Goal: Information Seeking & Learning: Learn about a topic

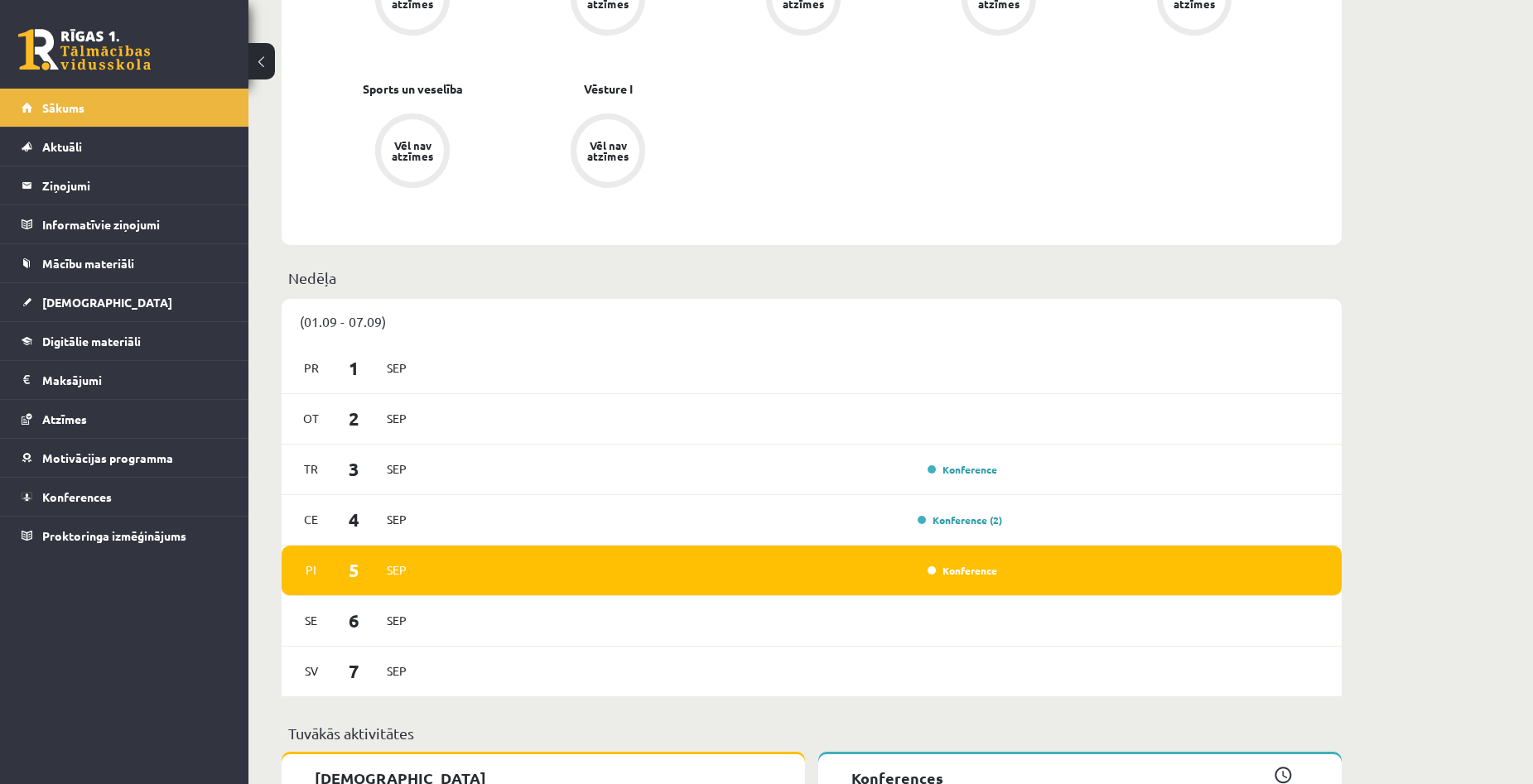
scroll to position [828, 0]
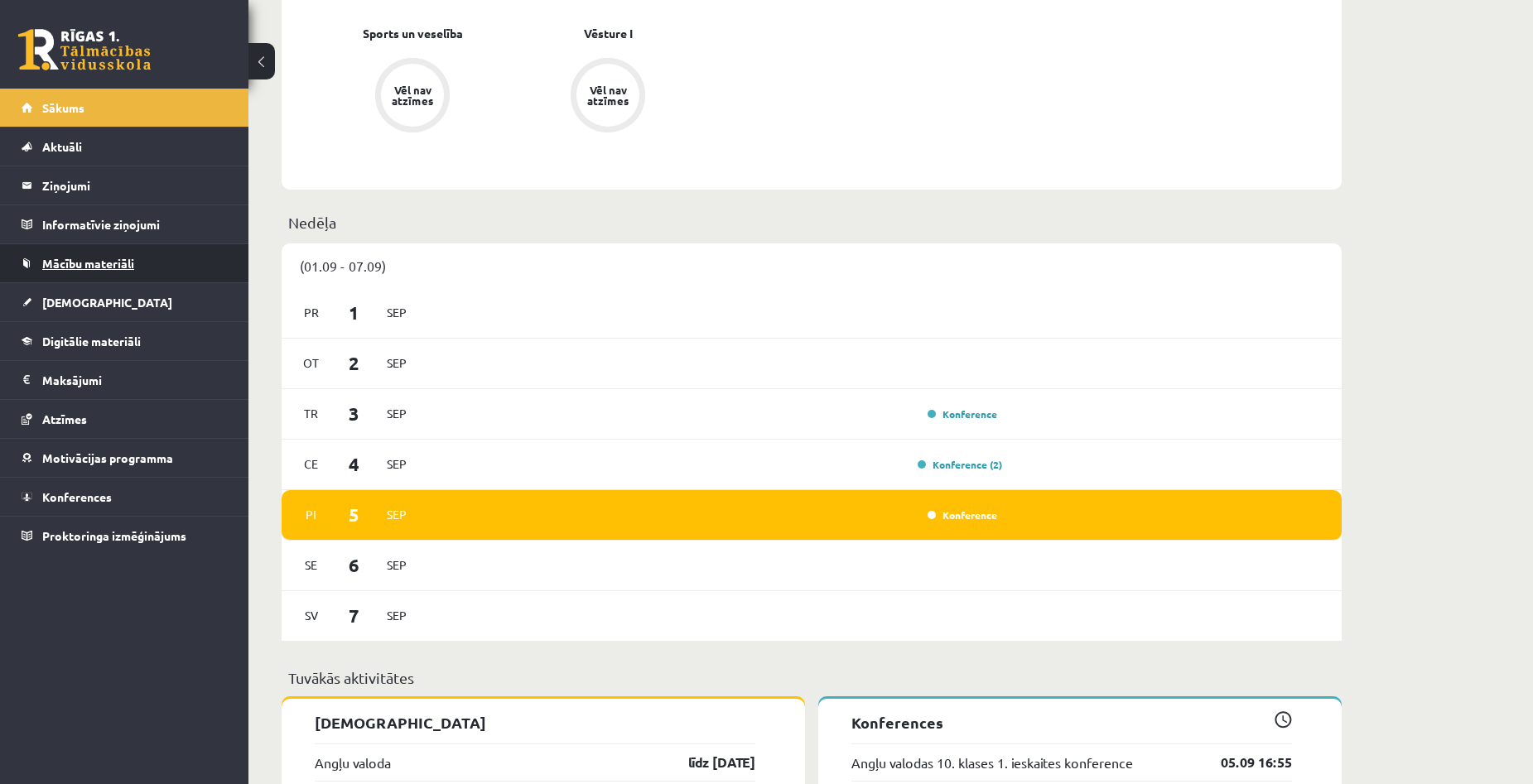
click at [90, 260] on span "Mācību materiāli" at bounding box center [88, 262] width 92 height 15
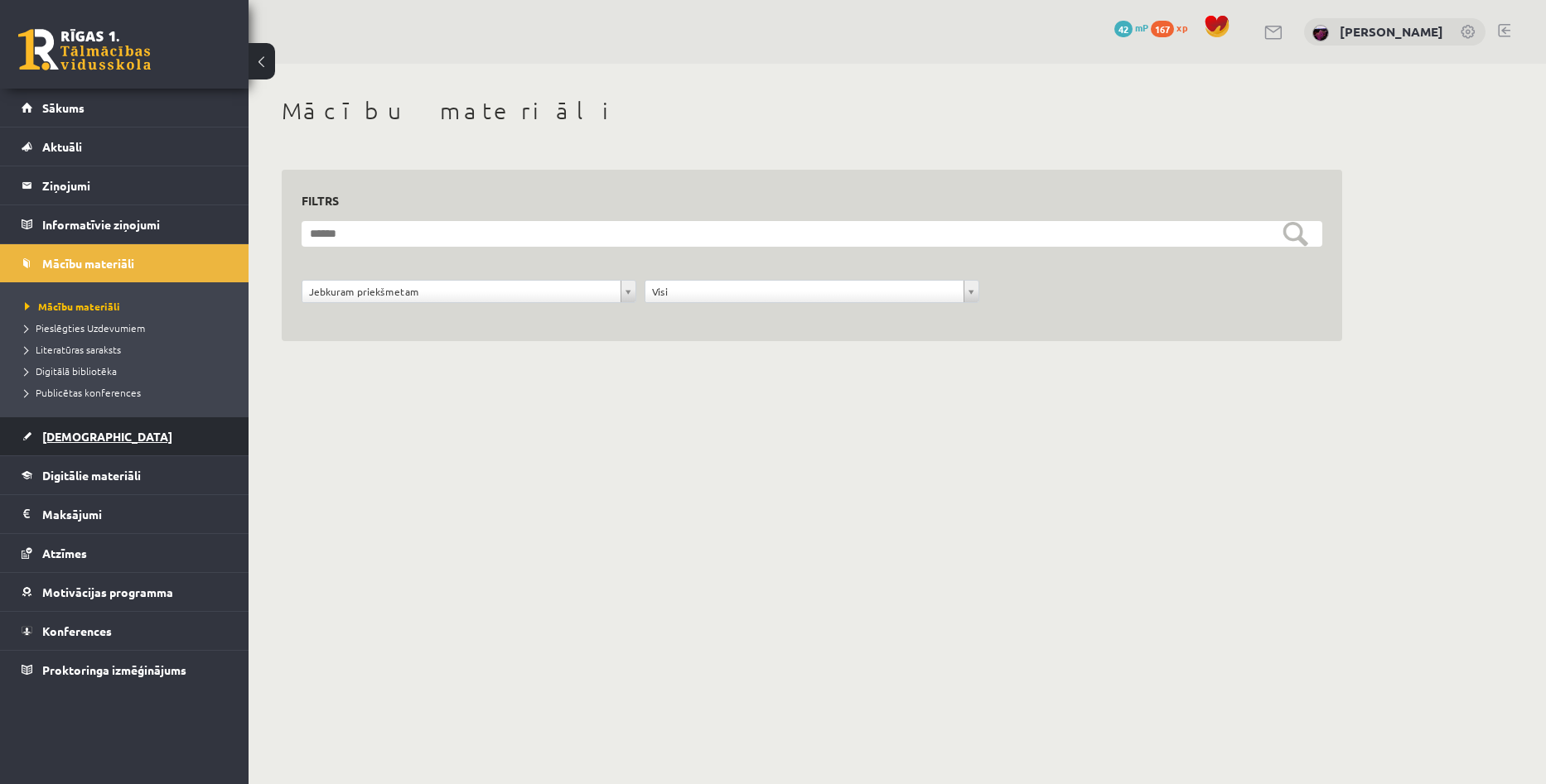
click at [79, 431] on span "[DEMOGRAPHIC_DATA]" at bounding box center [107, 436] width 130 height 15
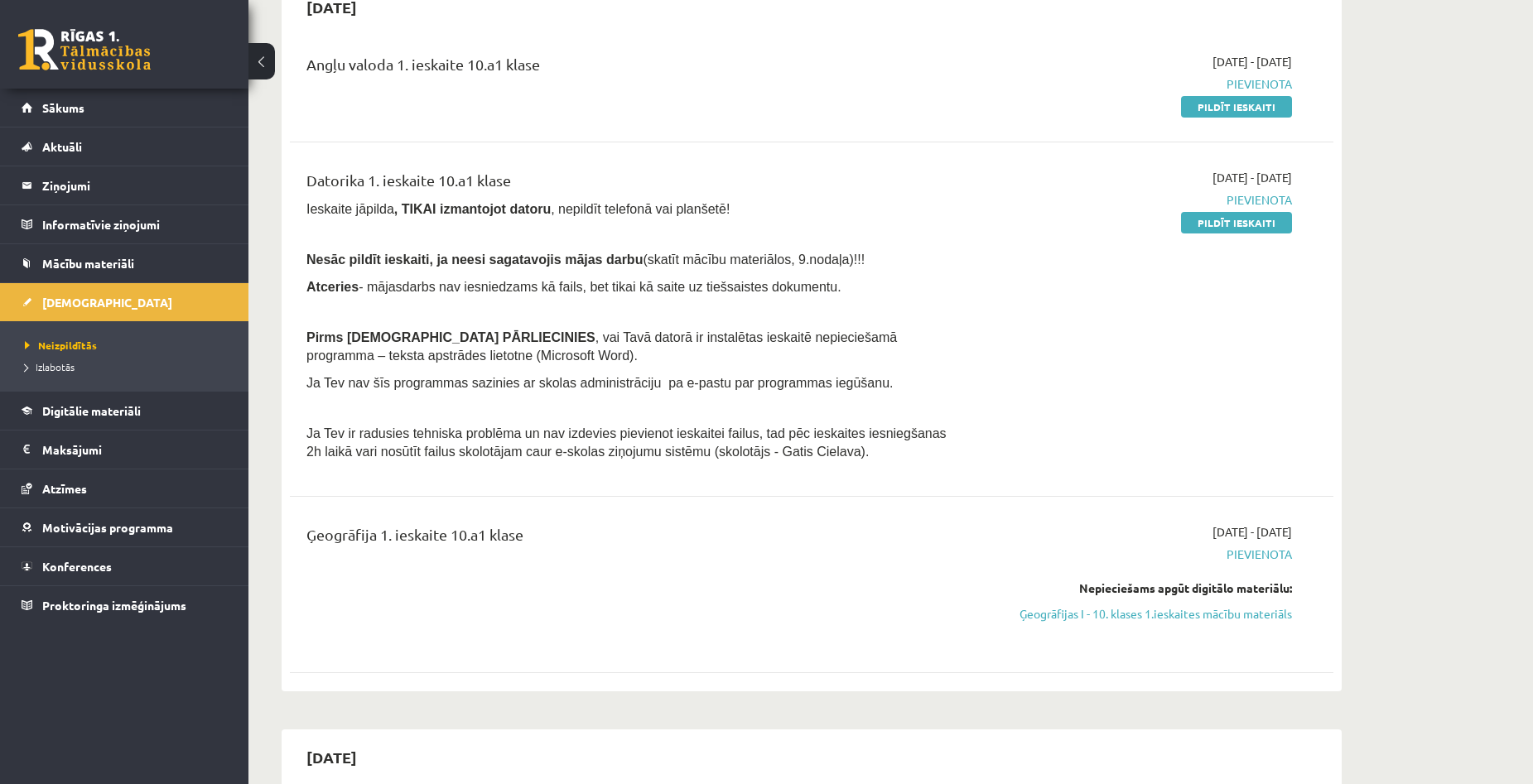
scroll to position [248, 0]
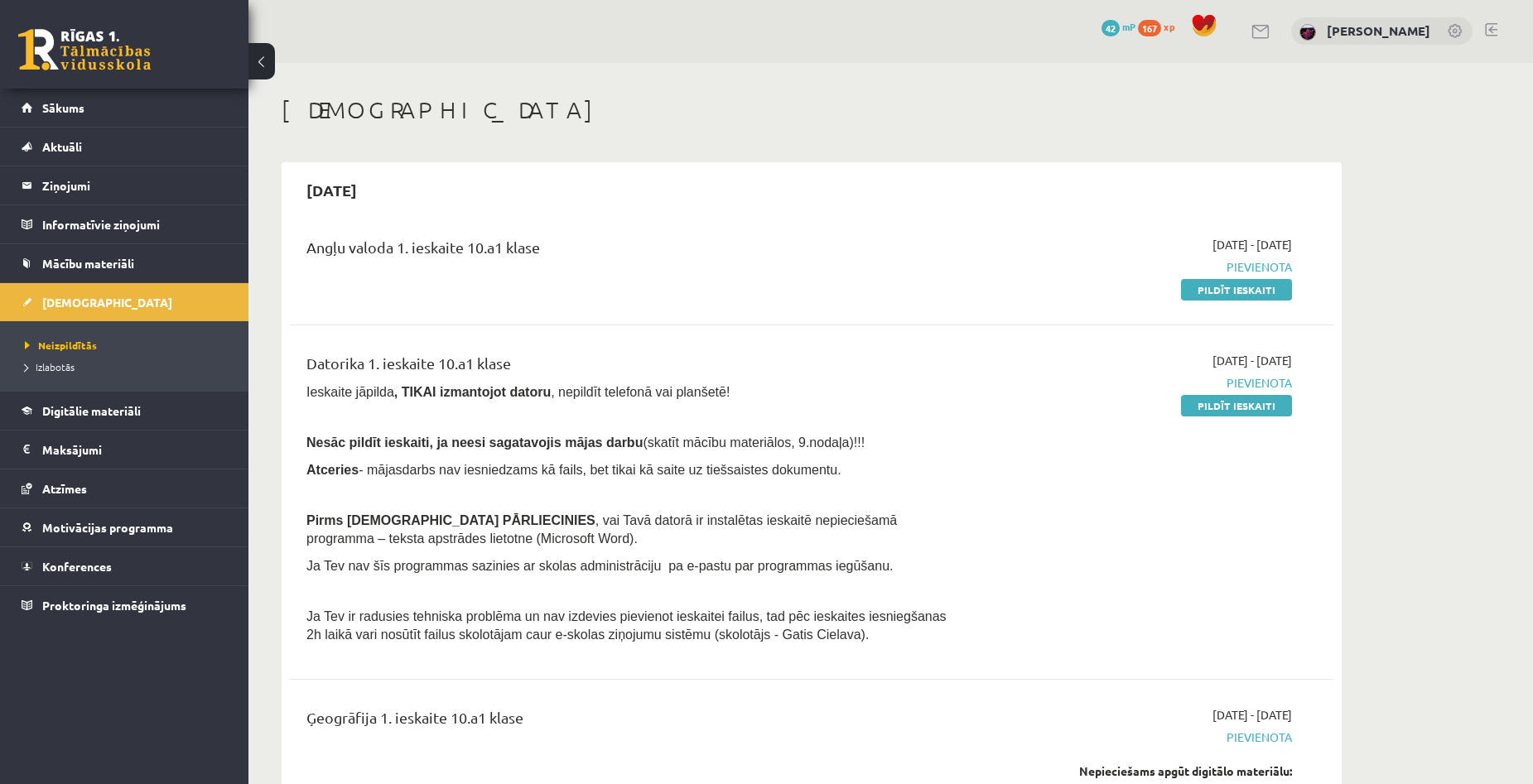
scroll to position [0, 0]
click at [69, 369] on span "Izlabotās" at bounding box center [49, 367] width 50 height 13
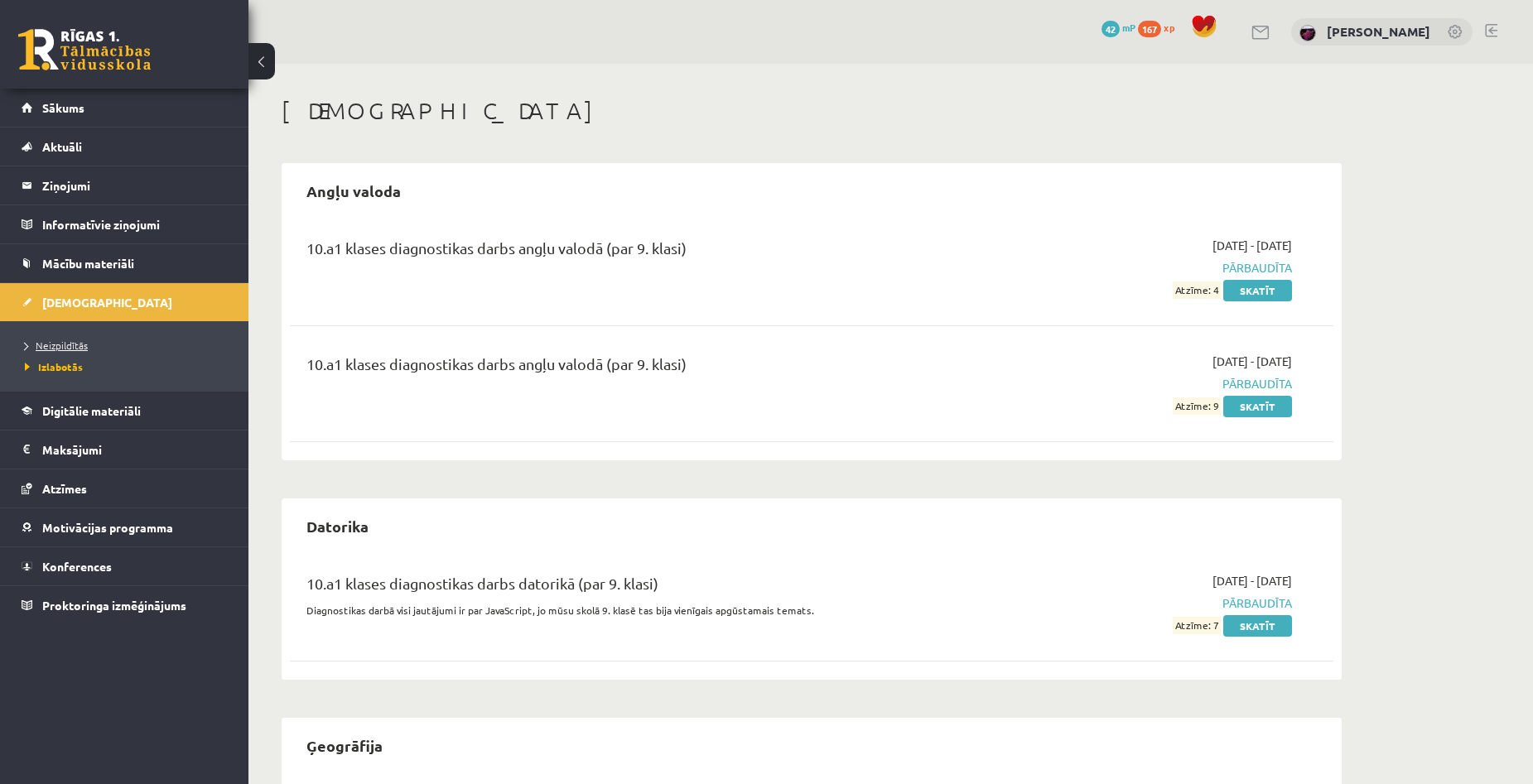
click at [78, 344] on span "Neizpildītās" at bounding box center [56, 345] width 63 height 13
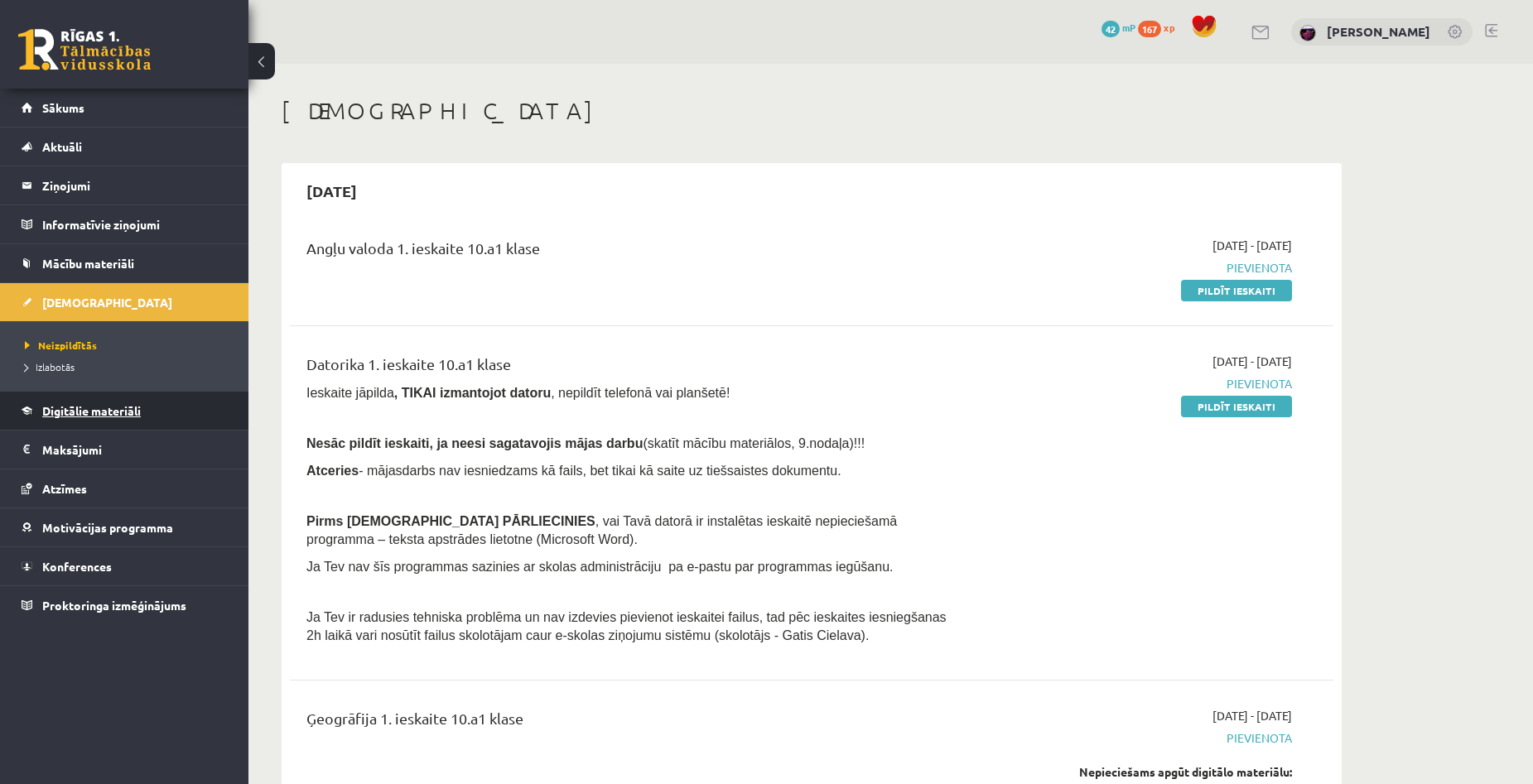
click at [91, 402] on link "Digitālie materiāli" at bounding box center [125, 411] width 206 height 38
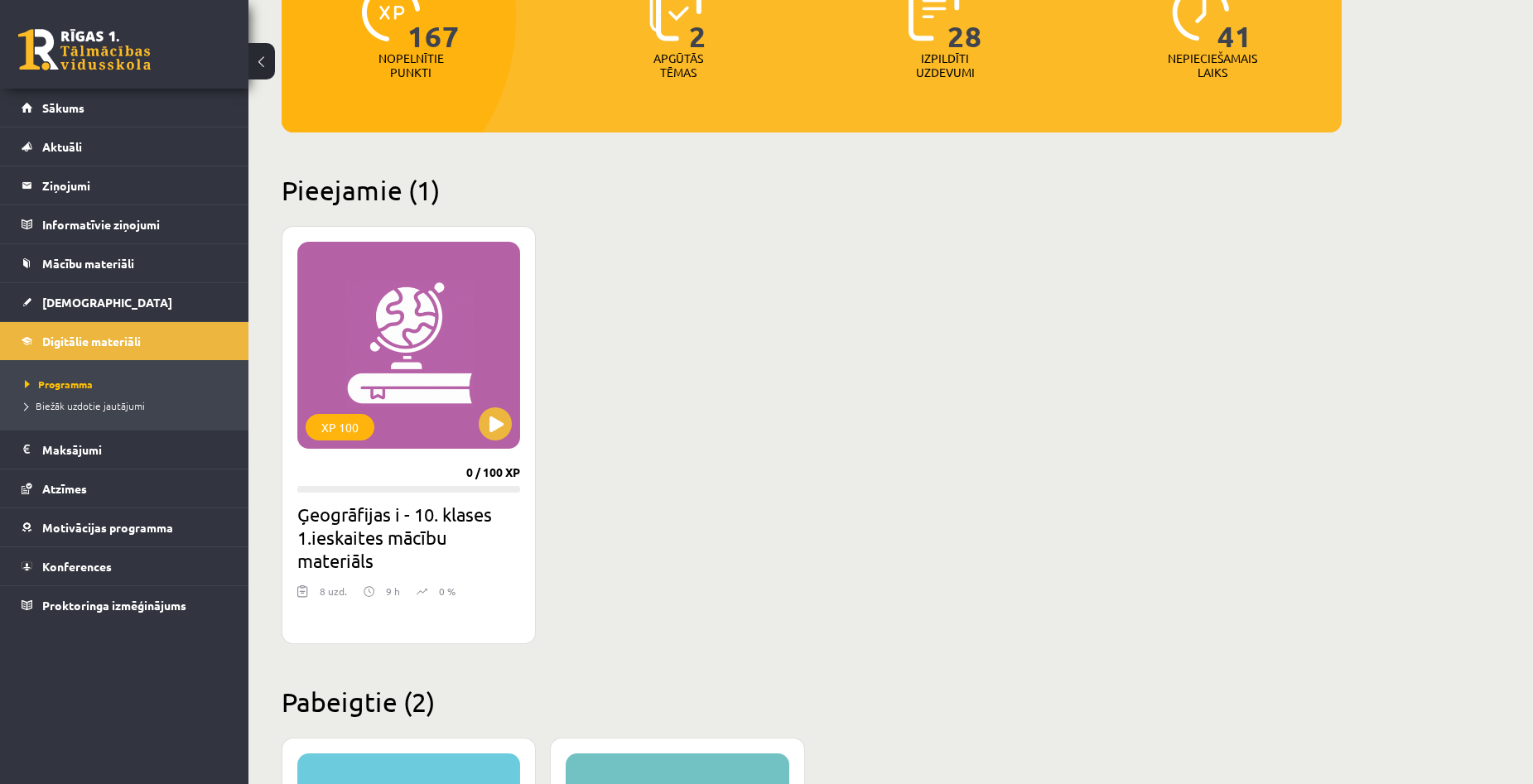
scroll to position [248, 0]
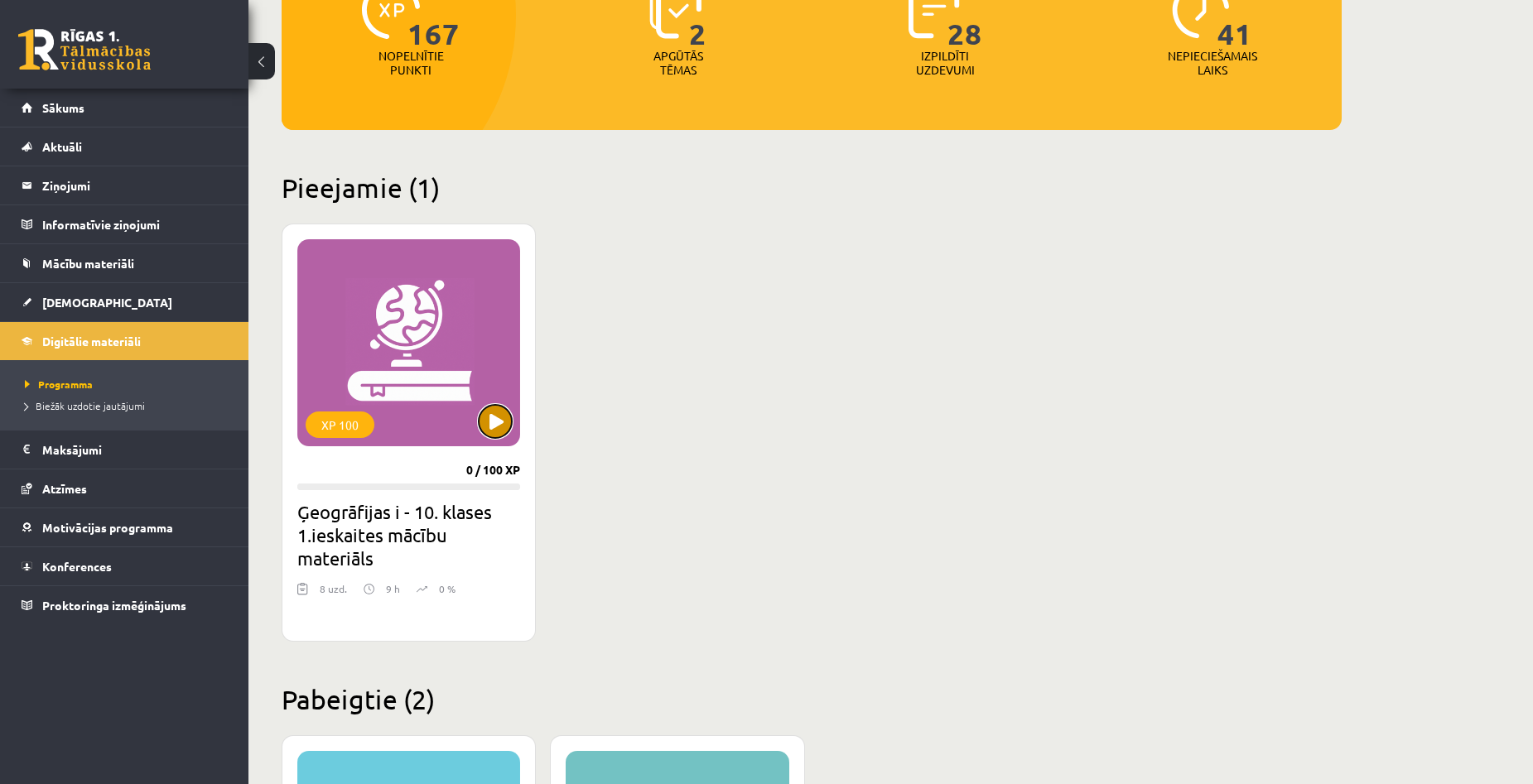
click at [502, 414] on button at bounding box center [495, 422] width 33 height 33
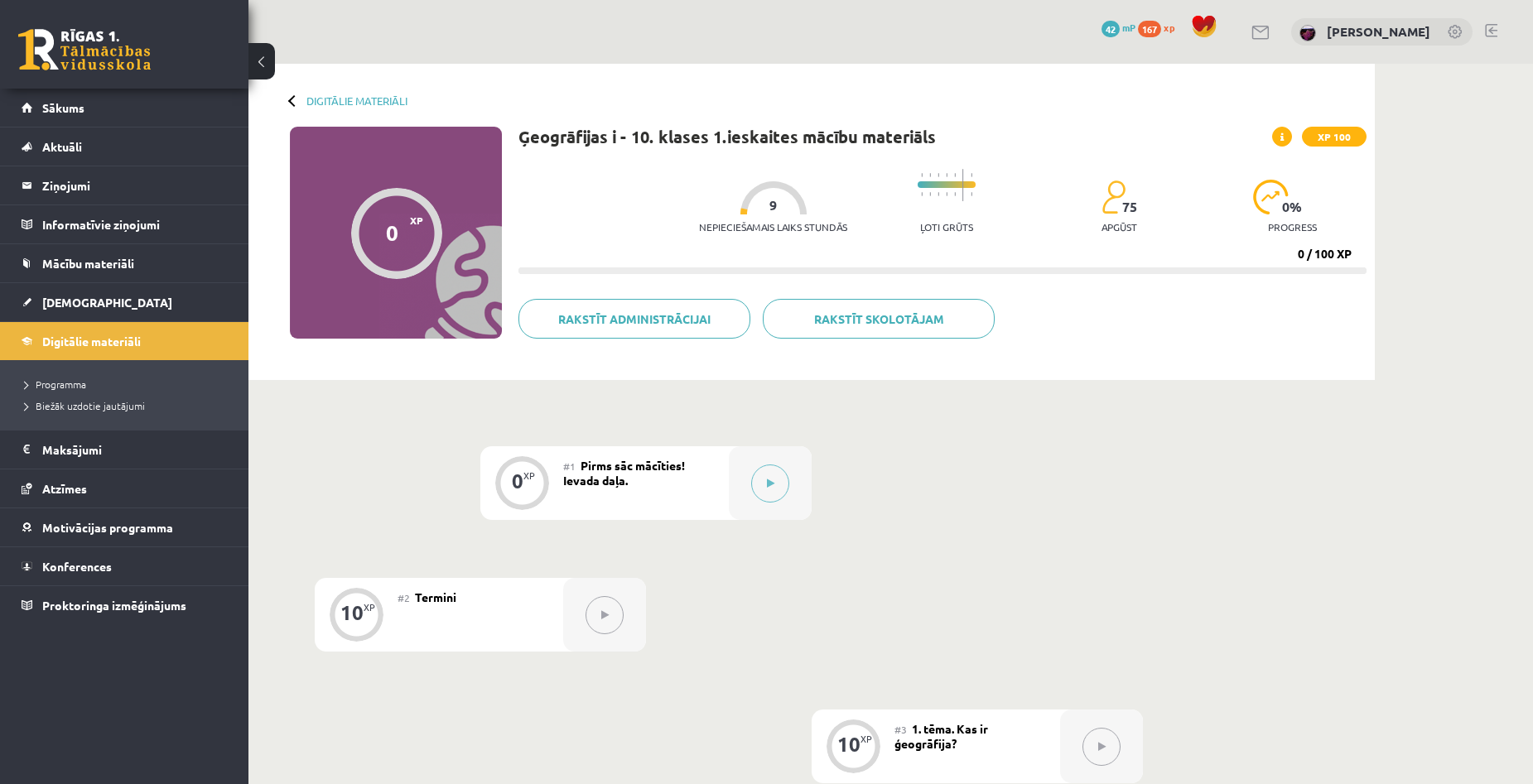
click at [770, 476] on button at bounding box center [770, 484] width 38 height 38
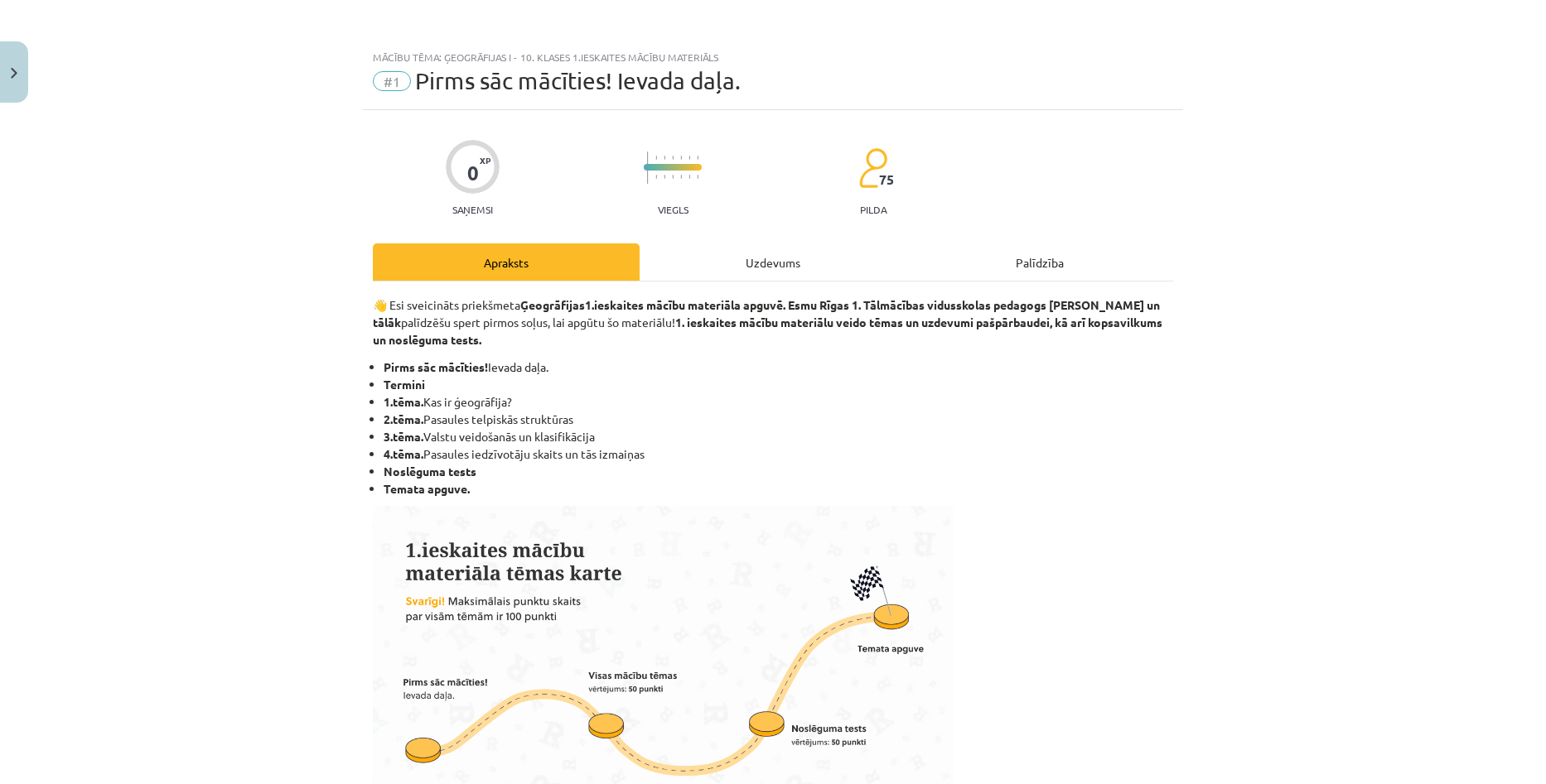
click at [778, 260] on div "Uzdevums" at bounding box center [773, 262] width 267 height 38
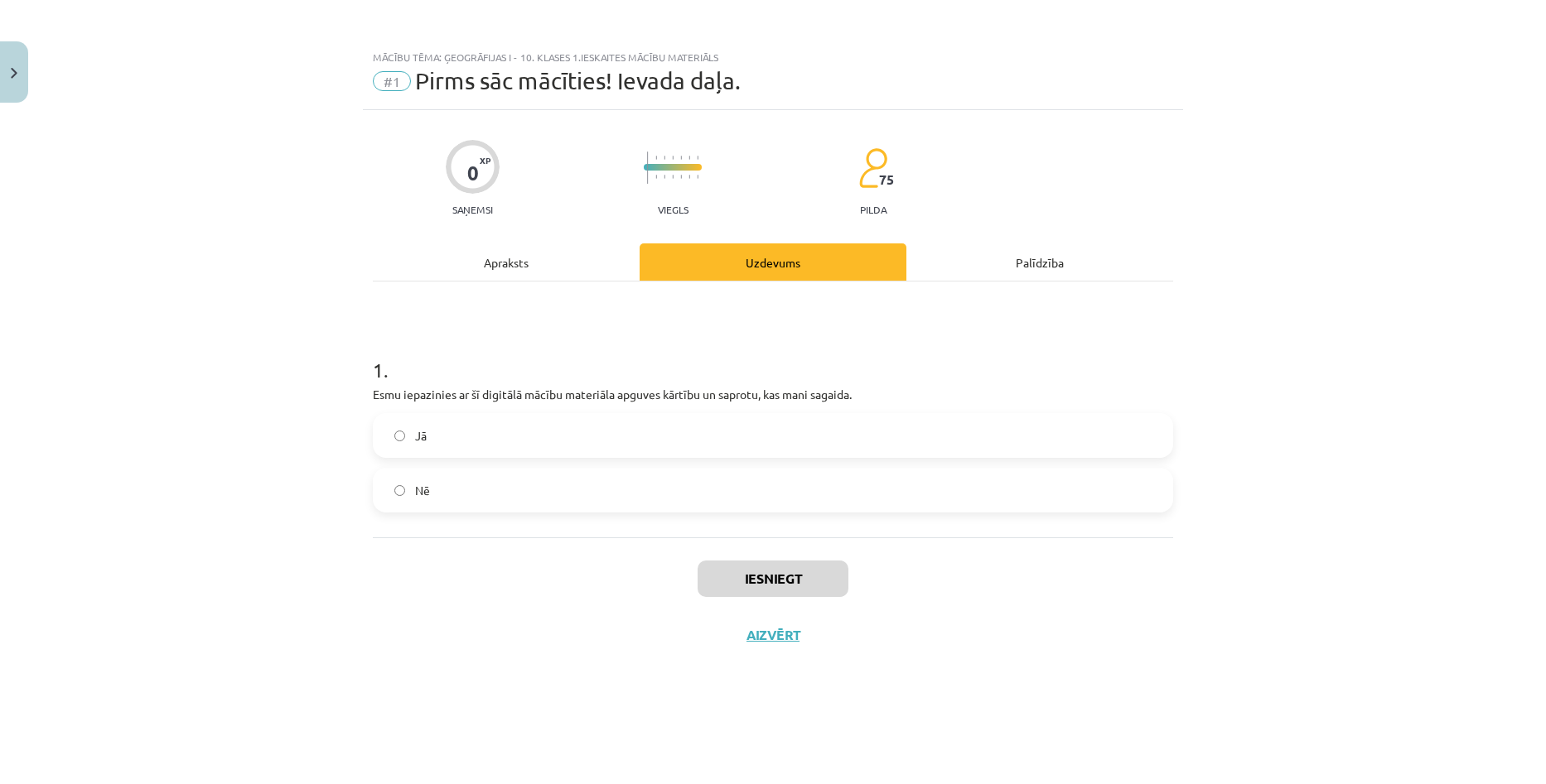
click at [524, 259] on div "Apraksts" at bounding box center [506, 262] width 267 height 38
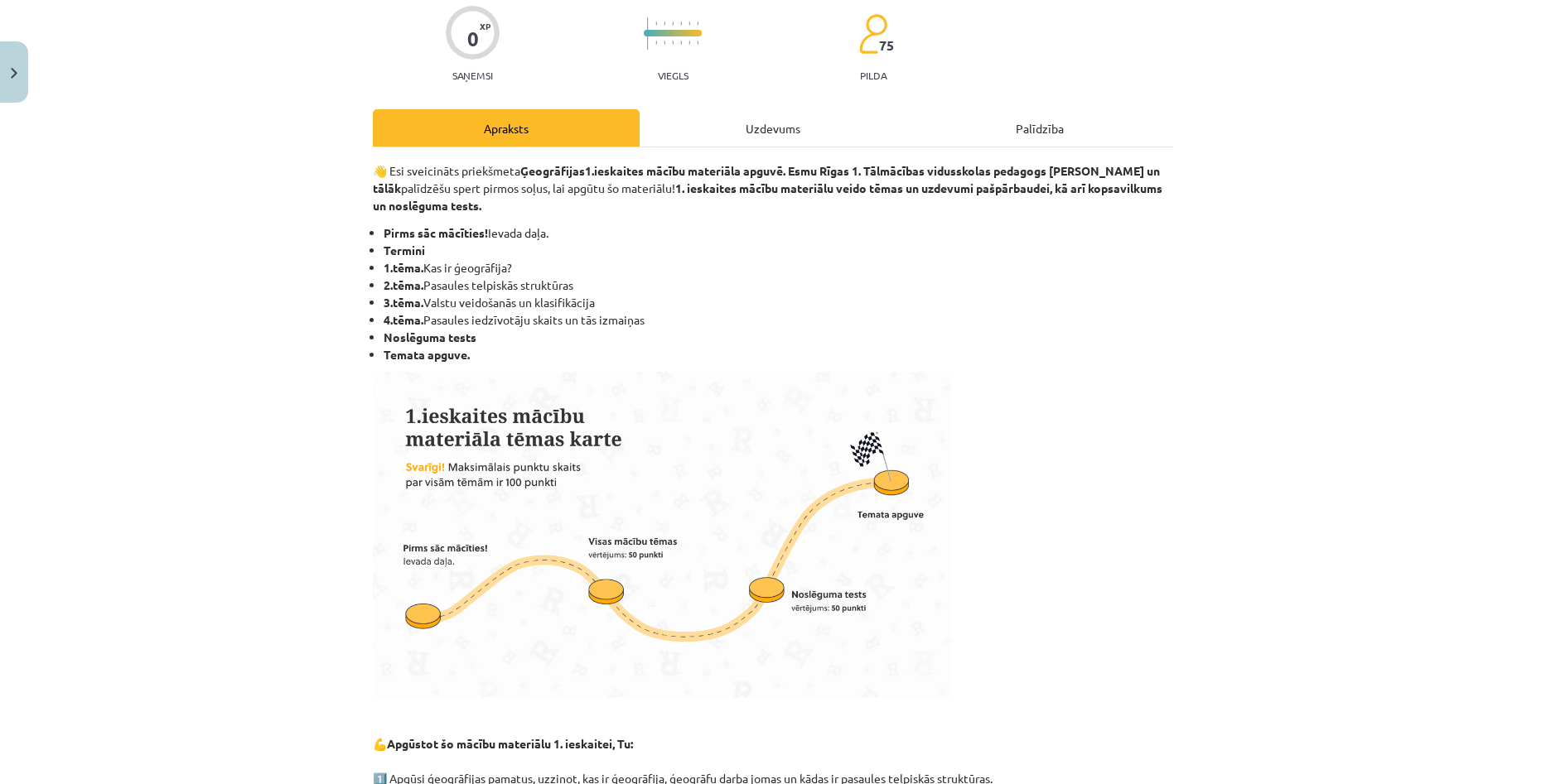
scroll to position [165, 0]
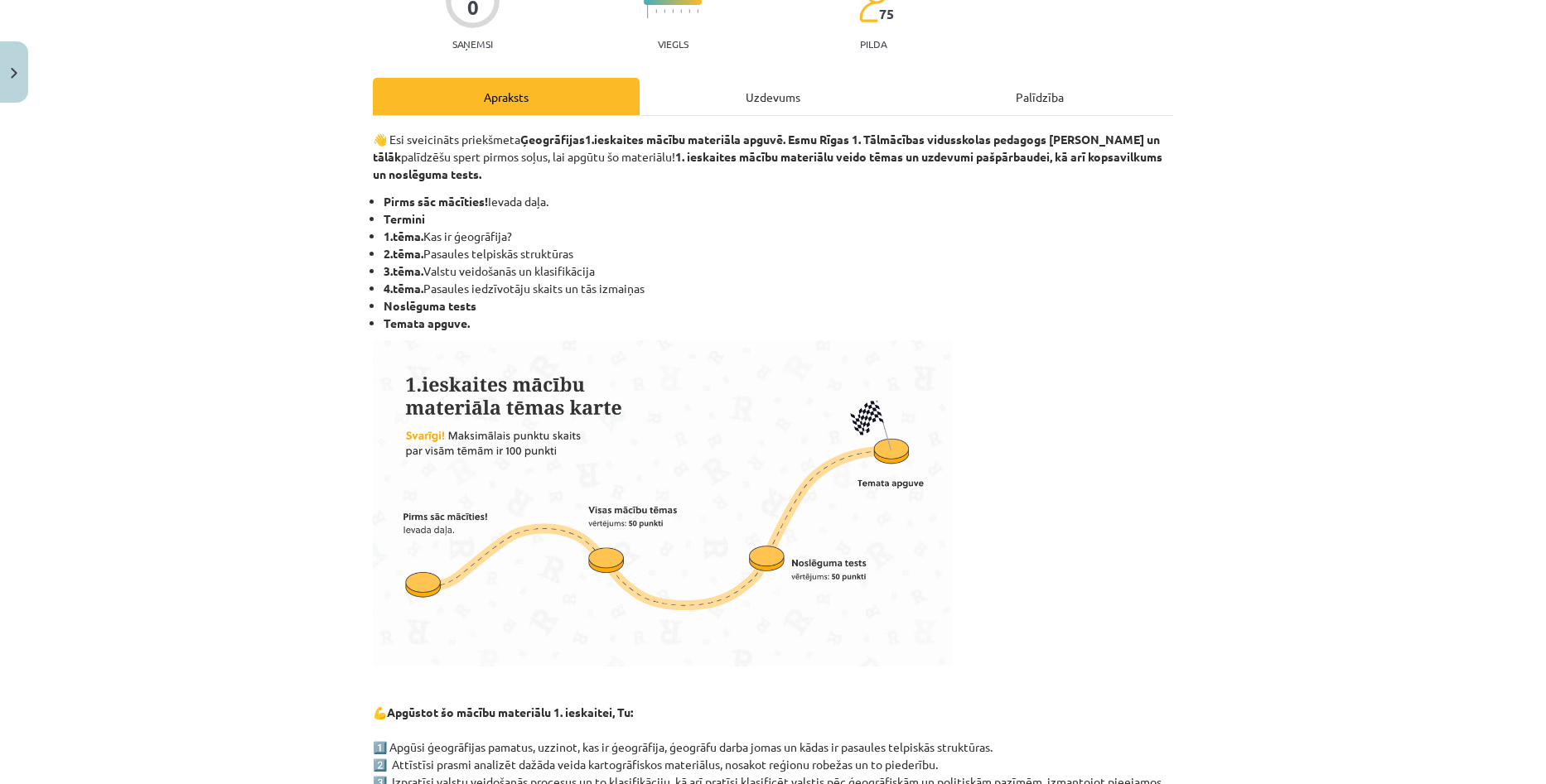
click at [1388, 267] on div "Mācību tēma: Ģeogrāfijas i - 10. klases 1.ieskaites mācību materiāls #1 Pirms s…" at bounding box center [773, 392] width 1546 height 784
click at [784, 92] on div "Uzdevums" at bounding box center [773, 96] width 267 height 38
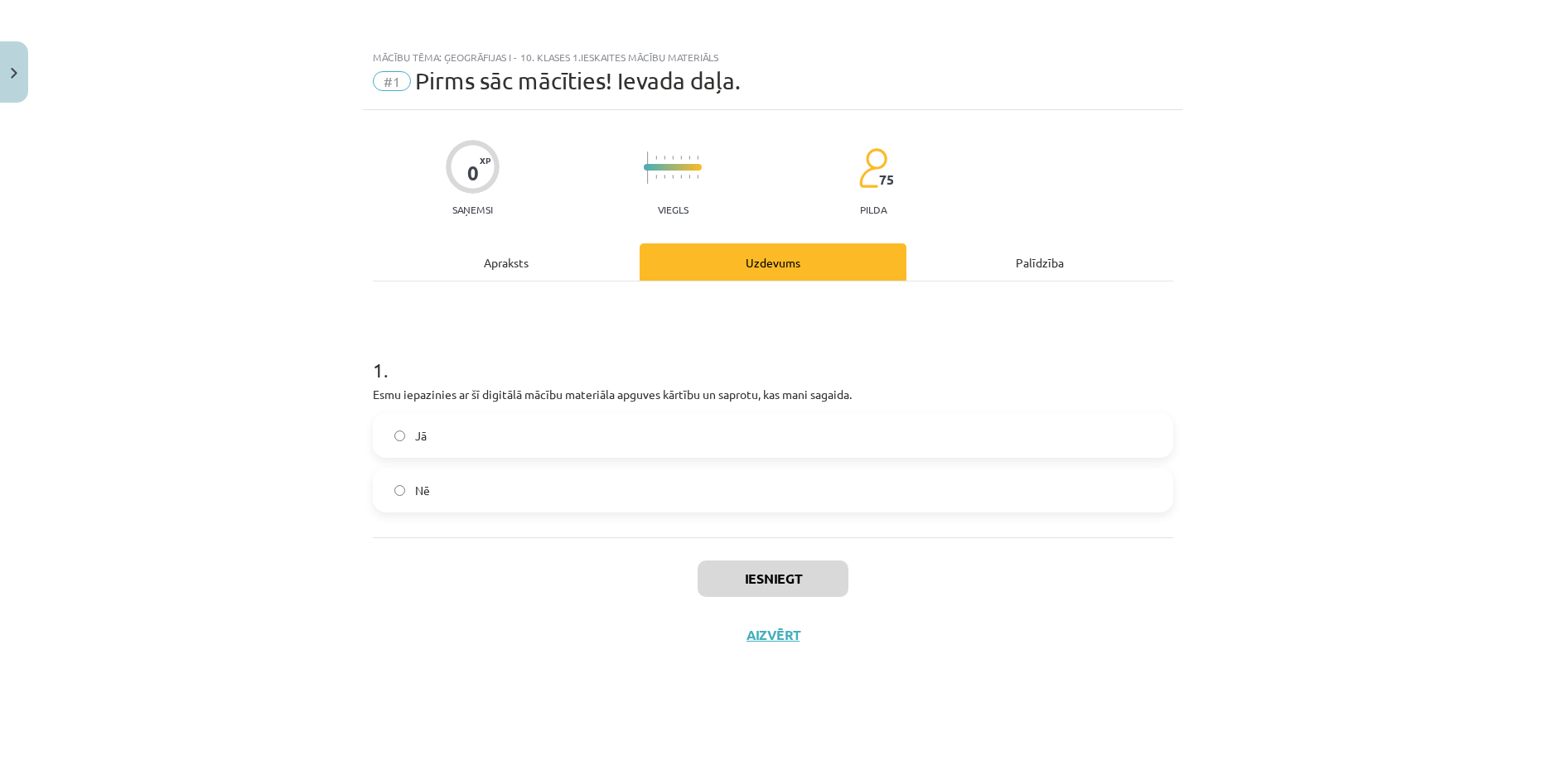
click at [691, 445] on label "Jā" at bounding box center [773, 435] width 797 height 41
click at [817, 582] on button "Iesniegt" at bounding box center [773, 579] width 151 height 37
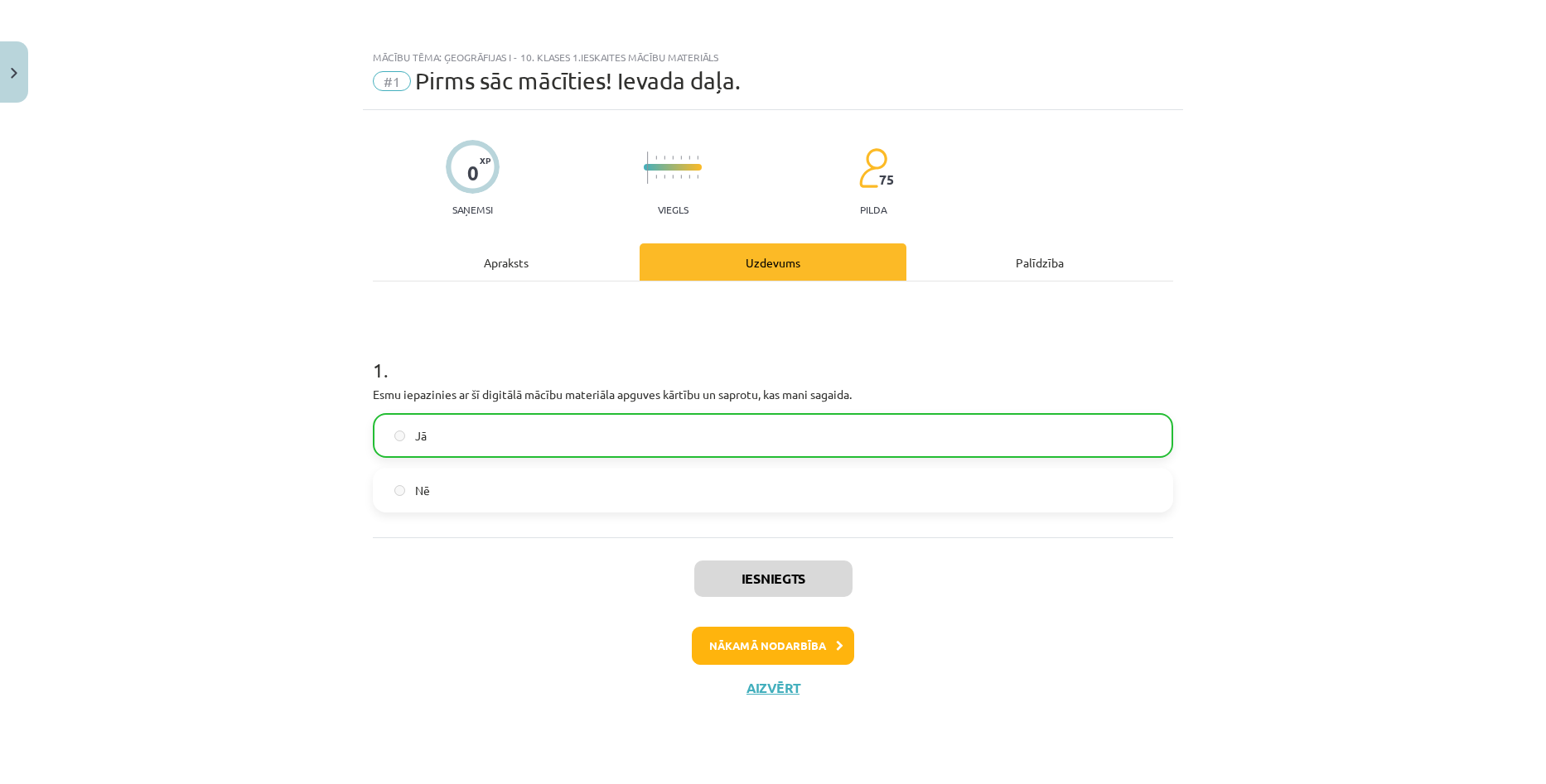
click at [1318, 318] on div "Mācību tēma: Ģeogrāfijas i - 10. klases 1.ieskaites mācību materiāls #1 Pirms s…" at bounding box center [773, 392] width 1546 height 784
click at [767, 646] on button "Nākamā nodarbība" at bounding box center [772, 646] width 162 height 38
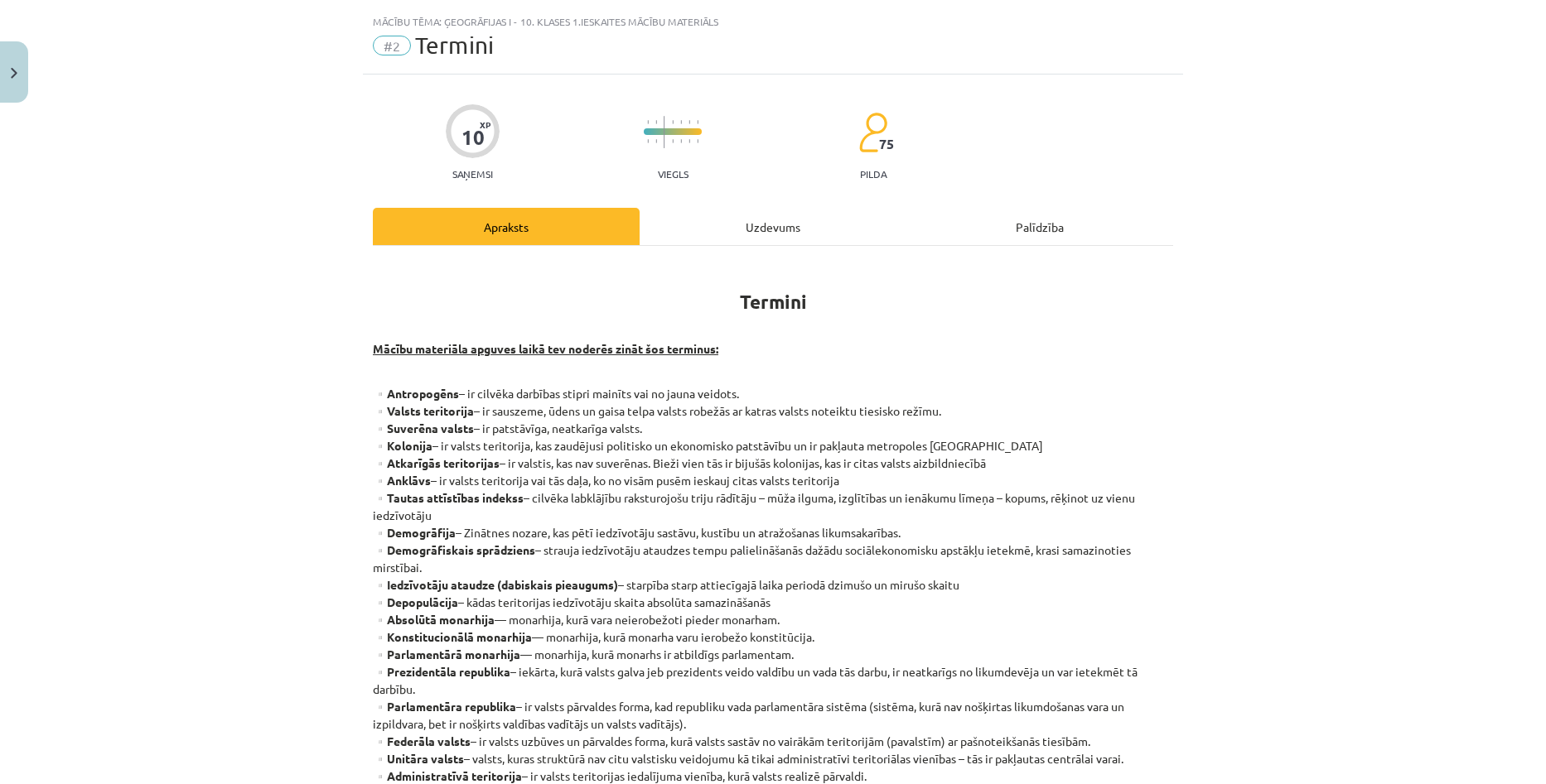
scroll to position [83, 0]
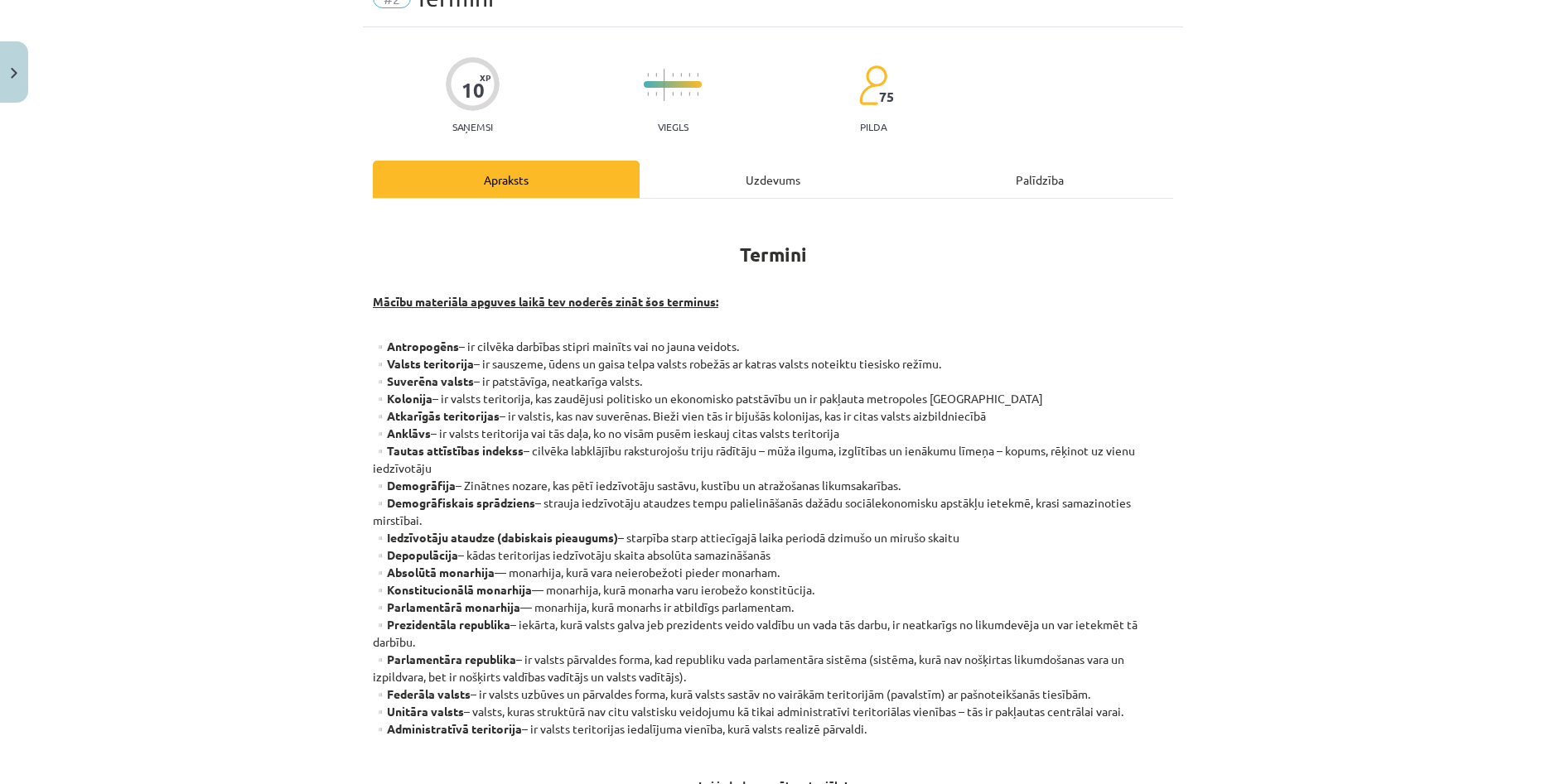
click at [1377, 247] on div "Mācību tēma: Ģeogrāfijas i - 10. klases 1.ieskaites mācību materiāls #2 Termini…" at bounding box center [773, 392] width 1546 height 784
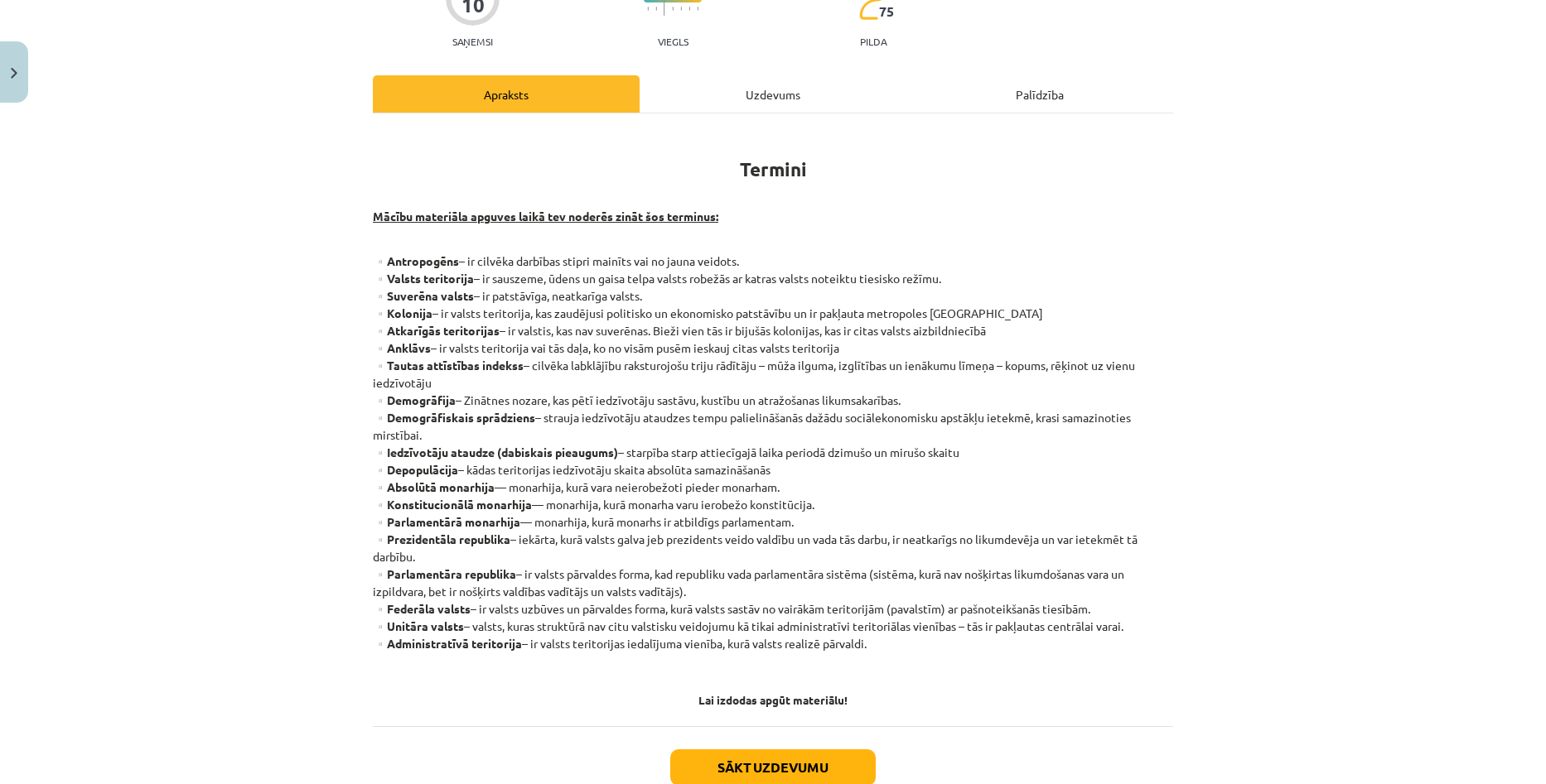
scroll to position [165, 0]
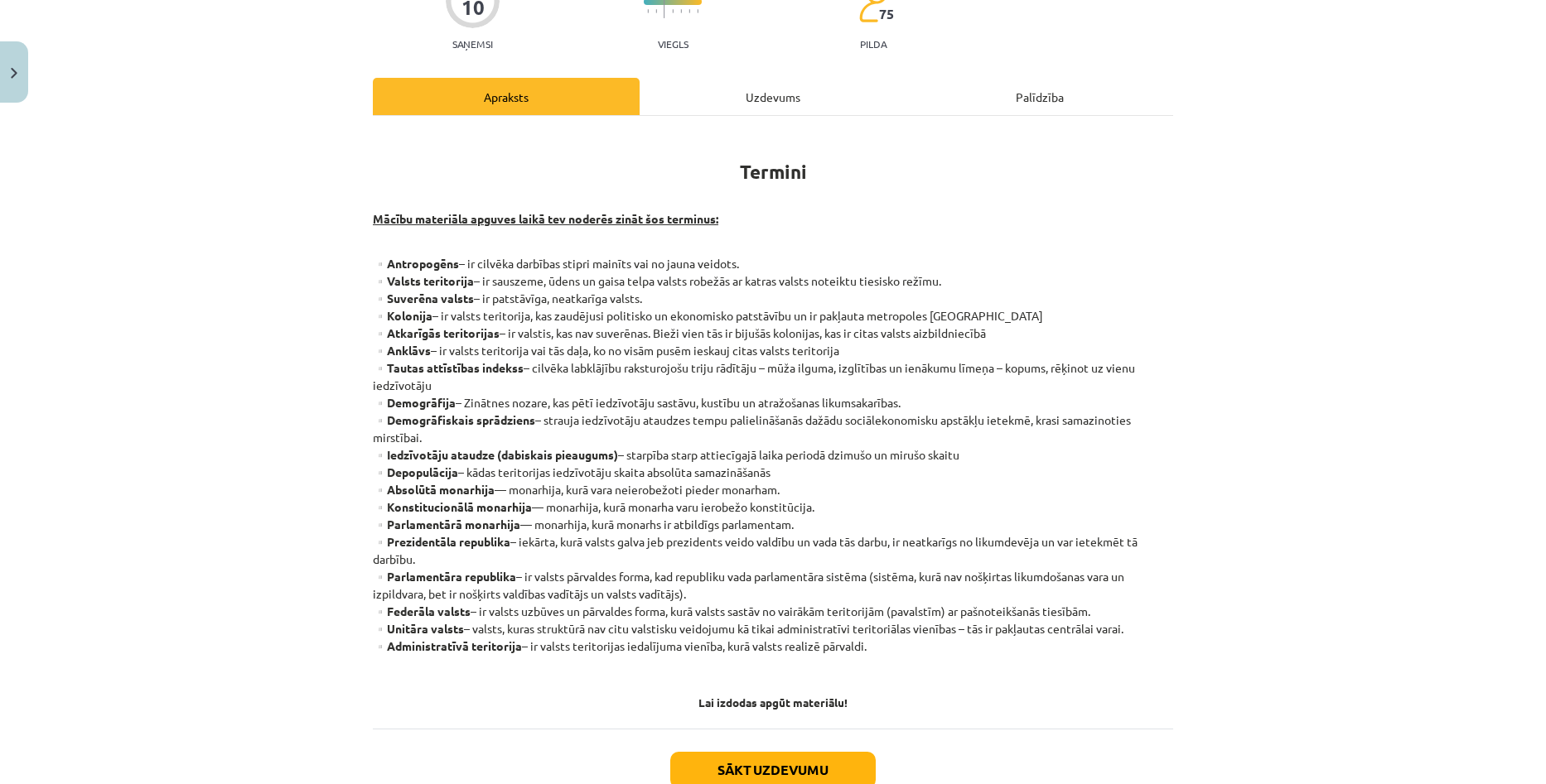
click at [1437, 354] on div "Mācību tēma: Ģeogrāfijas i - 10. klases 1.ieskaites mācību materiāls #2 Termini…" at bounding box center [773, 392] width 1546 height 784
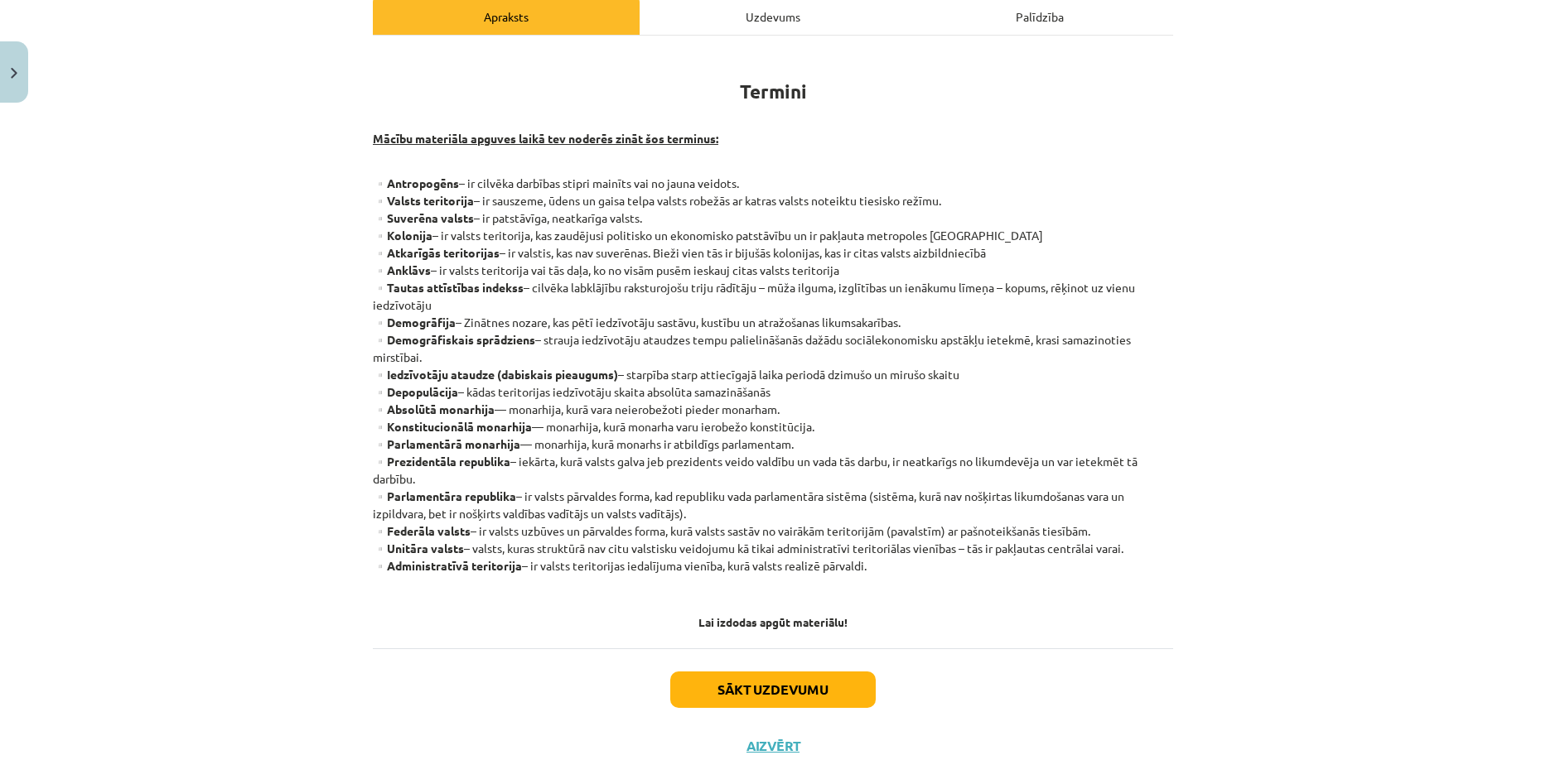
scroll to position [248, 0]
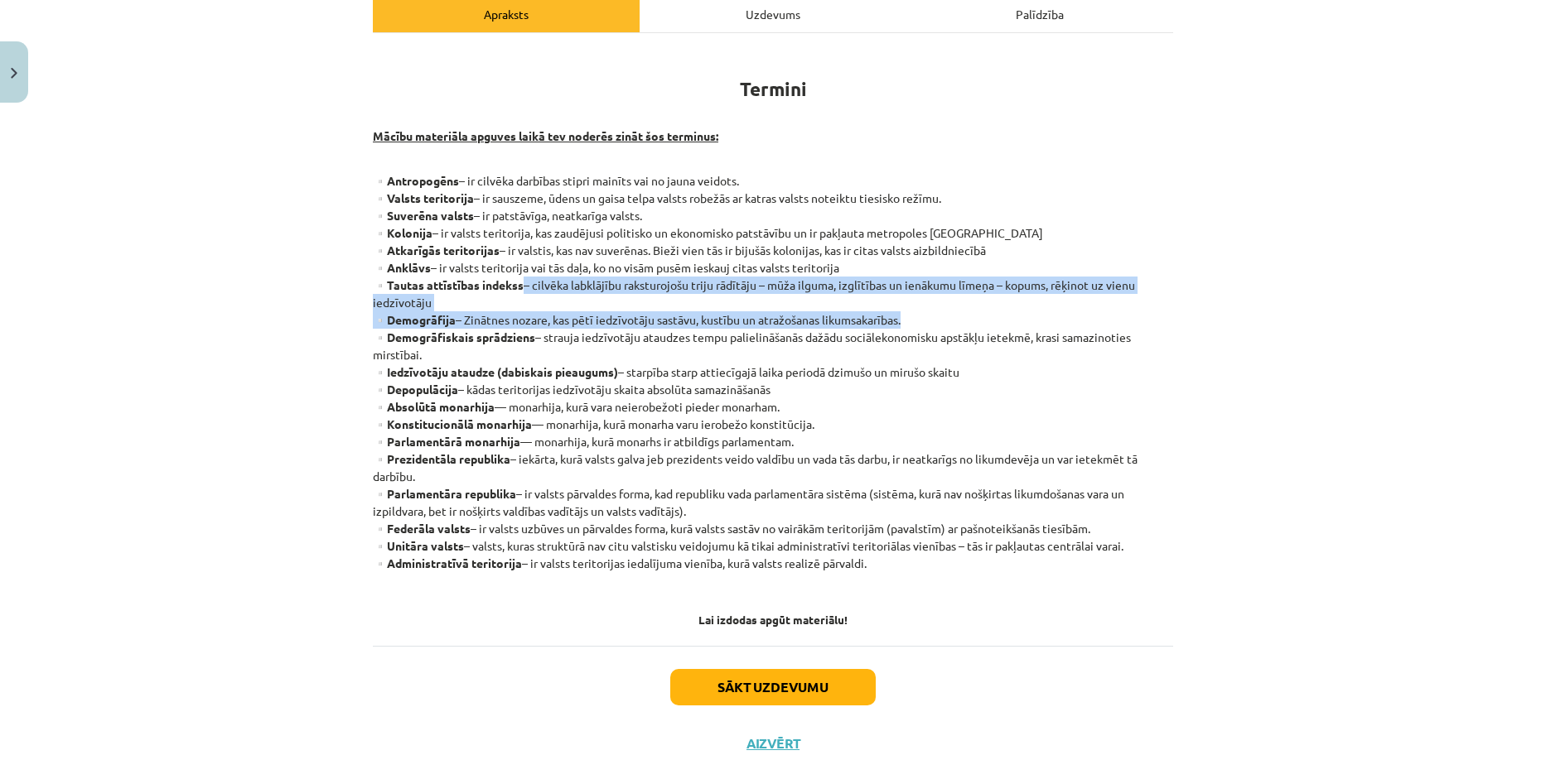
click at [1342, 309] on div "Mācību tēma: Ģeogrāfijas i - 10. klases 1.ieskaites mācību materiāls #2 Termini…" at bounding box center [773, 392] width 1546 height 784
click at [1037, 306] on p "▫️Antropogēns – ir cilvēka darbības stipri mainīts vai no jauna veidots. ▫️Vals…" at bounding box center [773, 381] width 800 height 417
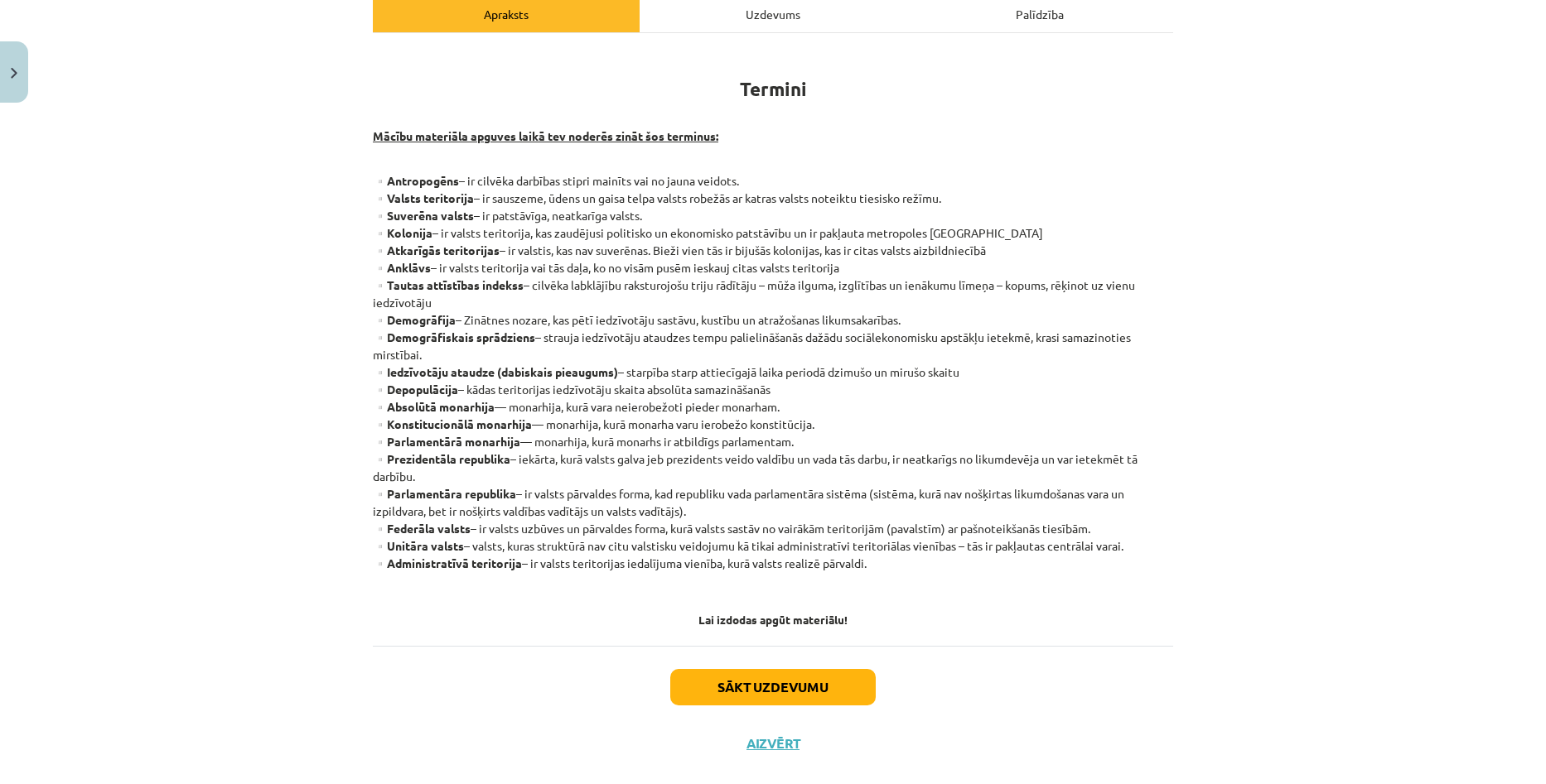
click at [1399, 384] on div "Mācību tēma: Ģeogrāfijas i - 10. klases 1.ieskaites mācību materiāls #2 Termini…" at bounding box center [773, 392] width 1546 height 784
drag, startPoint x: 384, startPoint y: 174, endPoint x: 960, endPoint y: 192, distance: 576.3
click at [960, 192] on p "▫️Antropogēns – ir cilvēka darbības stipri mainīts vai no jauna veidots. ▫️Vals…" at bounding box center [773, 381] width 800 height 417
click at [1326, 303] on div "Mācību tēma: Ģeogrāfijas i - 10. klases 1.ieskaites mācību materiāls #2 Termini…" at bounding box center [773, 392] width 1546 height 784
click at [1437, 274] on div "Mācību tēma: Ģeogrāfijas i - 10. klases 1.ieskaites mācību materiāls #2 Termini…" at bounding box center [773, 392] width 1546 height 784
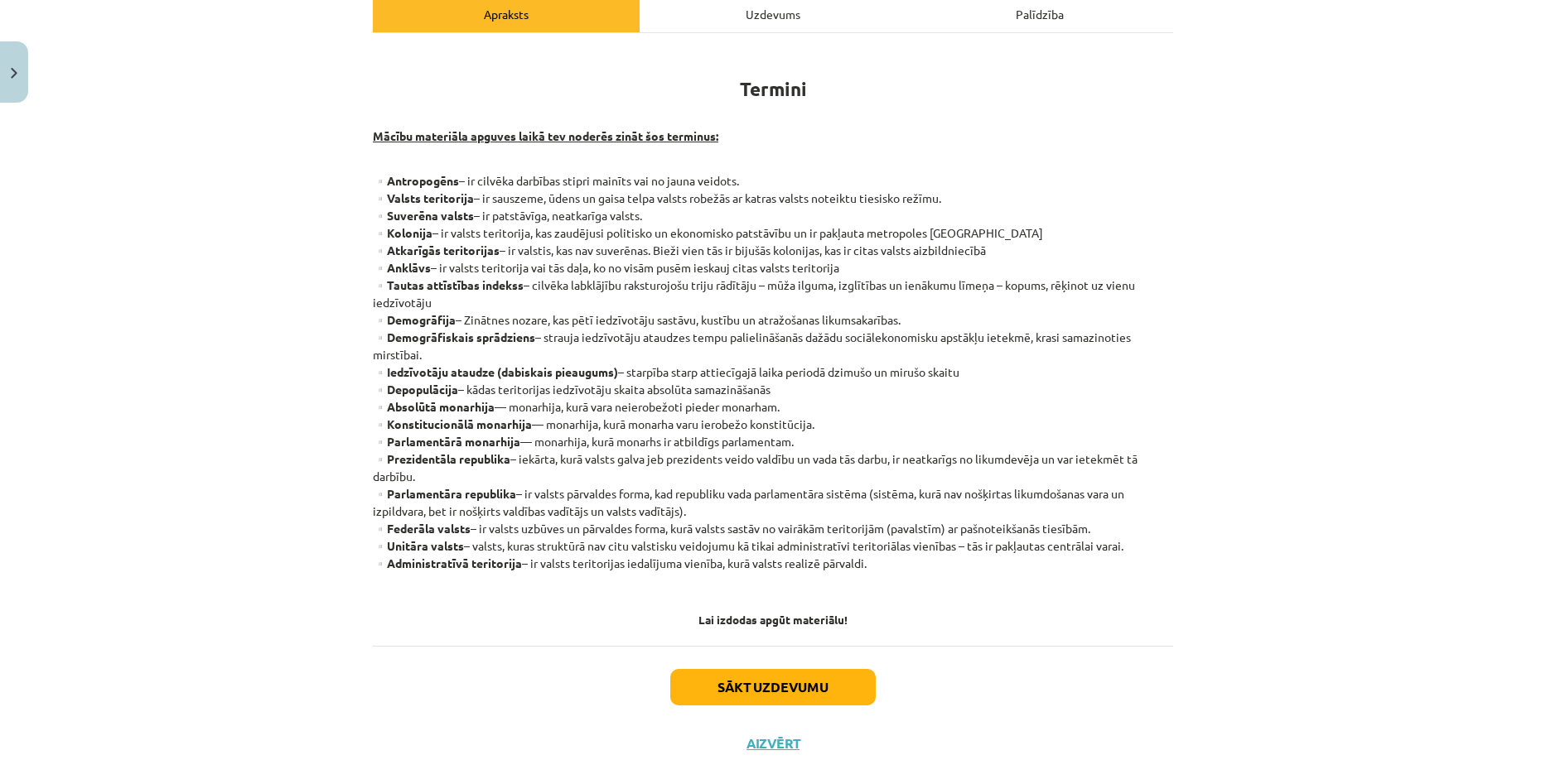
click at [1378, 279] on div "Mācību tēma: Ģeogrāfijas i - 10. klases 1.ieskaites mācību materiāls #2 Termini…" at bounding box center [773, 392] width 1546 height 784
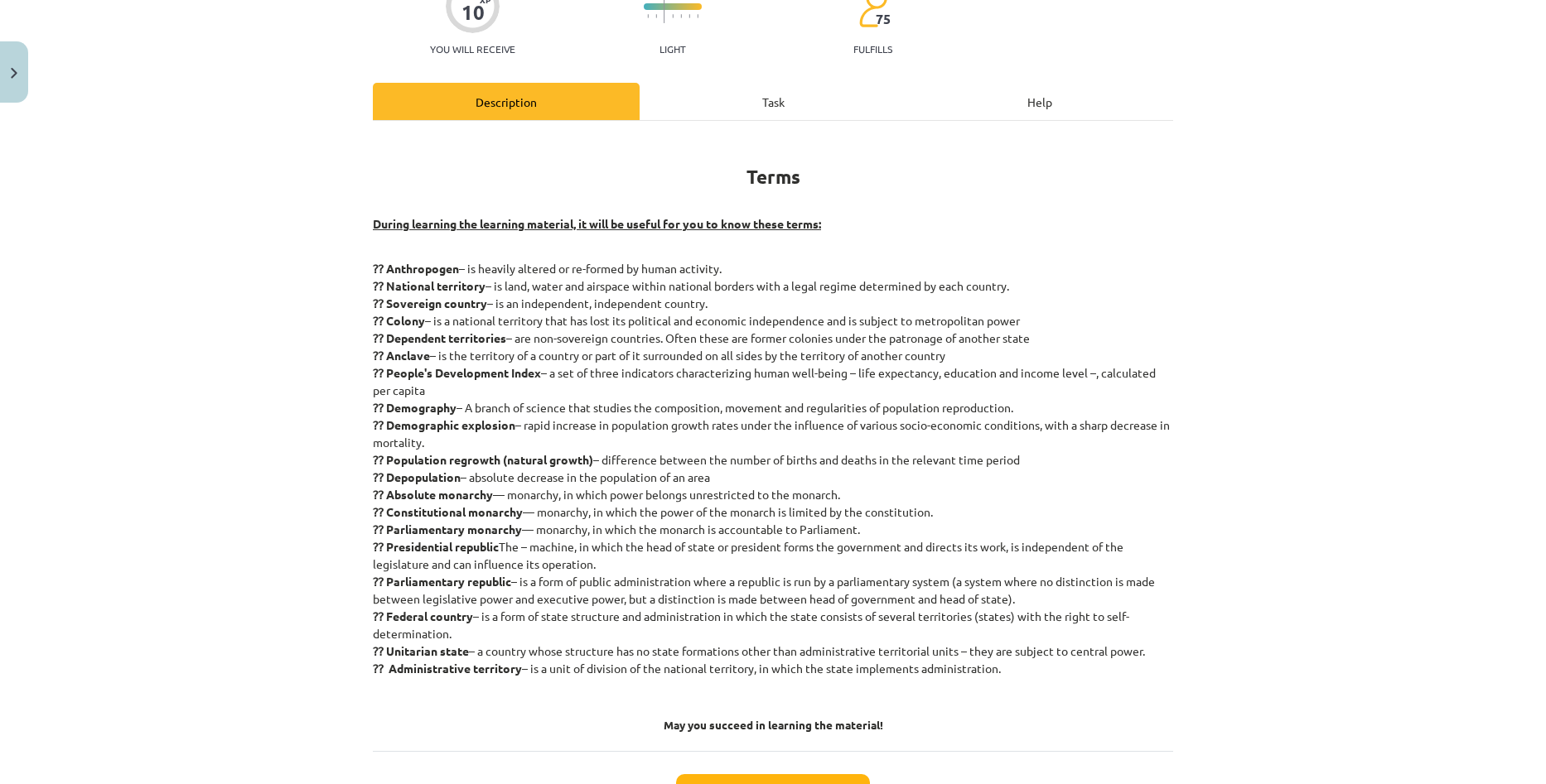
scroll to position [165, 0]
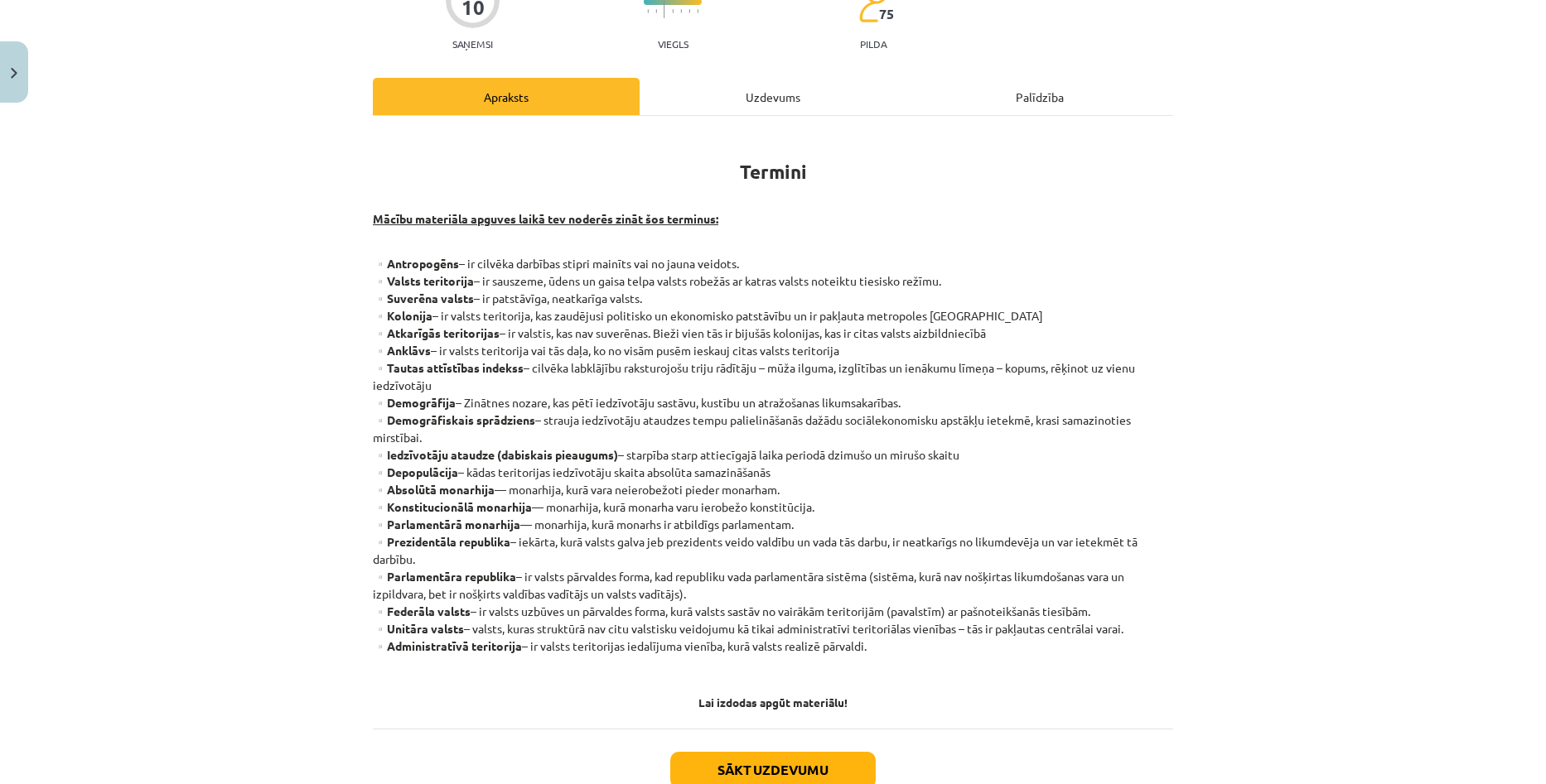
click at [1339, 312] on div "Mācību tēma: Ģeogrāfijas i - 10. klases 1.ieskaites mācību materiāls #2 Termini…" at bounding box center [773, 392] width 1546 height 784
drag, startPoint x: 461, startPoint y: 260, endPoint x: 752, endPoint y: 252, distance: 291.1
click at [752, 252] on div "Termini Mācību materiāla apguves laikā tev noderēs zināt šos terminus: ▫️Antrop…" at bounding box center [773, 420] width 800 height 578
click at [819, 266] on p "▫️Antropogēns – ir cilvēka darbības stipri mainīts vai no jauna veidots. ▫️Vals…" at bounding box center [773, 463] width 800 height 417
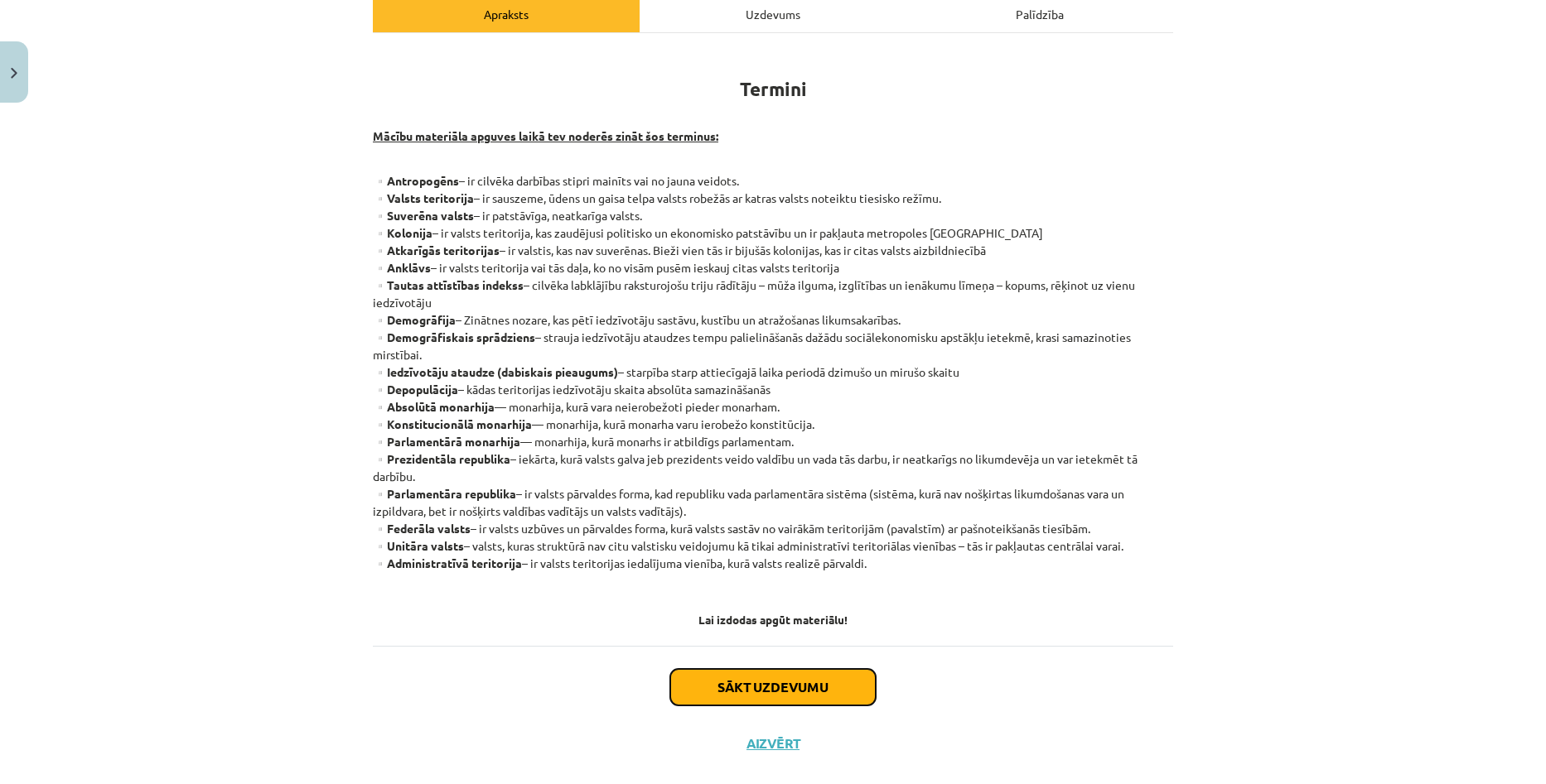
click at [811, 673] on button "Sākt uzdevumu" at bounding box center [773, 688] width 206 height 37
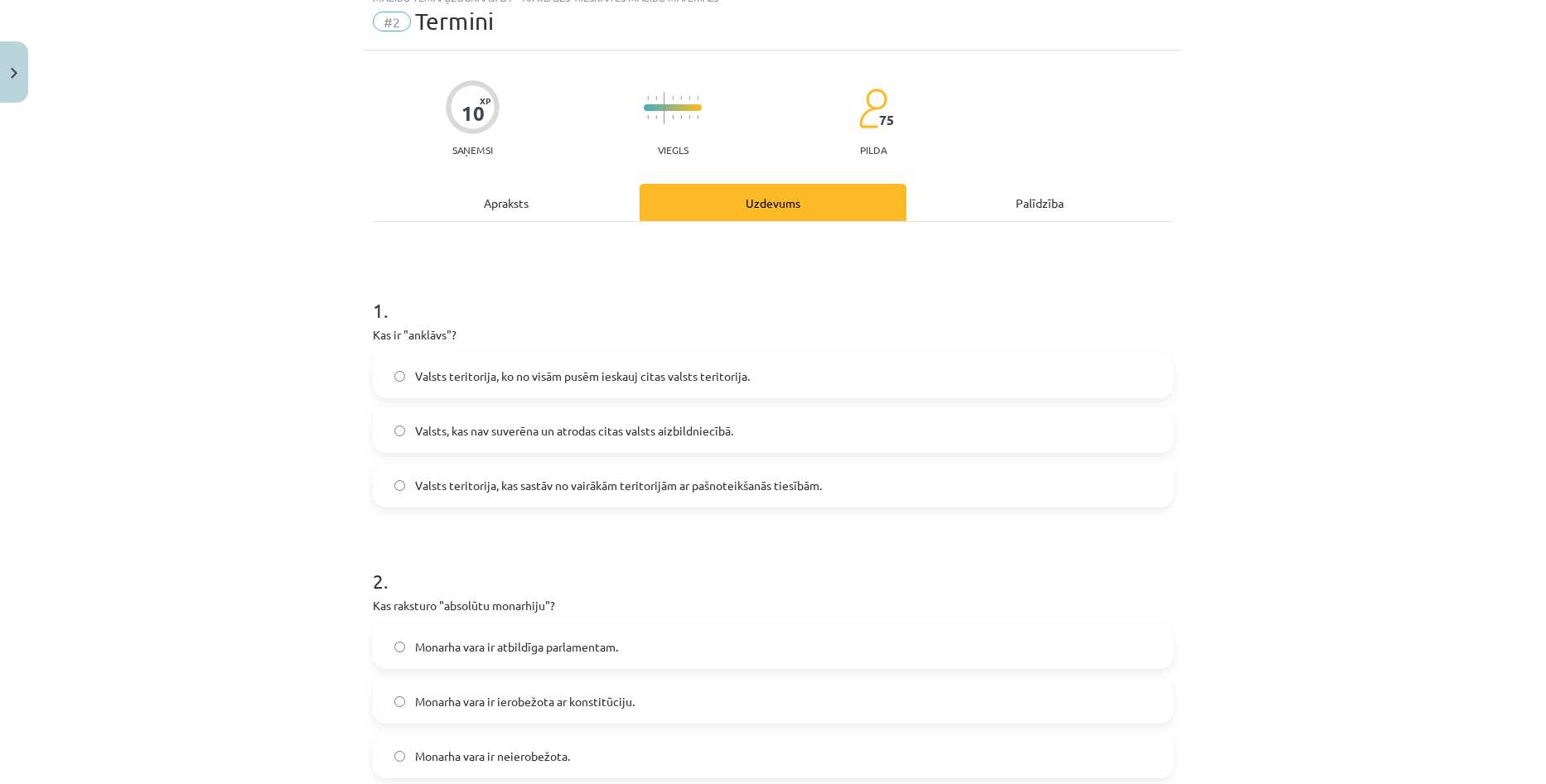
scroll to position [41, 0]
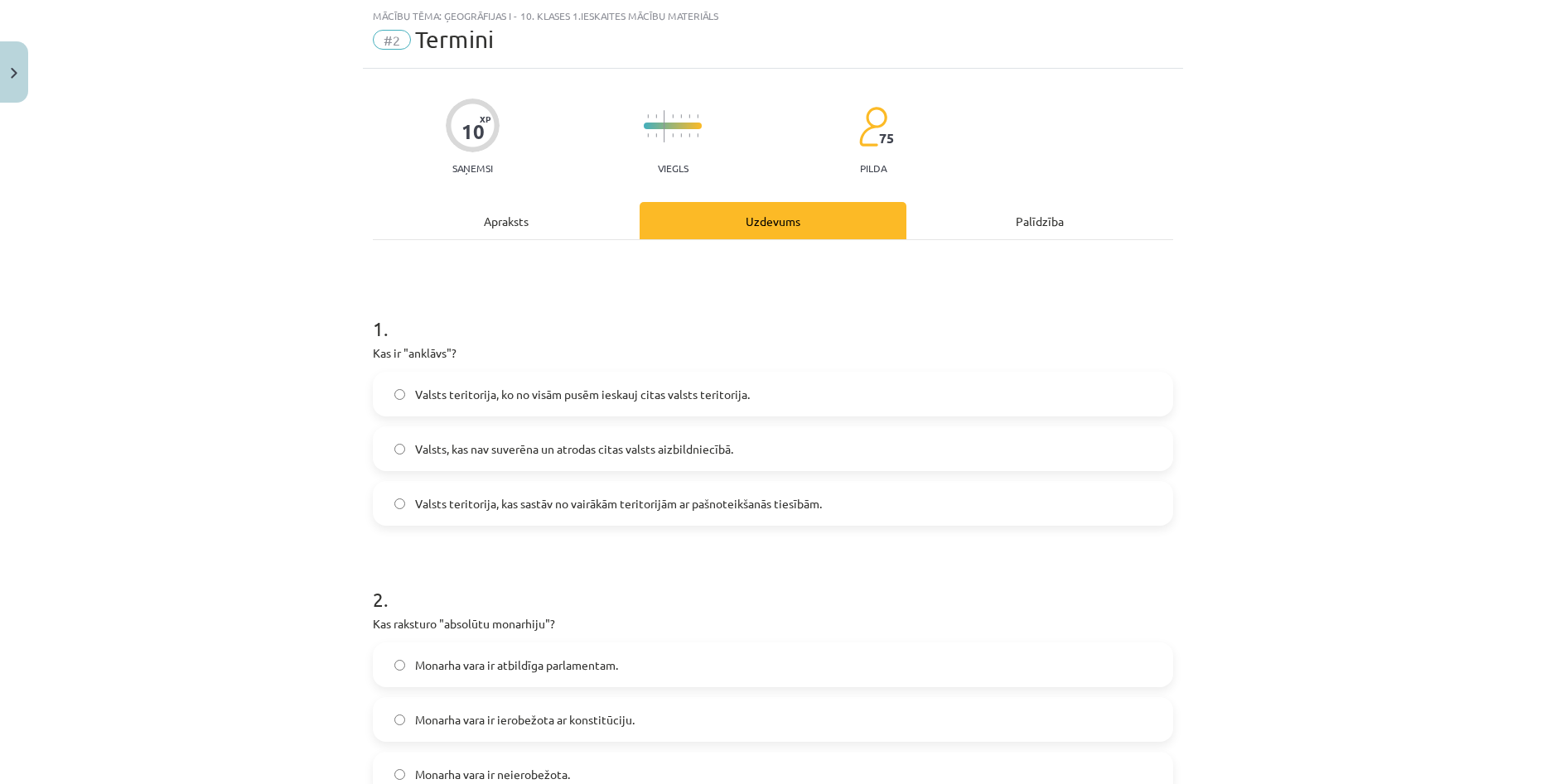
click at [520, 209] on div "Apraksts" at bounding box center [506, 220] width 267 height 38
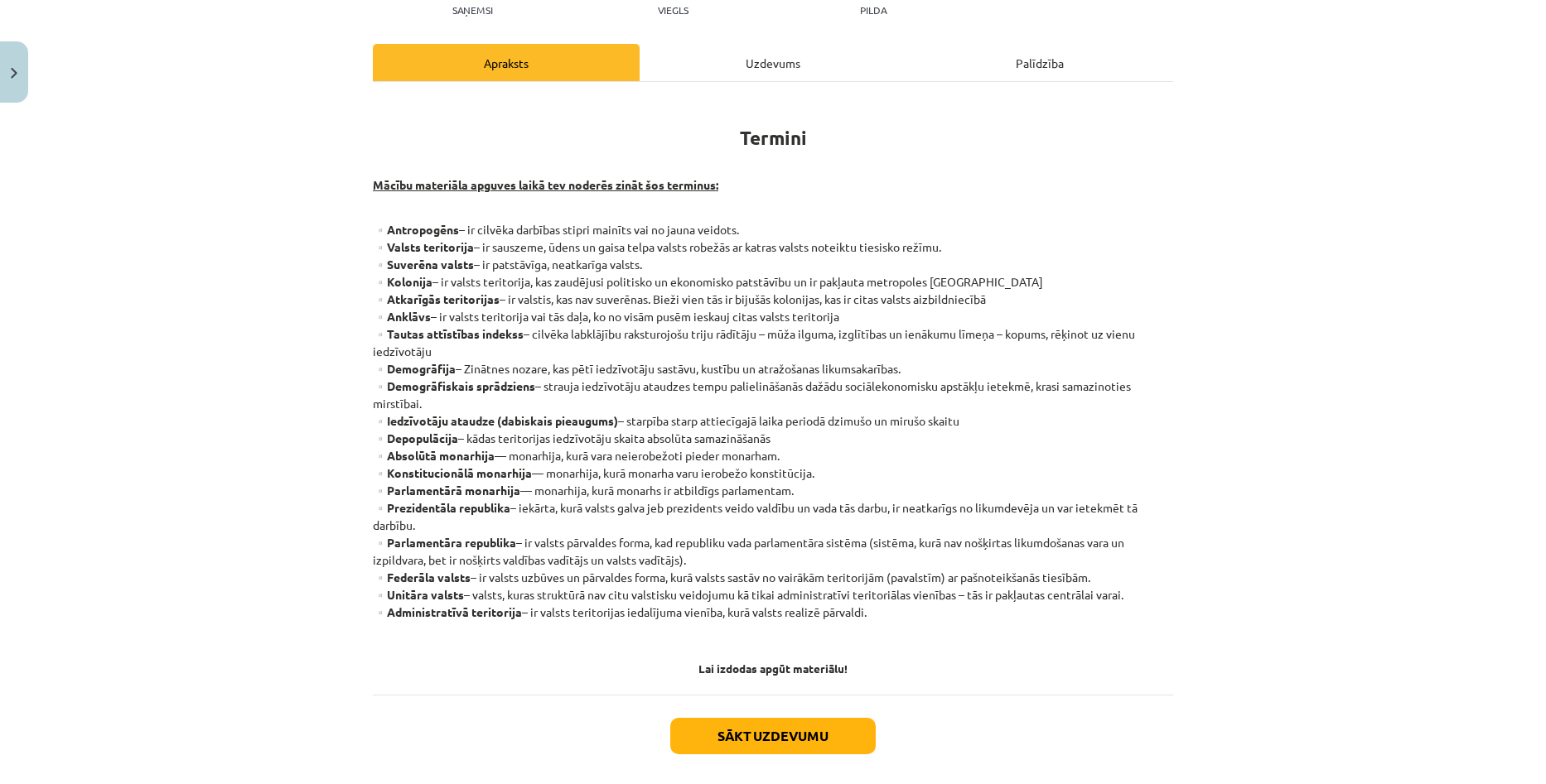
scroll to position [207, 0]
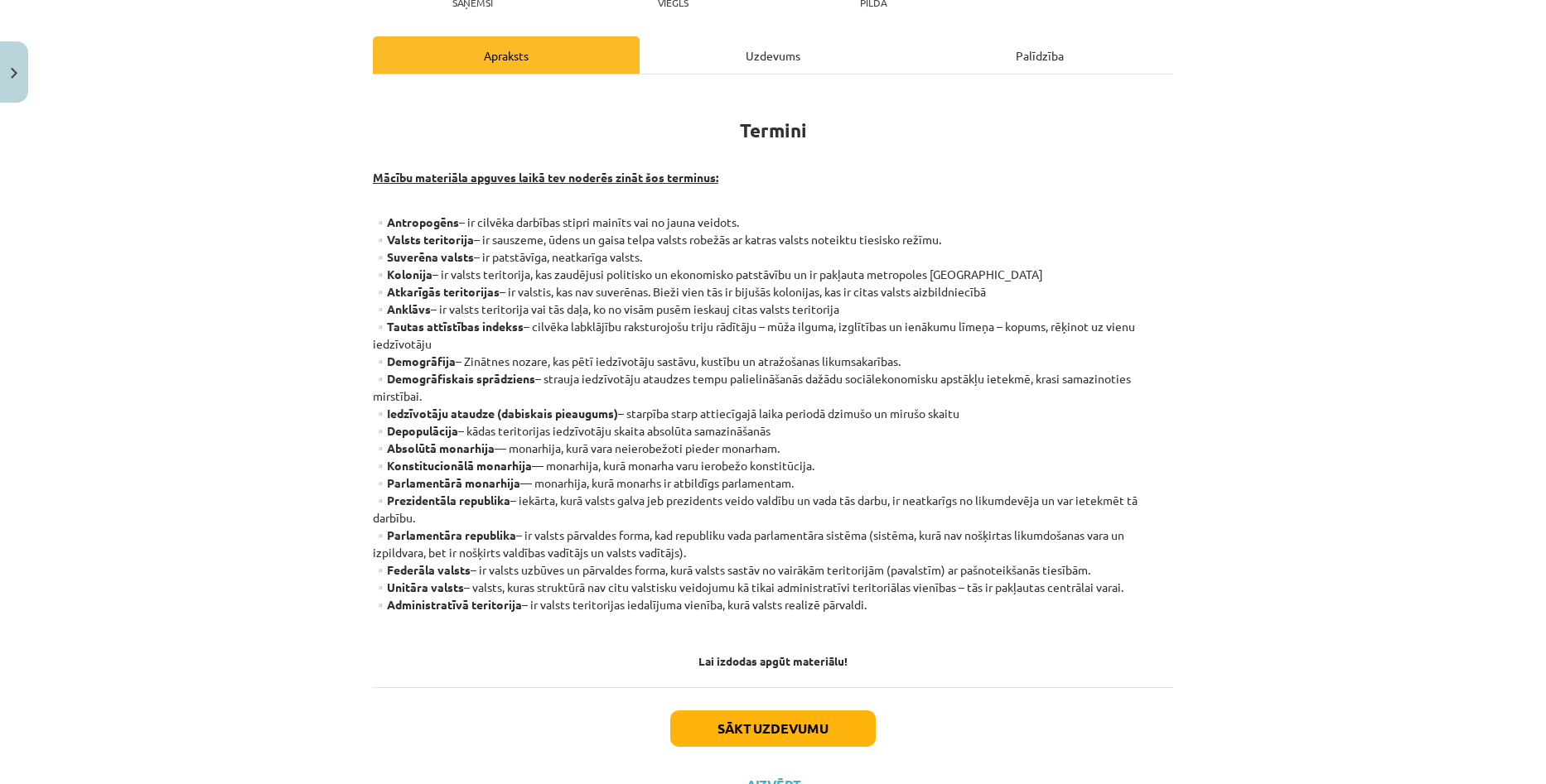
click at [1367, 332] on div "Mācību tēma: Ģeogrāfijas i - 10. klases 1.ieskaites mācību materiāls #2 Termini…" at bounding box center [773, 392] width 1546 height 784
click at [1451, 276] on div "Mācību tēma: Ģeogrāfijas i - 10. klases 1.ieskaites mācību materiāls #2 Termini…" at bounding box center [773, 392] width 1546 height 784
click at [1486, 421] on div "Mācību tēma: Ģeogrāfijas i - 10. klases 1.ieskaites mācību materiāls #2 Termini…" at bounding box center [773, 392] width 1546 height 784
click at [1445, 343] on div "Mācību tēma: Ģeogrāfijas i - 10. klases 1.ieskaites mācību materiāls #2 Termini…" at bounding box center [773, 392] width 1546 height 784
click at [749, 52] on div "Uzdevums" at bounding box center [773, 55] width 267 height 38
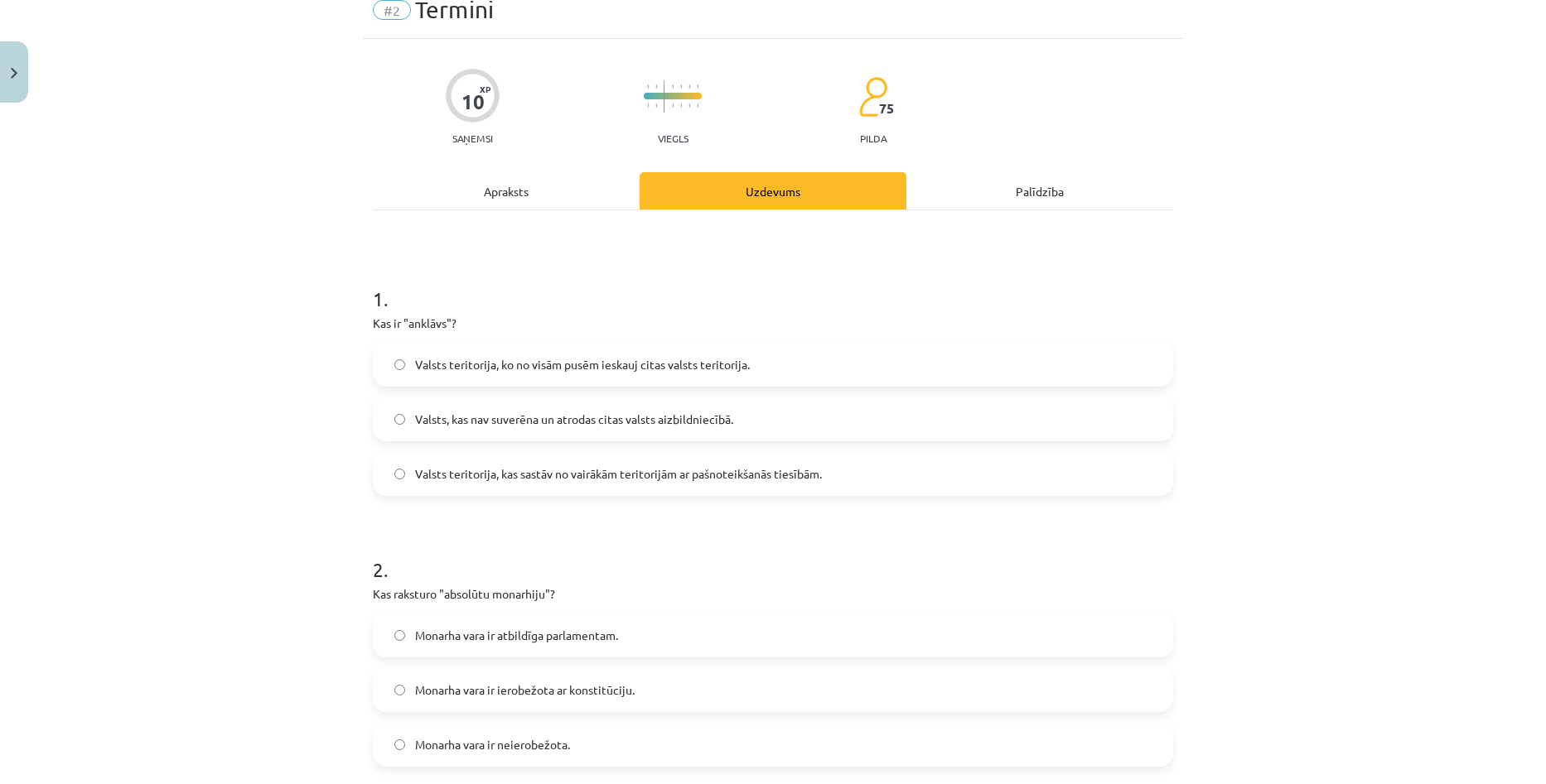
scroll to position [41, 0]
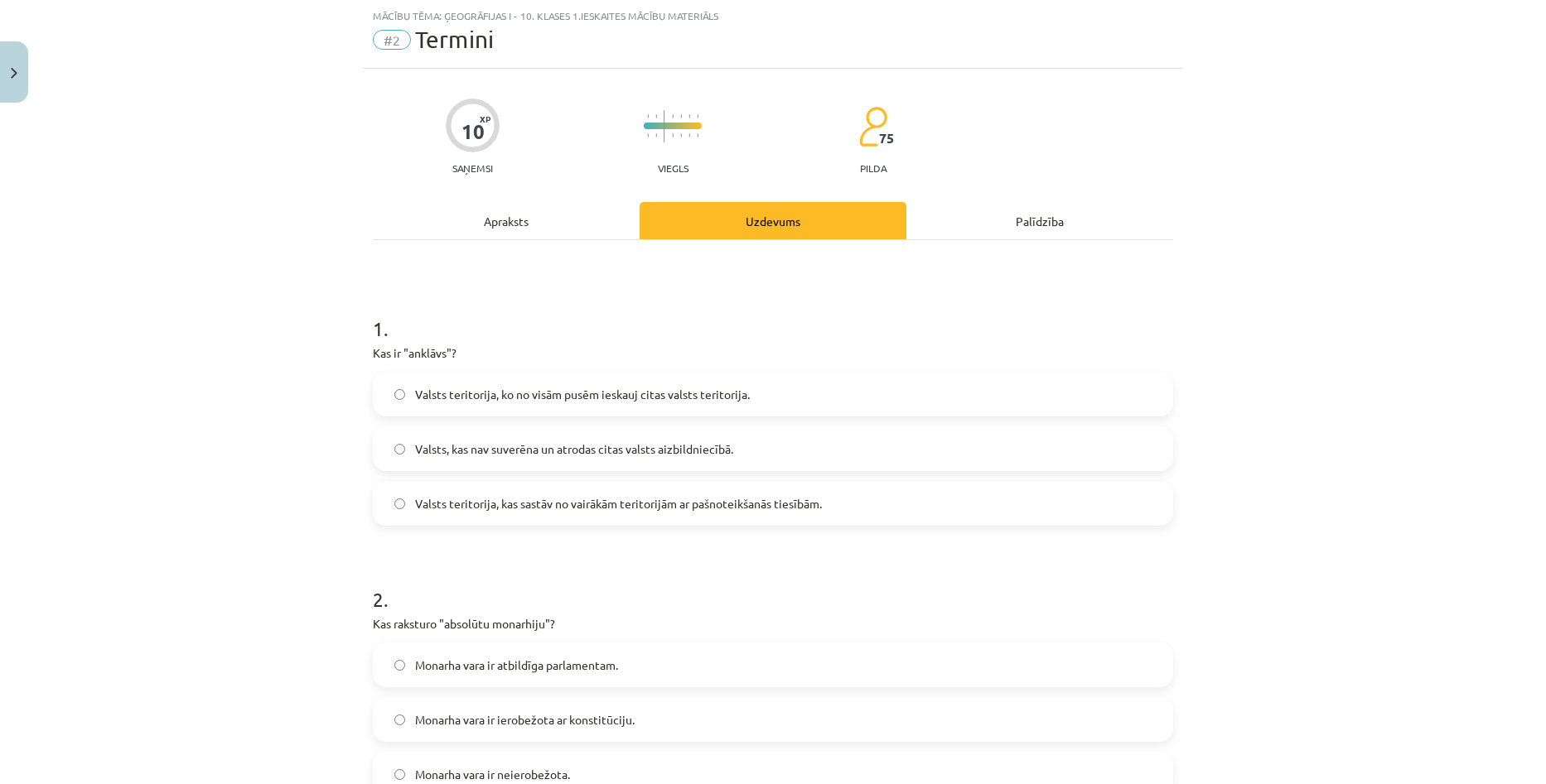
click at [548, 395] on span "Valsts teritorija, ko no visām pusēm ieskauj citas valsts teritorija." at bounding box center [582, 395] width 334 height 18
click at [485, 203] on div "Apraksts" at bounding box center [506, 220] width 267 height 38
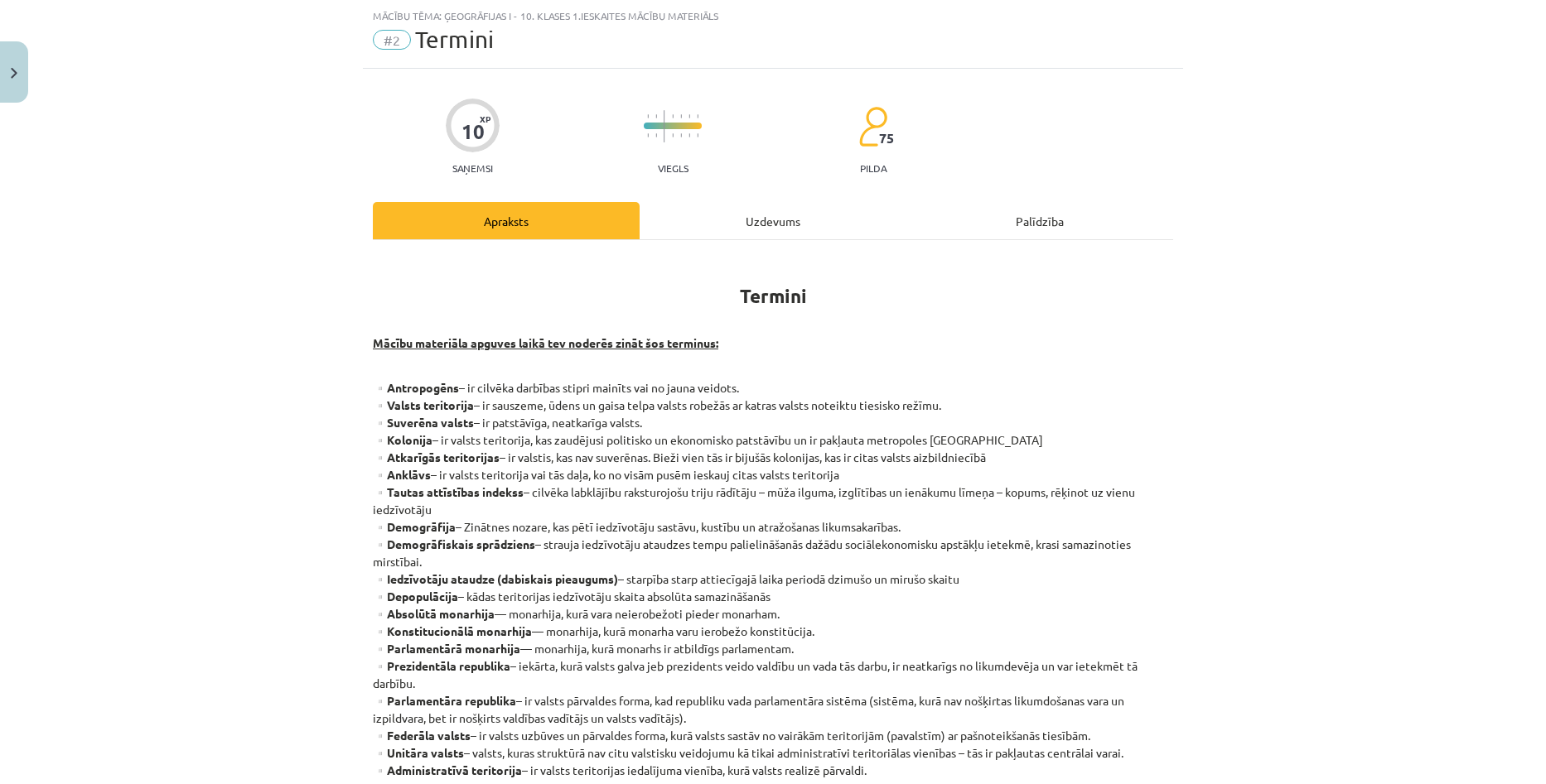
click at [749, 218] on div "Uzdevums" at bounding box center [773, 220] width 267 height 38
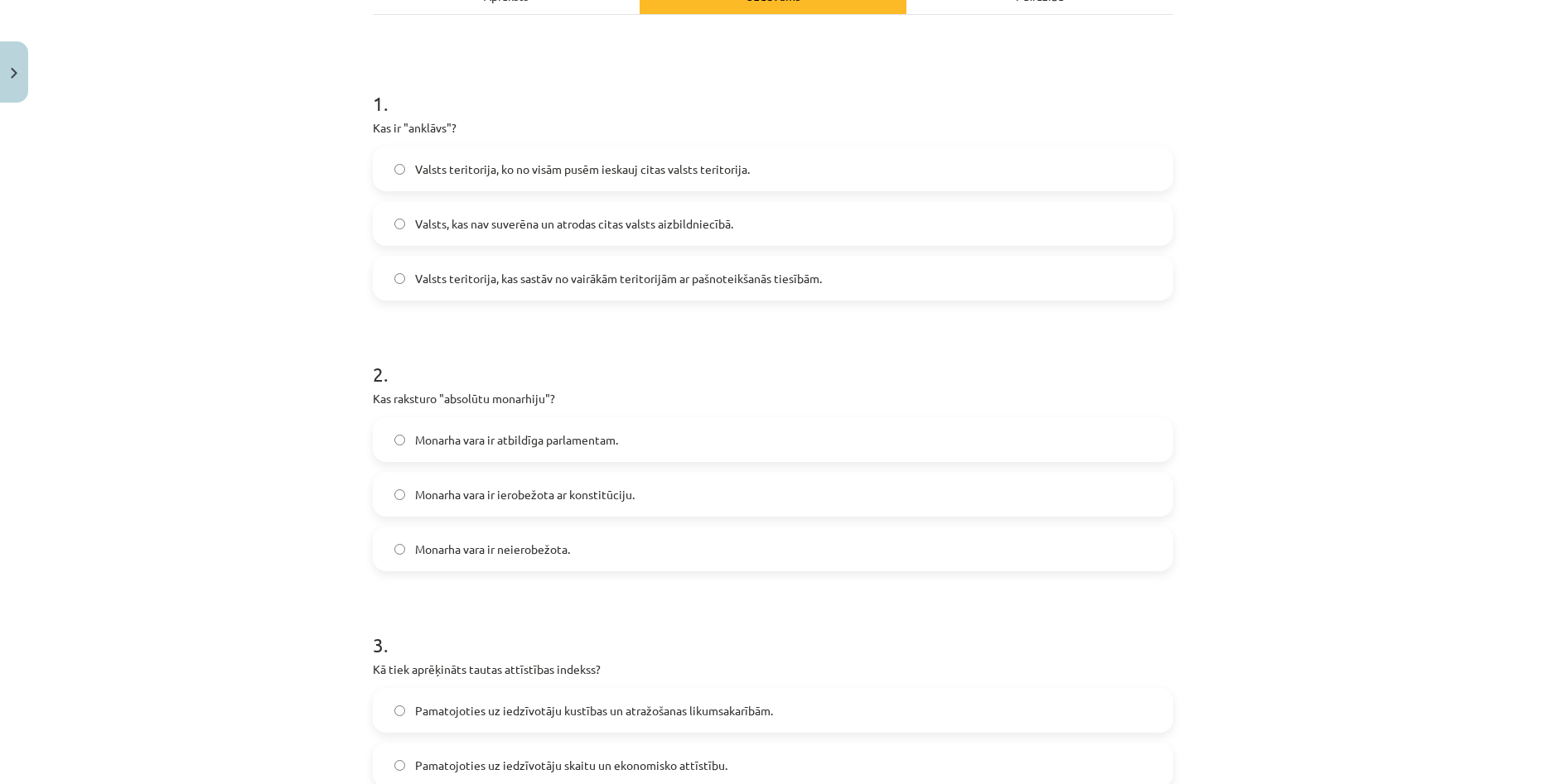
scroll to position [290, 0]
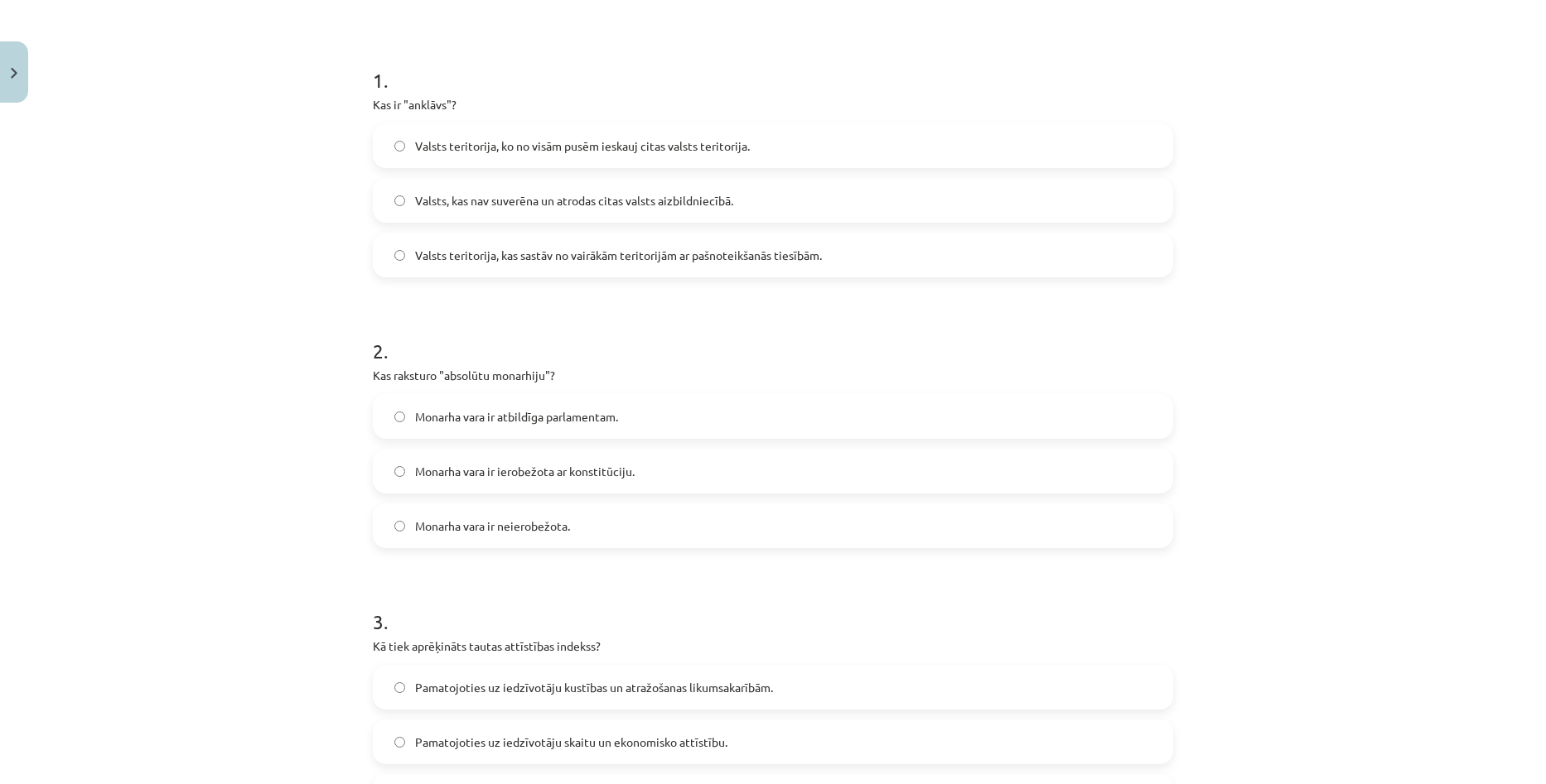
click at [594, 528] on label "Monarha vara ir neierobežota." at bounding box center [773, 525] width 797 height 41
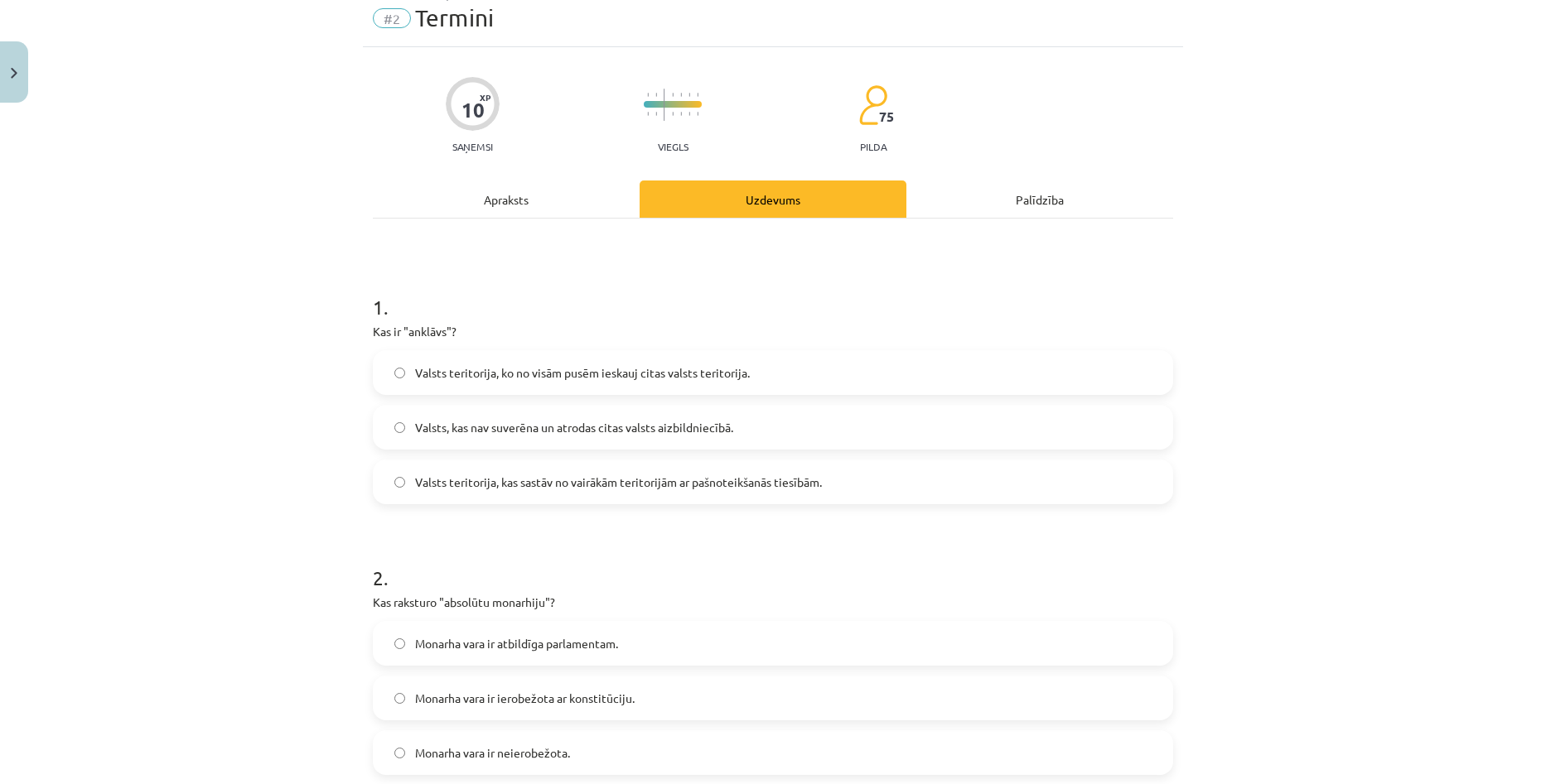
scroll to position [0, 0]
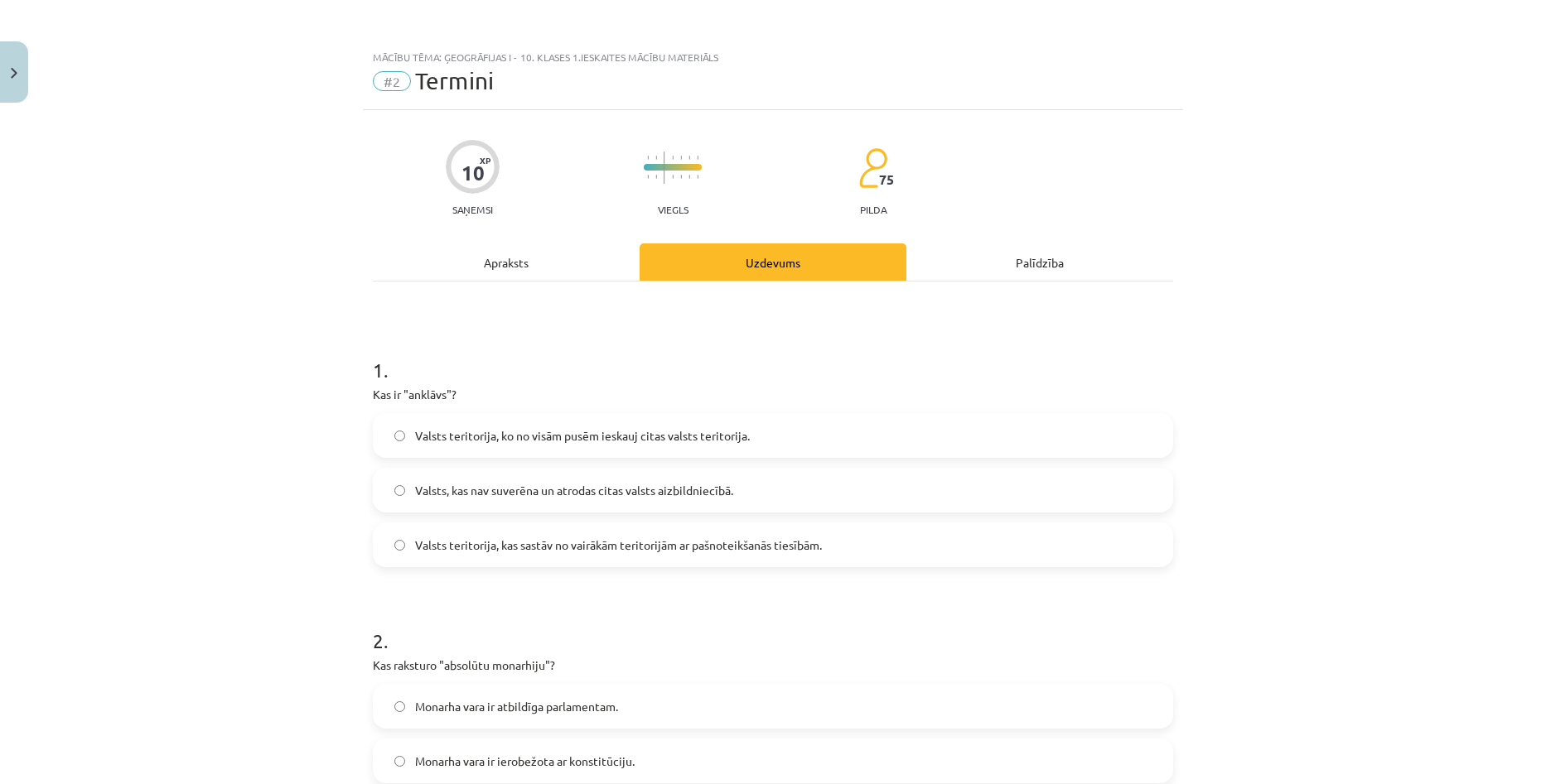
click at [492, 263] on div "Apraksts" at bounding box center [506, 262] width 267 height 38
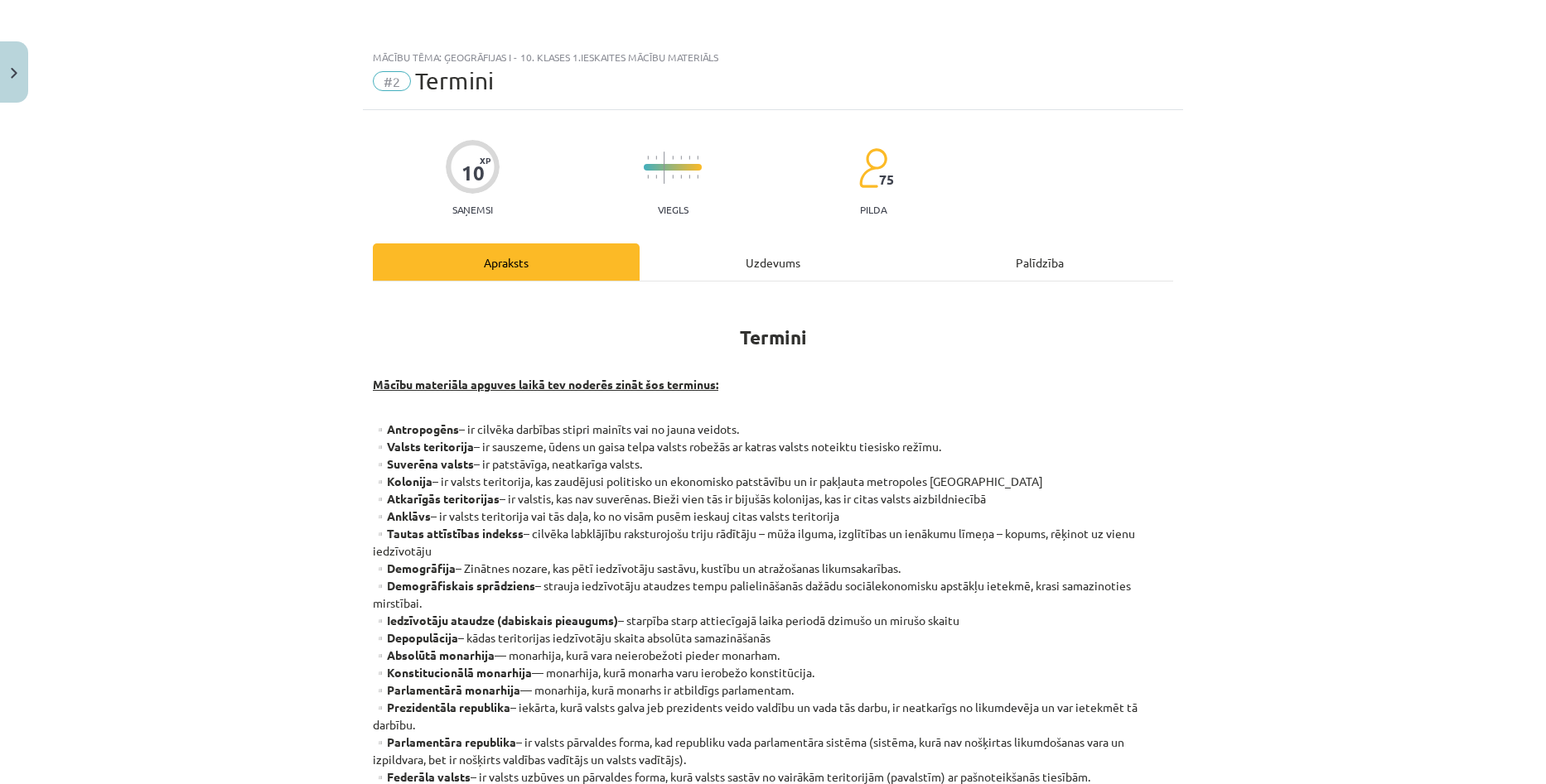
click at [748, 264] on div "Uzdevums" at bounding box center [773, 262] width 267 height 38
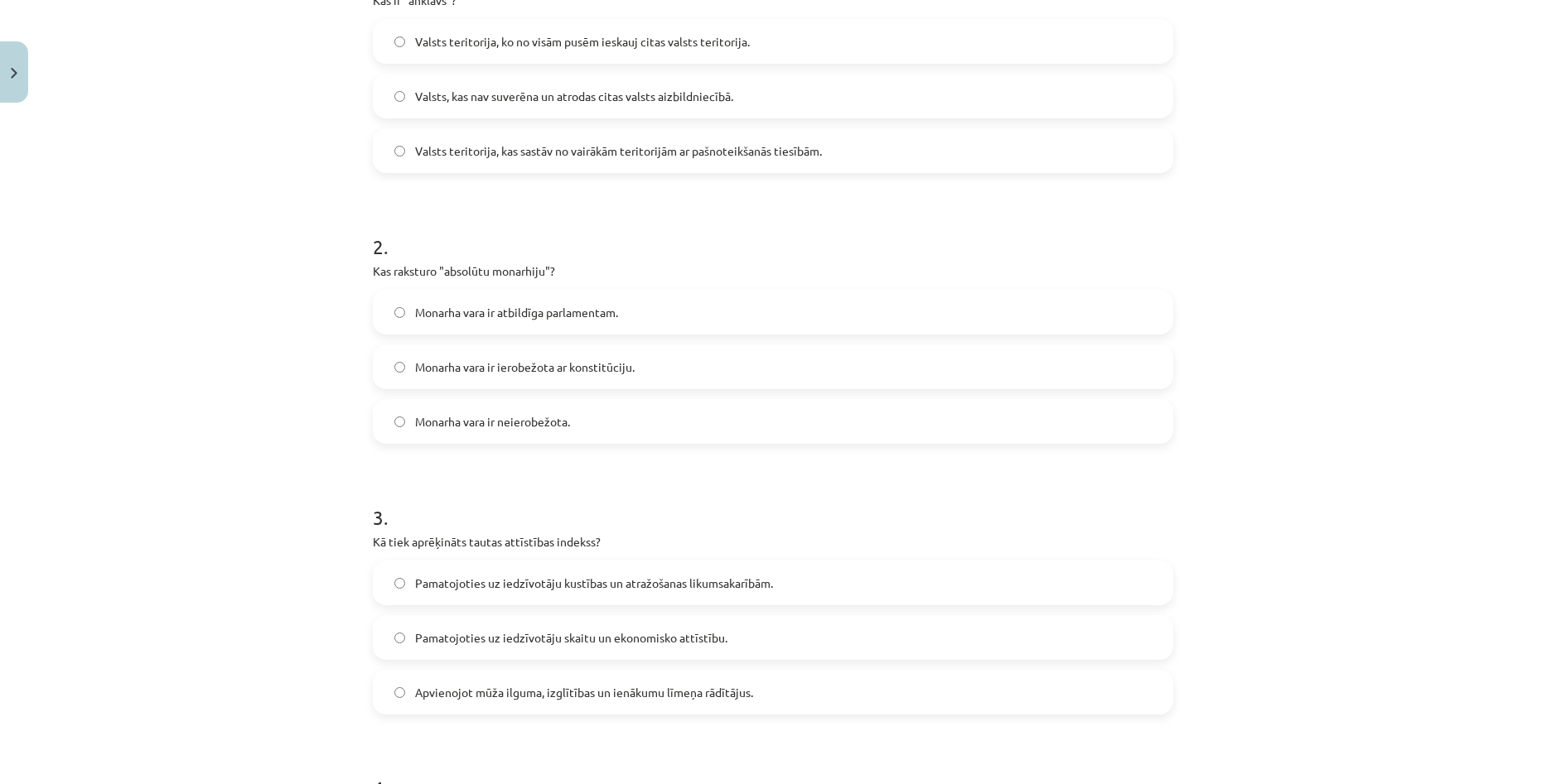
scroll to position [538, 0]
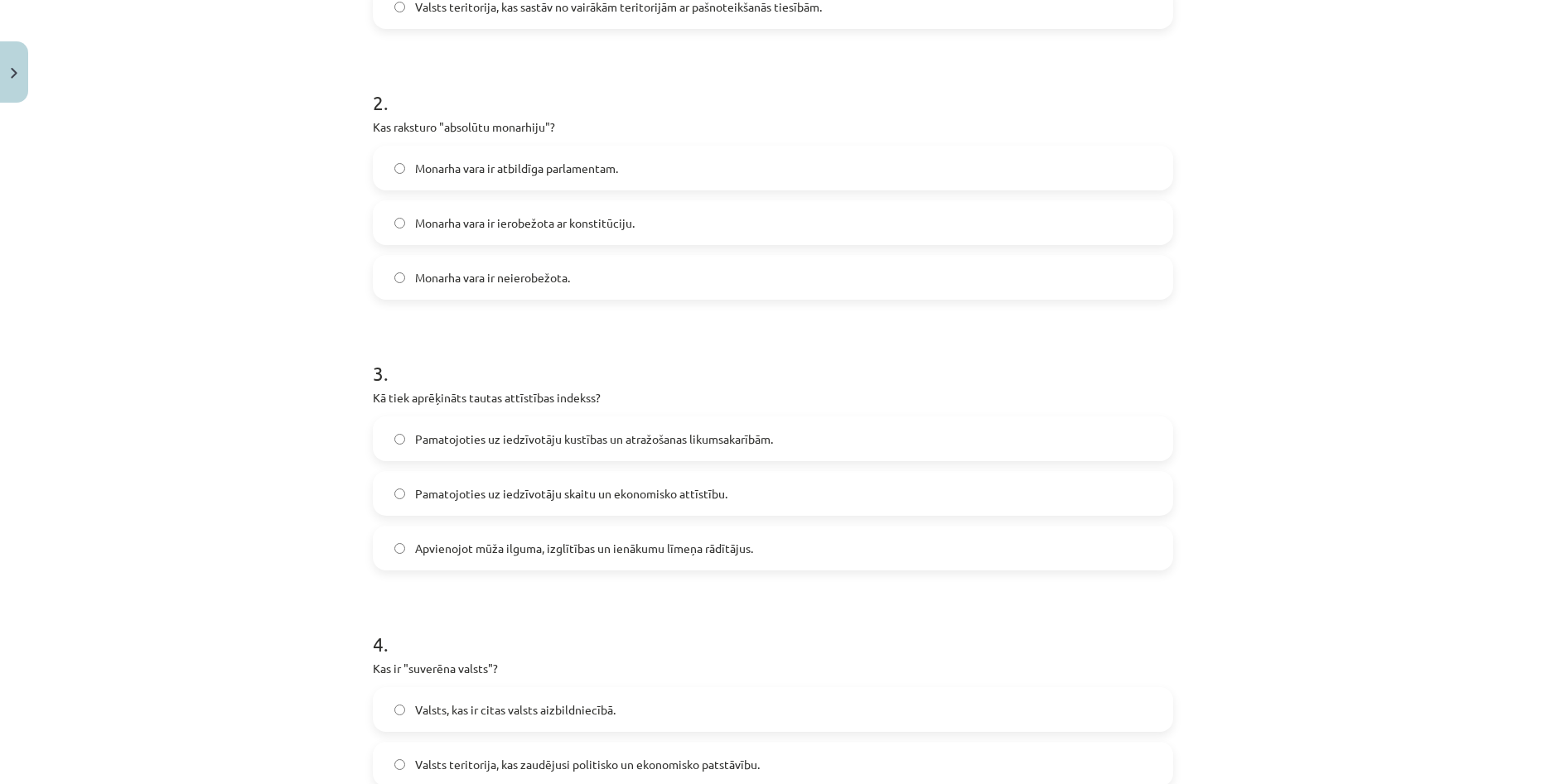
click at [1415, 373] on div "Mācību tēma: Ģeogrāfijas i - 10. klases 1.ieskaites mācību materiāls #2 Termini…" at bounding box center [773, 392] width 1546 height 784
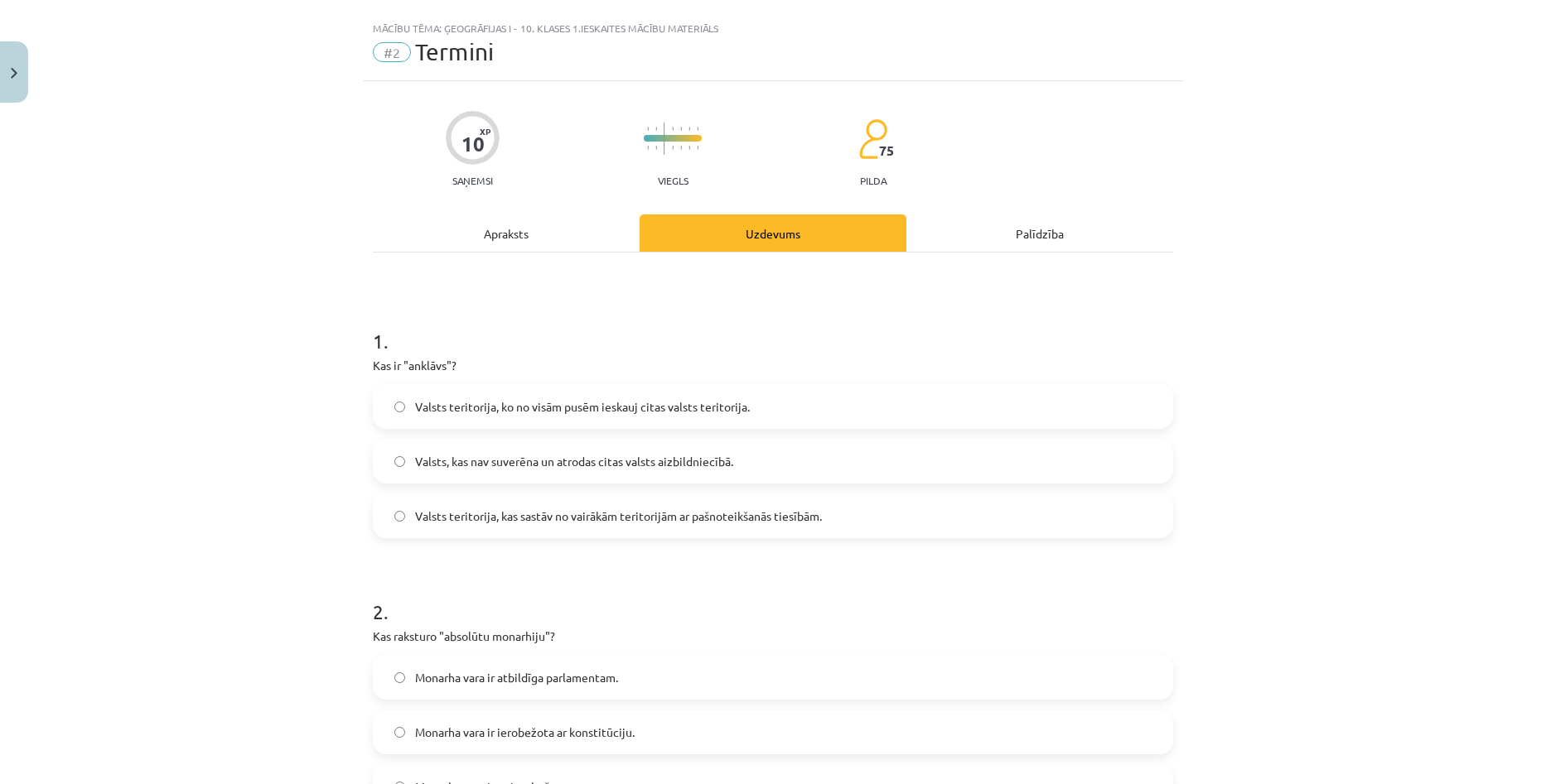
scroll to position [0, 0]
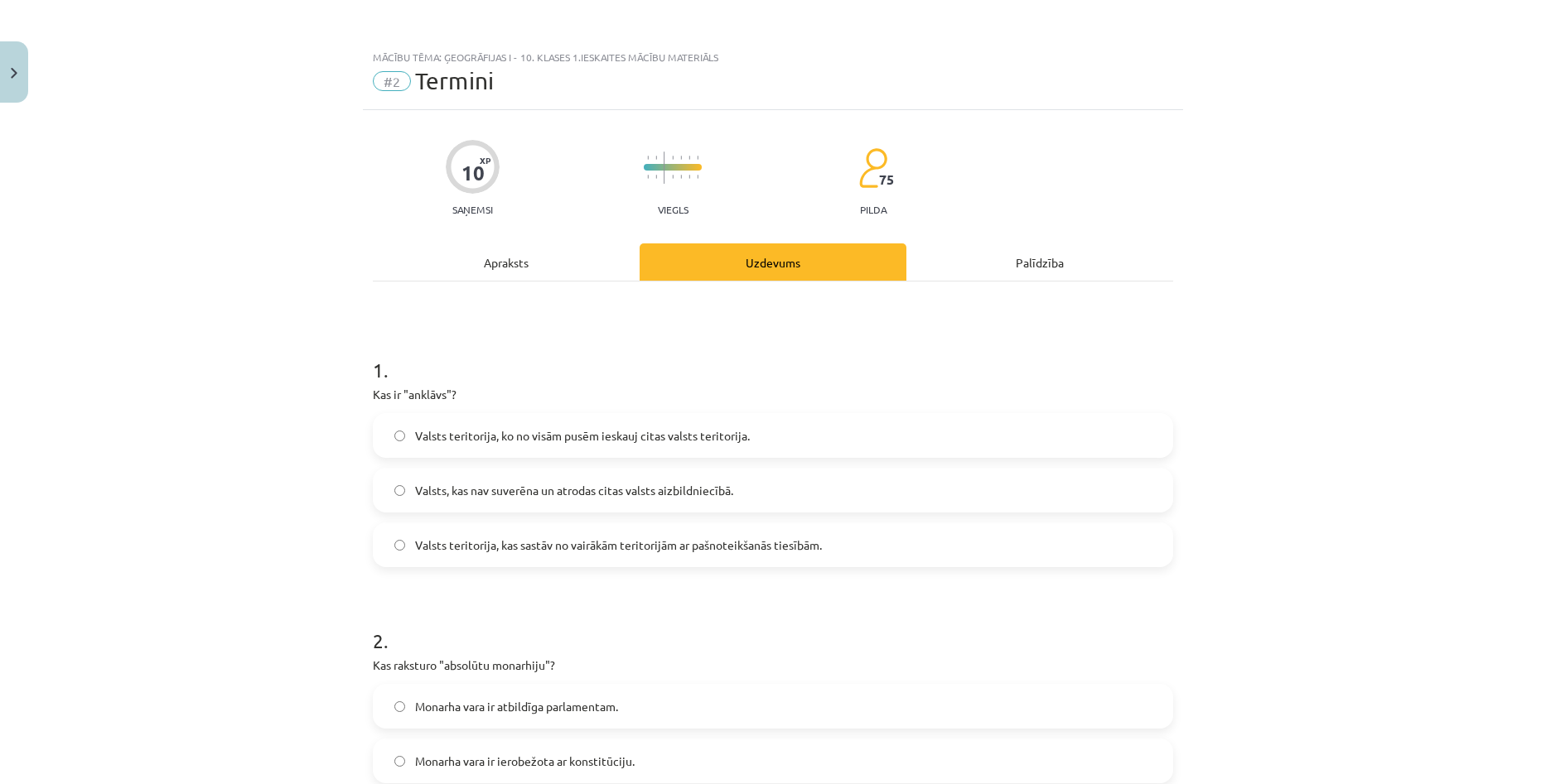
click at [498, 262] on div "Apraksts" at bounding box center [506, 262] width 267 height 38
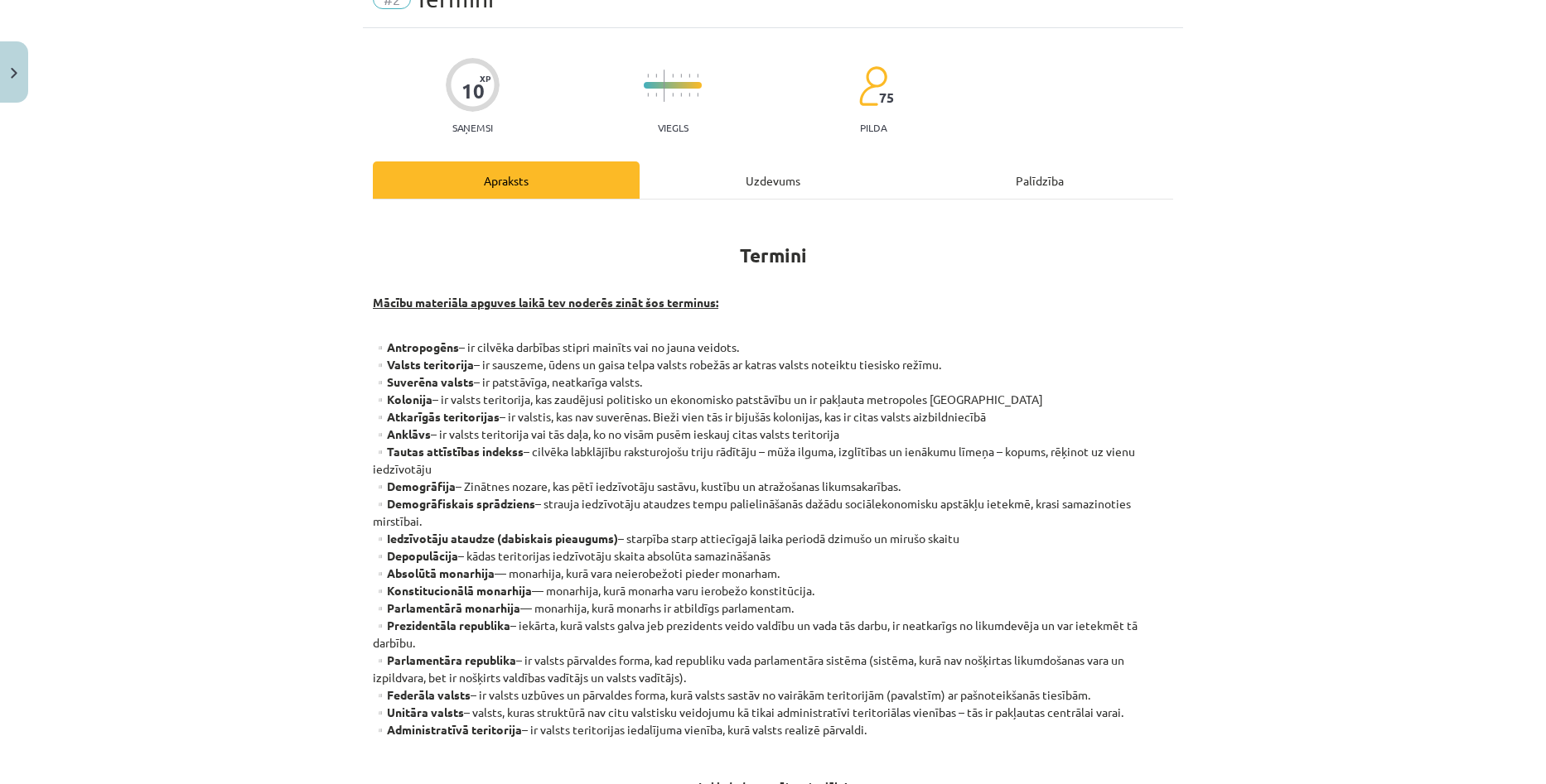
scroll to position [207, 0]
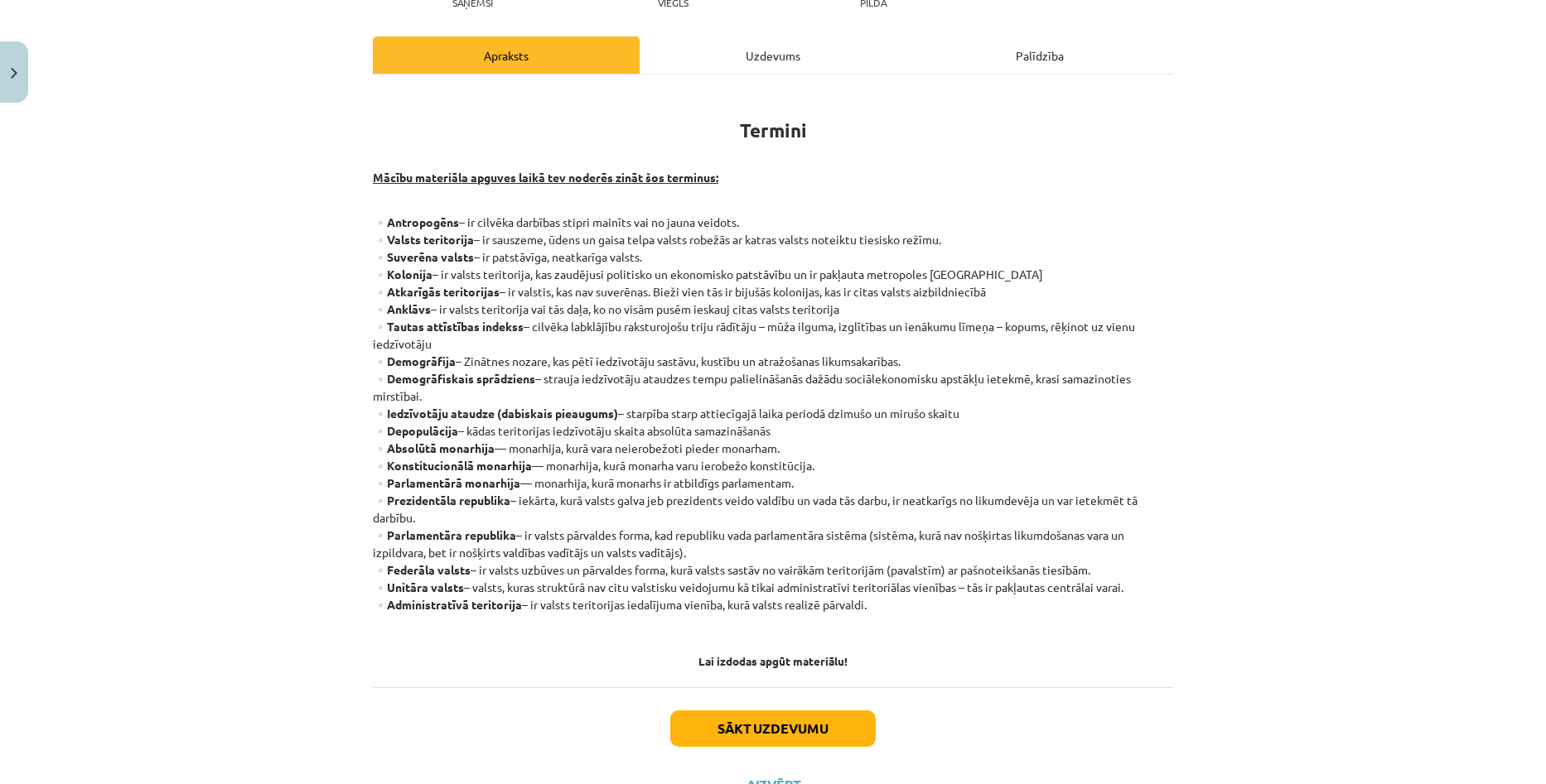
click at [755, 65] on div "Uzdevums" at bounding box center [773, 55] width 267 height 38
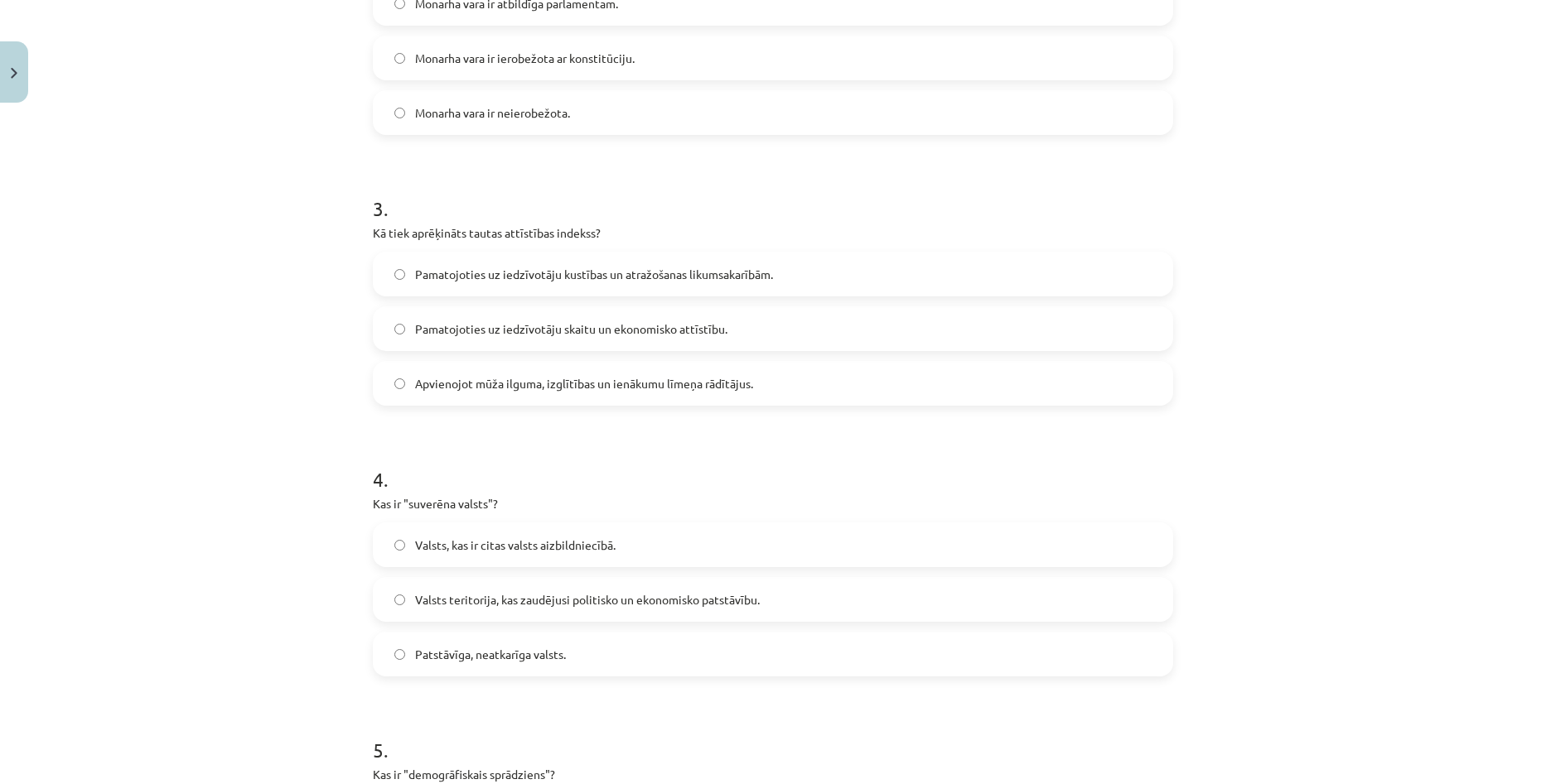
scroll to position [704, 0]
click at [1354, 268] on div "Mācību tēma: Ģeogrāfijas i - 10. klases 1.ieskaites mācību materiāls #2 Termini…" at bounding box center [773, 392] width 1546 height 784
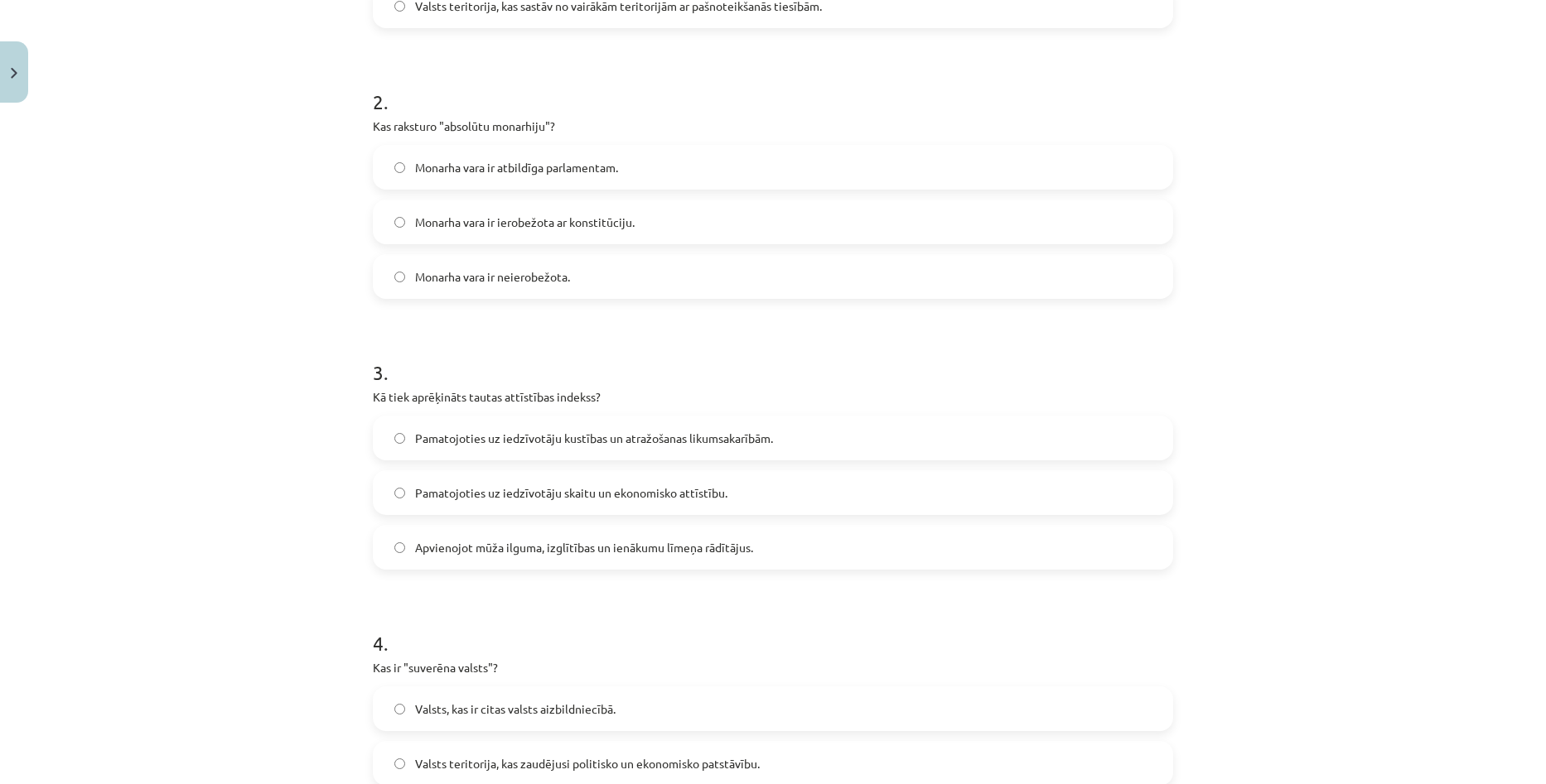
scroll to position [538, 0]
drag, startPoint x: 357, startPoint y: 395, endPoint x: 659, endPoint y: 391, distance: 302.0
click at [659, 391] on div "10 XP Saņemsi Viegls 75 pilda Apraksts Uzdevums Palīdzība 1 . Kas ir "anklāvs"?…" at bounding box center [772, 417] width 820 height 1690
click at [691, 374] on h1 "3 ." at bounding box center [773, 358] width 800 height 52
click at [716, 444] on span "Pamatojoties uz iedzīvotāju kustības un atražošanas likumsakarībām." at bounding box center [594, 439] width 358 height 18
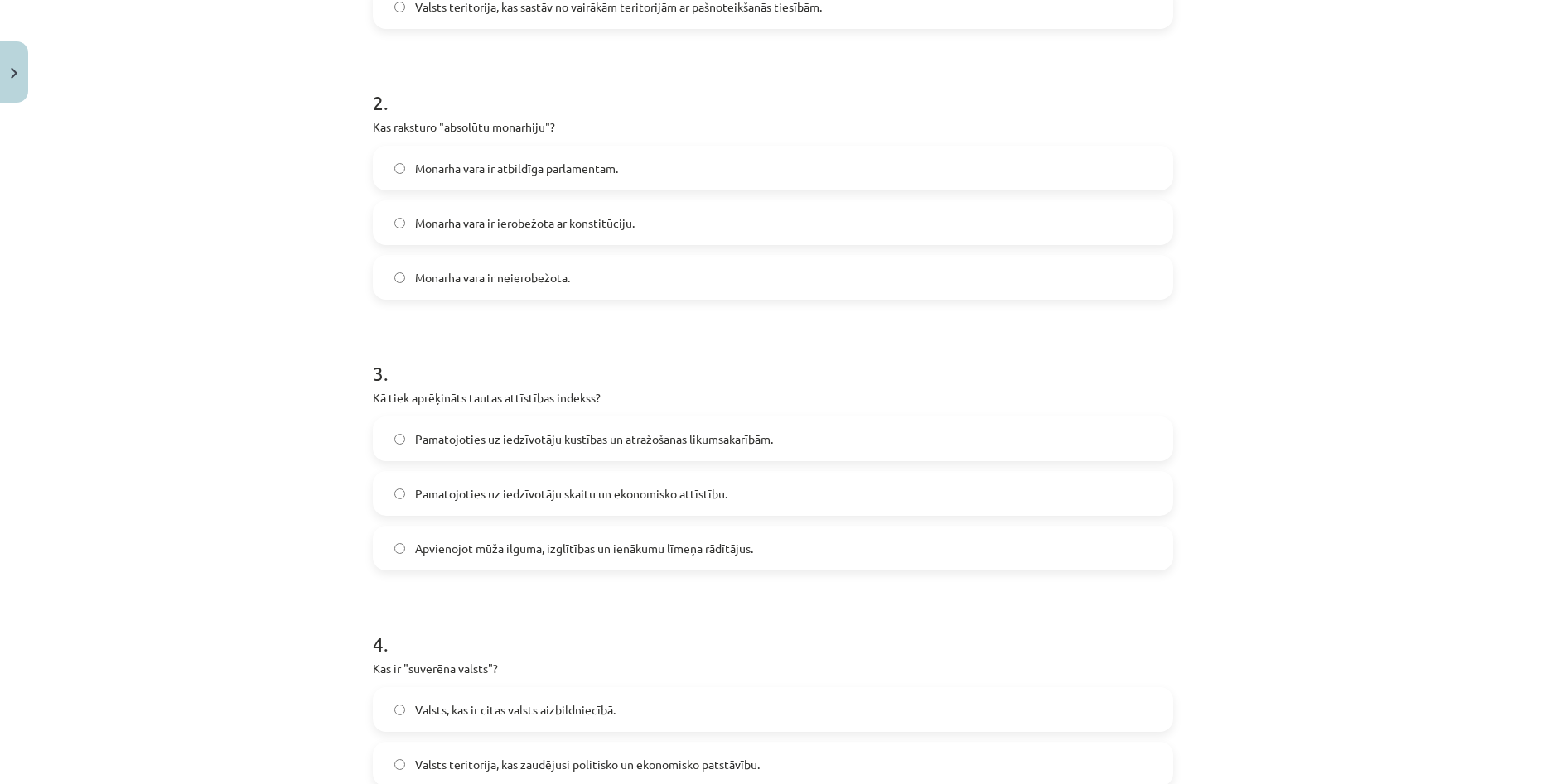
click at [1331, 435] on div "Mācību tēma: Ģeogrāfijas i - 10. klases 1.ieskaites mācību materiāls #2 Termini…" at bounding box center [773, 392] width 1546 height 784
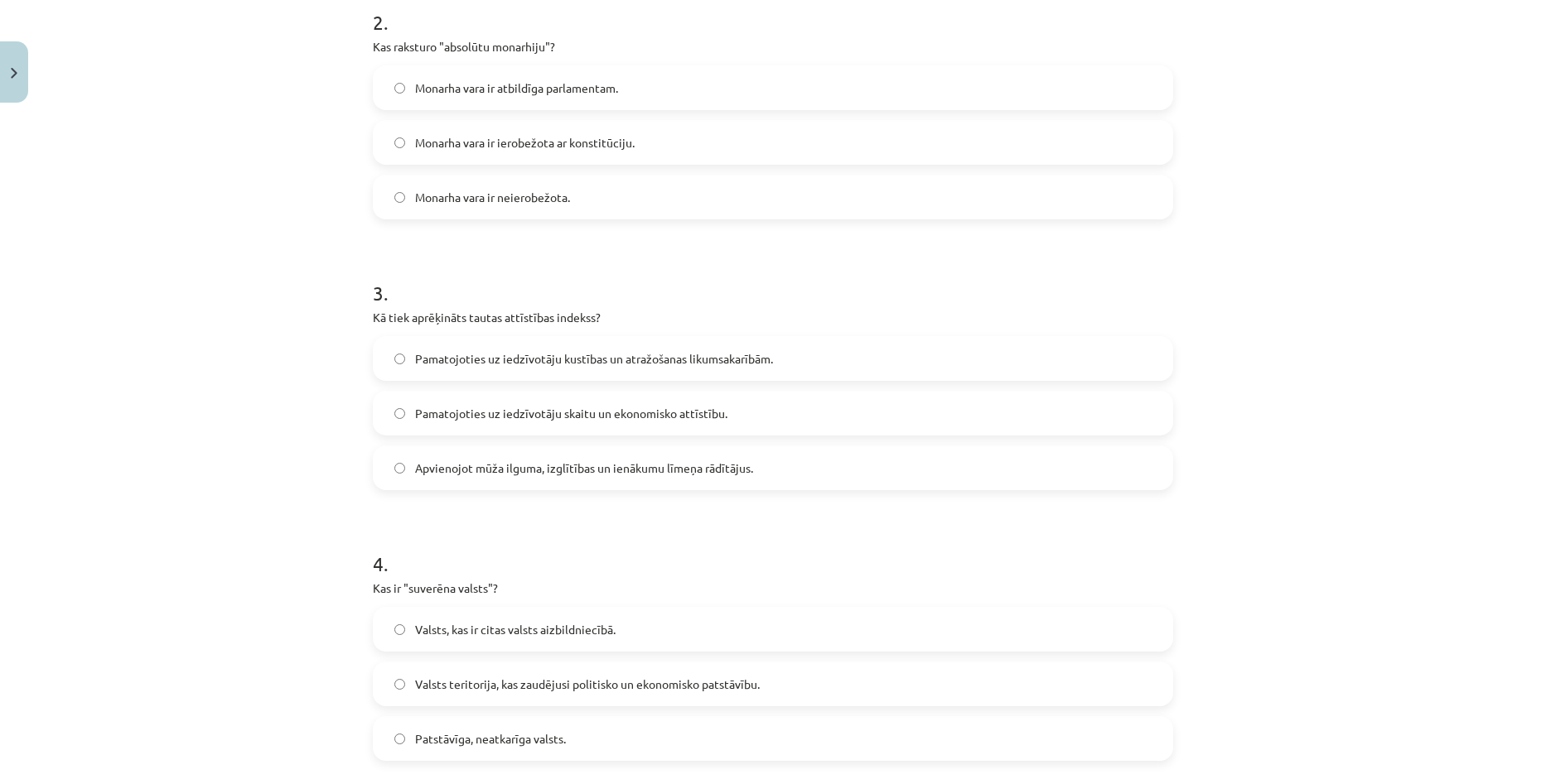
scroll to position [621, 0]
click at [1338, 366] on div "Mācību tēma: Ģeogrāfijas i - 10. klases 1.ieskaites mācību materiāls #2 Termini…" at bounding box center [773, 392] width 1546 height 784
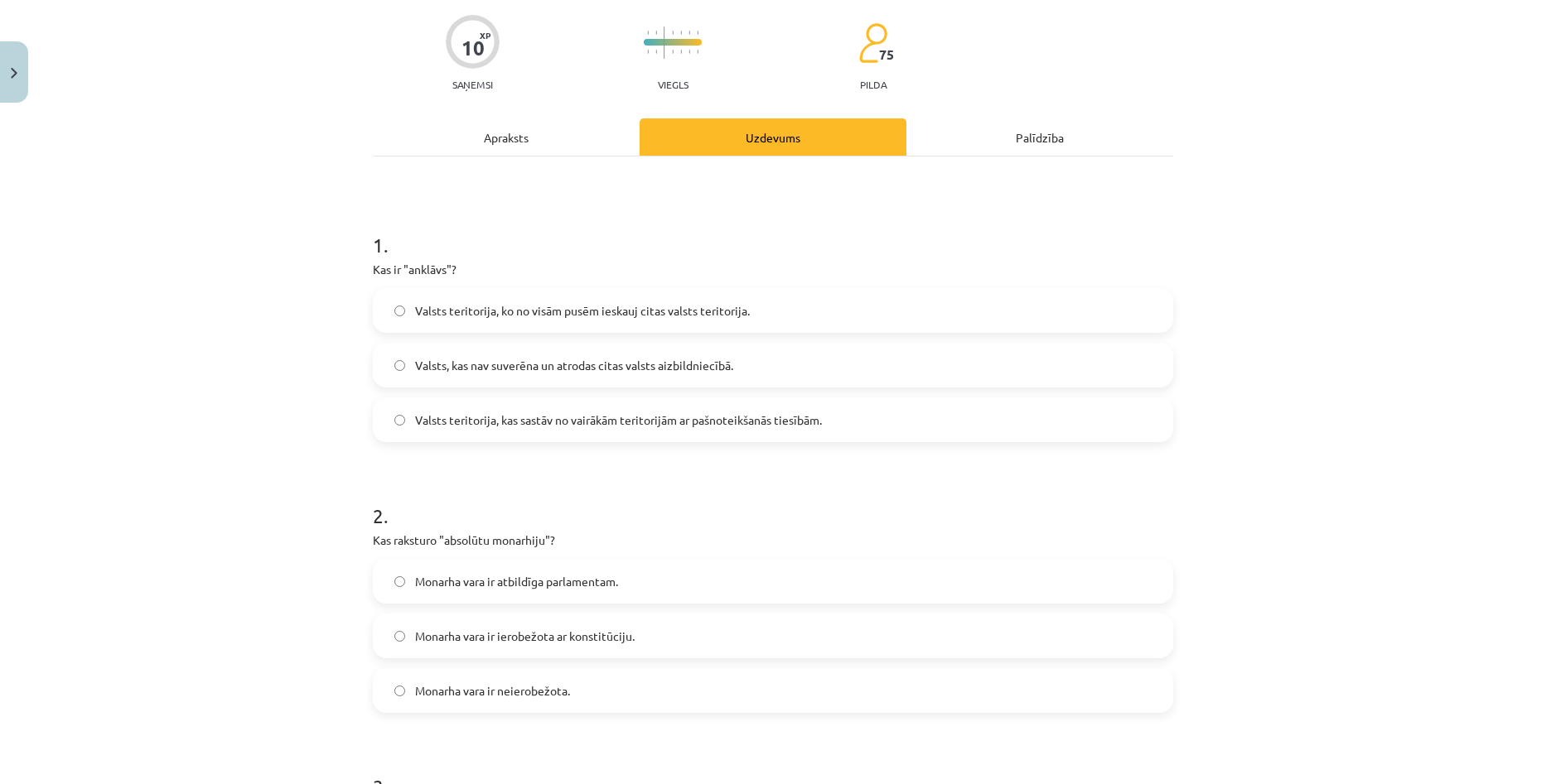
scroll to position [124, 0]
click at [498, 143] on div "Apraksts" at bounding box center [506, 137] width 267 height 38
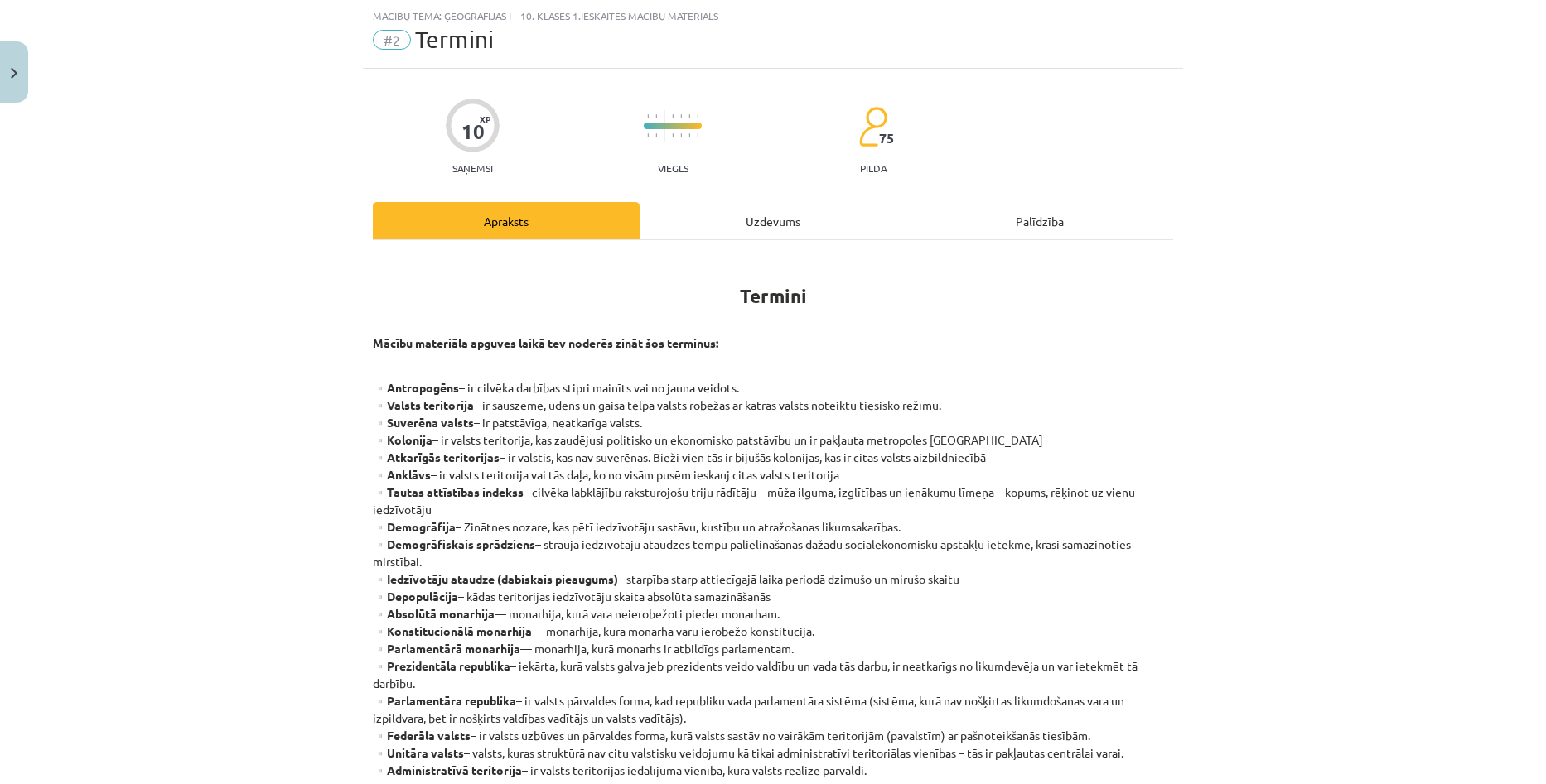
click at [776, 215] on div "Uzdevums" at bounding box center [773, 220] width 267 height 38
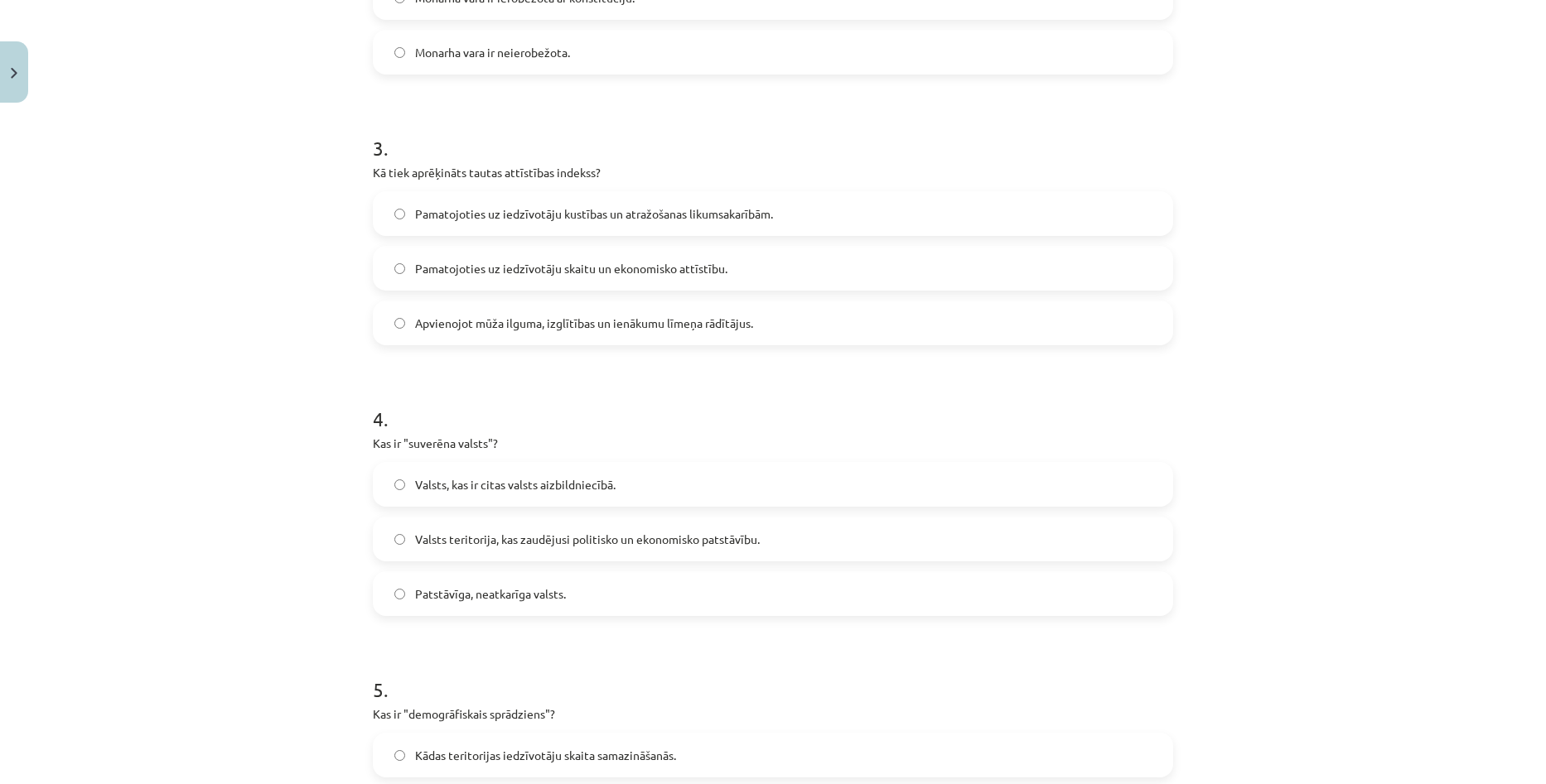
scroll to position [787, 0]
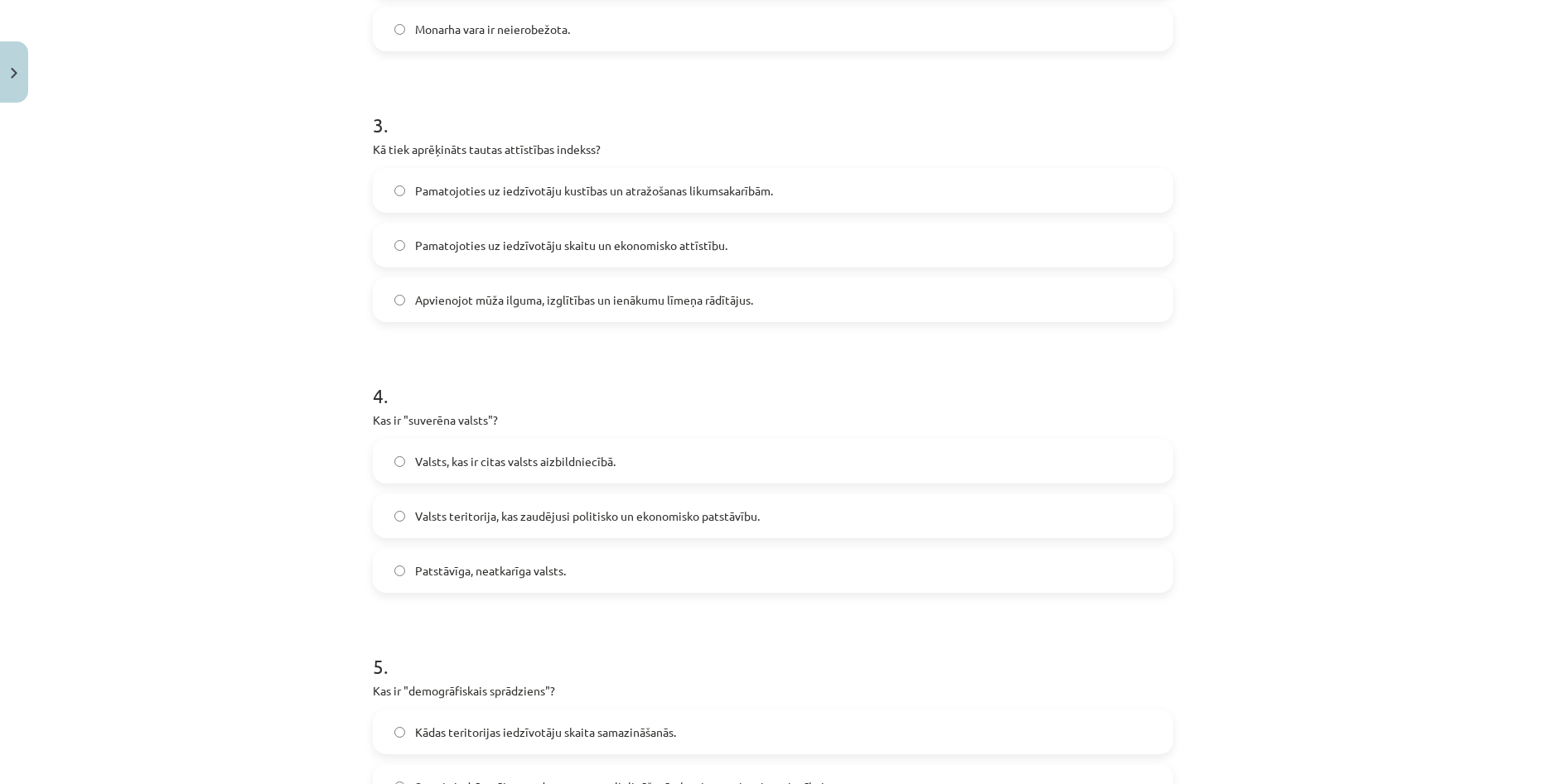
click at [576, 570] on label "Patstāvīga, neatkarīga valsts." at bounding box center [773, 570] width 797 height 41
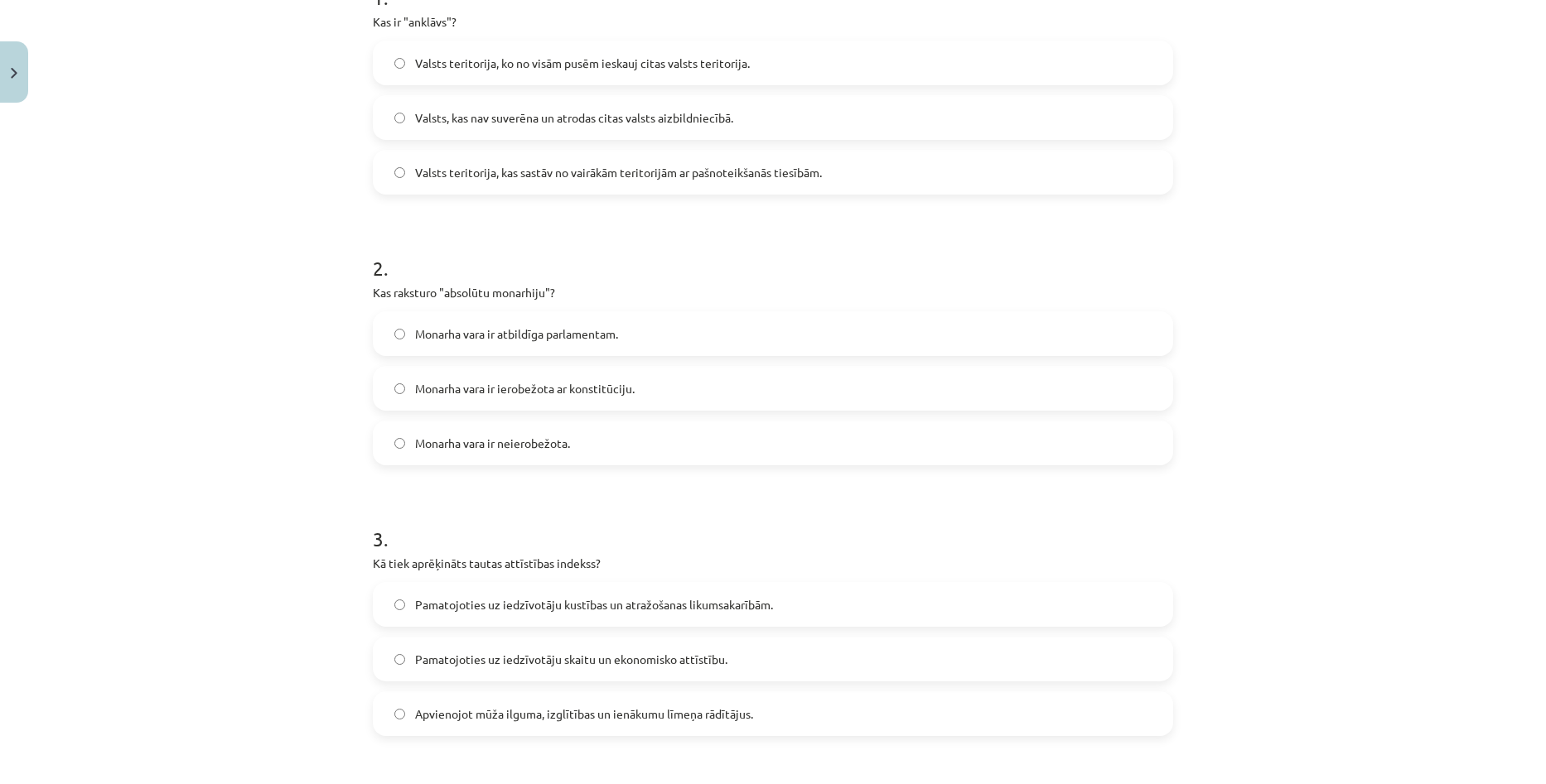
scroll to position [0, 0]
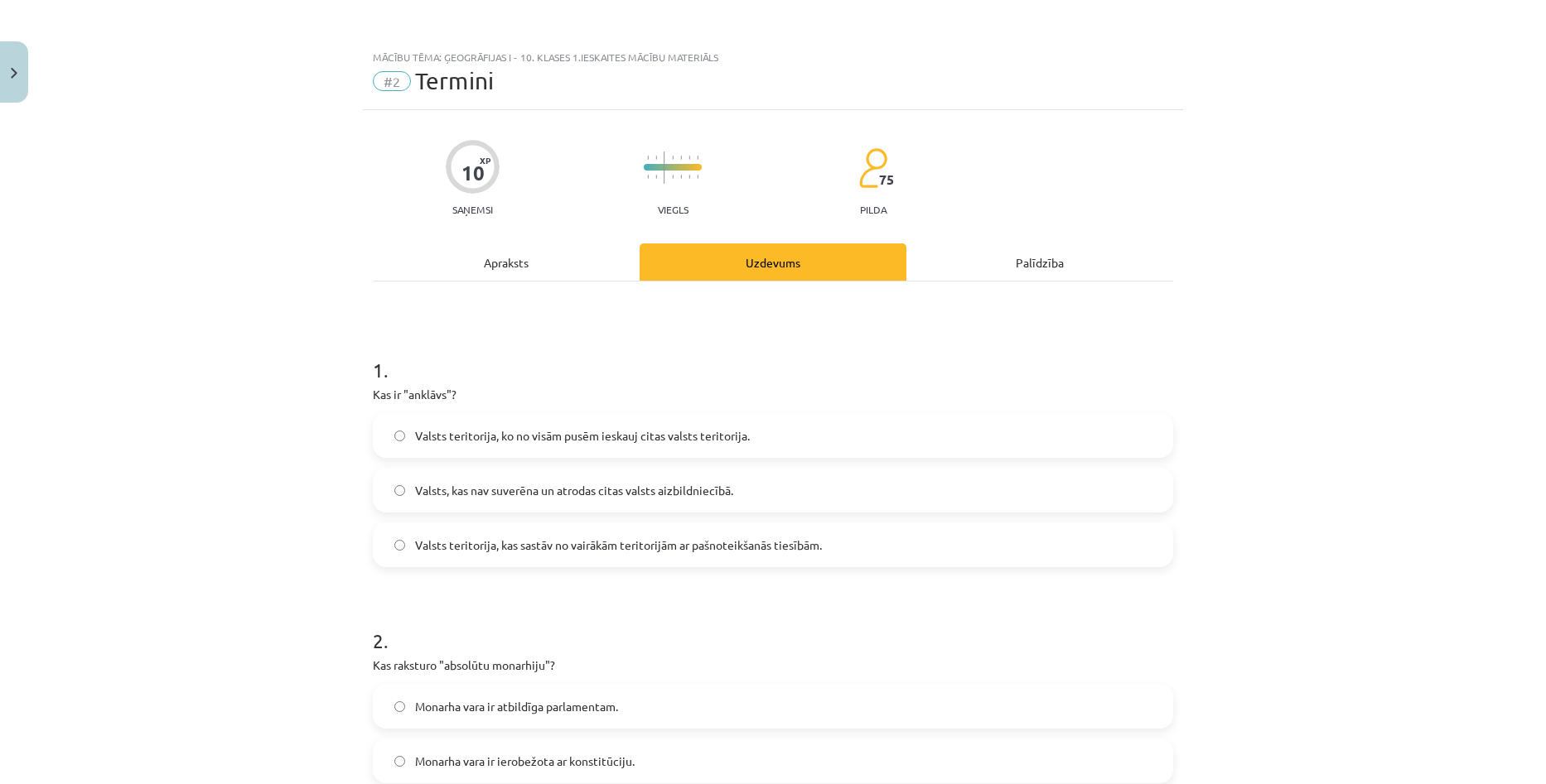
click at [467, 269] on div "Apraksts" at bounding box center [506, 262] width 267 height 38
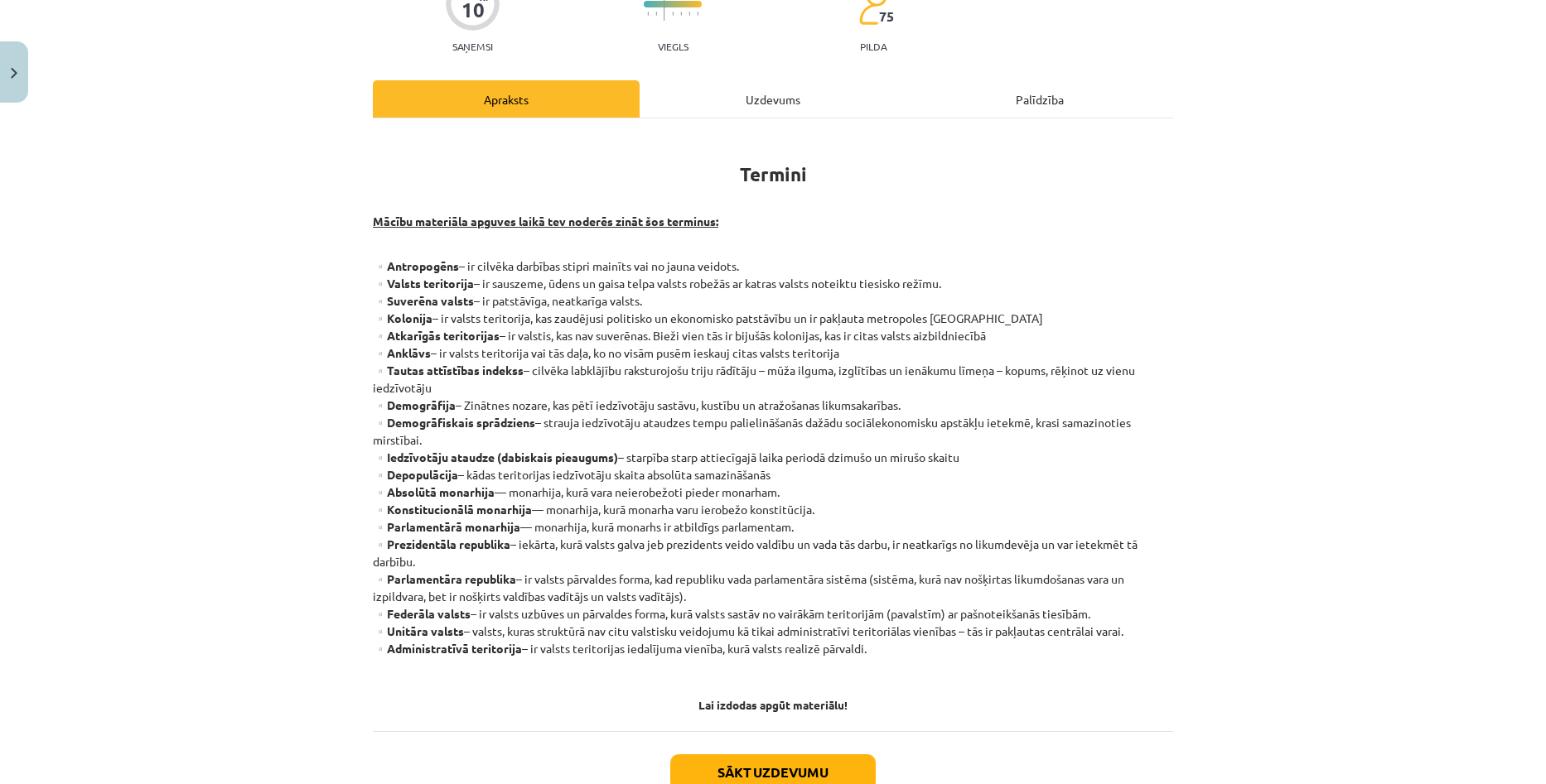
scroll to position [165, 0]
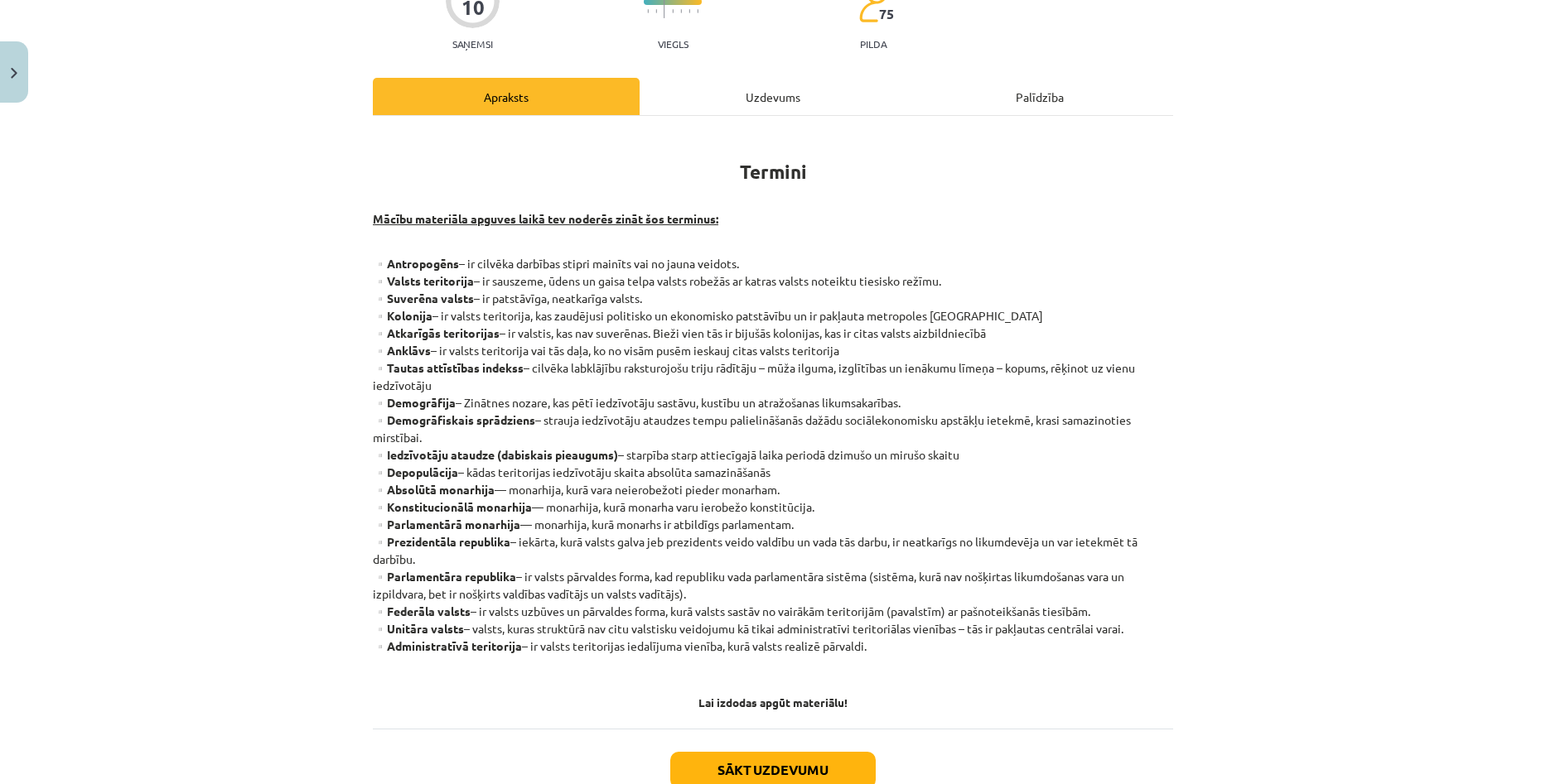
click at [774, 95] on div "Uzdevums" at bounding box center [773, 96] width 267 height 38
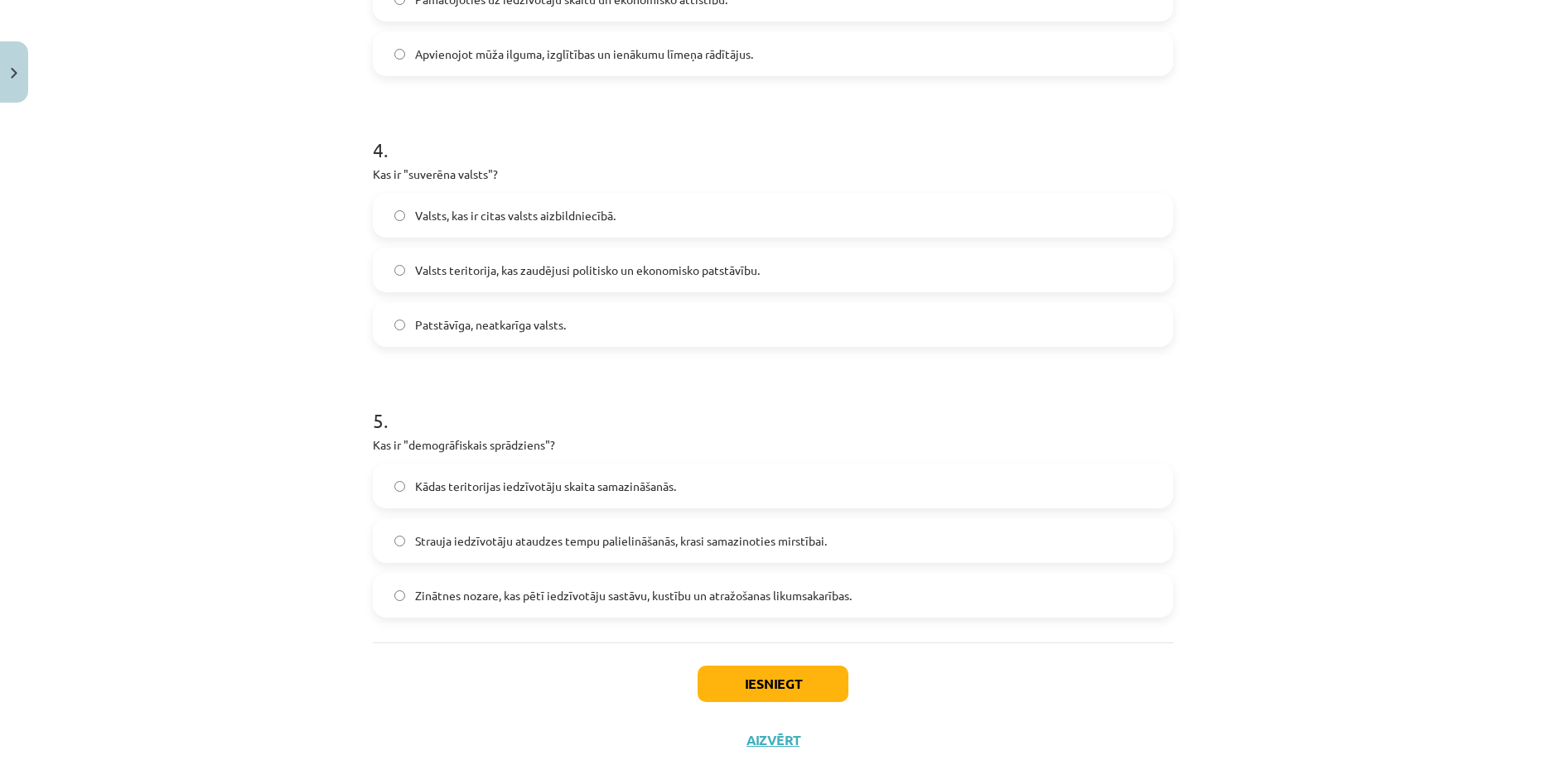
scroll to position [1035, 0]
click at [704, 555] on label "Strauja iedzīvotāju ataudzes tempu palielināšanās, krasi samazinoties mirstībai." at bounding box center [773, 537] width 797 height 41
click at [737, 683] on button "Iesniegt" at bounding box center [773, 682] width 151 height 37
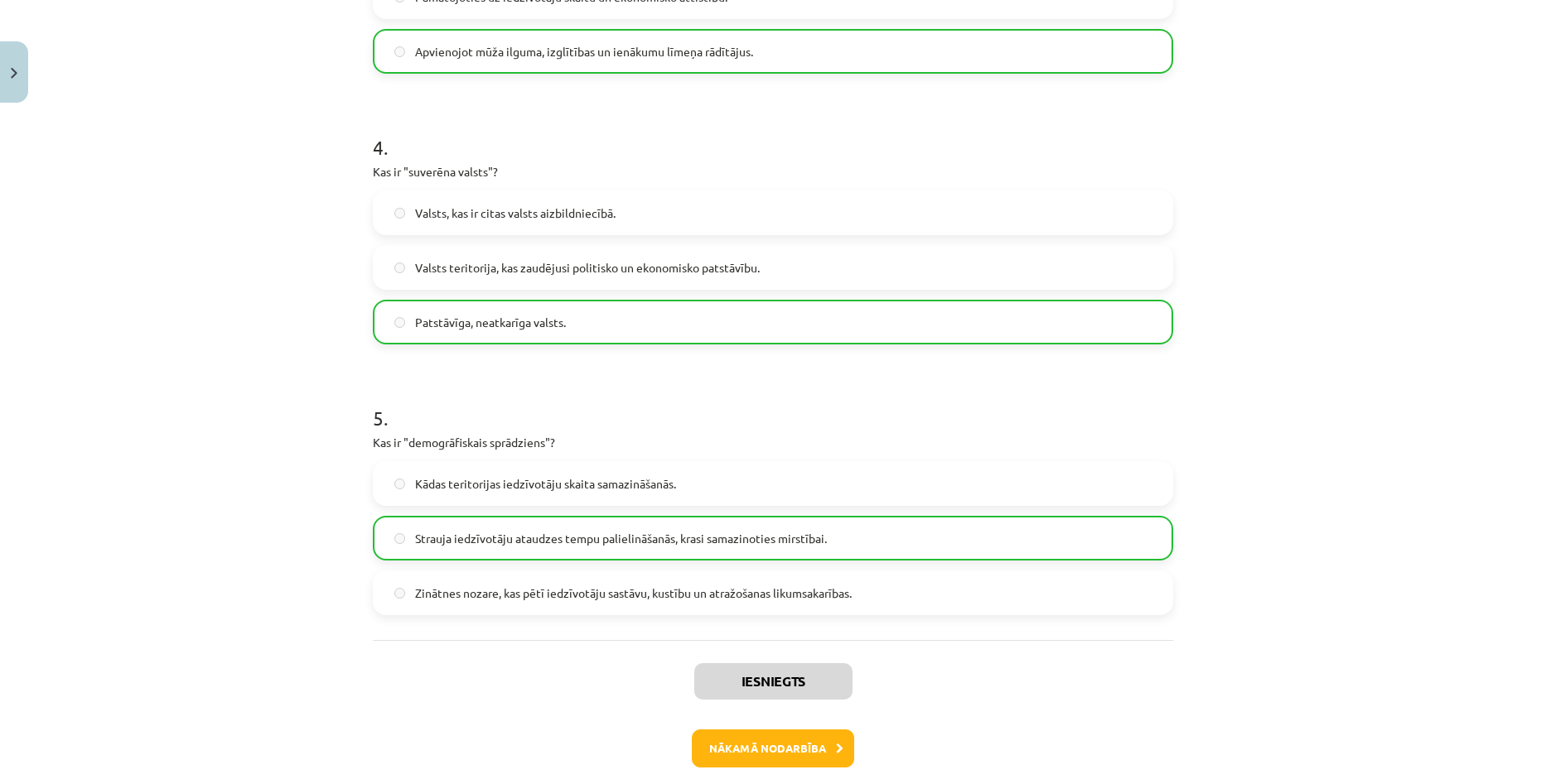
click at [1338, 309] on div "Mācību tēma: Ģeogrāfijas i - 10. klases 1.ieskaites mācību materiāls #2 Termini…" at bounding box center [773, 392] width 1546 height 784
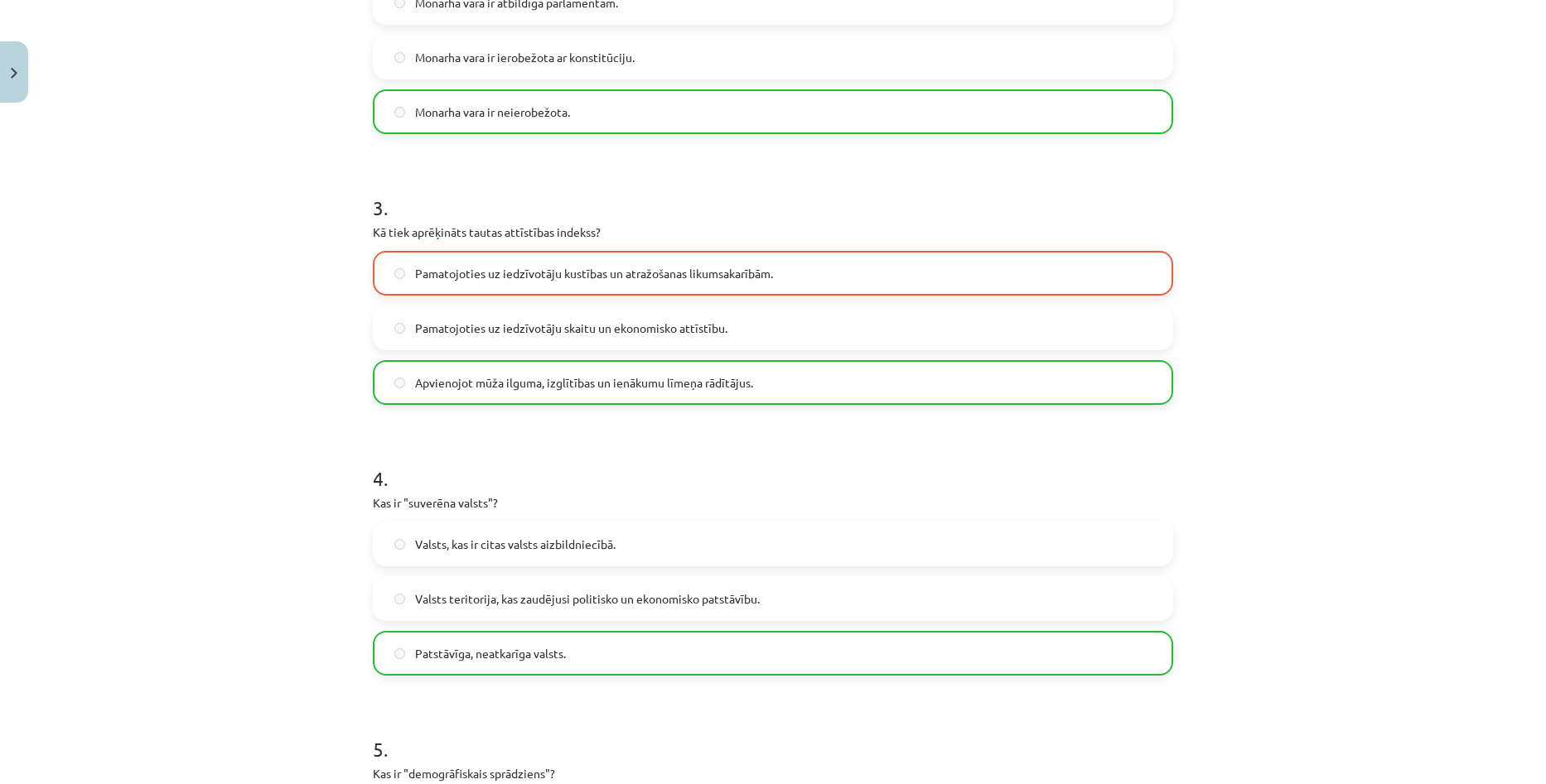
scroll to position [1111, 0]
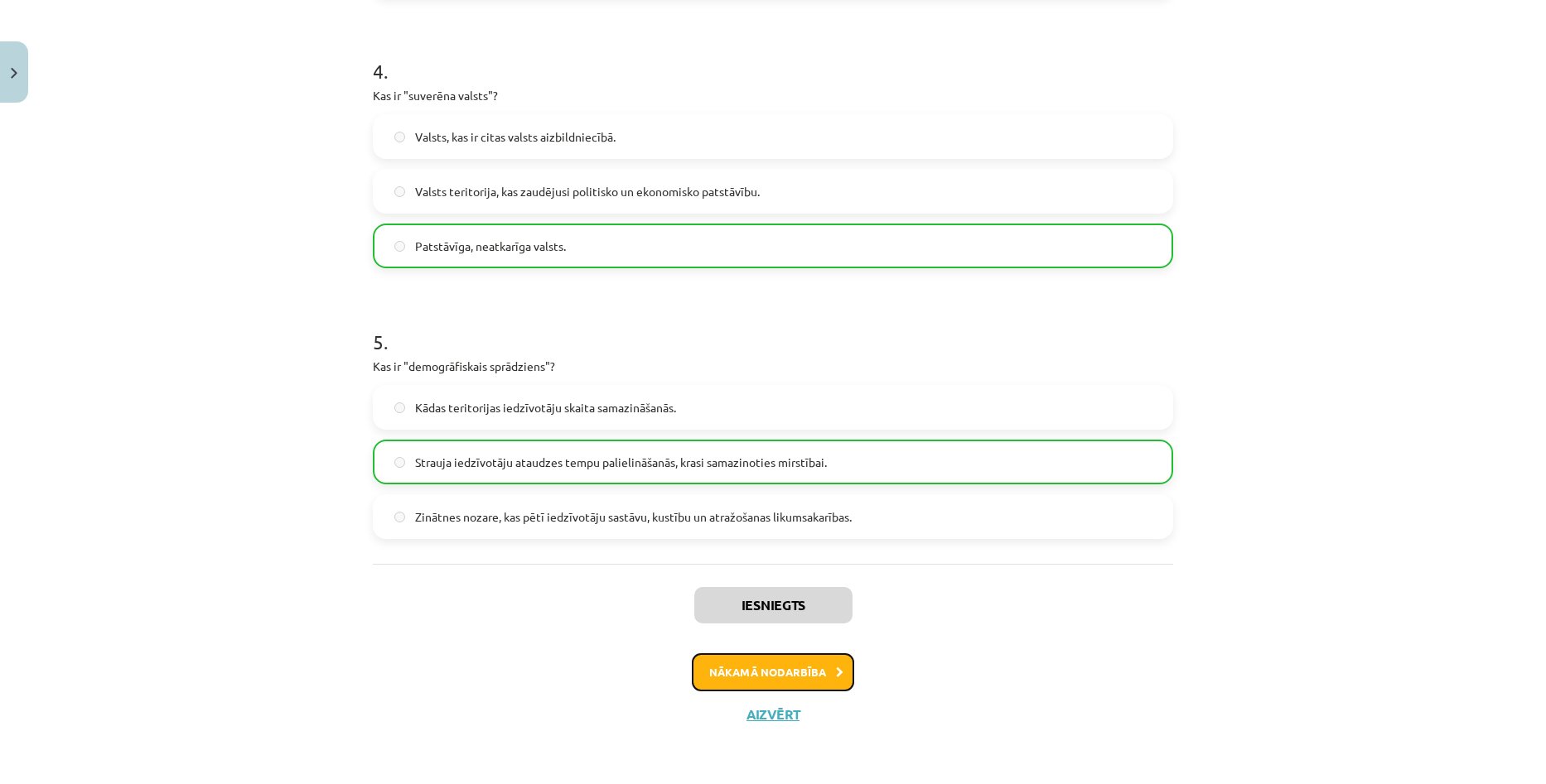
click at [774, 666] on button "Nākamā nodarbība" at bounding box center [772, 673] width 162 height 38
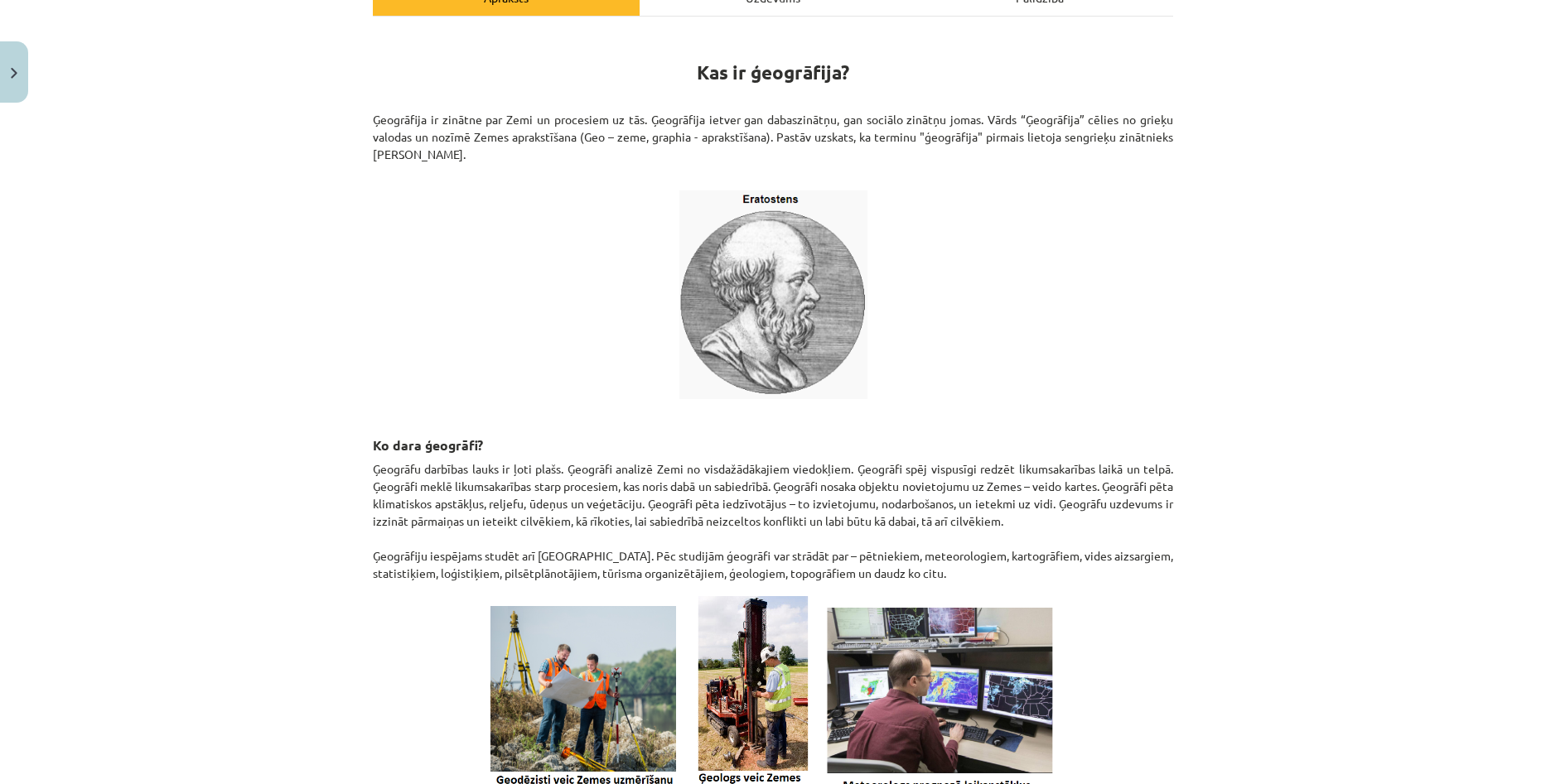
scroll to position [258, 0]
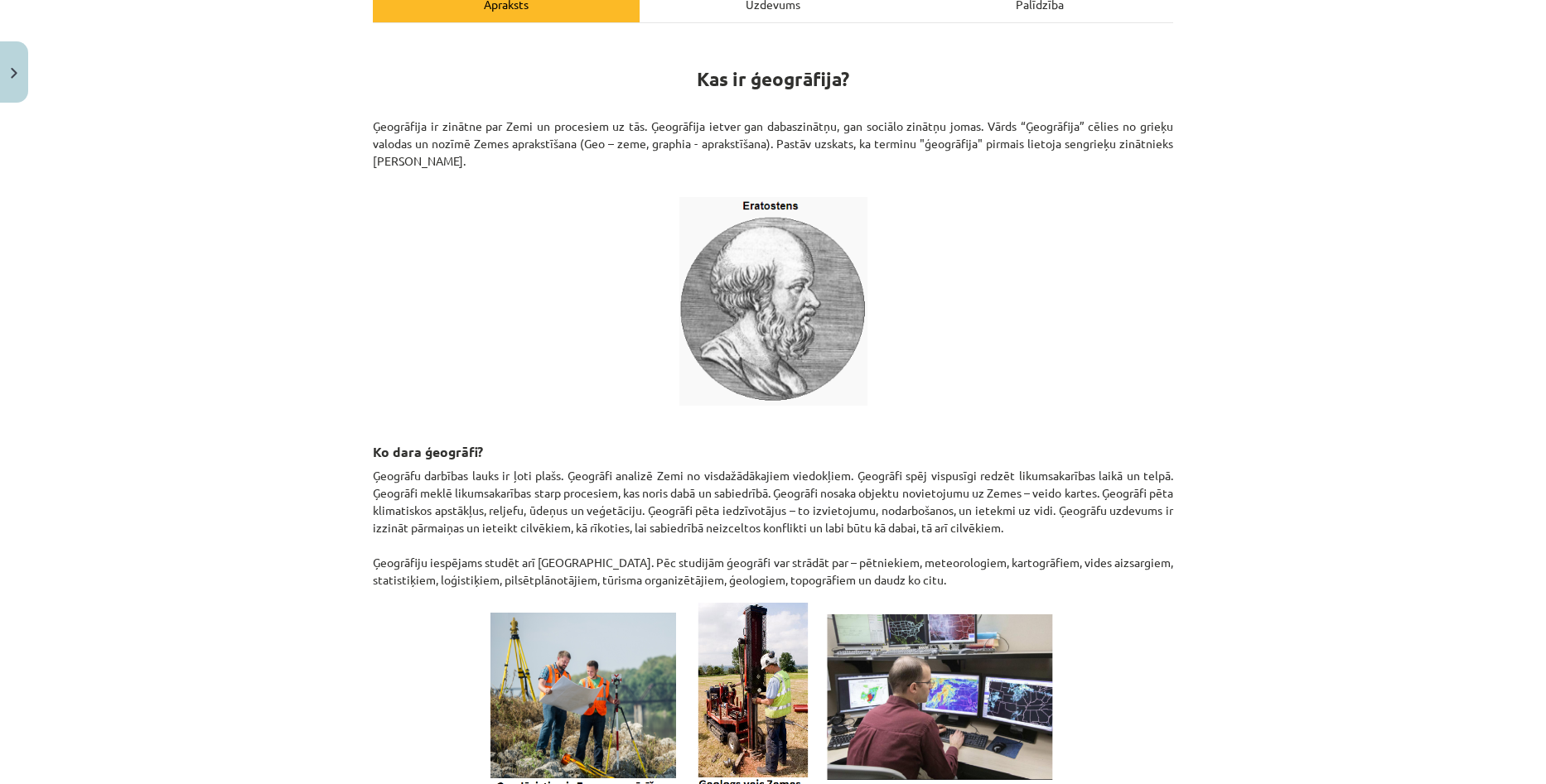
click at [1485, 349] on div "Mācību tēma: Ģeogrāfijas i - 10. klases 1.ieskaites mācību materiāls #3 1. tēma…" at bounding box center [773, 392] width 1546 height 784
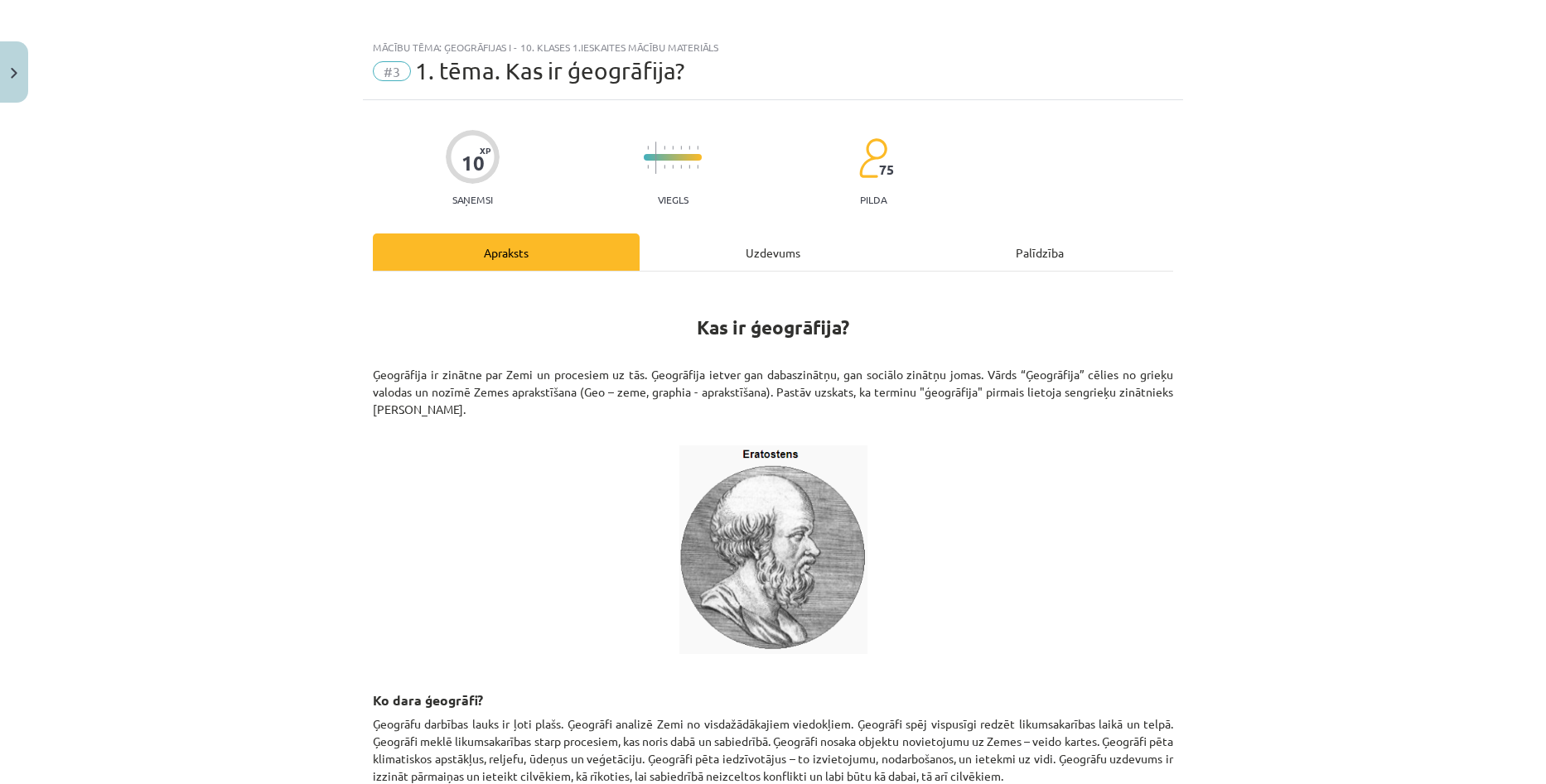
scroll to position [0, 0]
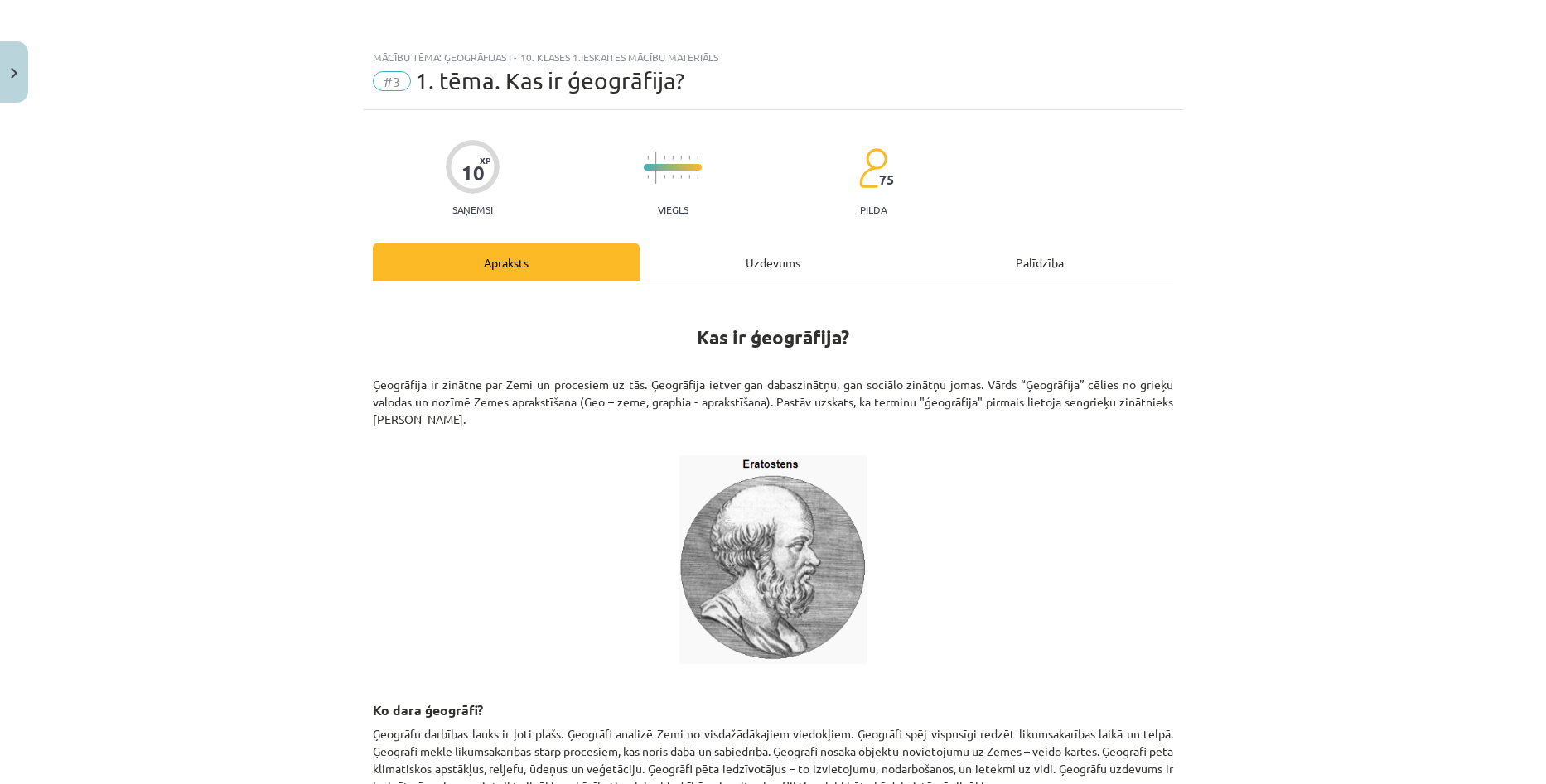
click at [779, 255] on div "Uzdevums" at bounding box center [773, 262] width 267 height 38
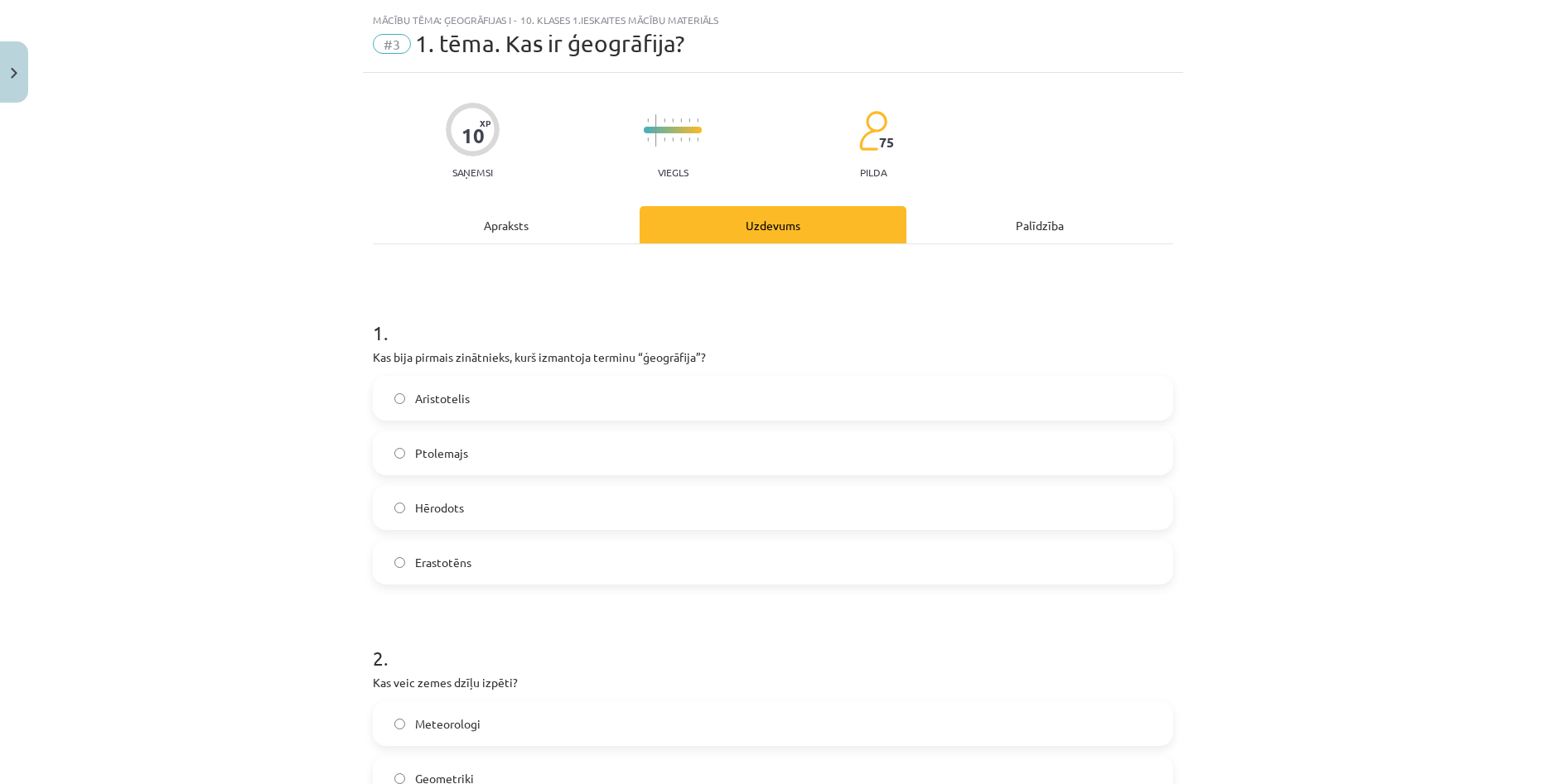
scroll to position [41, 0]
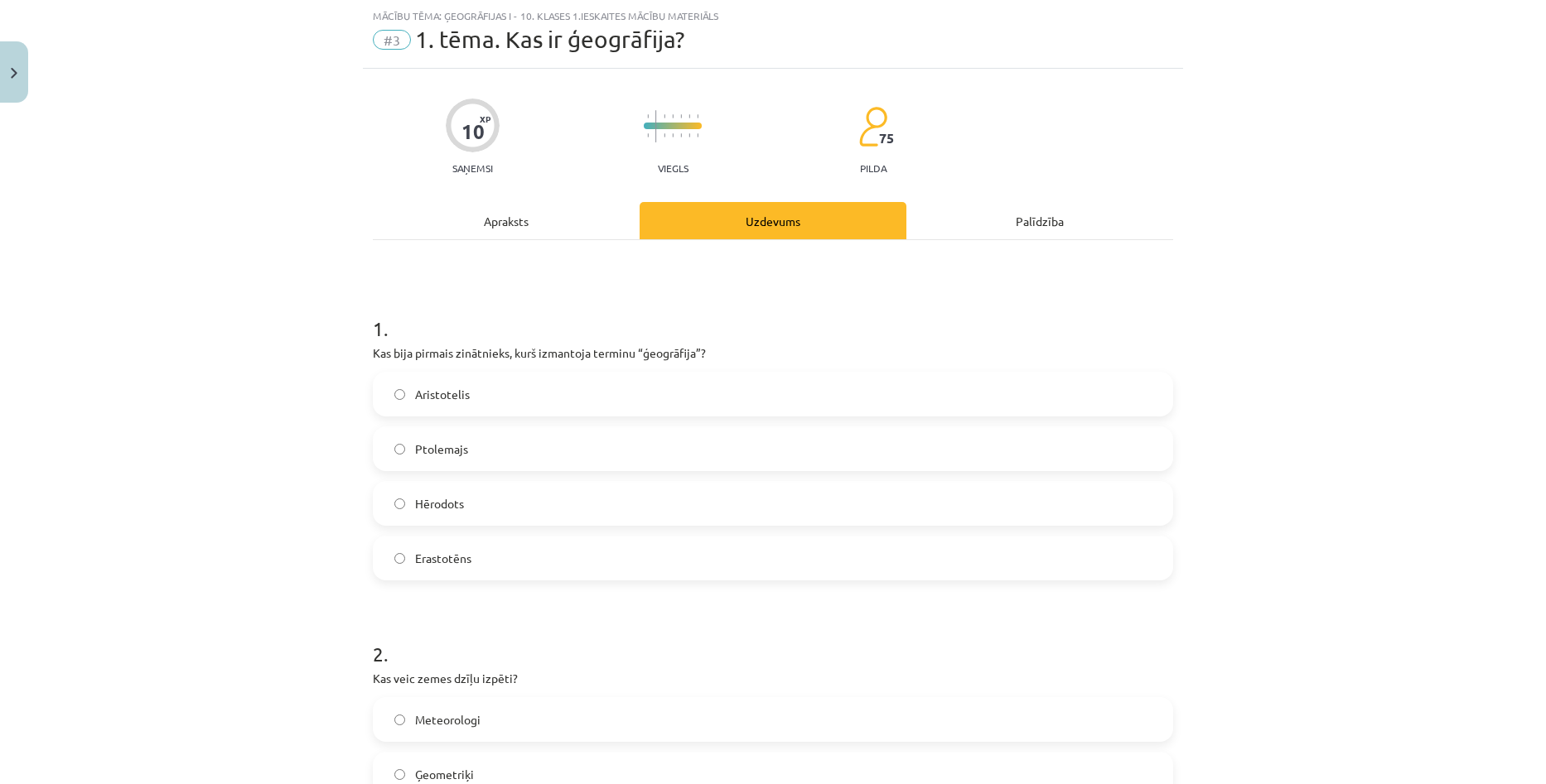
click at [490, 559] on label "Erastotēns" at bounding box center [773, 557] width 797 height 41
click at [467, 220] on div "Apraksts" at bounding box center [506, 220] width 267 height 38
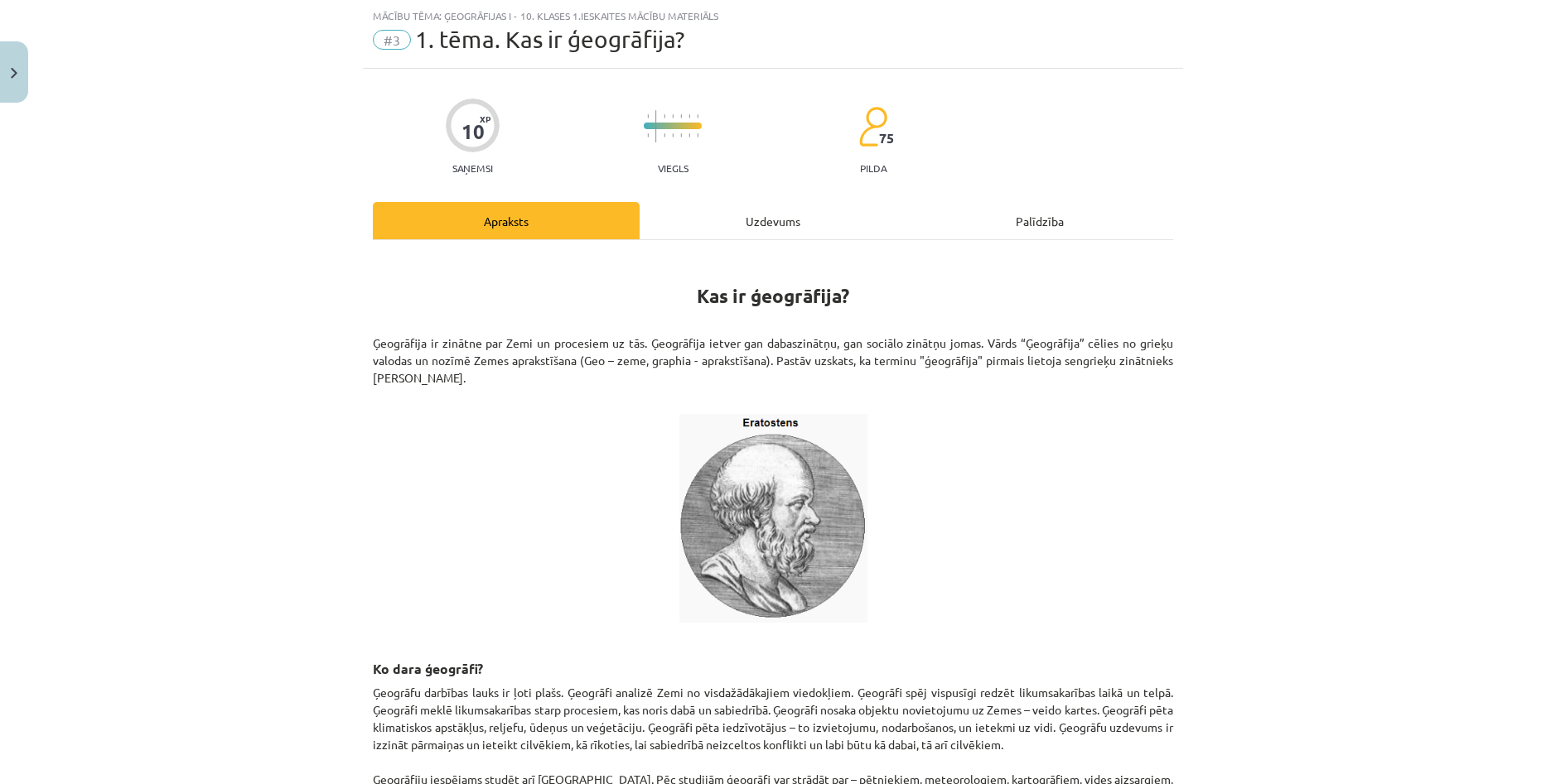
click at [749, 229] on div "Uzdevums" at bounding box center [773, 220] width 267 height 38
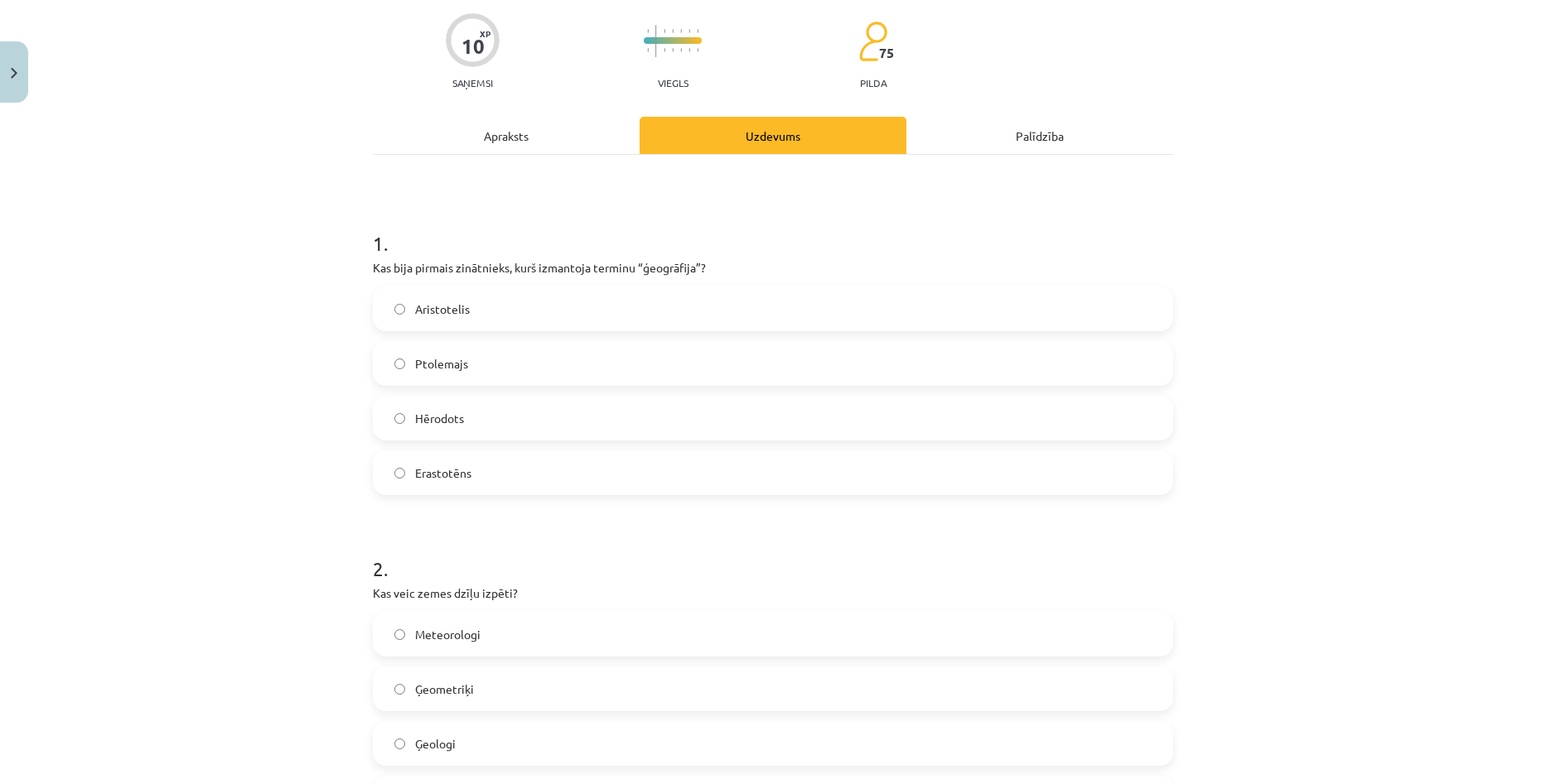
scroll to position [124, 0]
click at [496, 144] on div "Apraksts" at bounding box center [506, 137] width 267 height 38
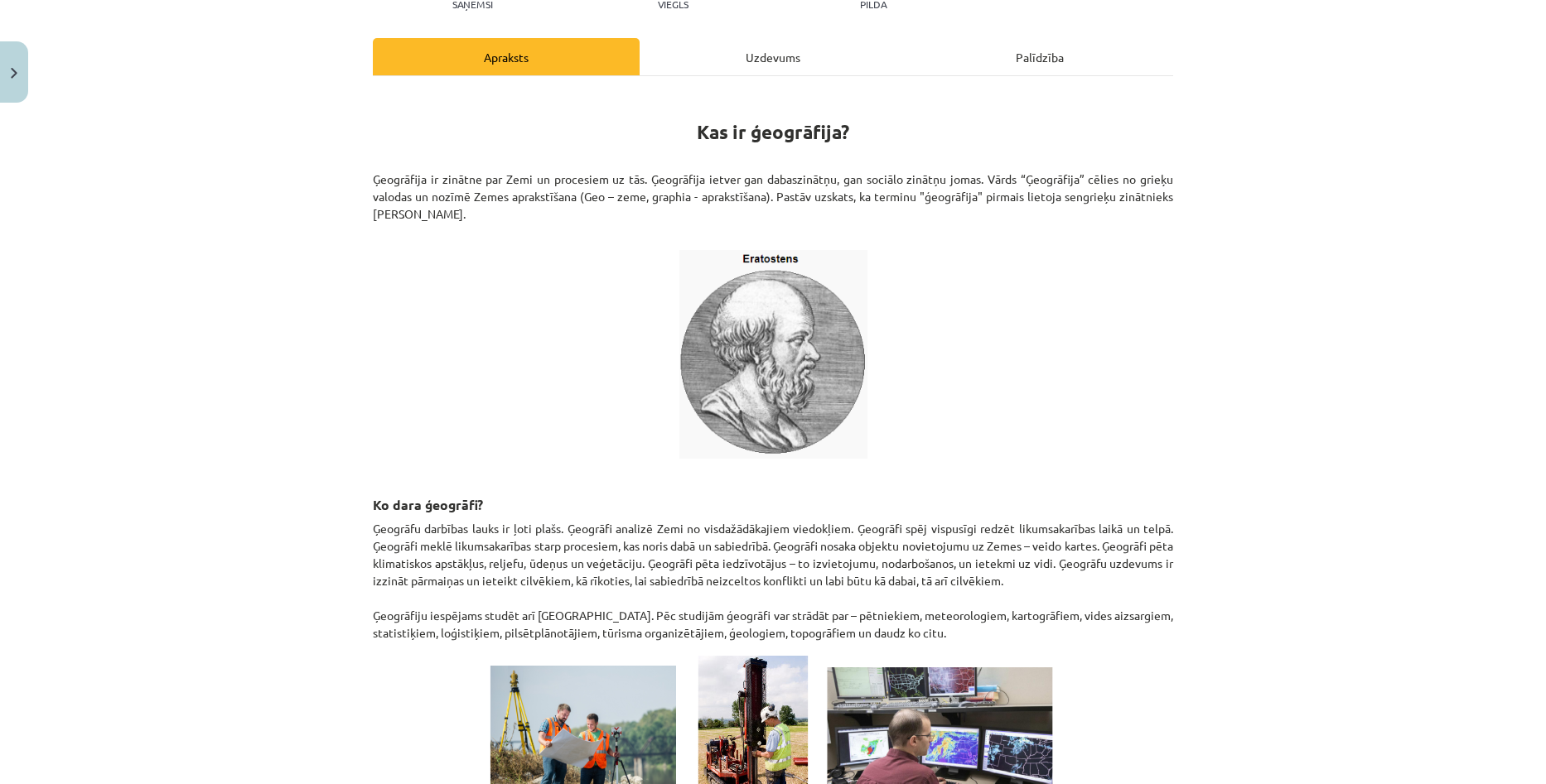
scroll to position [176, 0]
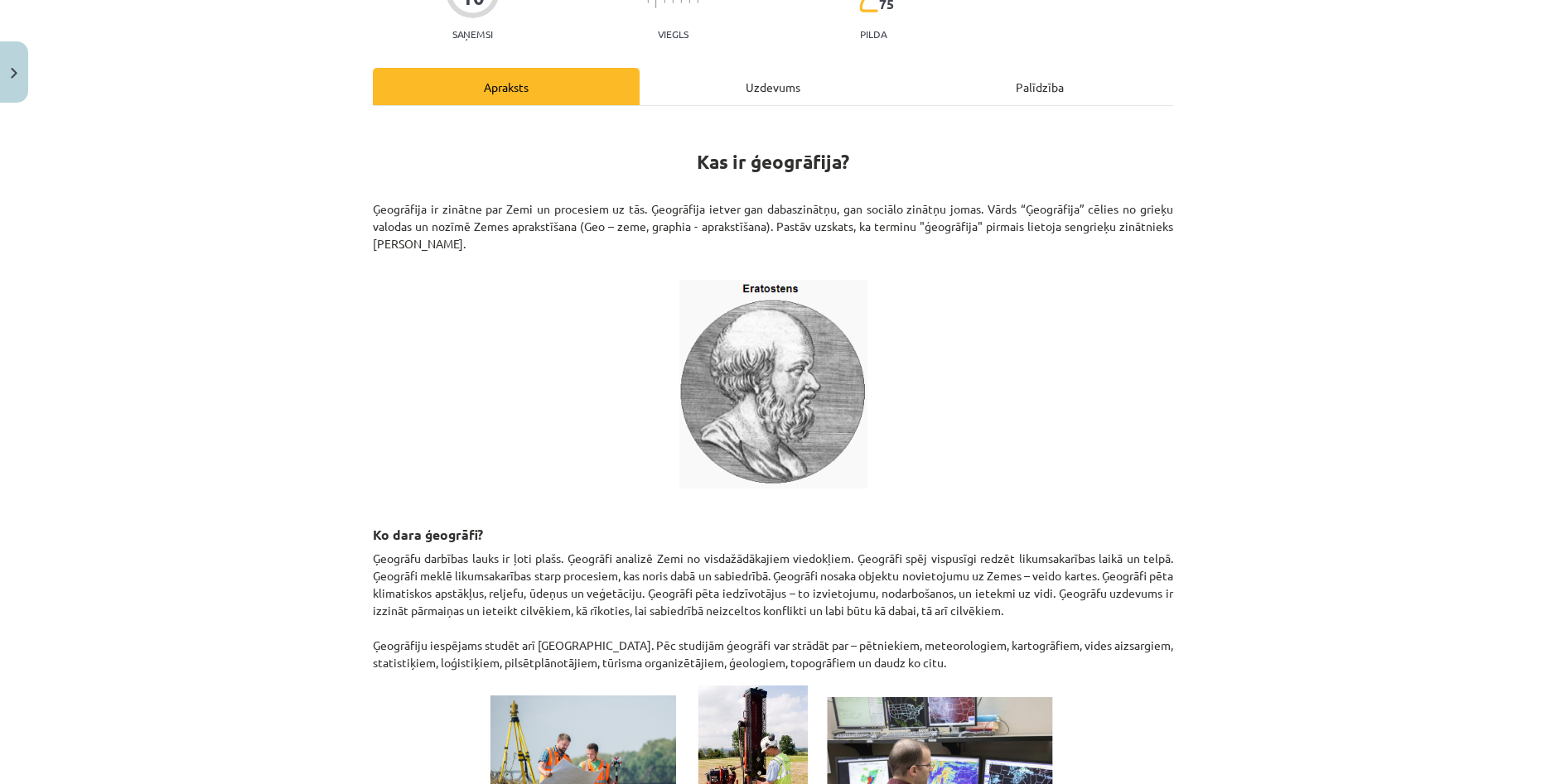
click at [760, 71] on div "Uzdevums" at bounding box center [773, 87] width 267 height 38
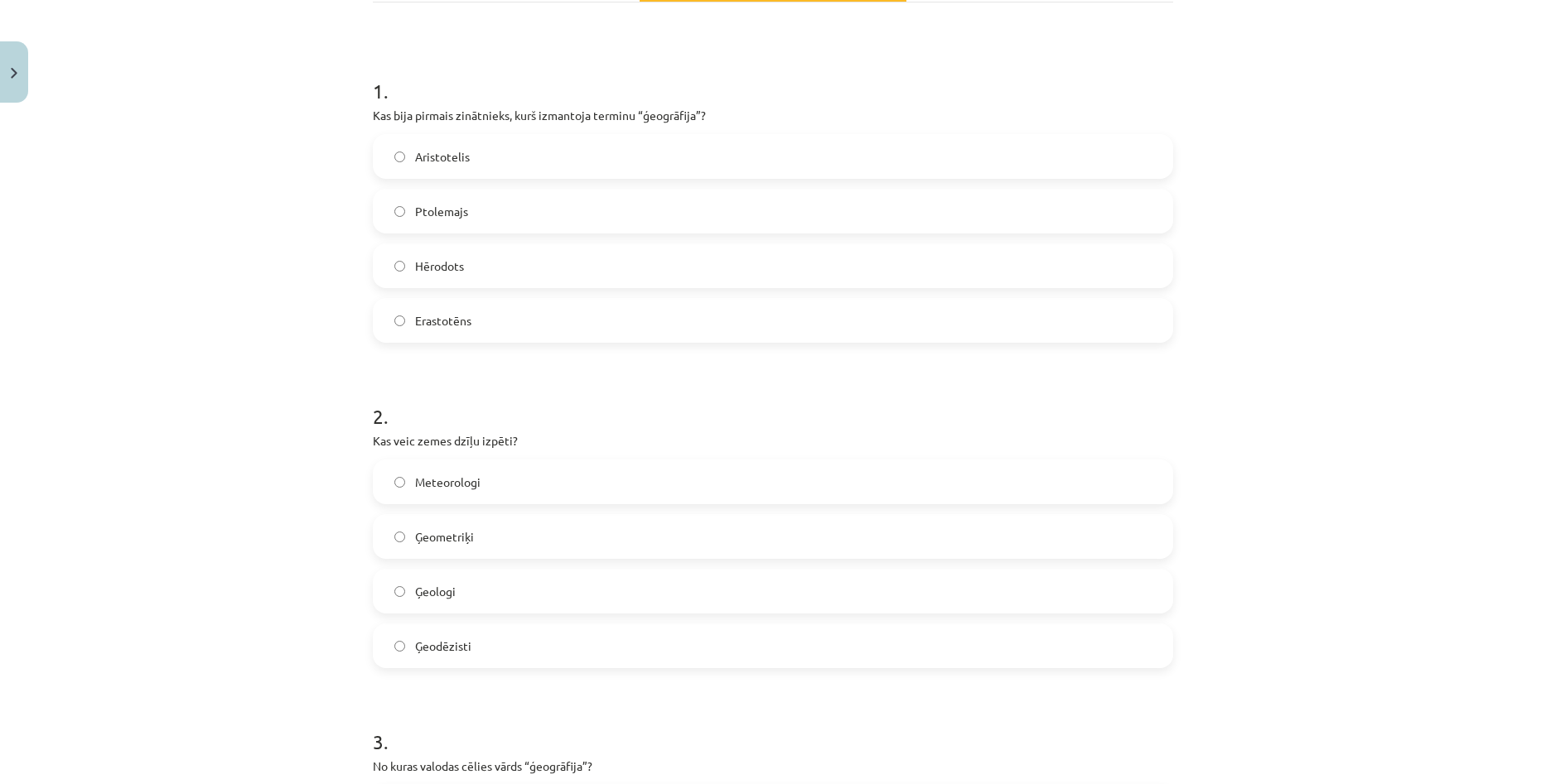
scroll to position [373, 0]
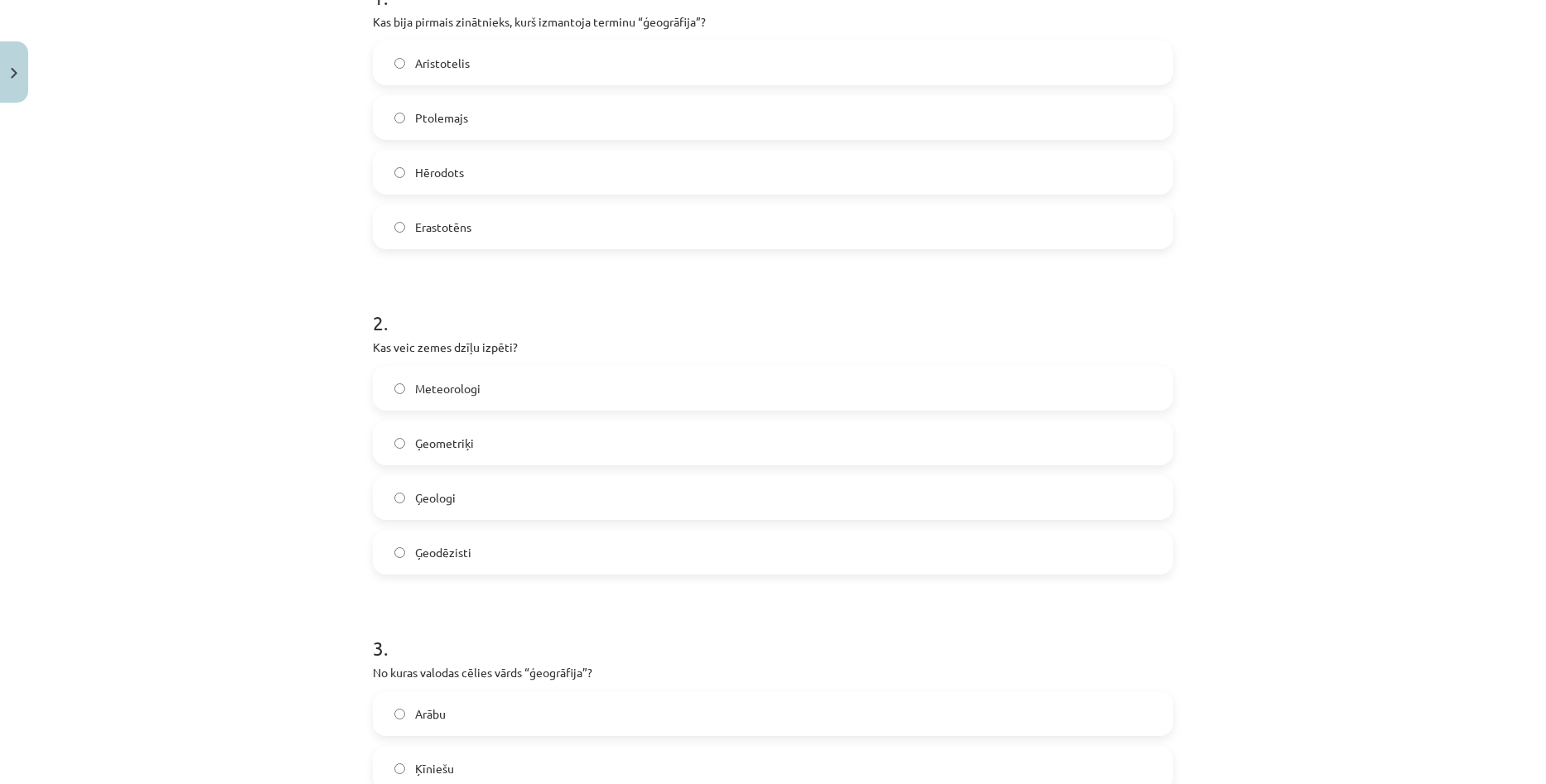
click at [545, 497] on label "Ģeologi" at bounding box center [773, 497] width 797 height 41
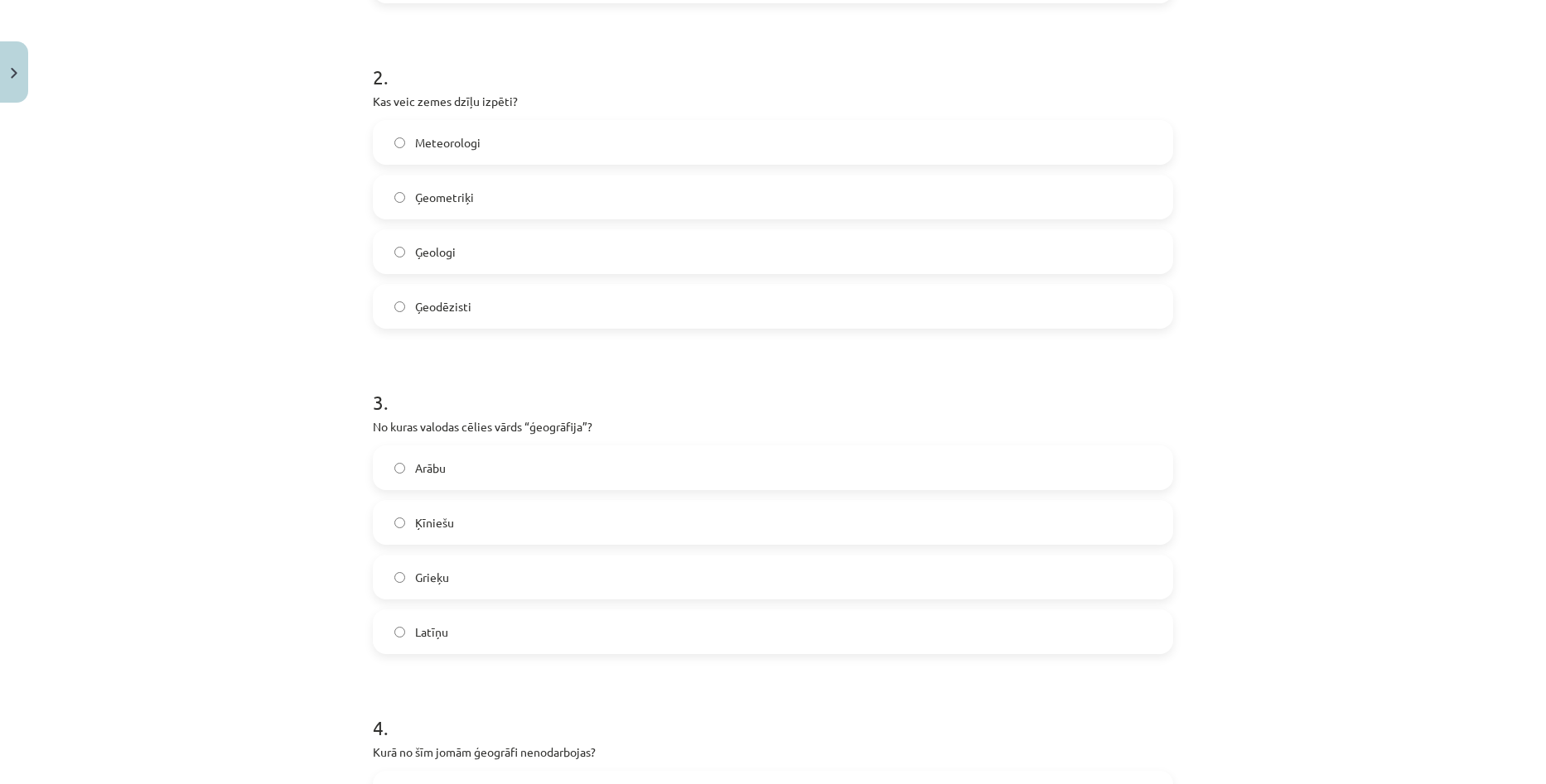
scroll to position [621, 0]
click at [517, 555] on label "Grieķu" at bounding box center [773, 574] width 797 height 41
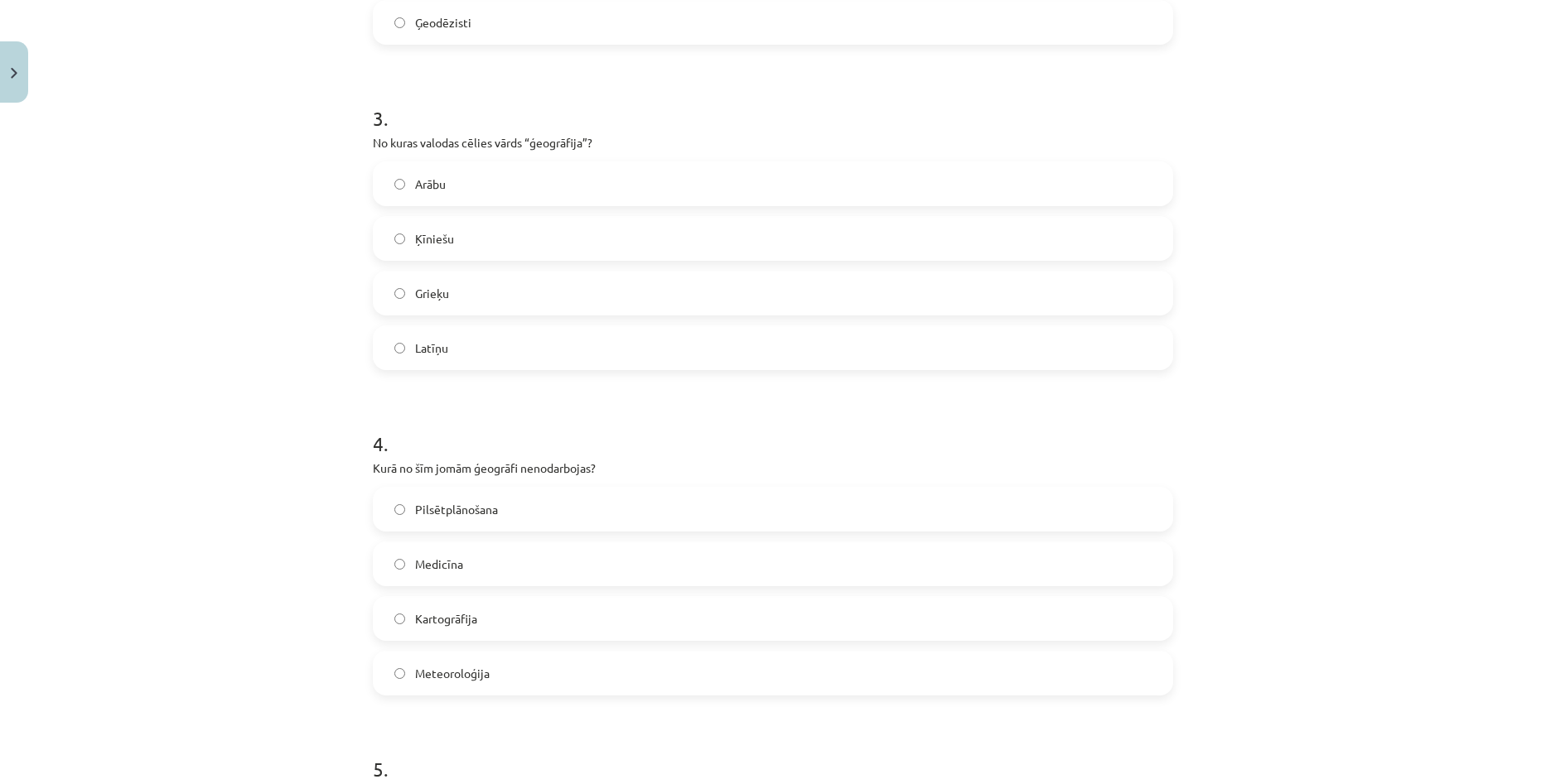
scroll to position [952, 0]
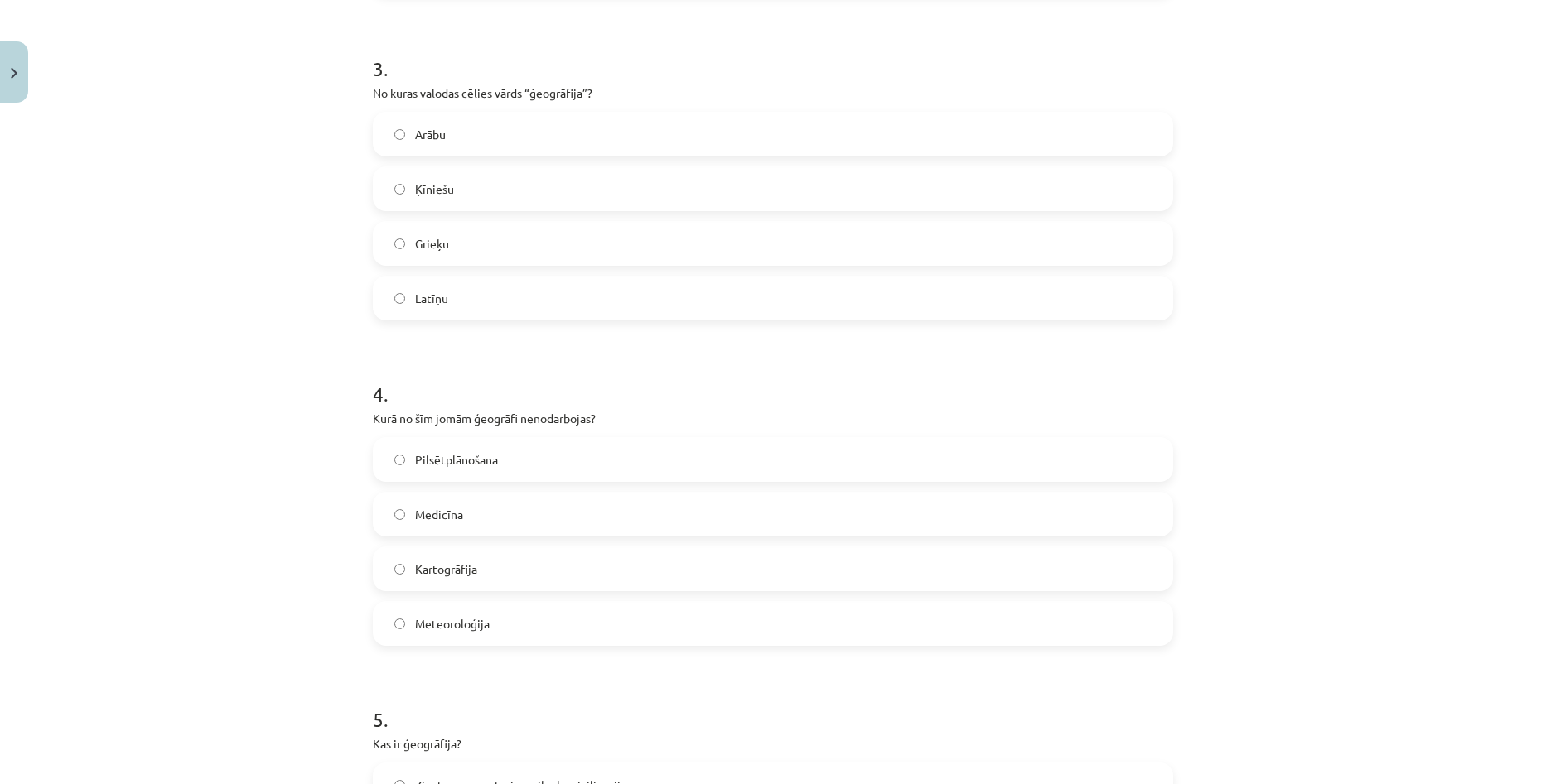
click at [548, 456] on label "Pilsētplānošana" at bounding box center [773, 459] width 797 height 41
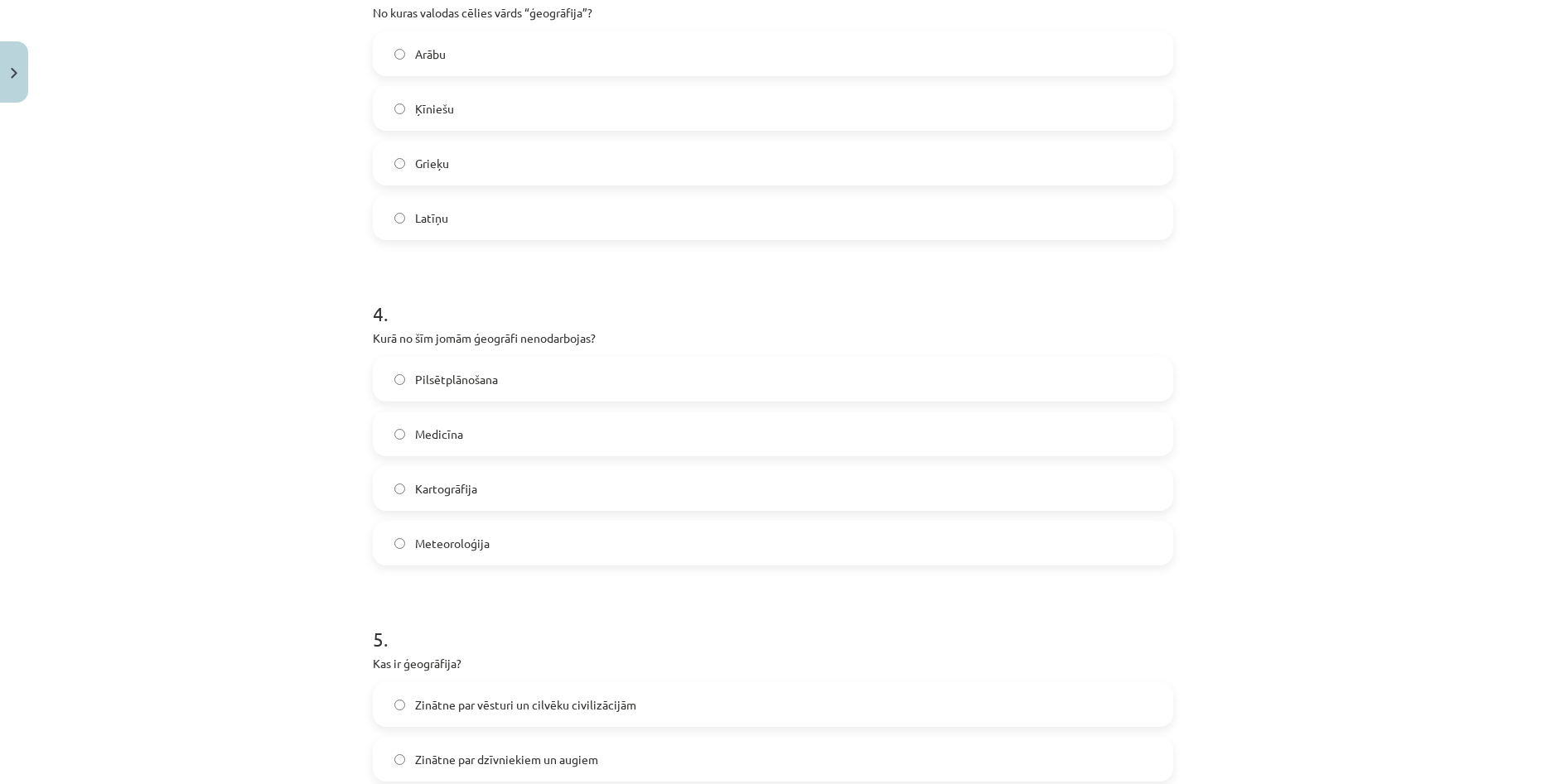
scroll to position [1035, 0]
click at [521, 423] on label "Medicīna" at bounding box center [773, 430] width 797 height 41
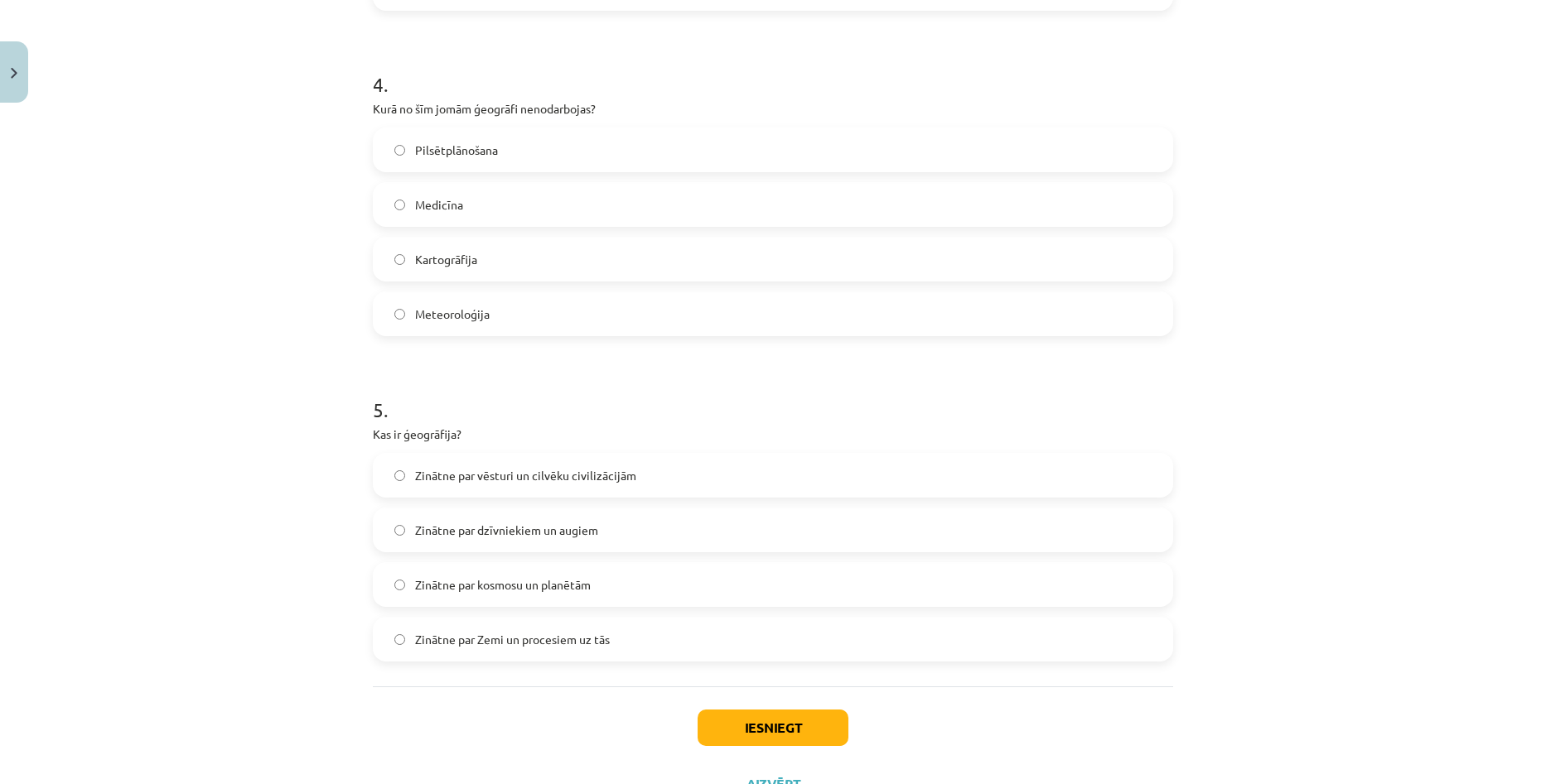
scroll to position [1284, 0]
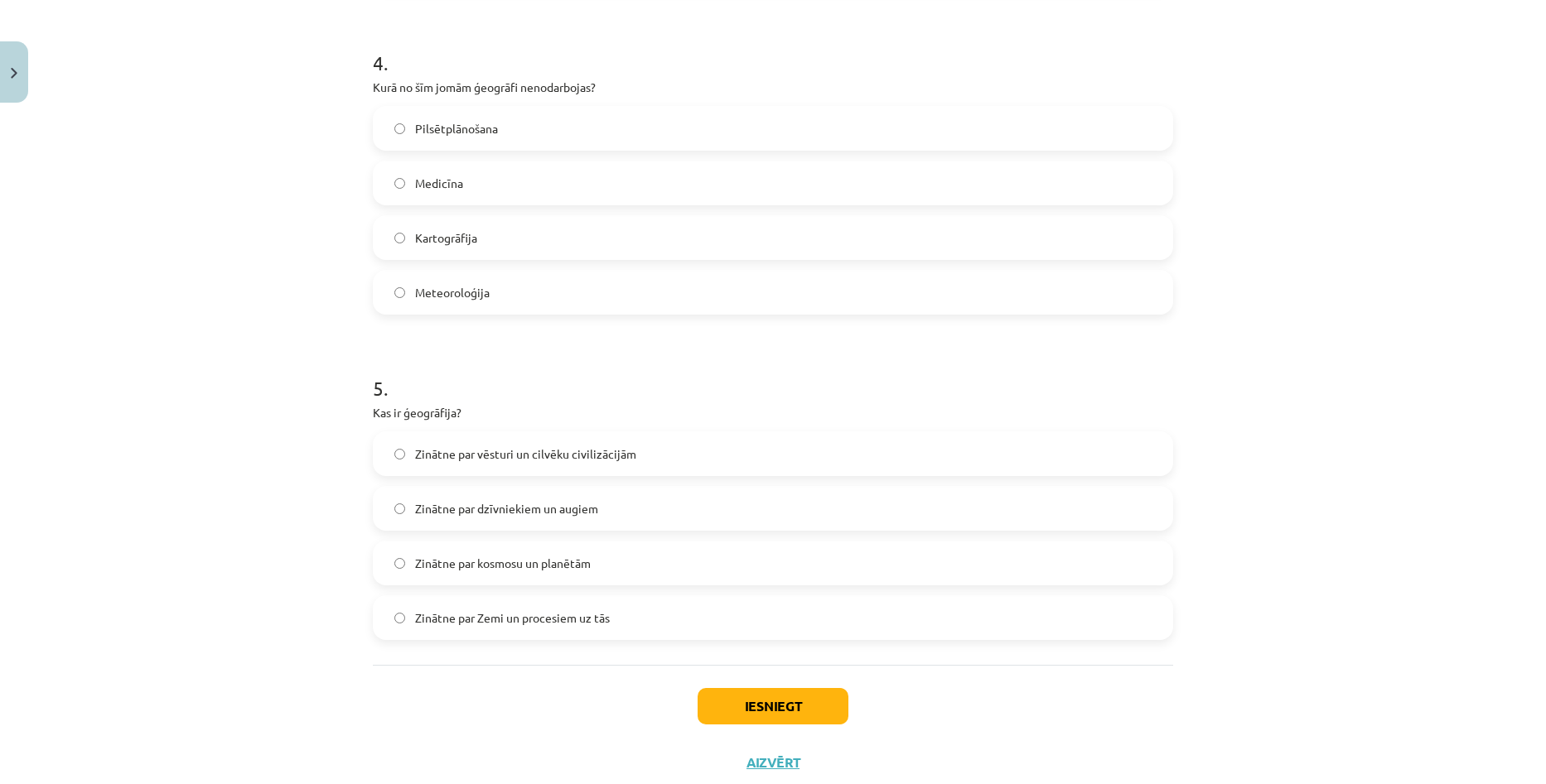
click at [615, 624] on label "Zinātne par Zemi un procesiem uz tās" at bounding box center [773, 617] width 797 height 41
click at [710, 702] on button "Iesniegt" at bounding box center [773, 706] width 151 height 37
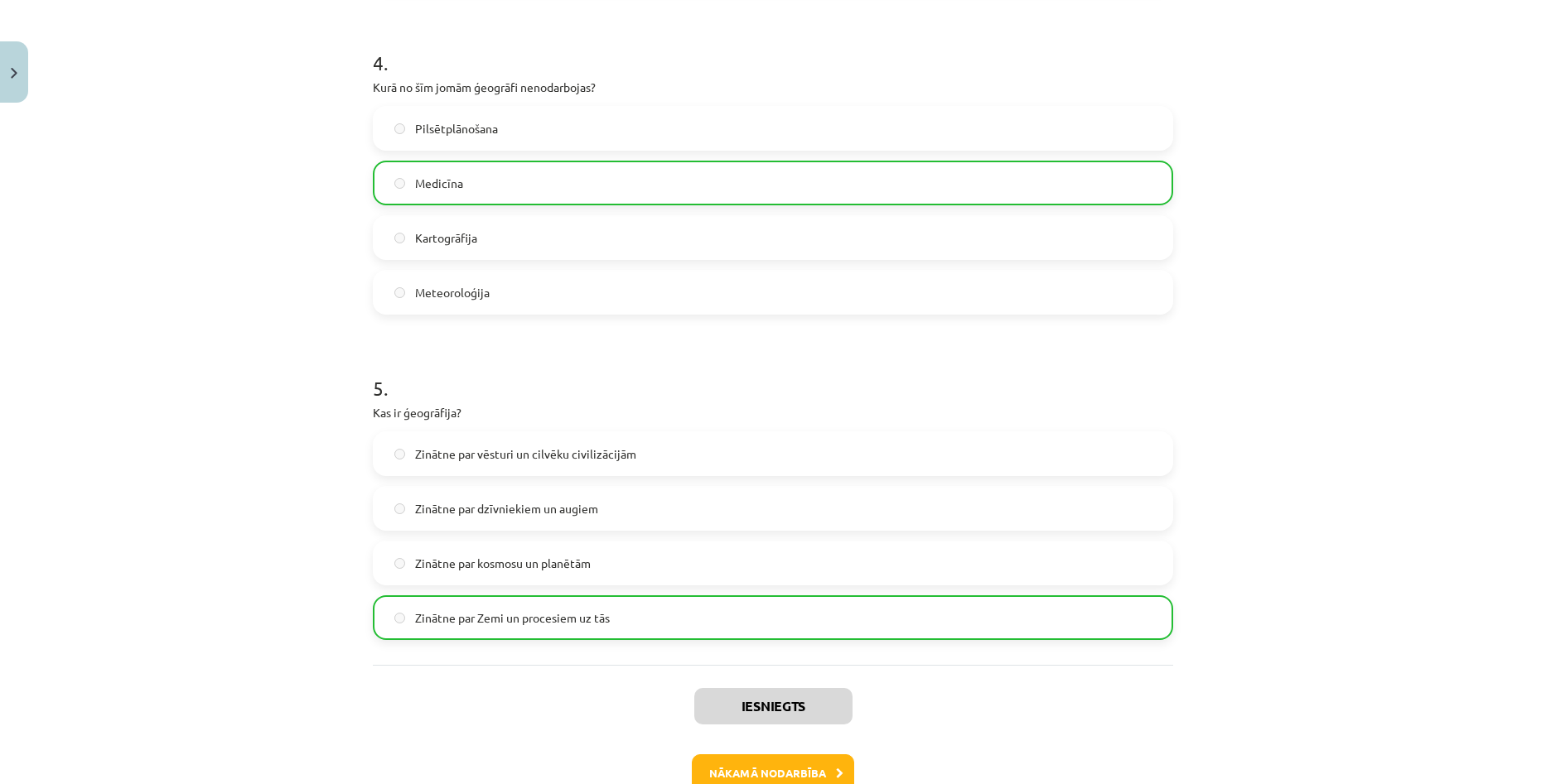
click at [1366, 431] on div "Mācību tēma: Ģeogrāfijas i - 10. klases 1.ieskaites mācību materiāls #3 1. tēma…" at bounding box center [773, 392] width 1546 height 784
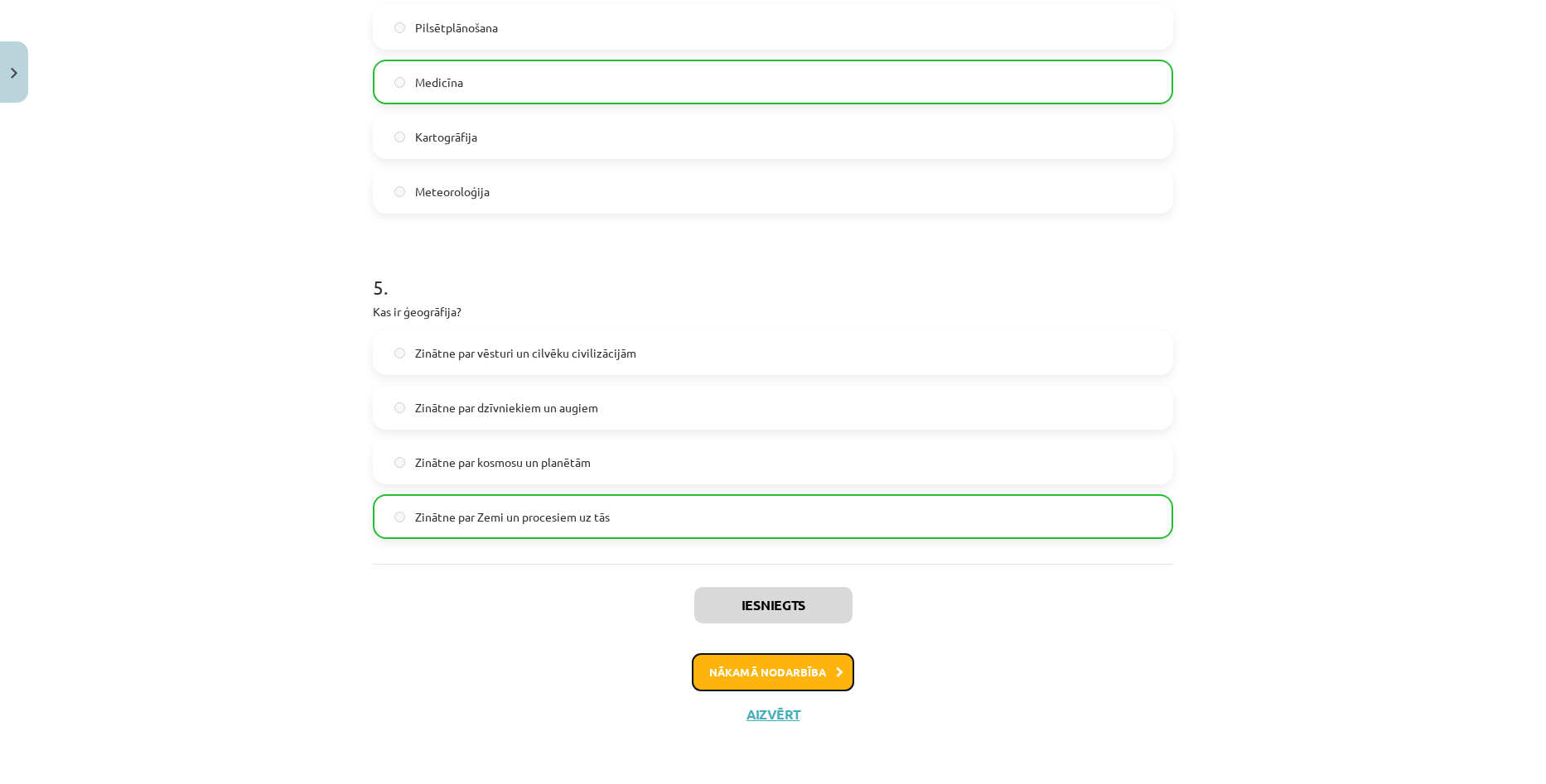
click at [774, 677] on button "Nākamā nodarbība" at bounding box center [772, 673] width 162 height 38
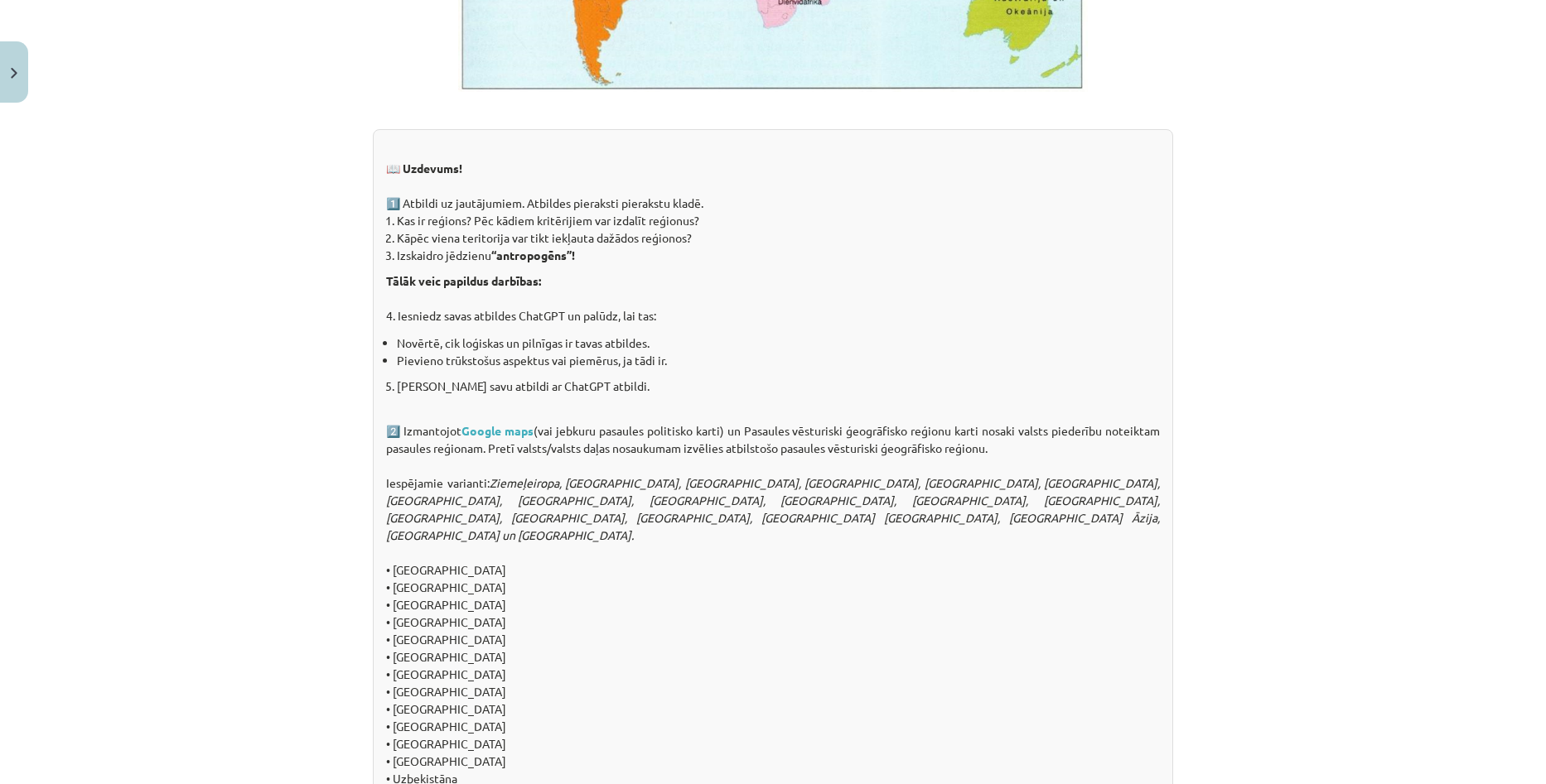
scroll to position [1366, 0]
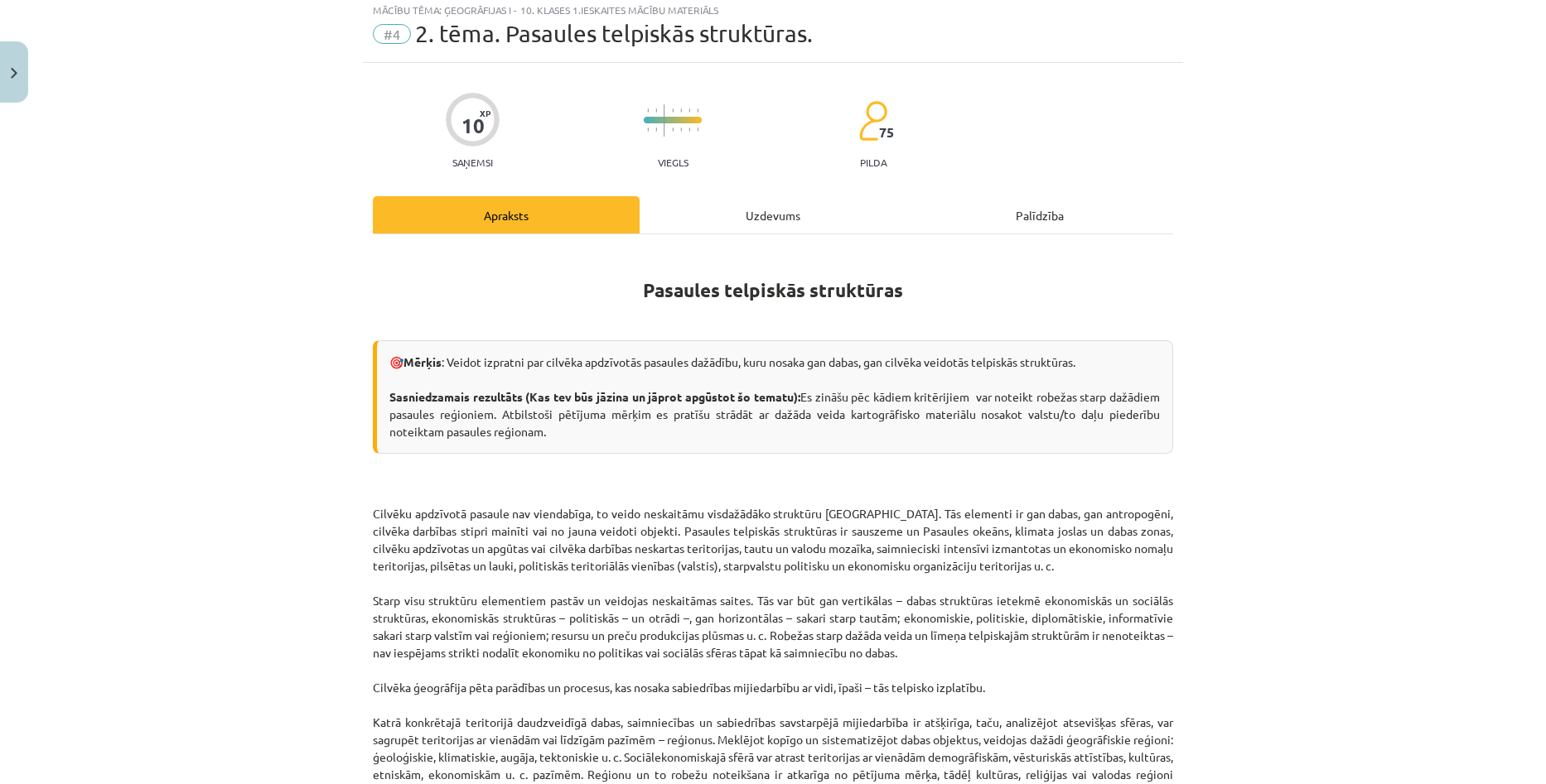
click at [763, 198] on div "Uzdevums" at bounding box center [773, 214] width 267 height 38
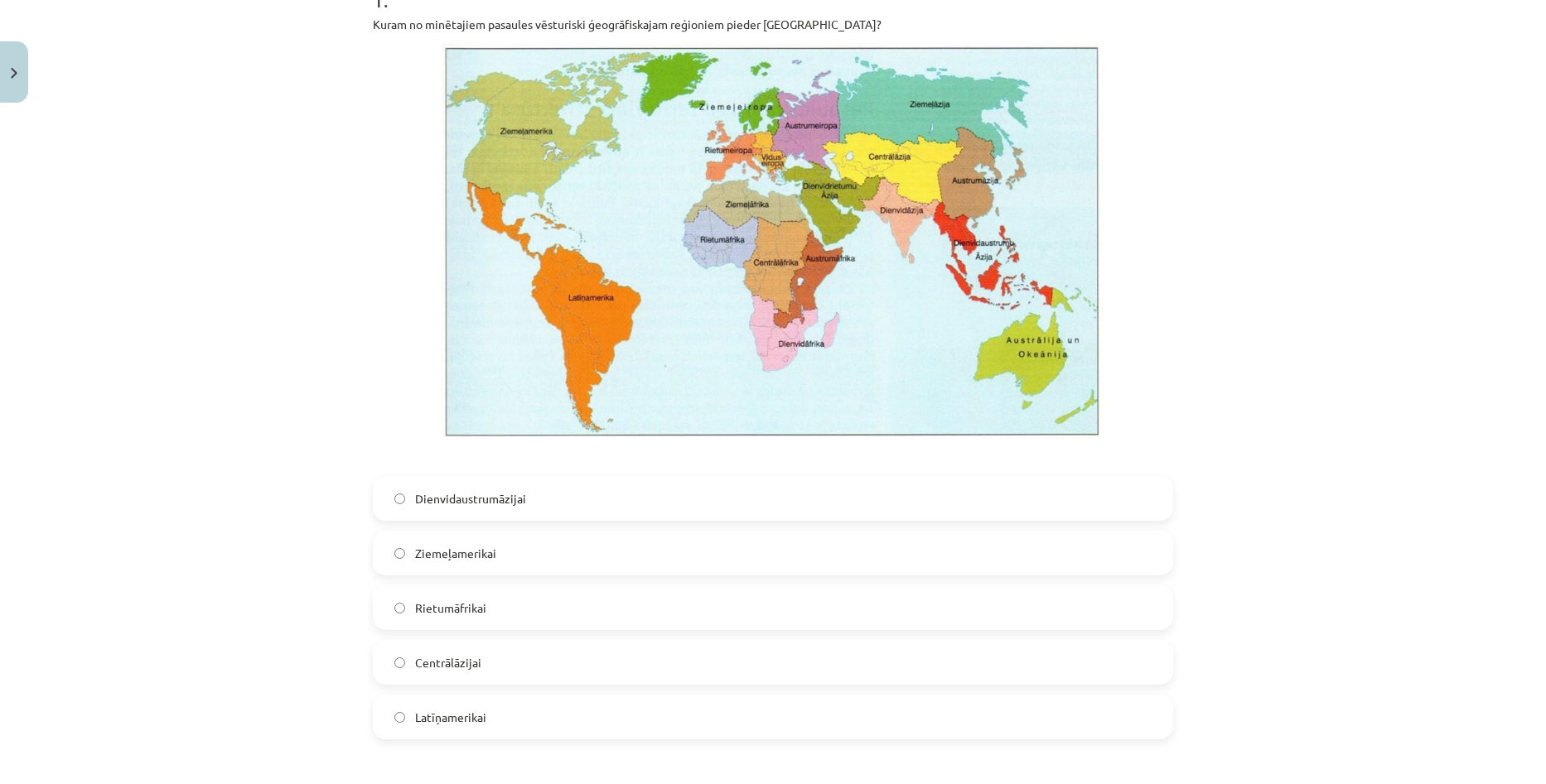
scroll to position [373, 0]
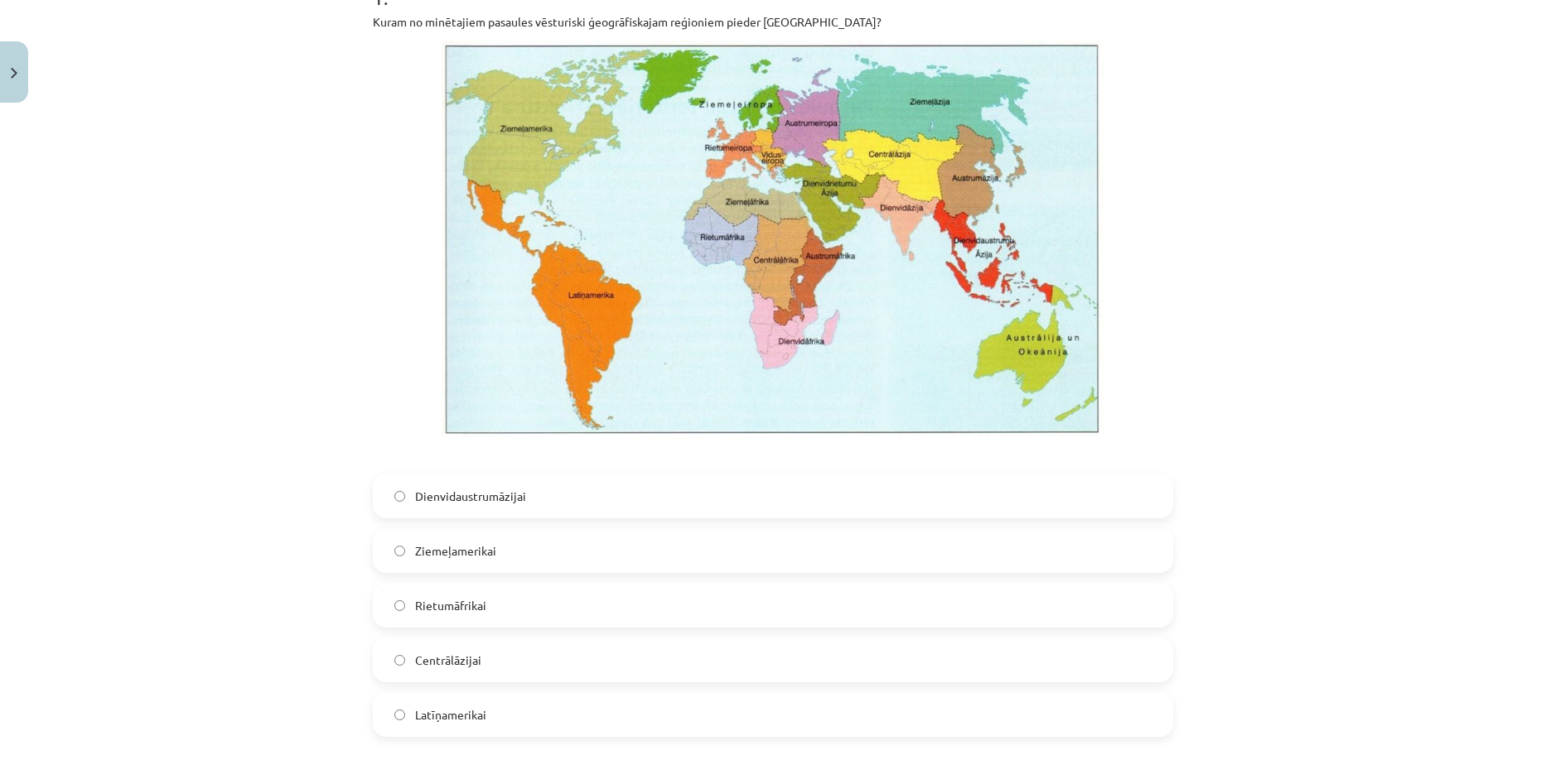
click at [545, 714] on label "Latīņamerikai" at bounding box center [773, 714] width 797 height 41
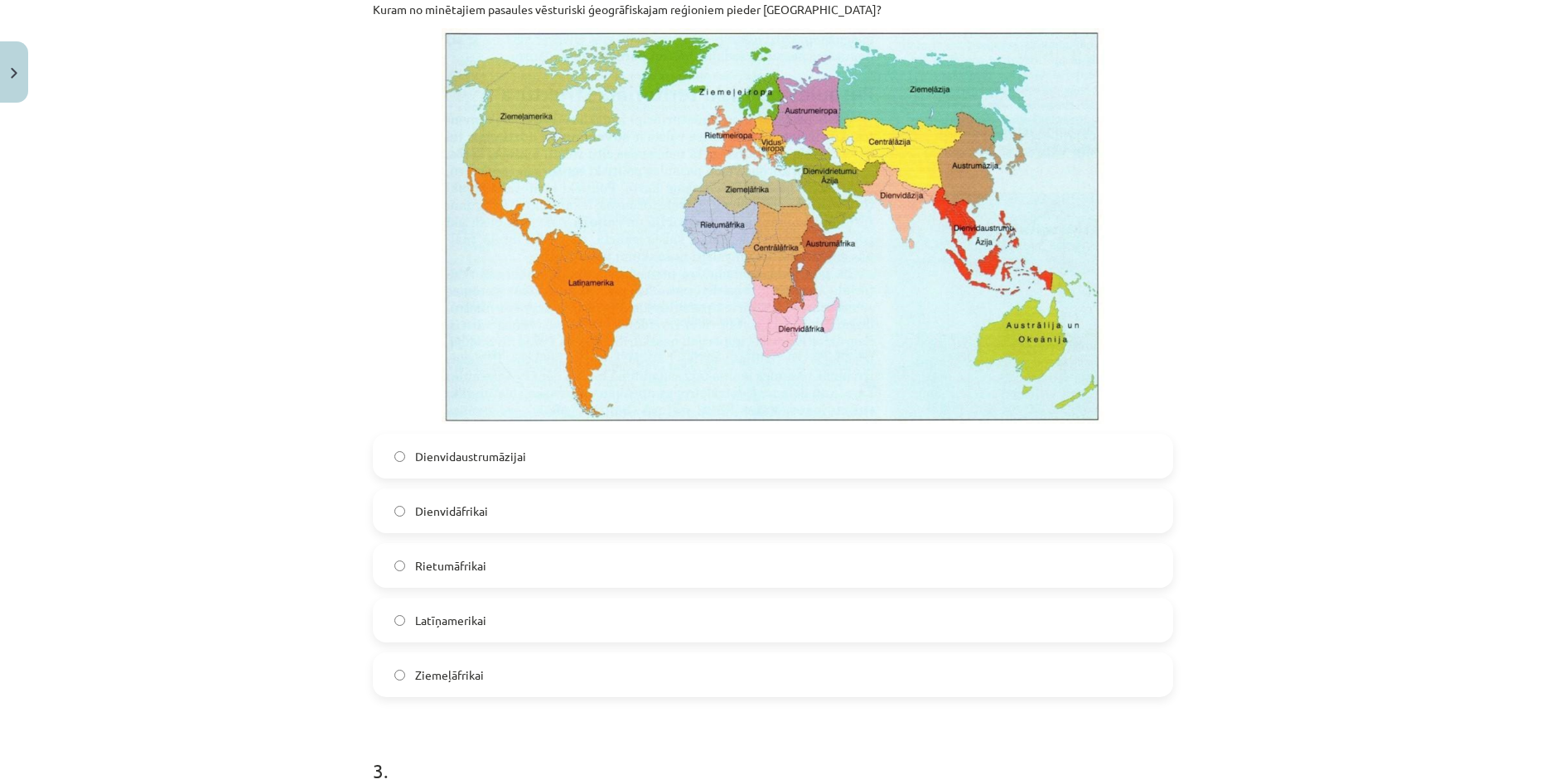
scroll to position [1200, 0]
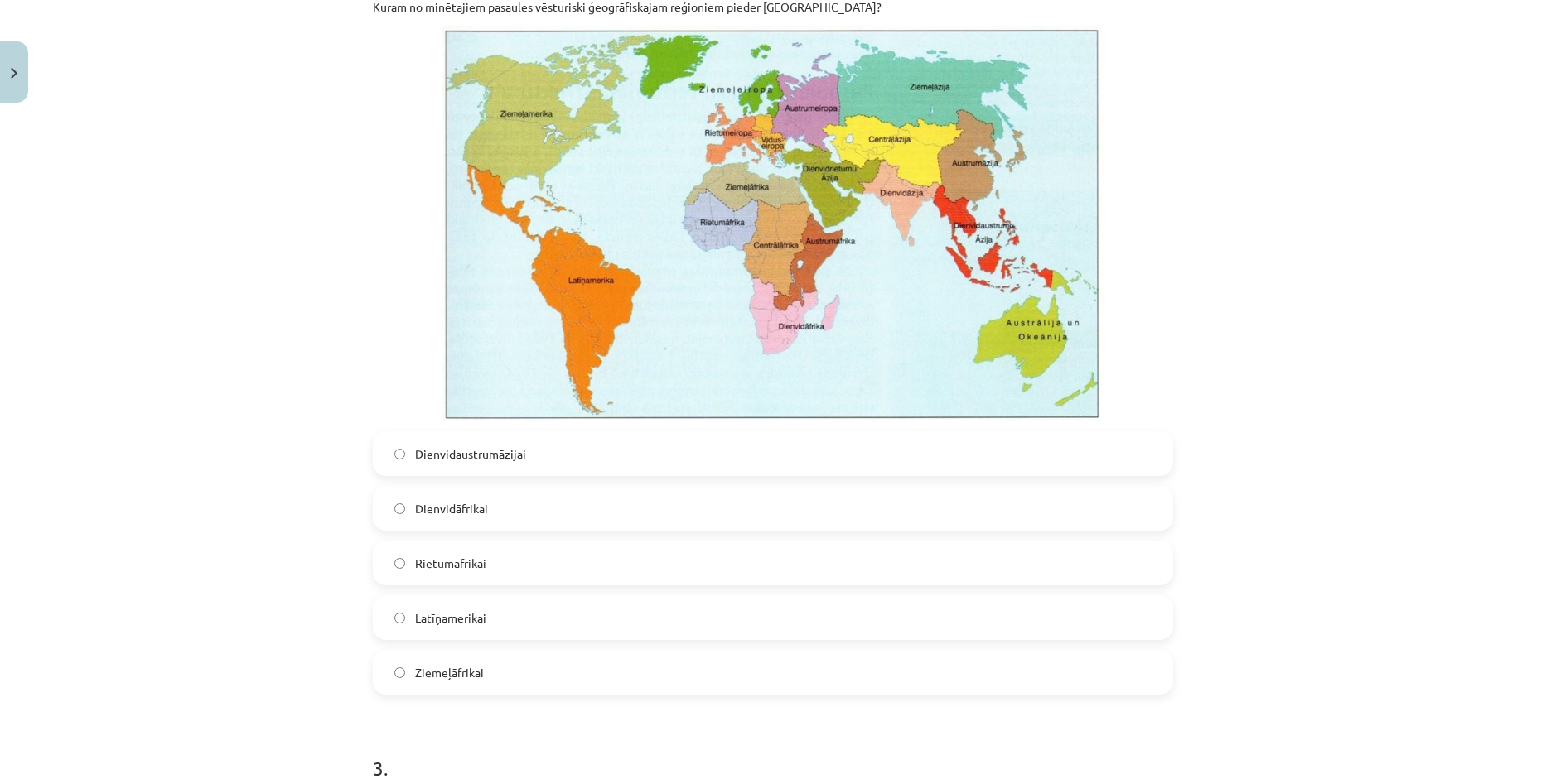
click at [531, 508] on label "Dienvidāfrikai" at bounding box center [773, 508] width 797 height 41
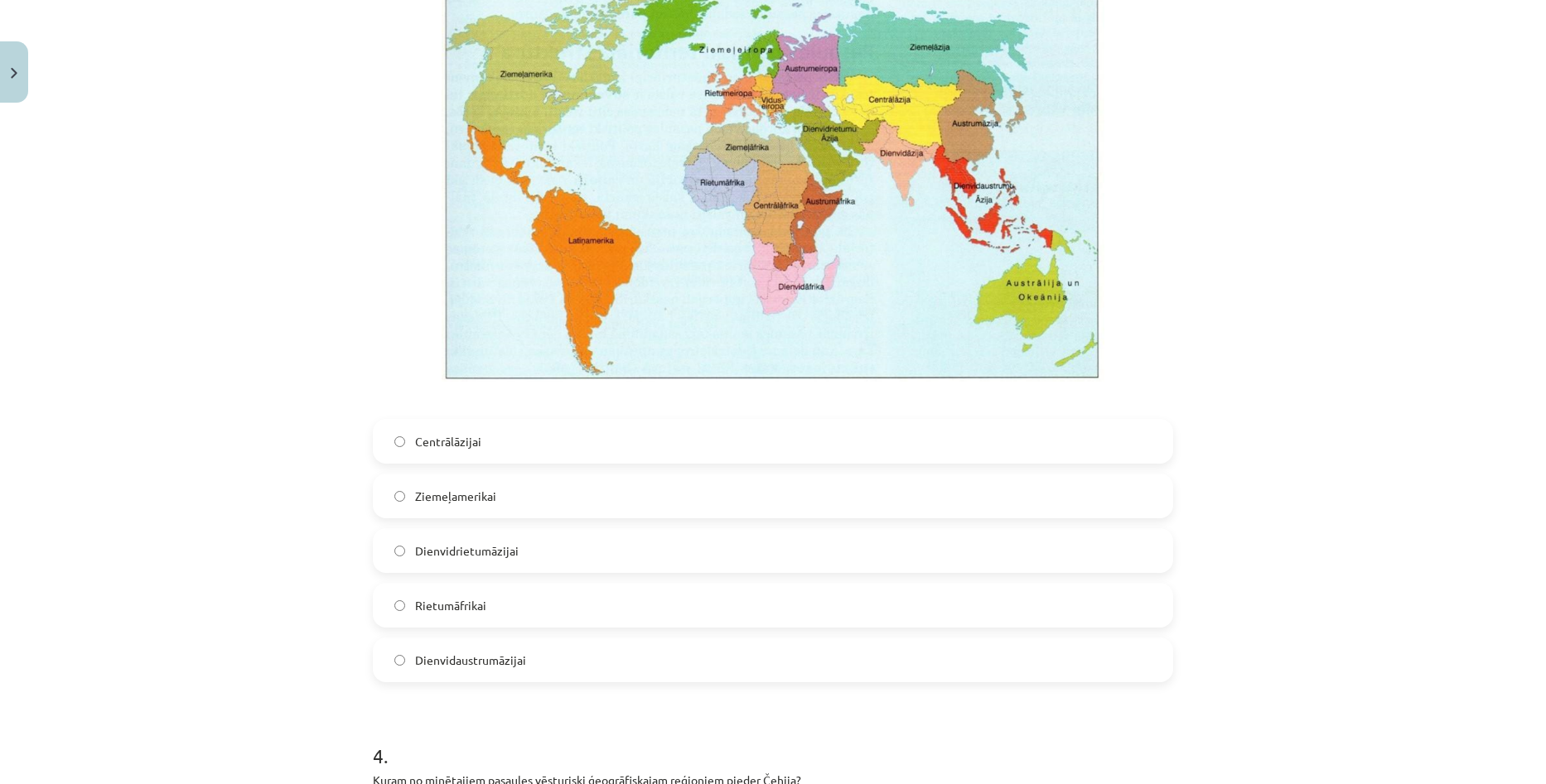
scroll to position [2028, 0]
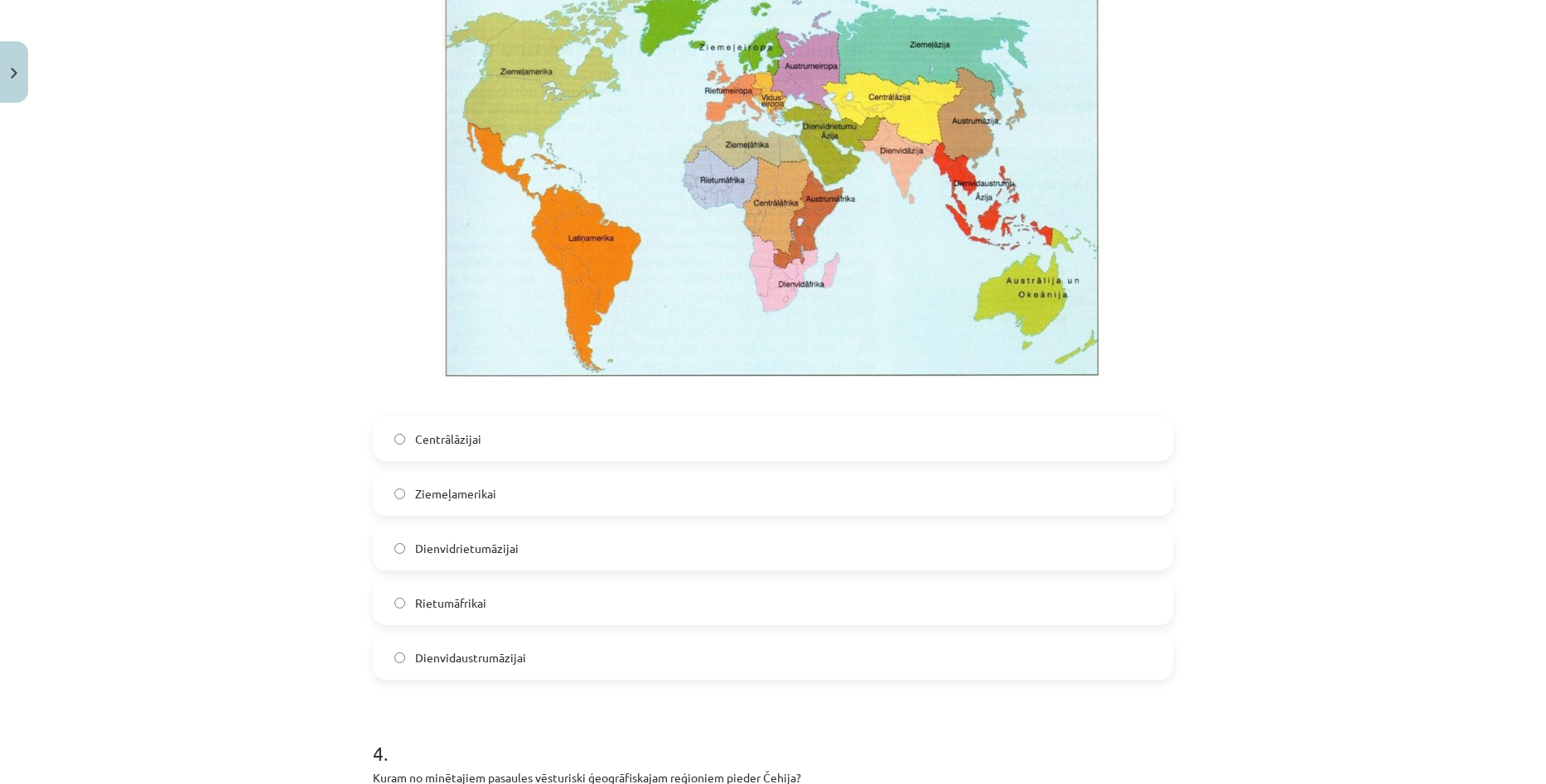
click at [561, 648] on label "Dienvidaustrumāzijai" at bounding box center [773, 657] width 797 height 41
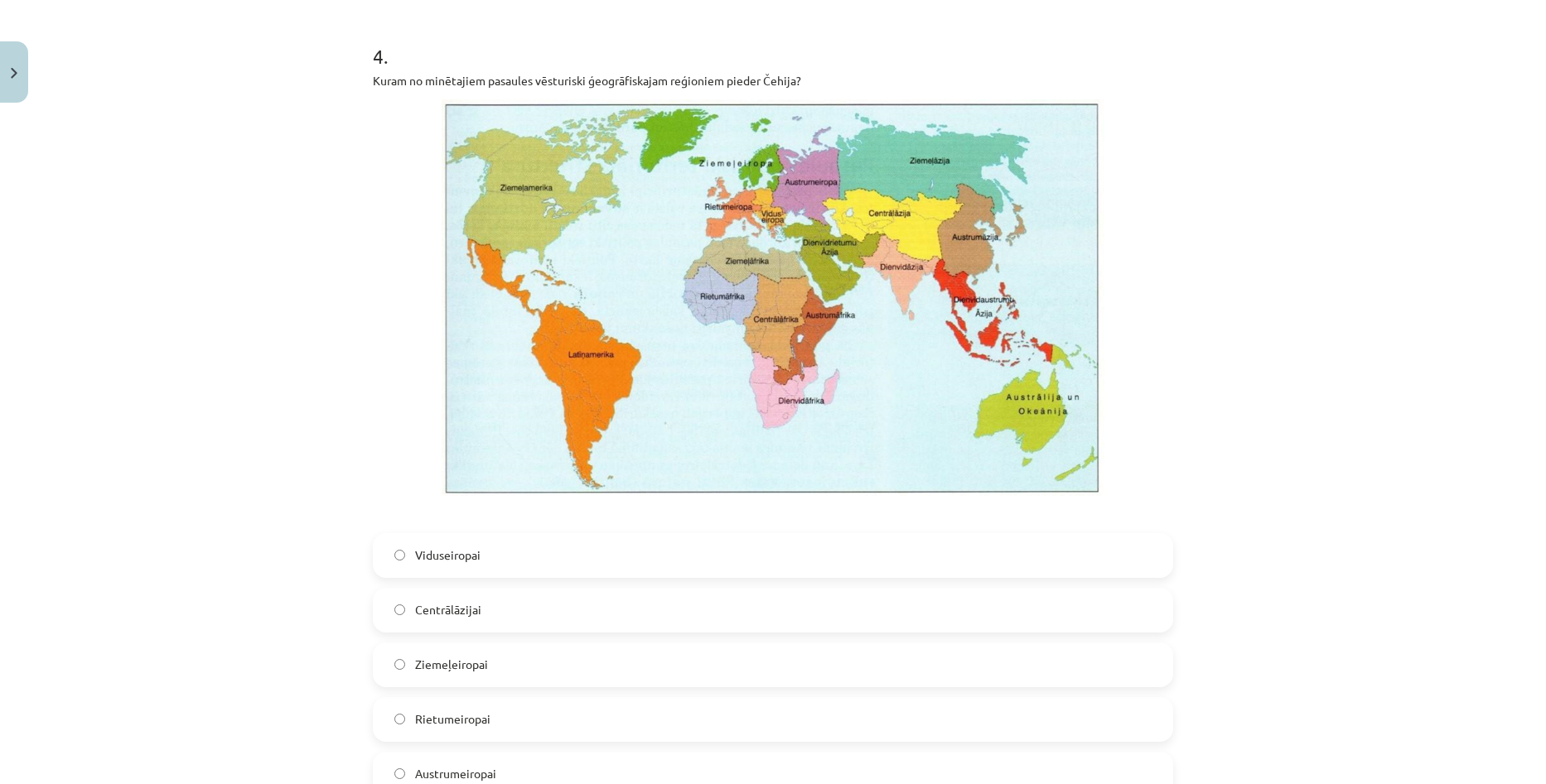
scroll to position [2774, 0]
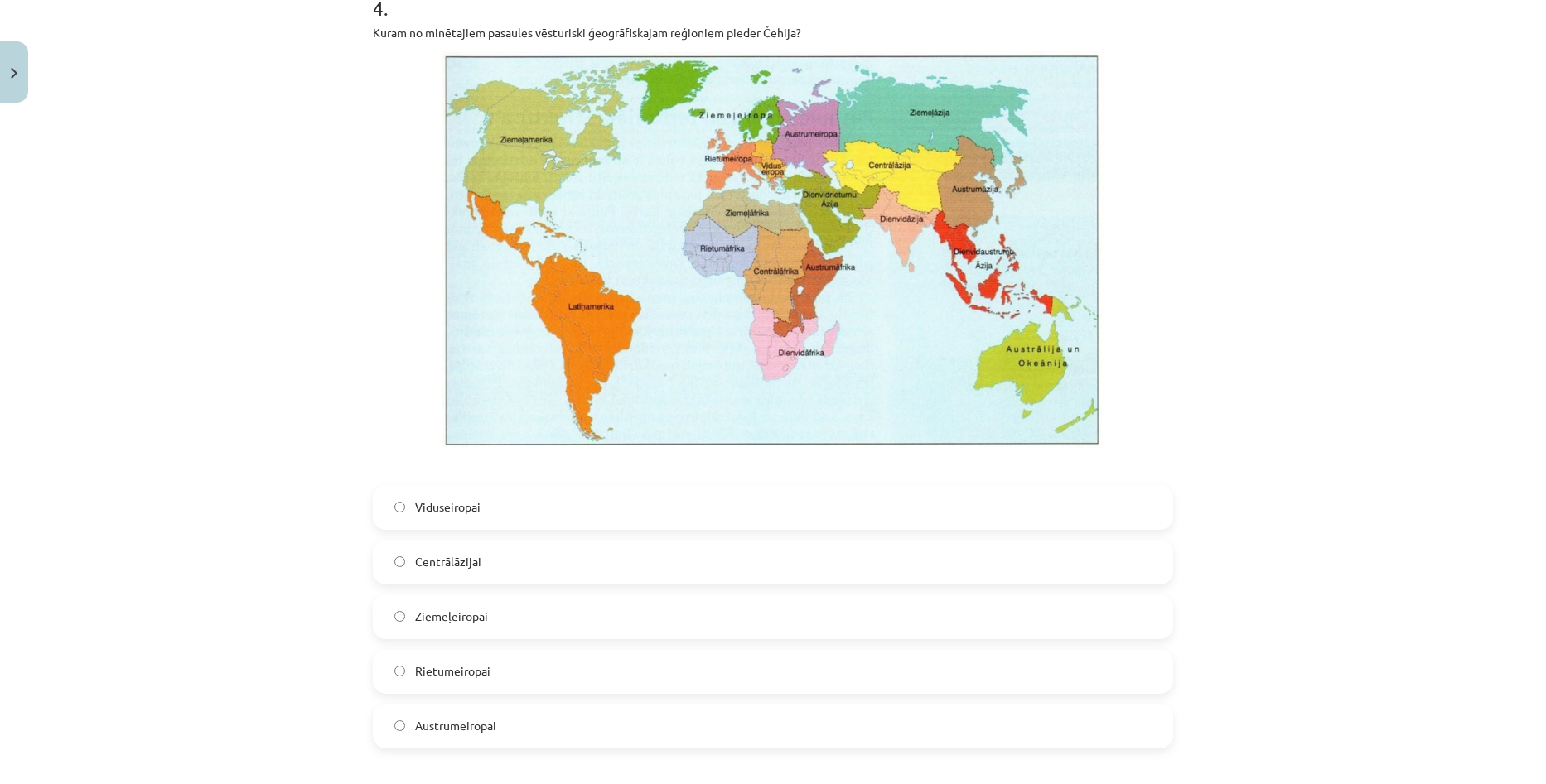
click at [552, 517] on label "Viduseiropai" at bounding box center [773, 507] width 797 height 41
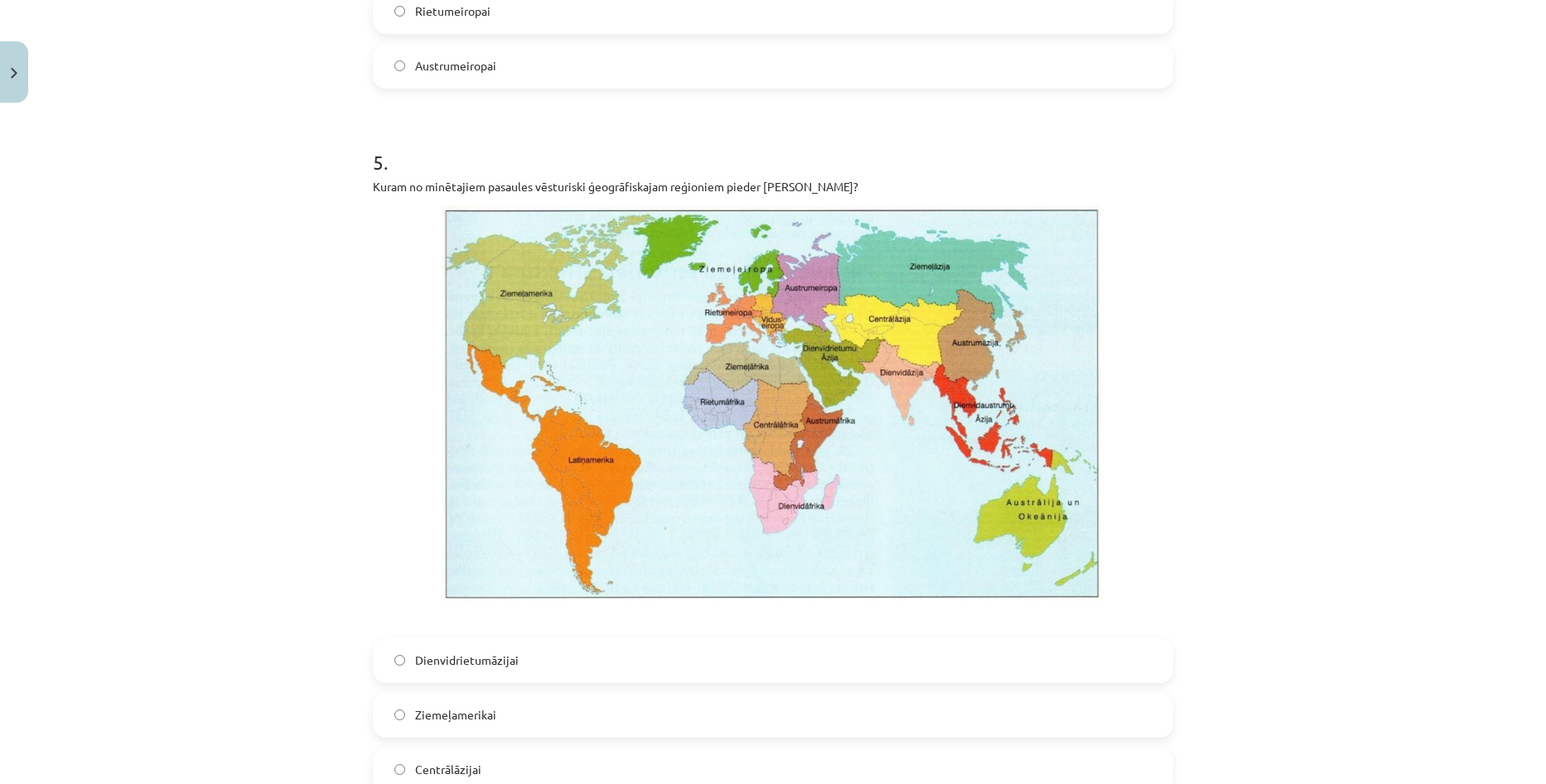
scroll to position [3436, 0]
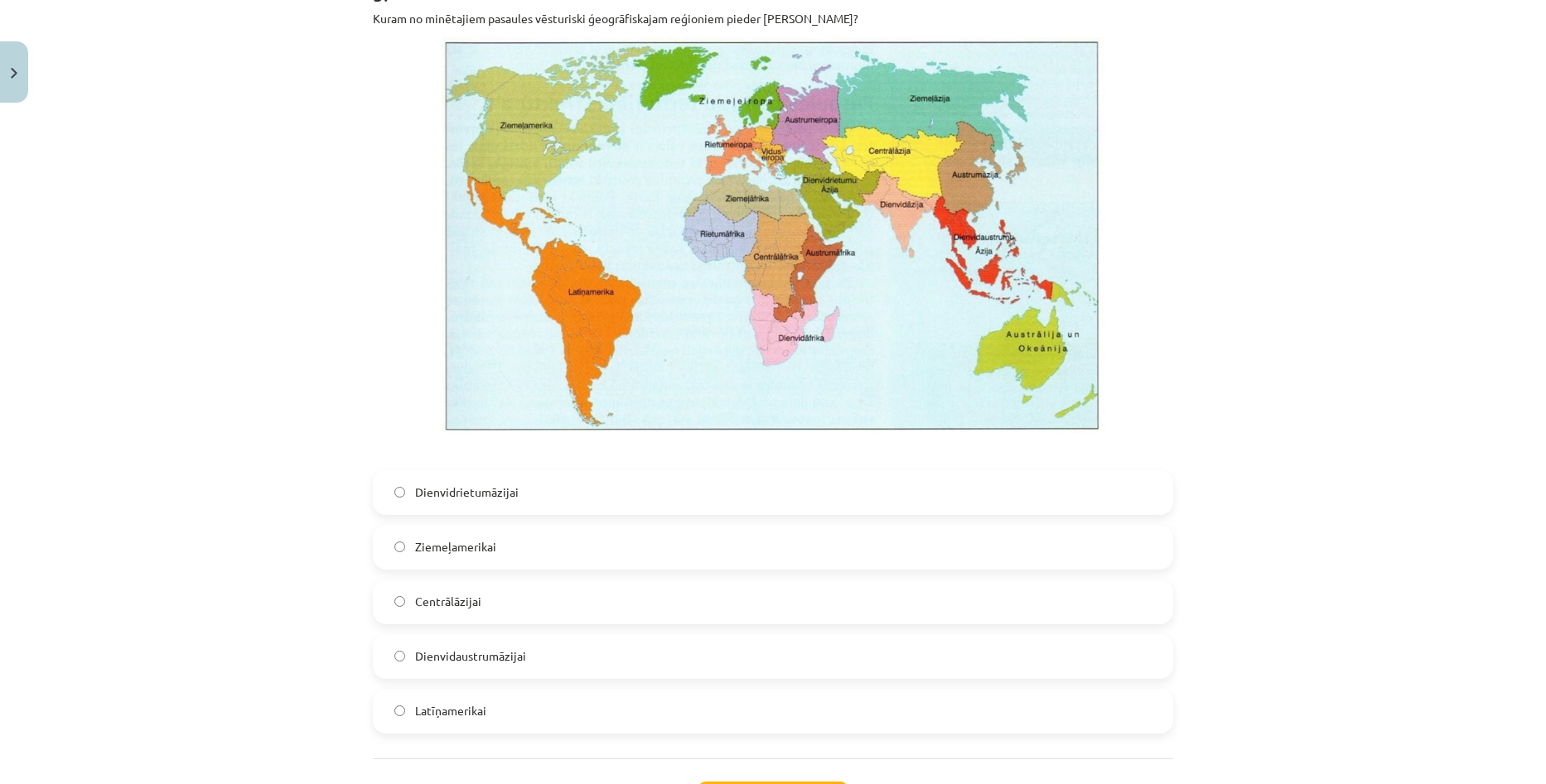
click at [503, 598] on label "Centrālāzijai" at bounding box center [773, 601] width 797 height 41
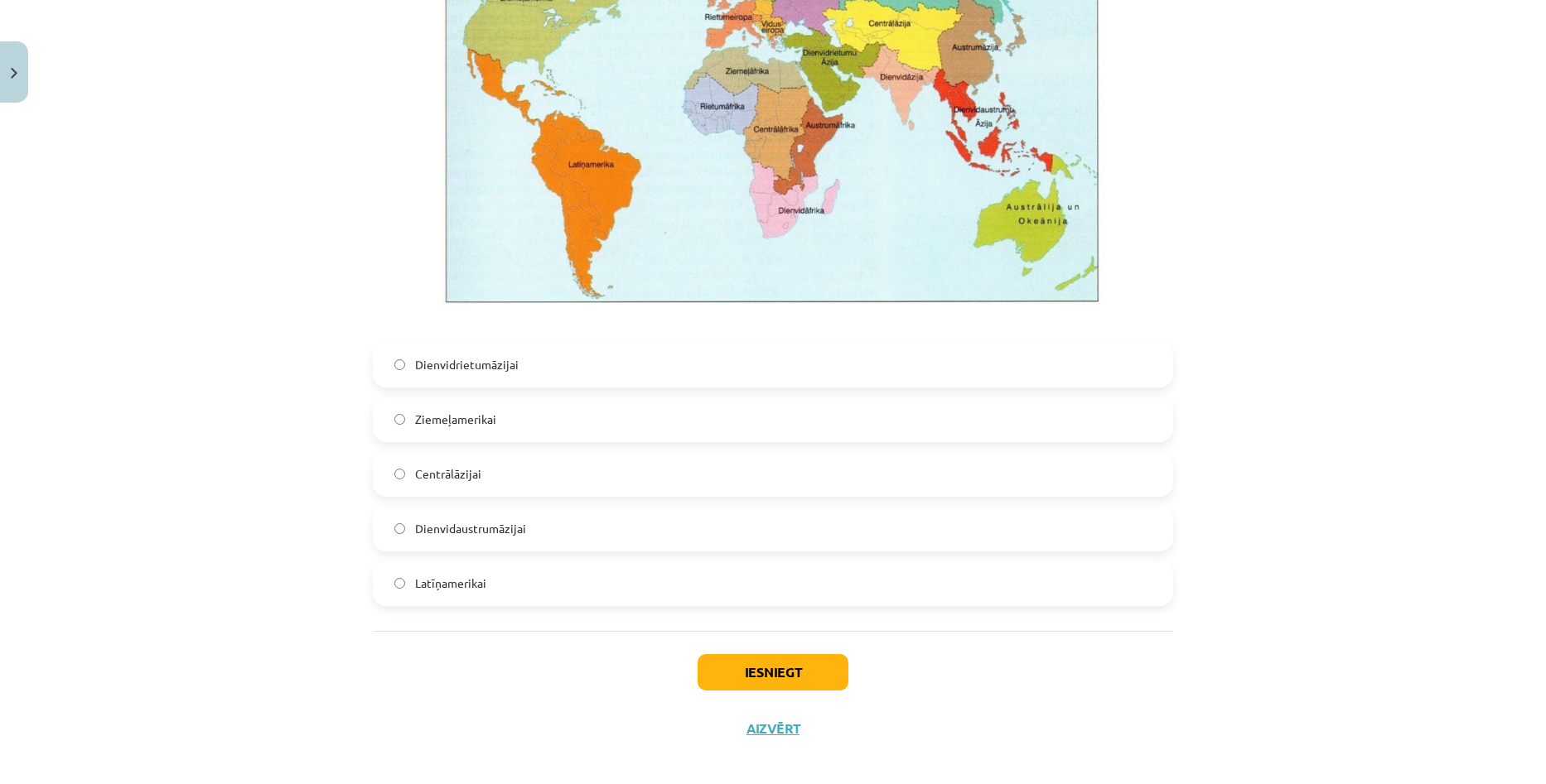
scroll to position [3743, 0]
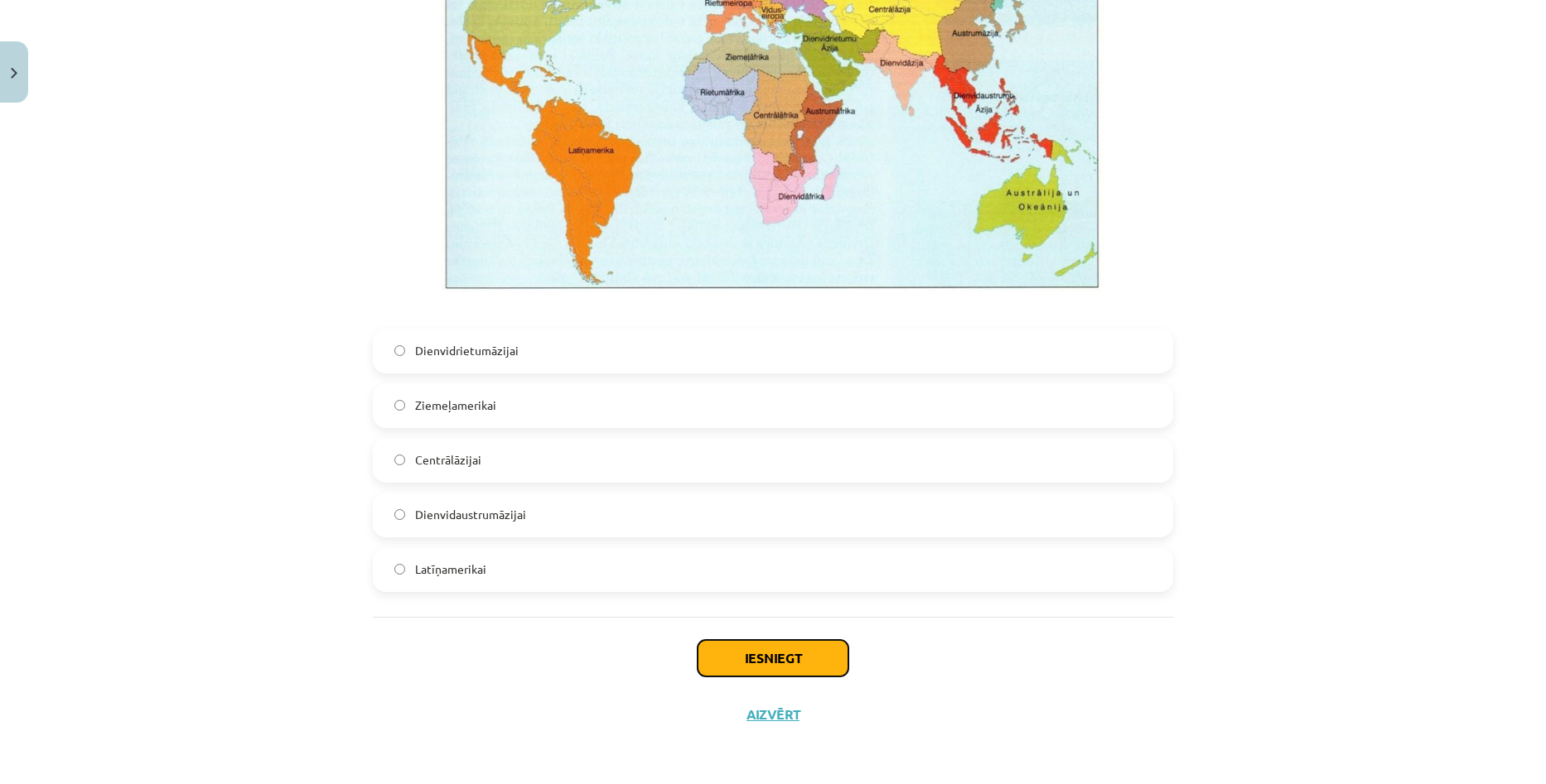
click at [739, 646] on button "Iesniegt" at bounding box center [773, 659] width 151 height 37
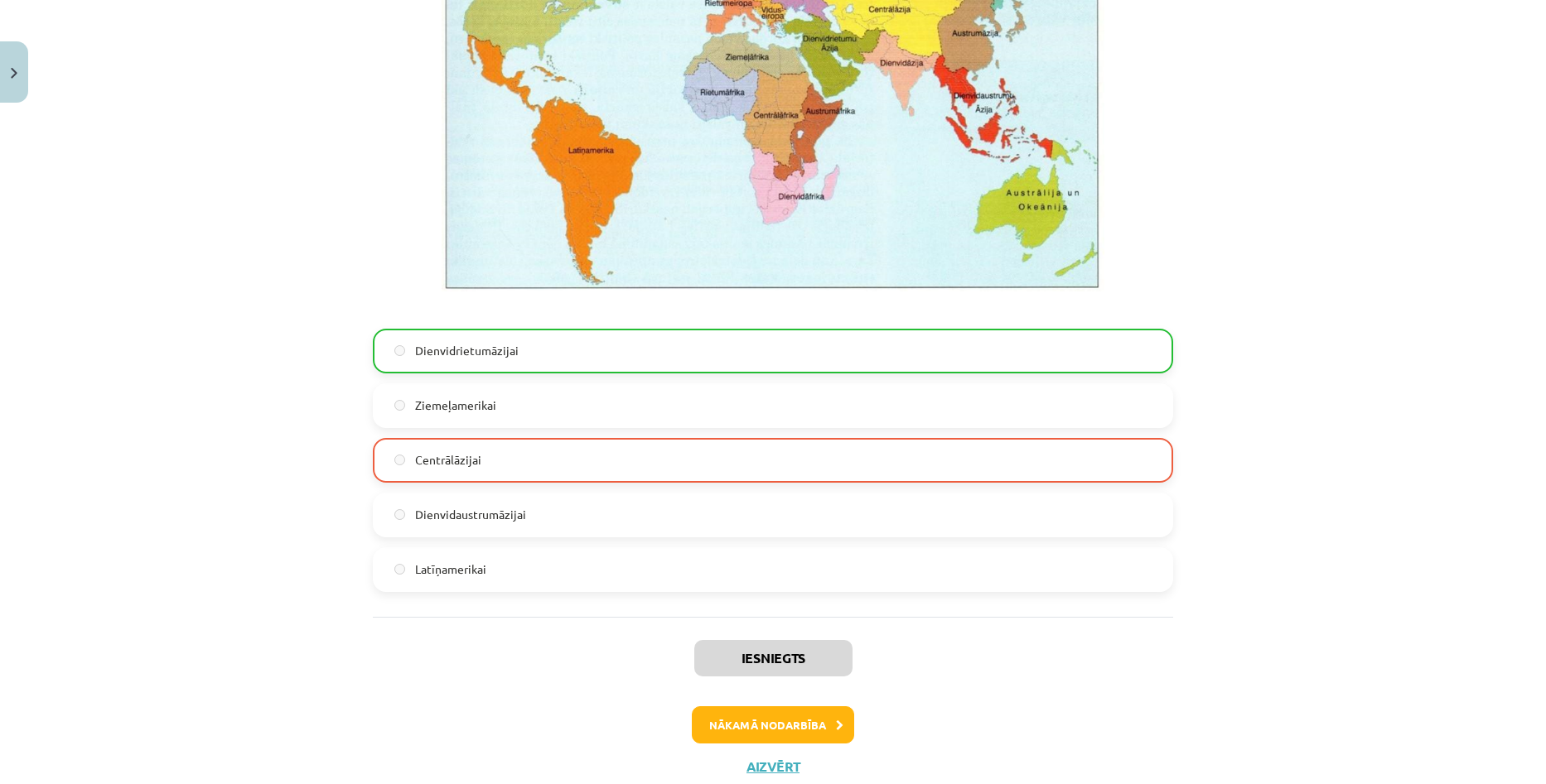
click at [1365, 343] on div "Mācību tēma: Ģeogrāfijas i - 10. klases 1.ieskaites mācību materiāls #4 2. tēma…" at bounding box center [773, 392] width 1546 height 784
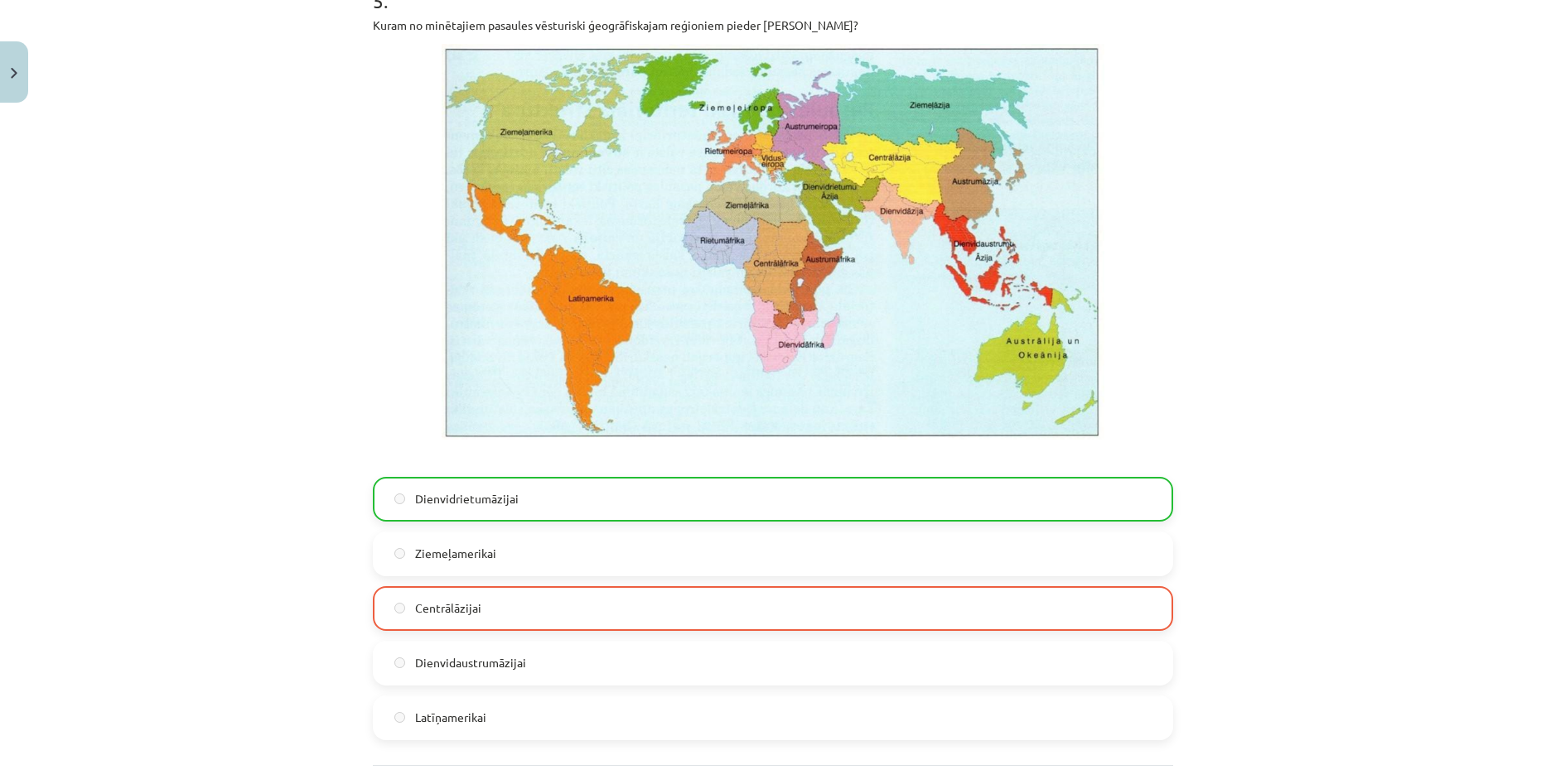
scroll to position [3630, 0]
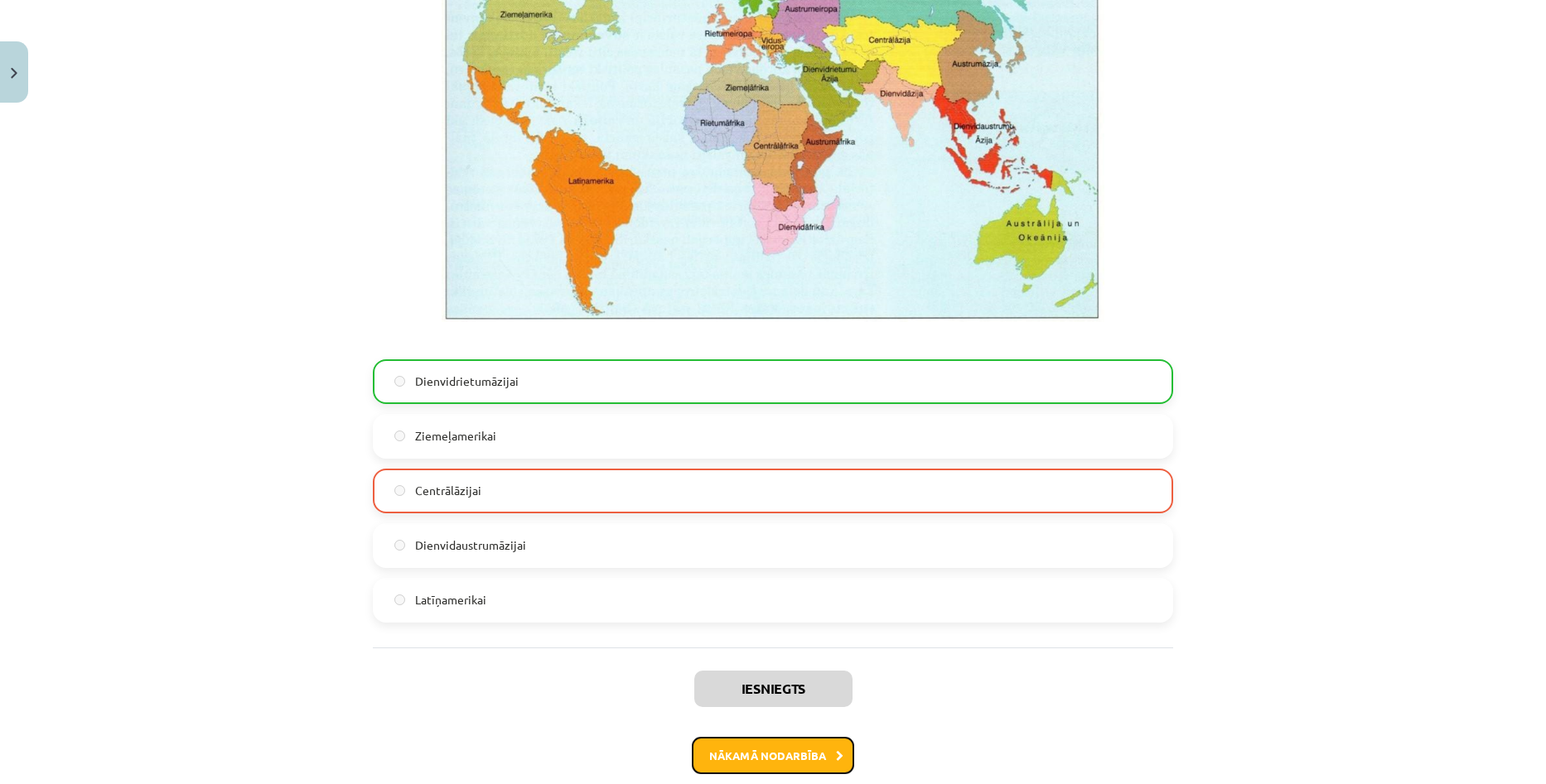
click at [789, 752] on button "Nākamā nodarbība" at bounding box center [772, 756] width 162 height 38
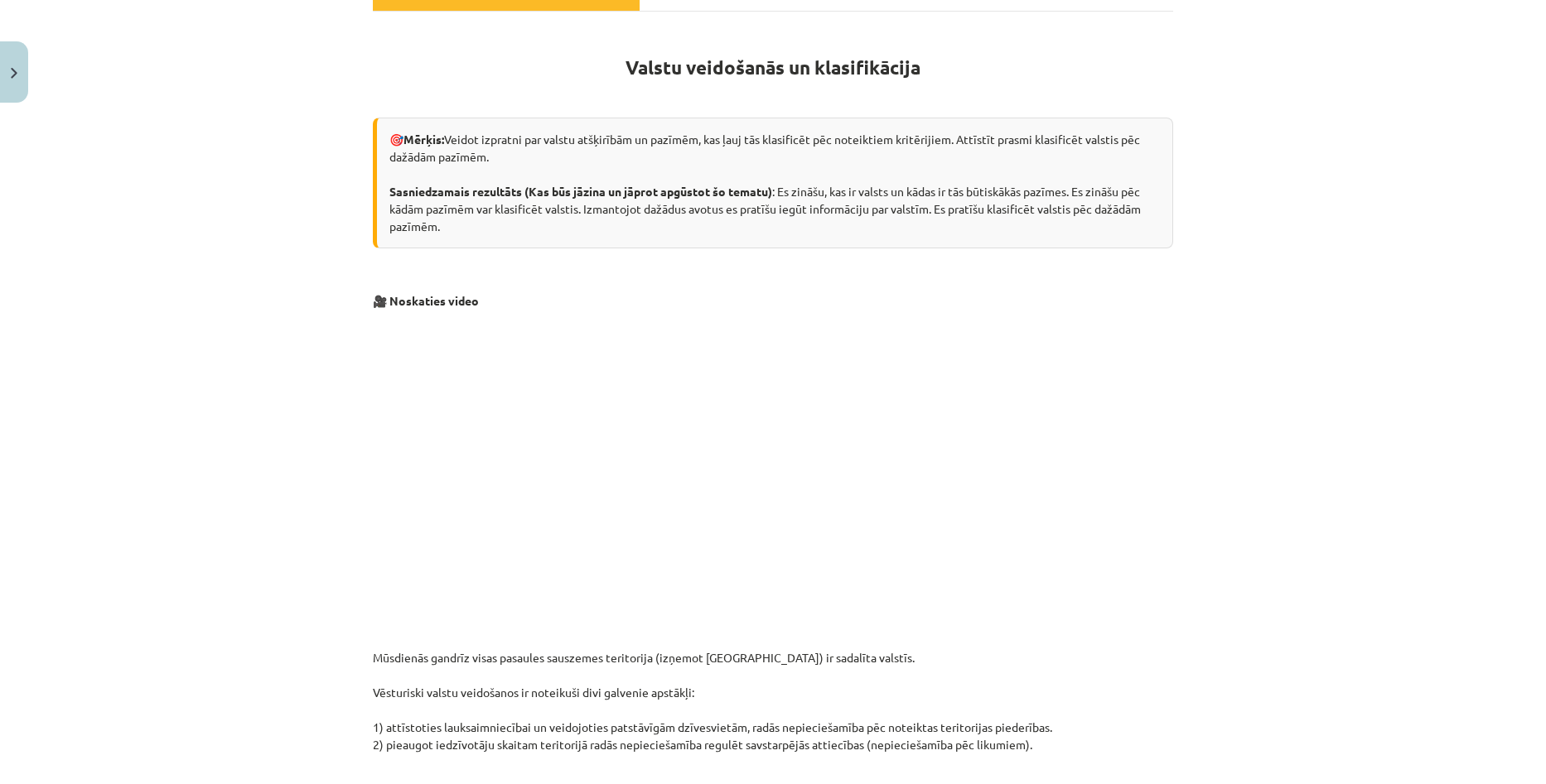
scroll to position [41, 0]
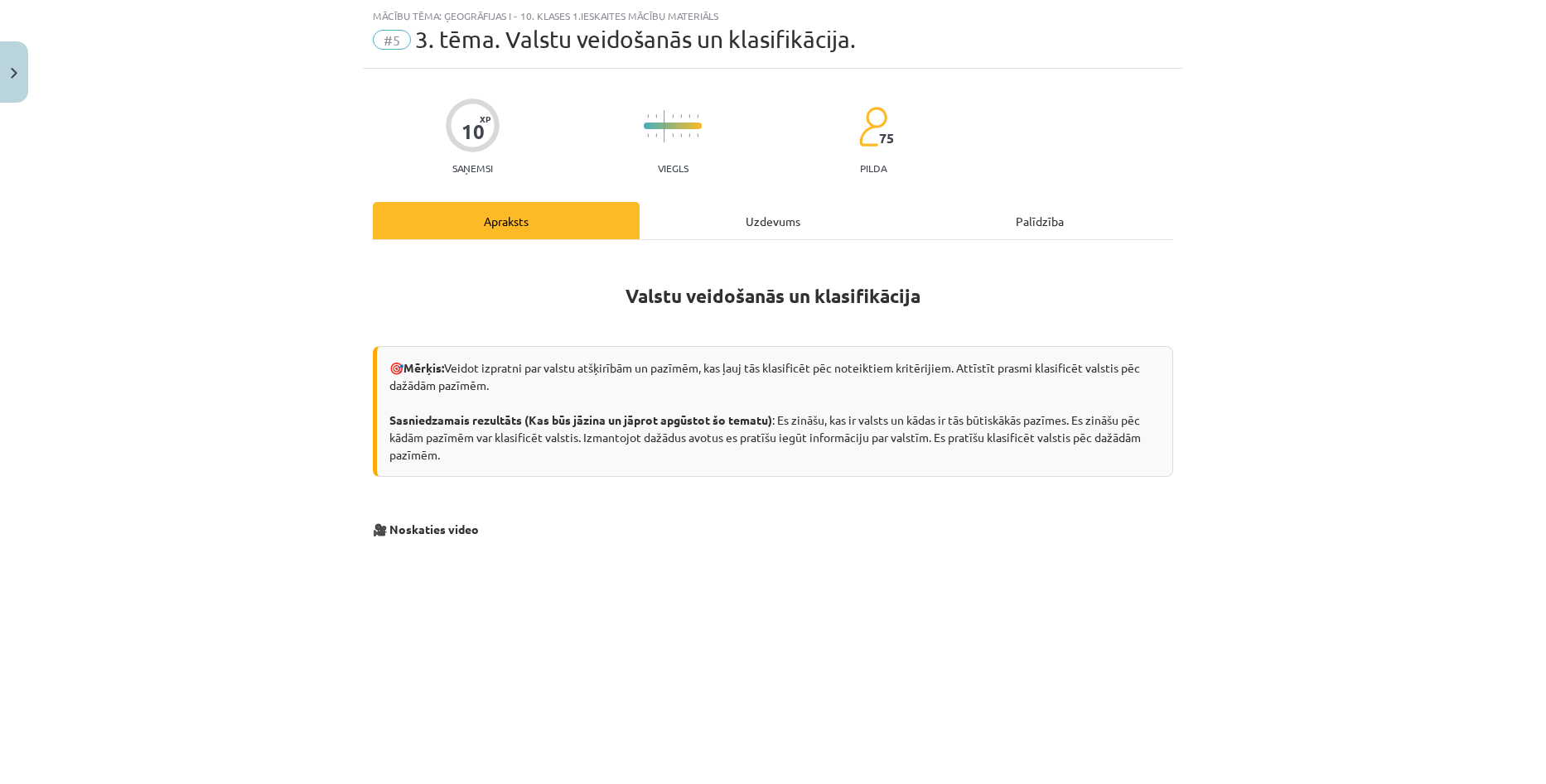
click at [745, 218] on div "Uzdevums" at bounding box center [773, 220] width 267 height 38
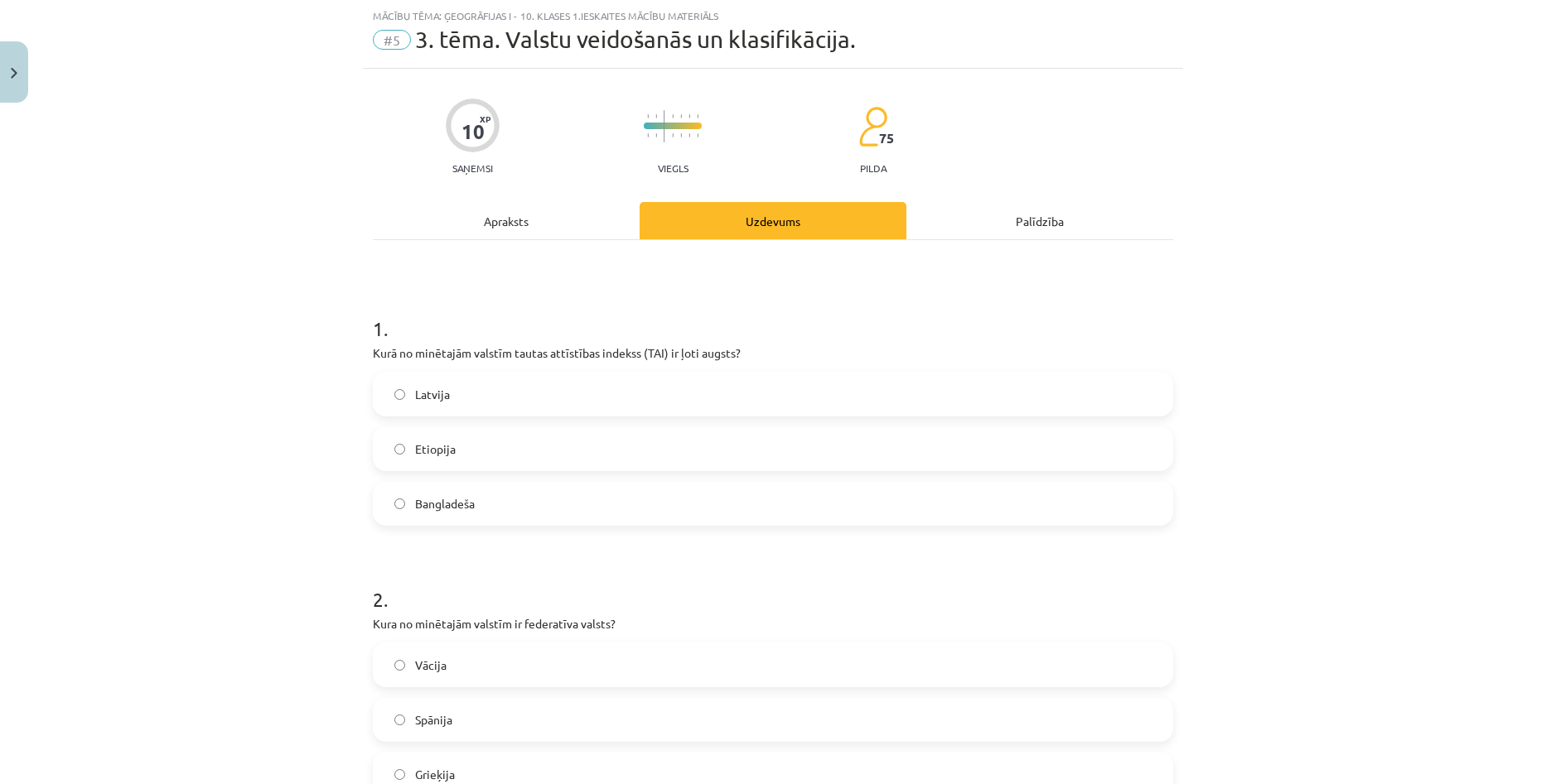
click at [515, 234] on div "Apraksts" at bounding box center [506, 220] width 267 height 38
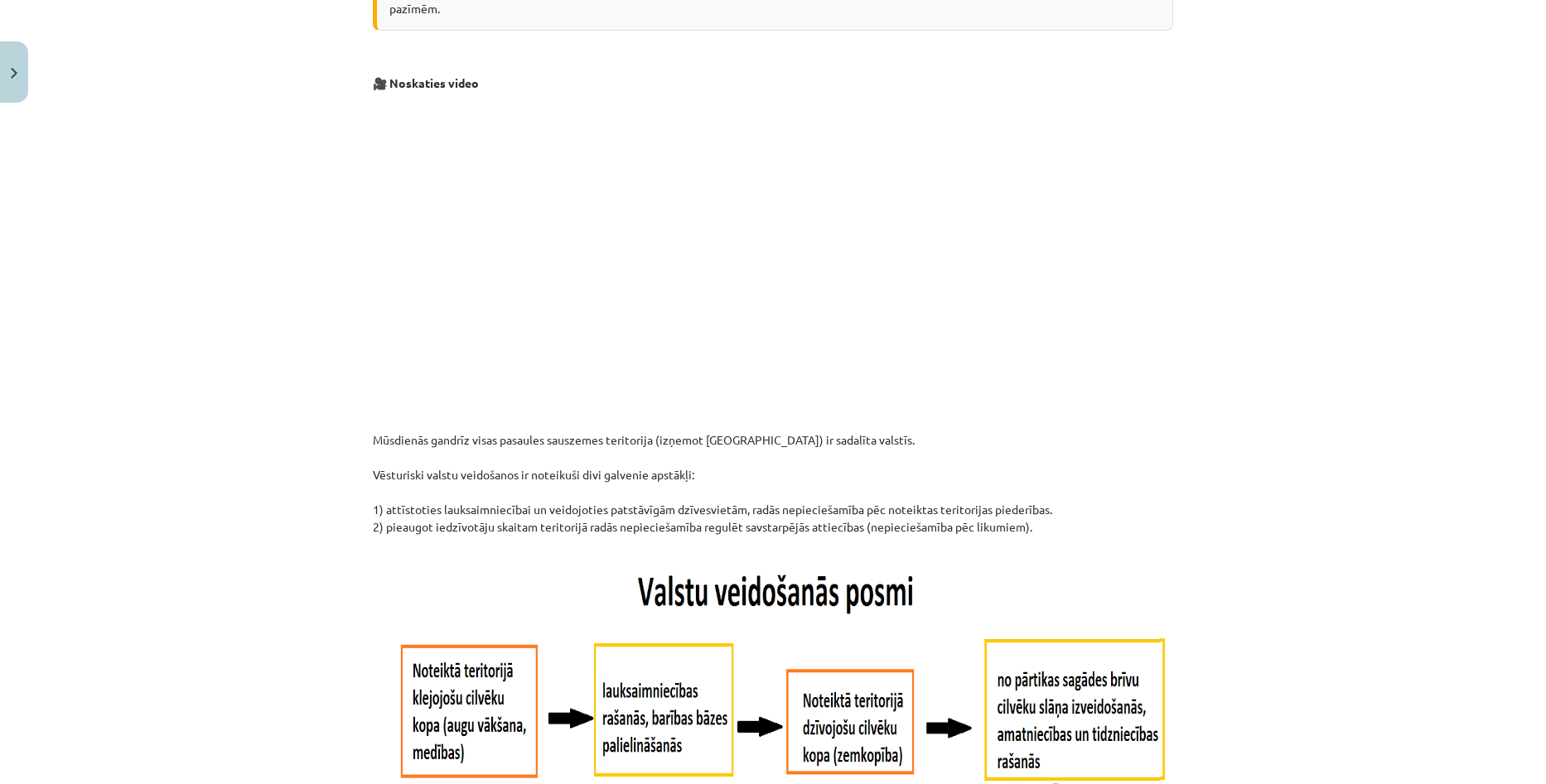
scroll to position [424, 0]
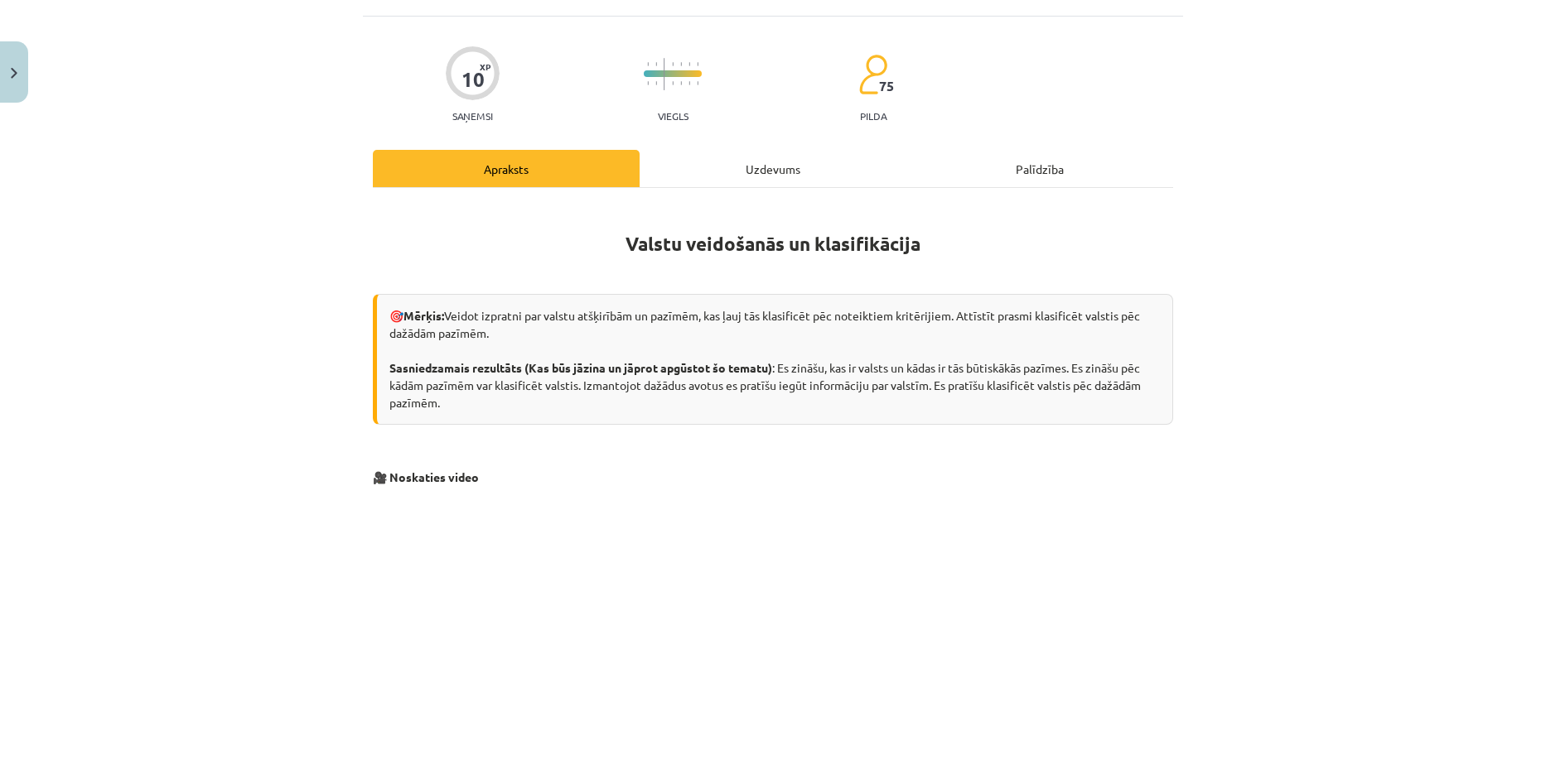
click at [768, 150] on div "Uzdevums" at bounding box center [773, 168] width 267 height 38
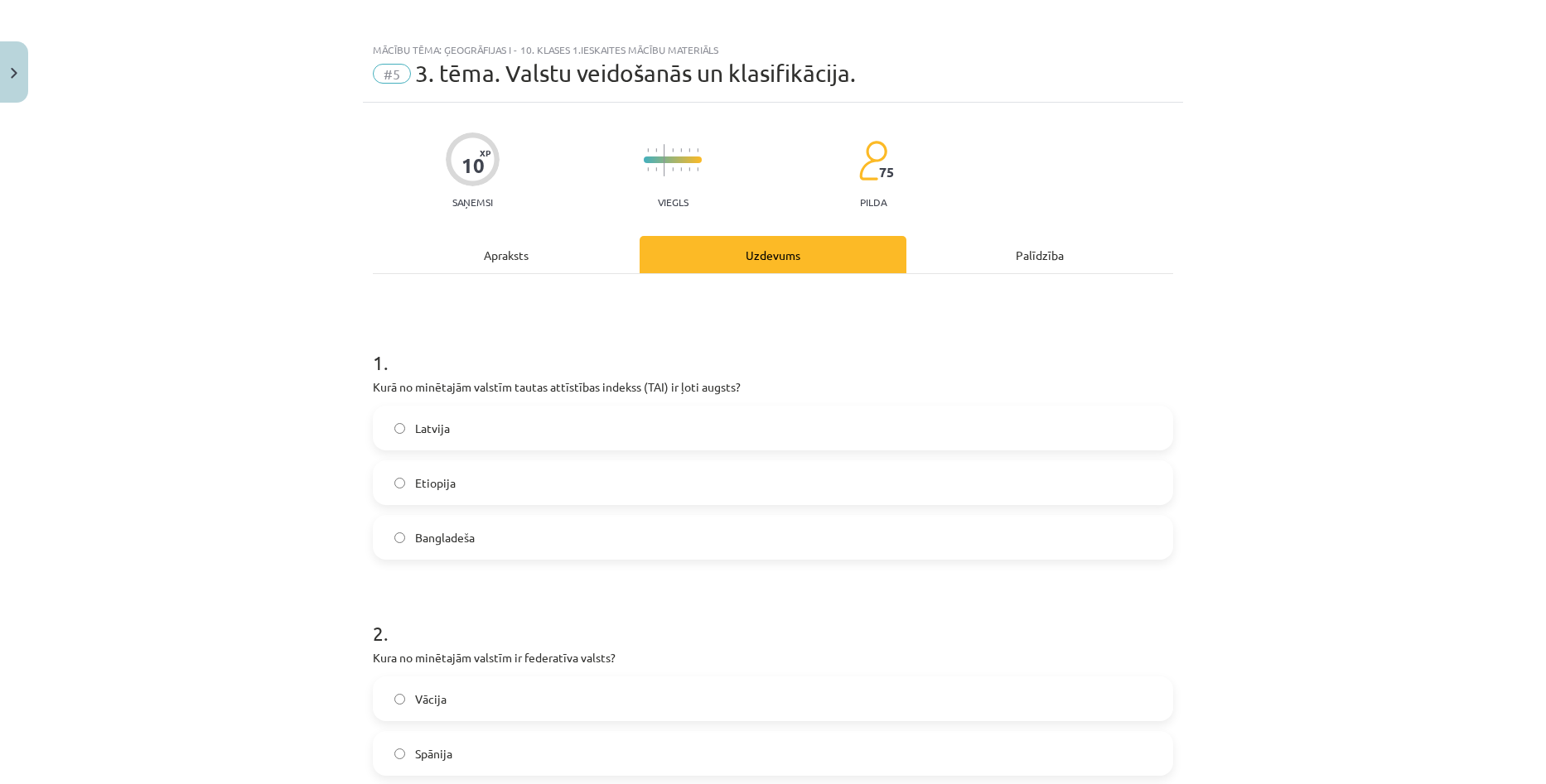
scroll to position [0, 0]
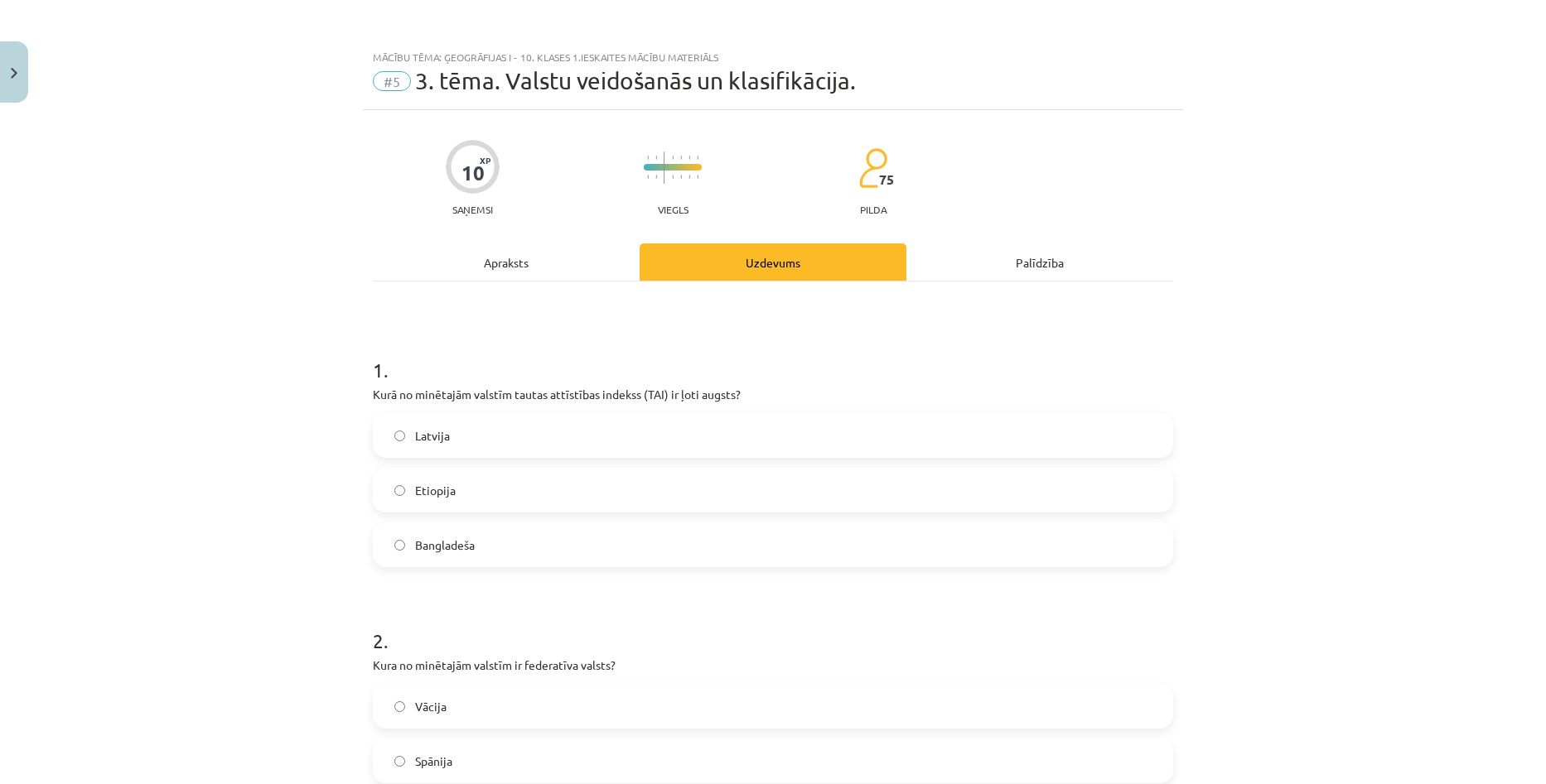
click at [1462, 360] on div "Mācību tēma: Ģeogrāfijas i - 10. klases 1.ieskaites mācību materiāls #5 3. tēma…" at bounding box center [773, 392] width 1546 height 784
click at [1335, 493] on div "Mācību tēma: Ģeogrāfijas i - 10. klases 1.ieskaites mācību materiāls #5 3. tēma…" at bounding box center [773, 392] width 1546 height 784
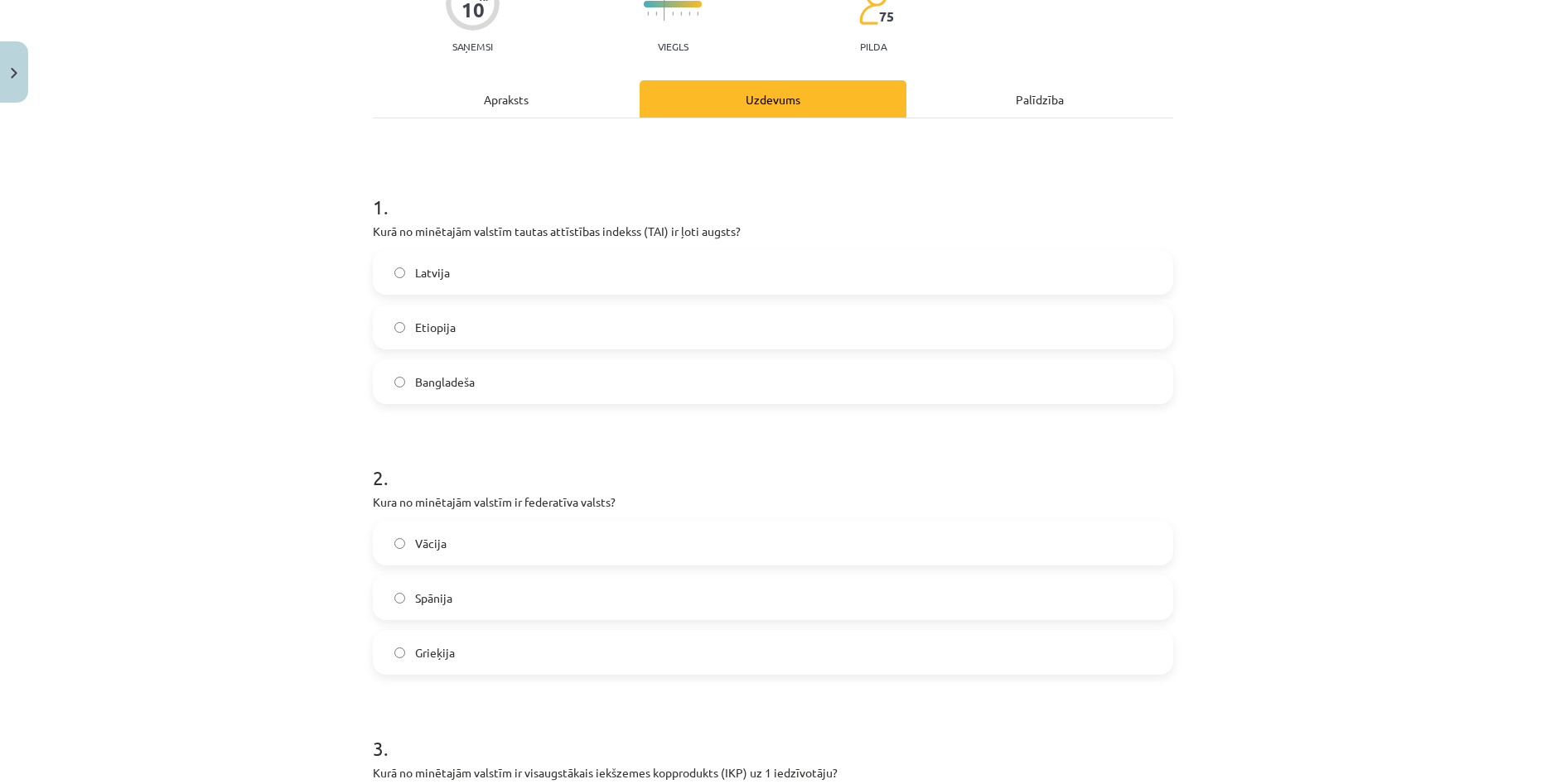
scroll to position [165, 0]
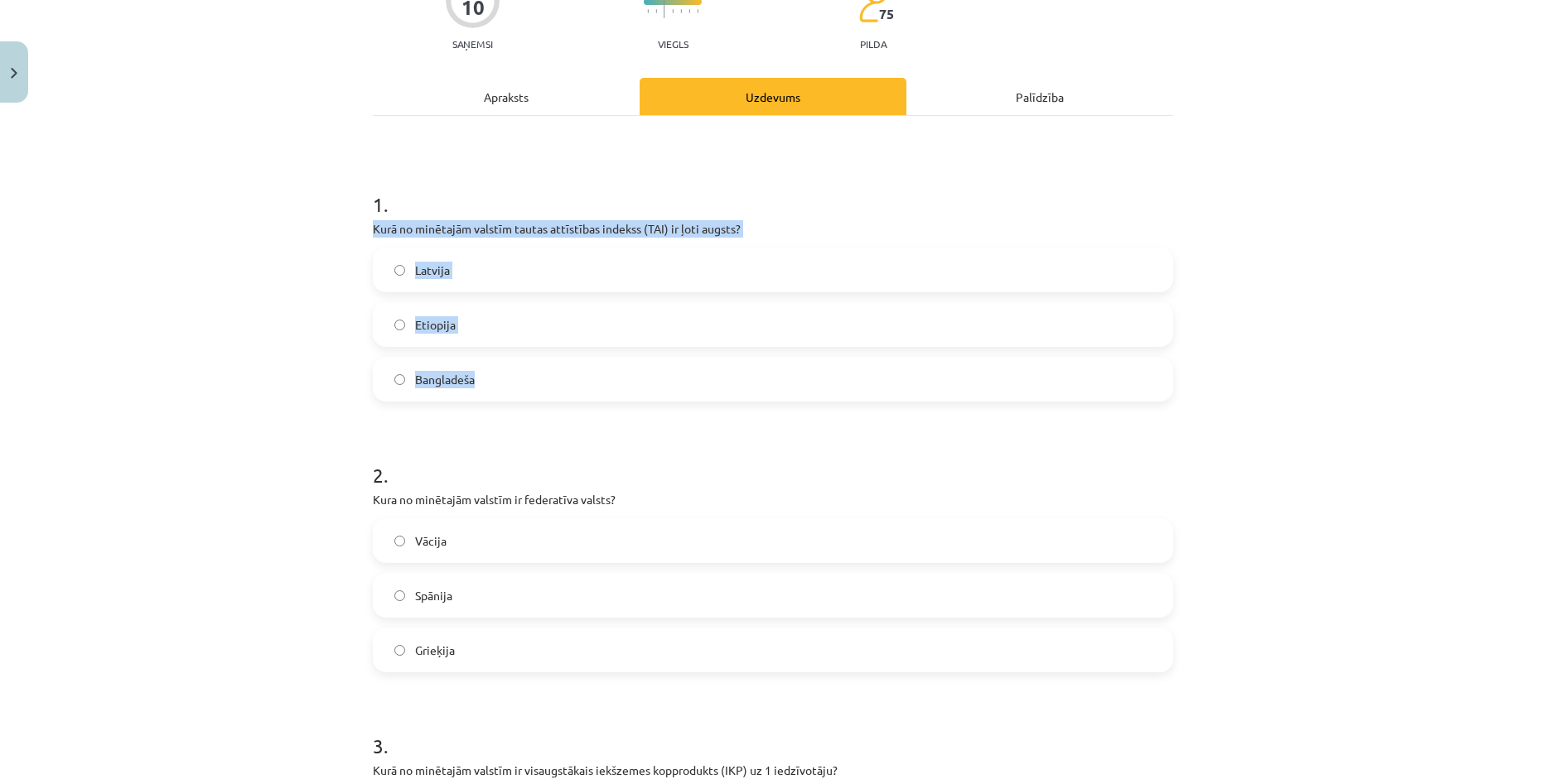
copy div "Kurā no minētajām valstīm tautas attīstības indekss (TAI) ir ļoti augsts? Latvi…"
drag, startPoint x: 368, startPoint y: 227, endPoint x: 655, endPoint y: 395, distance: 332.6
click at [655, 395] on div "1 . Kurā no minētajām valstīm tautas attīstības indekss (TAI) ir ļoti augsts? L…" at bounding box center [773, 283] width 800 height 238
click at [545, 273] on label "Latvija" at bounding box center [773, 270] width 797 height 41
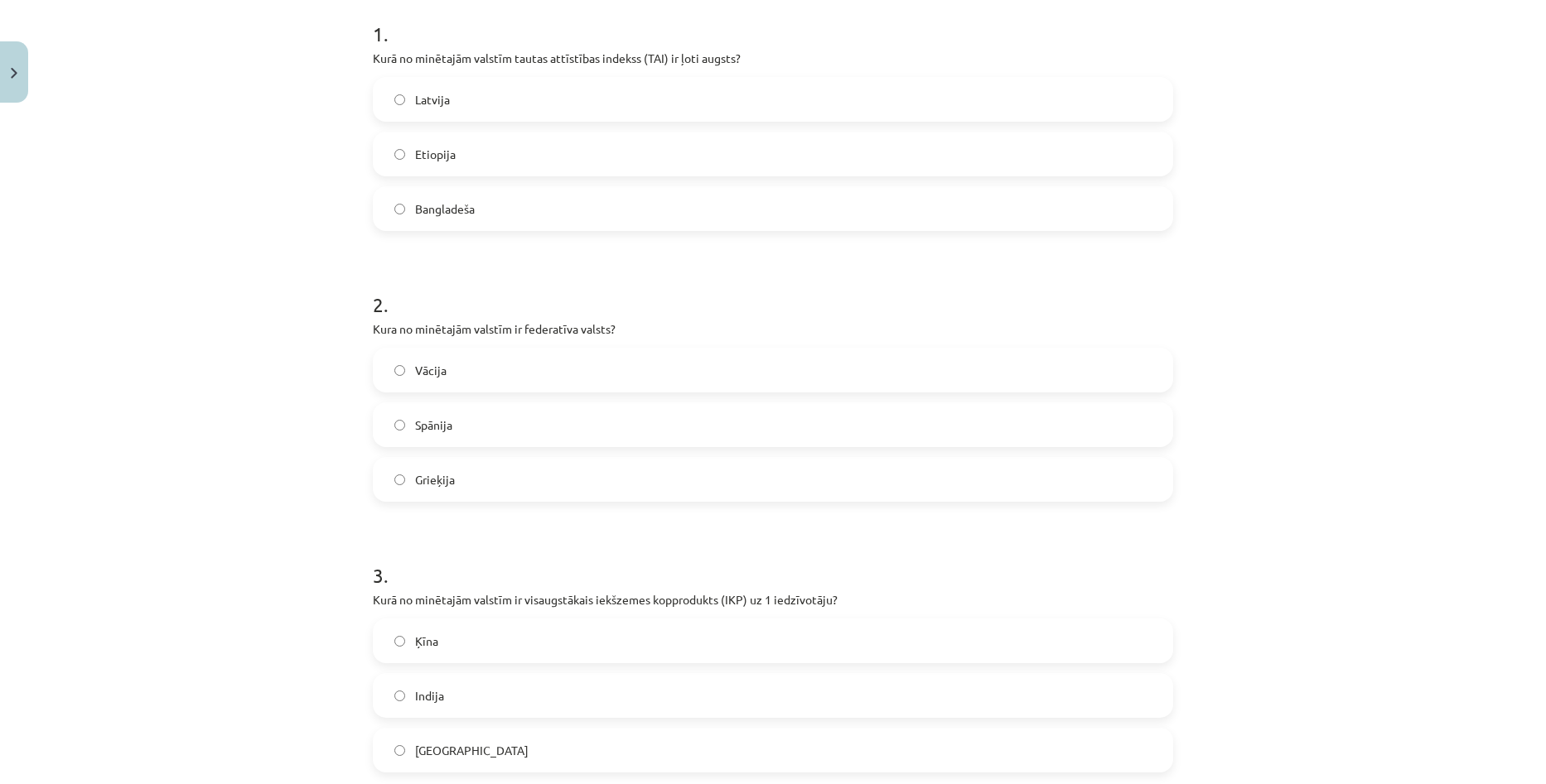
scroll to position [414, 0]
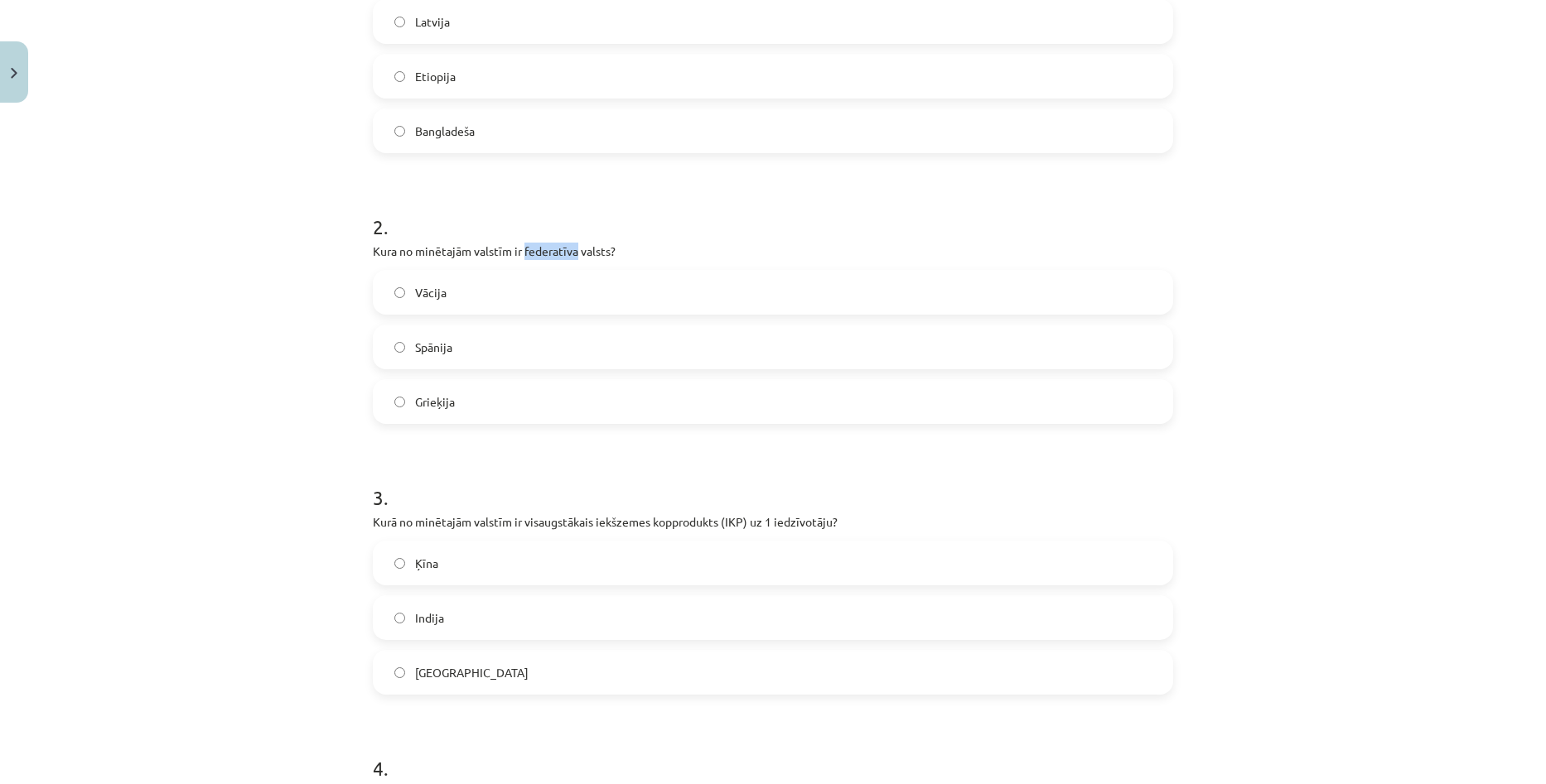
drag, startPoint x: 518, startPoint y: 247, endPoint x: 572, endPoint y: 248, distance: 54.0
click at [572, 248] on p "Kura no minētajām valstīm ir federatīva valsts?" at bounding box center [773, 251] width 800 height 18
copy p "federatīva"
click at [545, 352] on label "Spānija" at bounding box center [773, 346] width 797 height 41
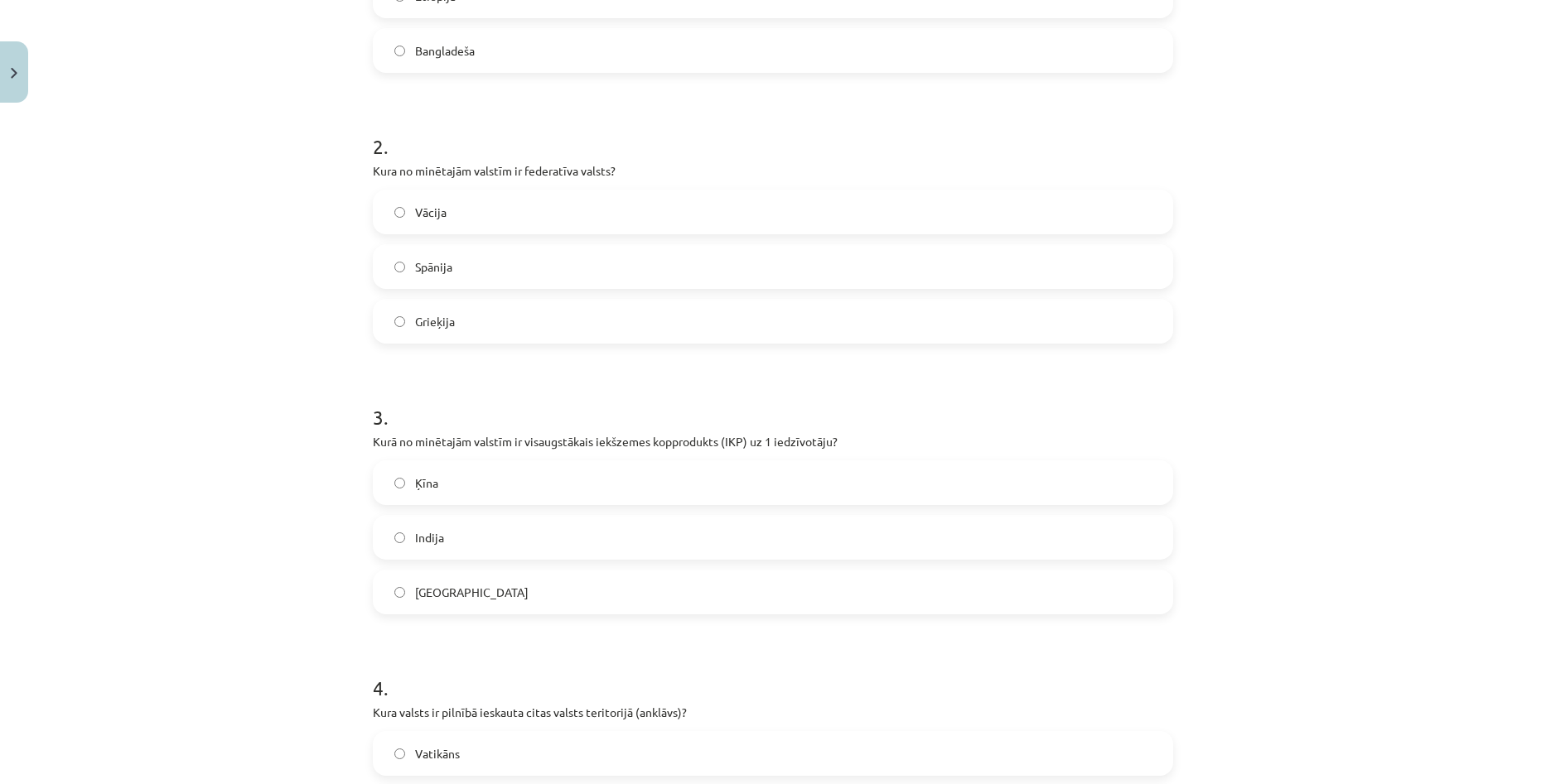
scroll to position [497, 0]
copy div "Kura no minētajām valstīm ir federatīva valsts? Vācija Spānija Grieķija"
drag, startPoint x: 369, startPoint y: 170, endPoint x: 534, endPoint y: 321, distance: 223.7
click at [534, 321] on div "2 . Kura no minētajām valstīm ir federatīva valsts? Vācija Spānija Grieķija" at bounding box center [773, 222] width 800 height 238
click at [579, 219] on label "Vācija" at bounding box center [773, 209] width 797 height 41
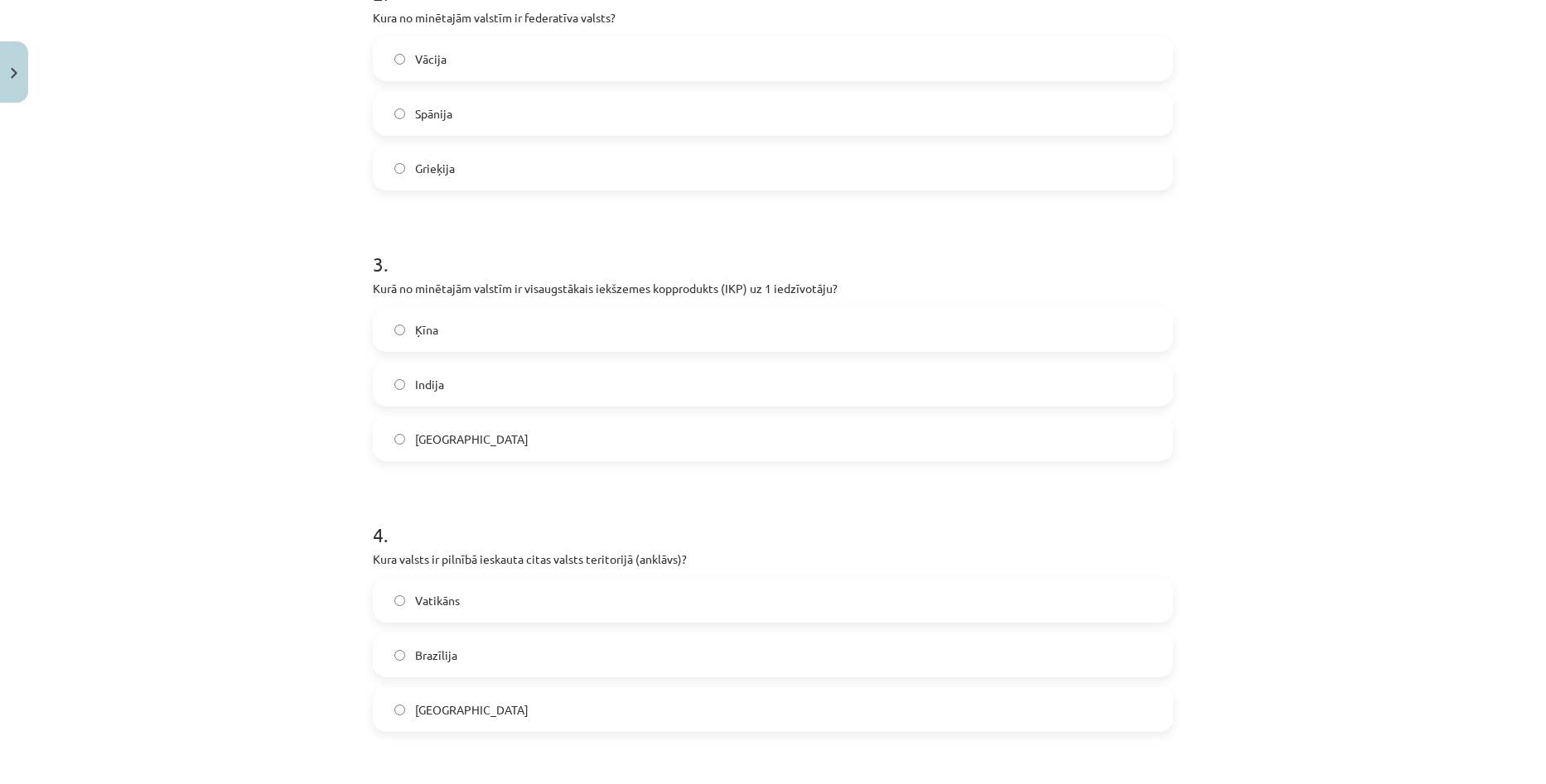
scroll to position [662, 0]
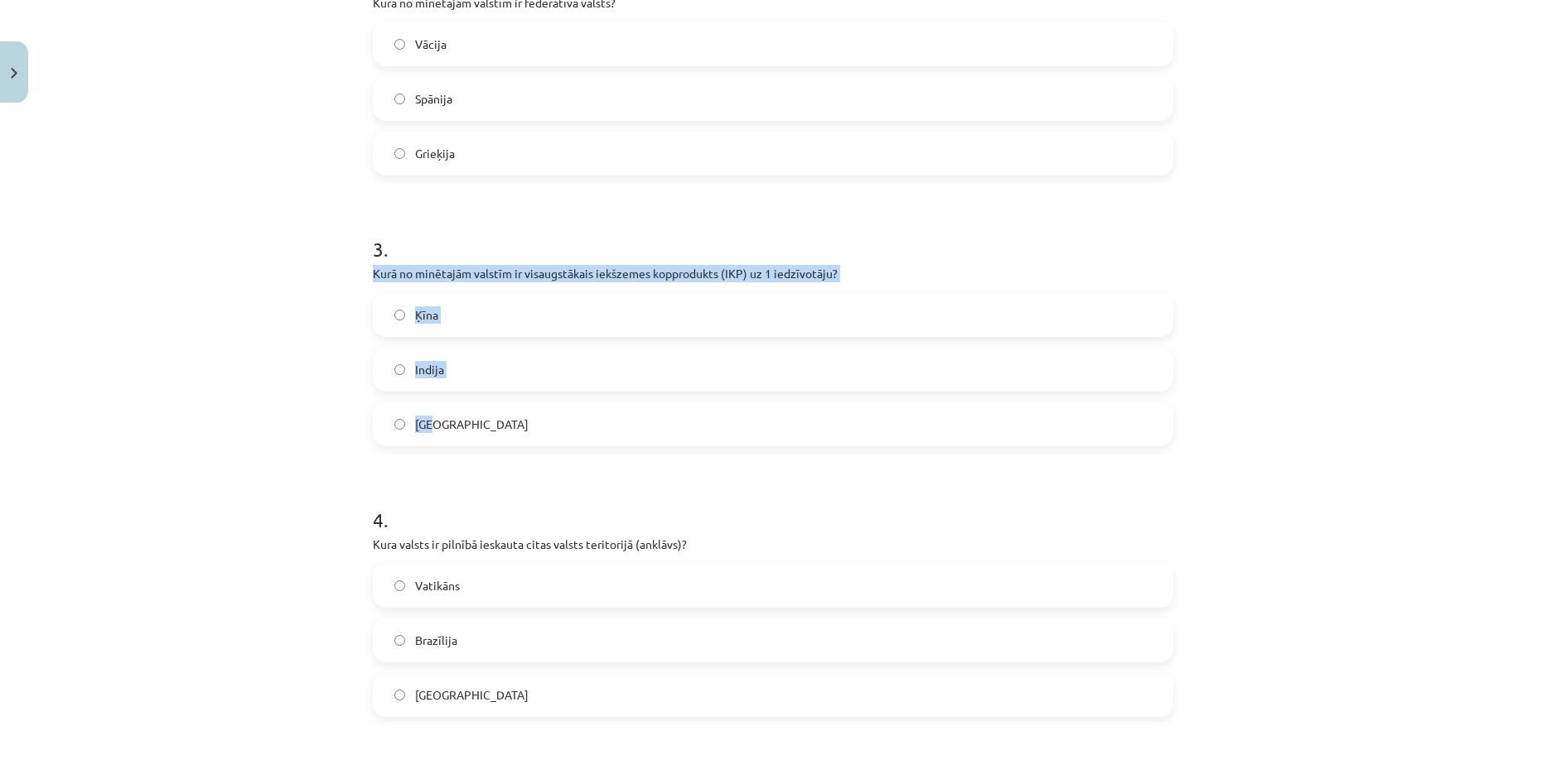
drag, startPoint x: 365, startPoint y: 272, endPoint x: 689, endPoint y: 411, distance: 352.6
click at [689, 411] on div "10 XP Saņemsi Viegls 75 pilda Apraksts Uzdevums Palīdzība 1 . Kurā no minētajām…" at bounding box center [772, 293] width 820 height 1690
copy div "Kurā no minētajām valstīm ir visaugstākais iekšzemes kopprodukts (IKP) uz 1 ied…"
click at [572, 435] on label "[GEOGRAPHIC_DATA]" at bounding box center [773, 424] width 797 height 41
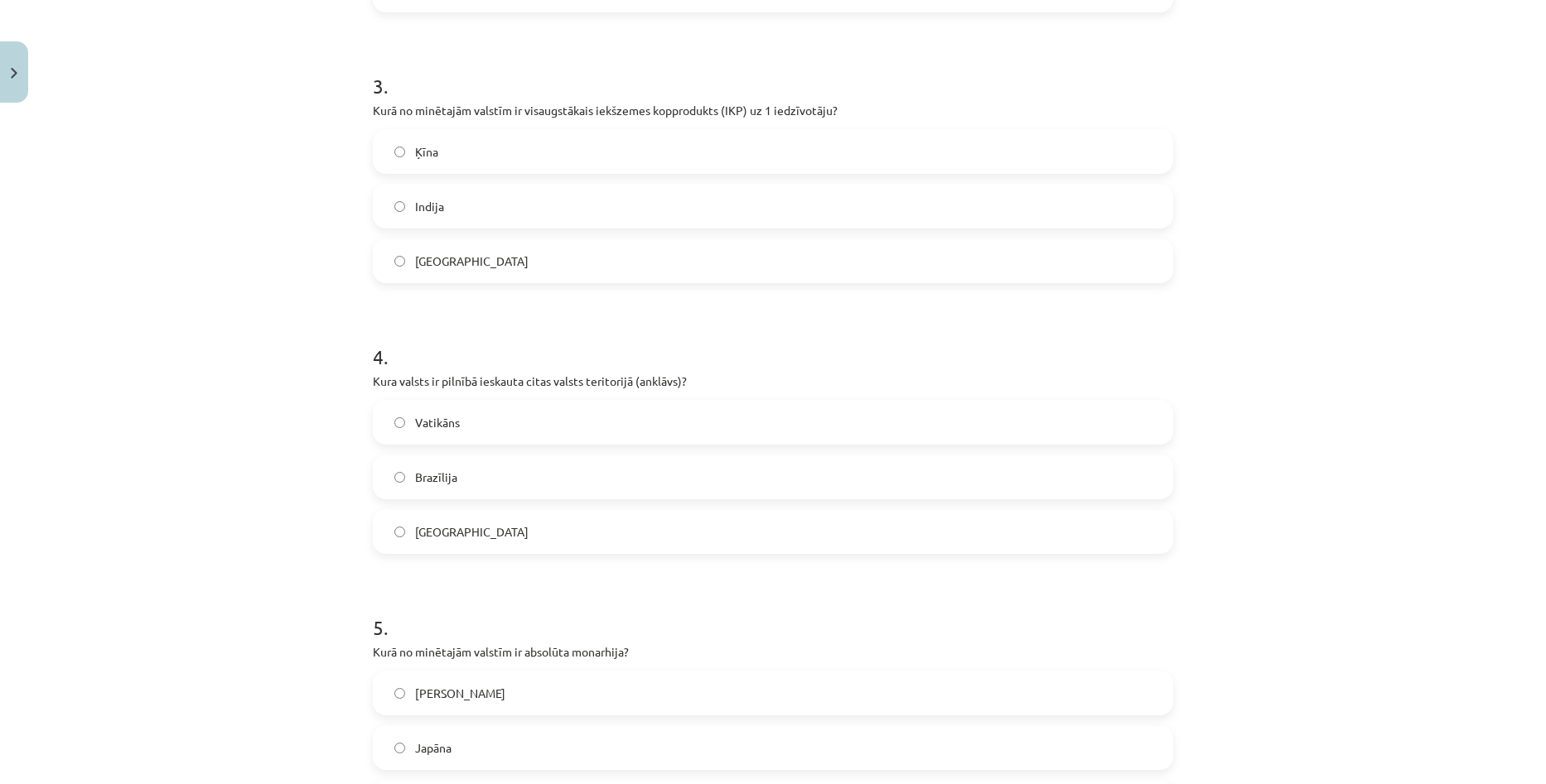
scroll to position [828, 0]
click at [1396, 342] on div "Mācību tēma: Ģeogrāfijas i - 10. klases 1.ieskaites mācību materiāls #5 3. tēma…" at bounding box center [773, 392] width 1546 height 784
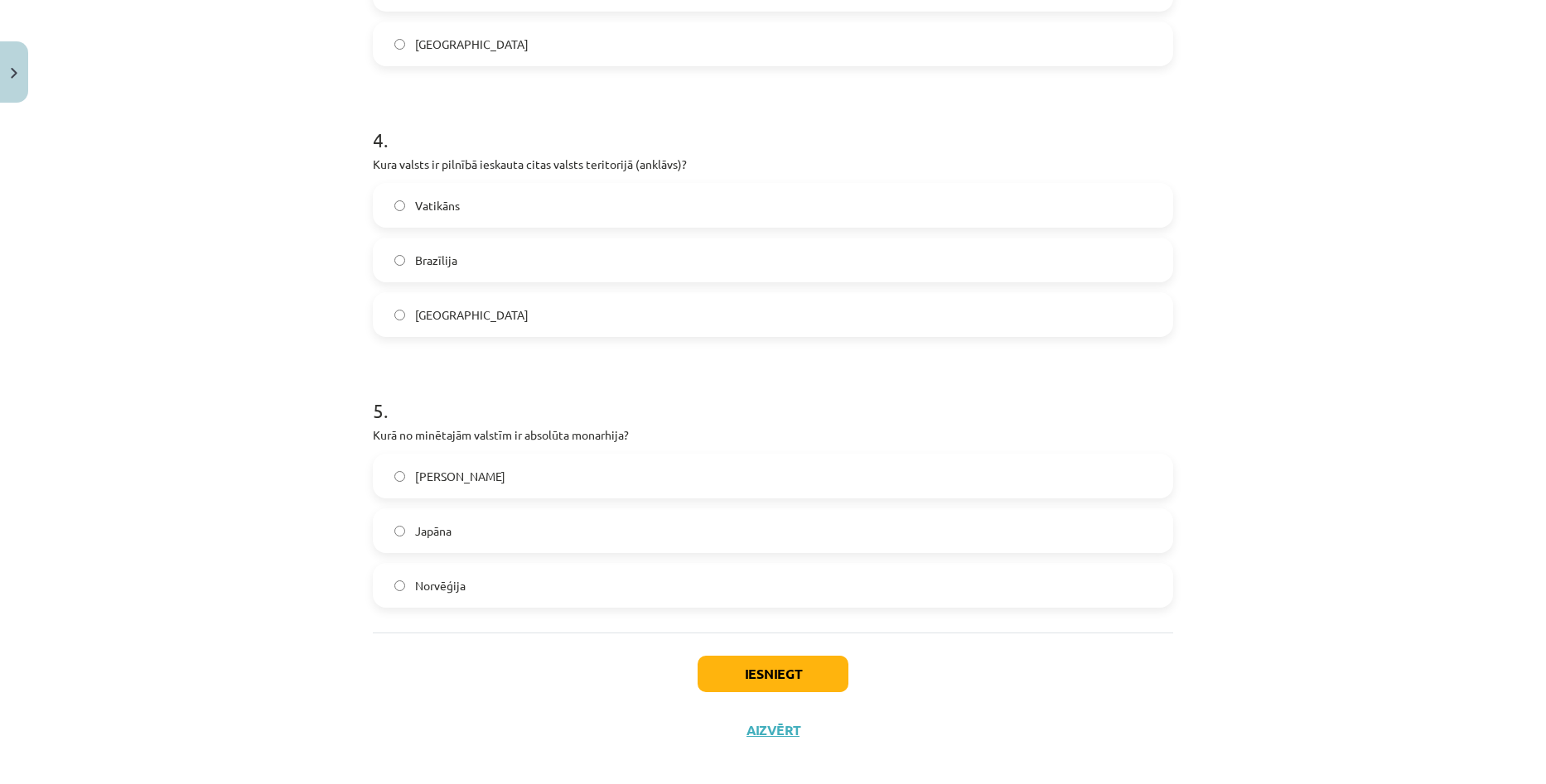
scroll to position [1058, 0]
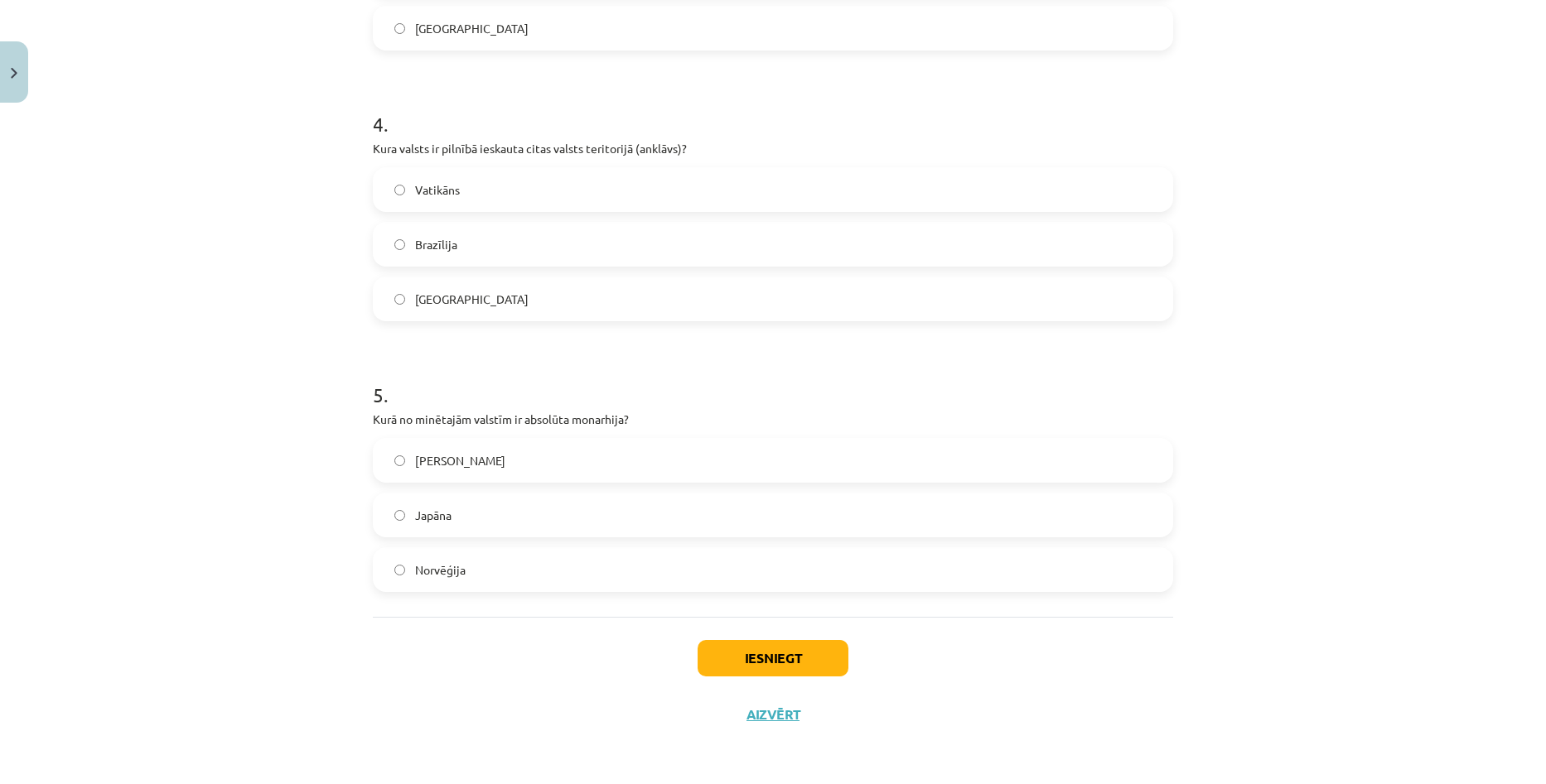
click at [1400, 448] on div "Mācību tēma: Ģeogrāfijas i - 10. klases 1.ieskaites mācību materiāls #5 3. tēma…" at bounding box center [773, 392] width 1546 height 784
click at [517, 297] on label "[GEOGRAPHIC_DATA]" at bounding box center [773, 298] width 797 height 41
click at [519, 178] on label "Vatikāns" at bounding box center [773, 189] width 797 height 41
click at [504, 460] on label "[PERSON_NAME]" at bounding box center [773, 459] width 797 height 41
click at [704, 673] on button "Iesniegt" at bounding box center [773, 659] width 151 height 37
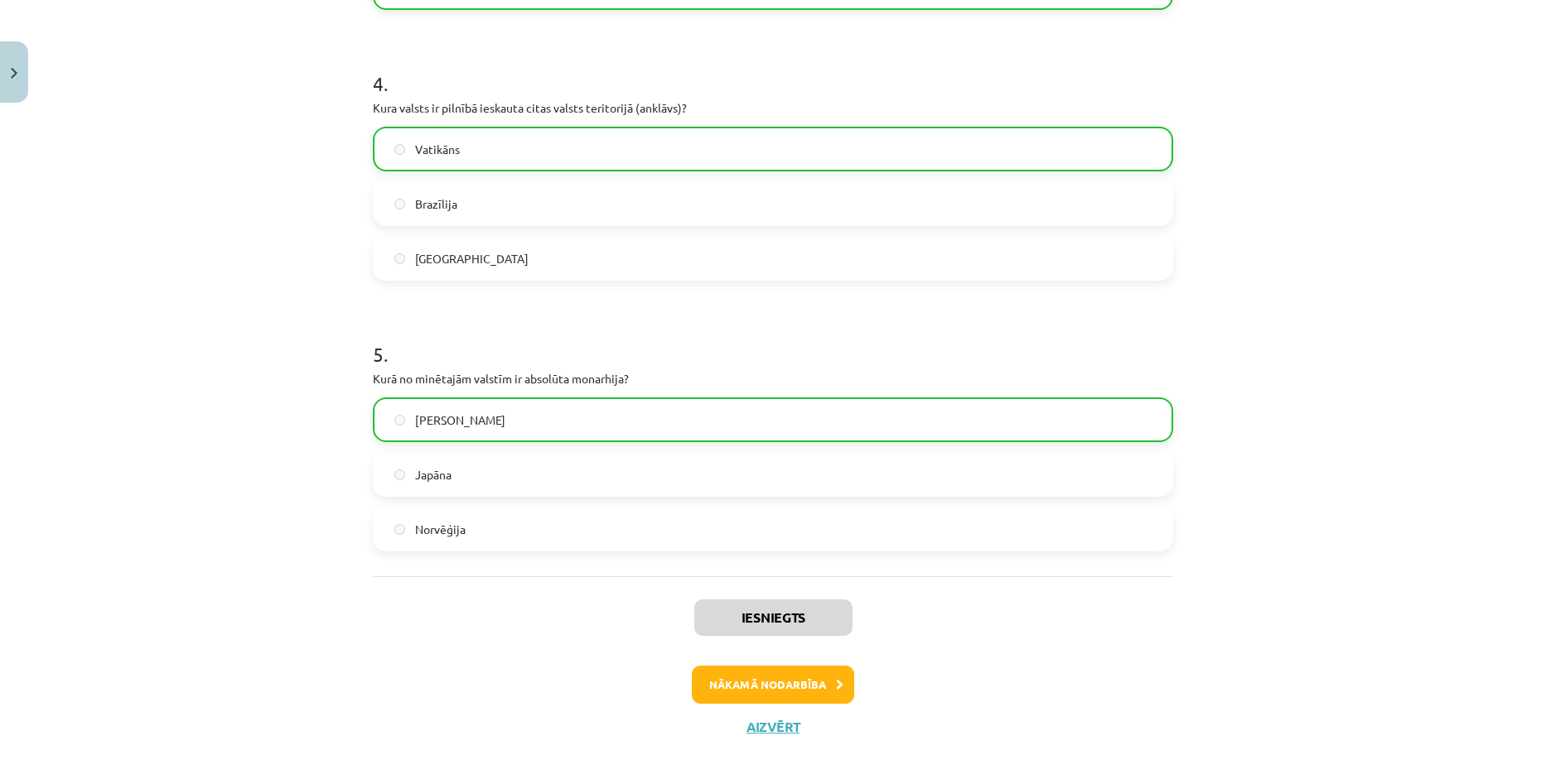
scroll to position [1111, 0]
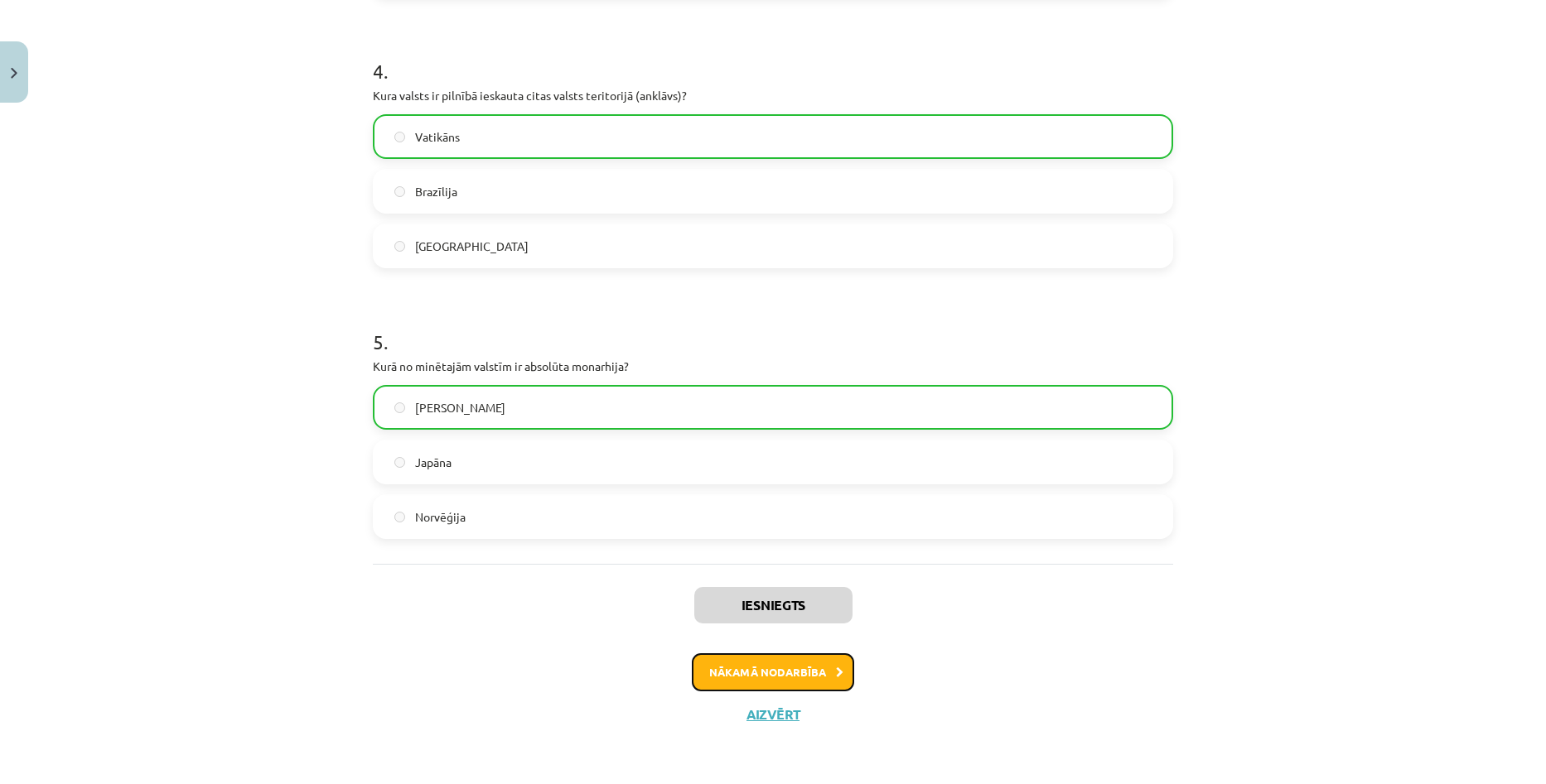
click at [805, 669] on button "Nākamā nodarbība" at bounding box center [772, 673] width 162 height 38
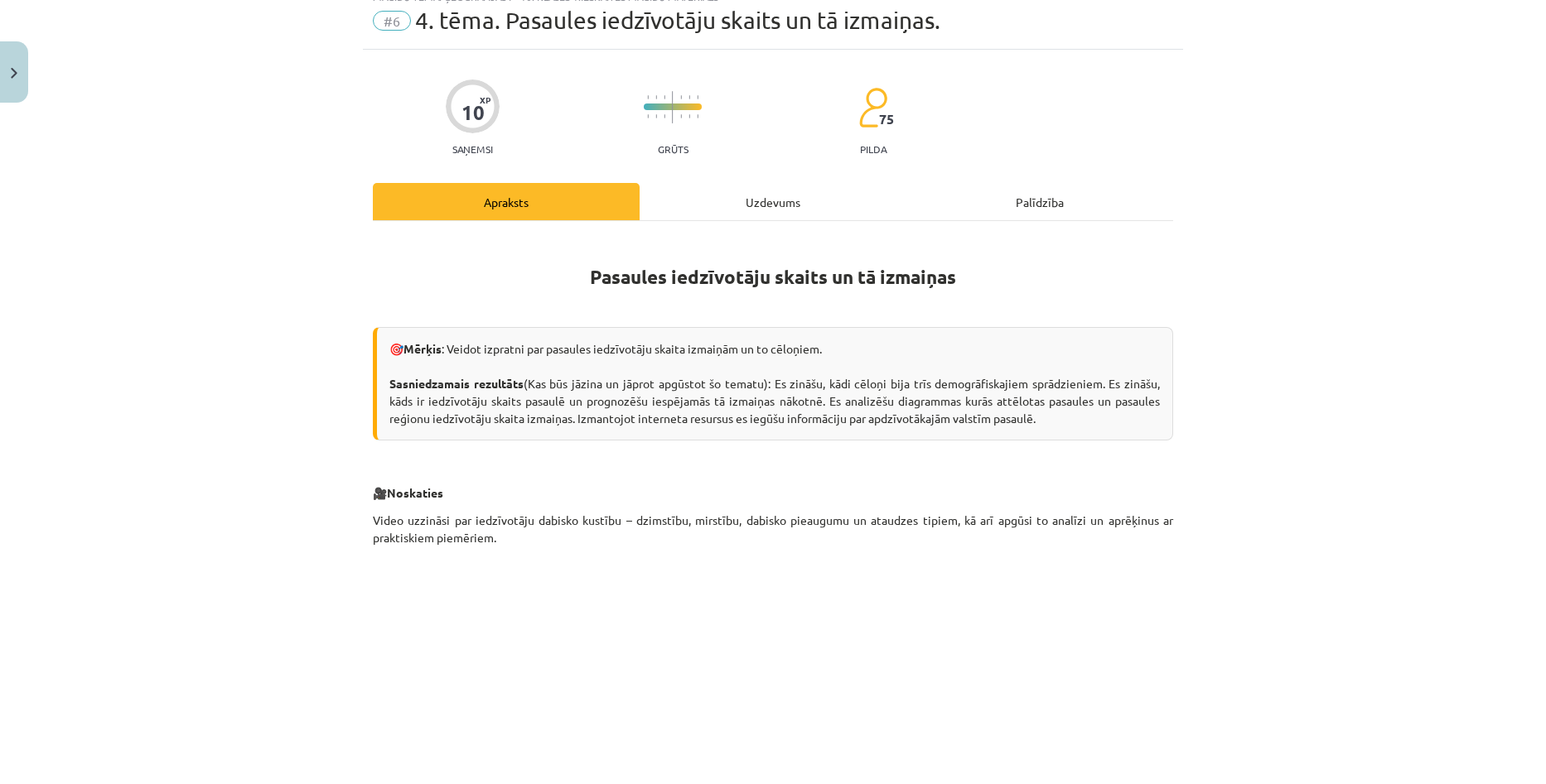
scroll to position [41, 0]
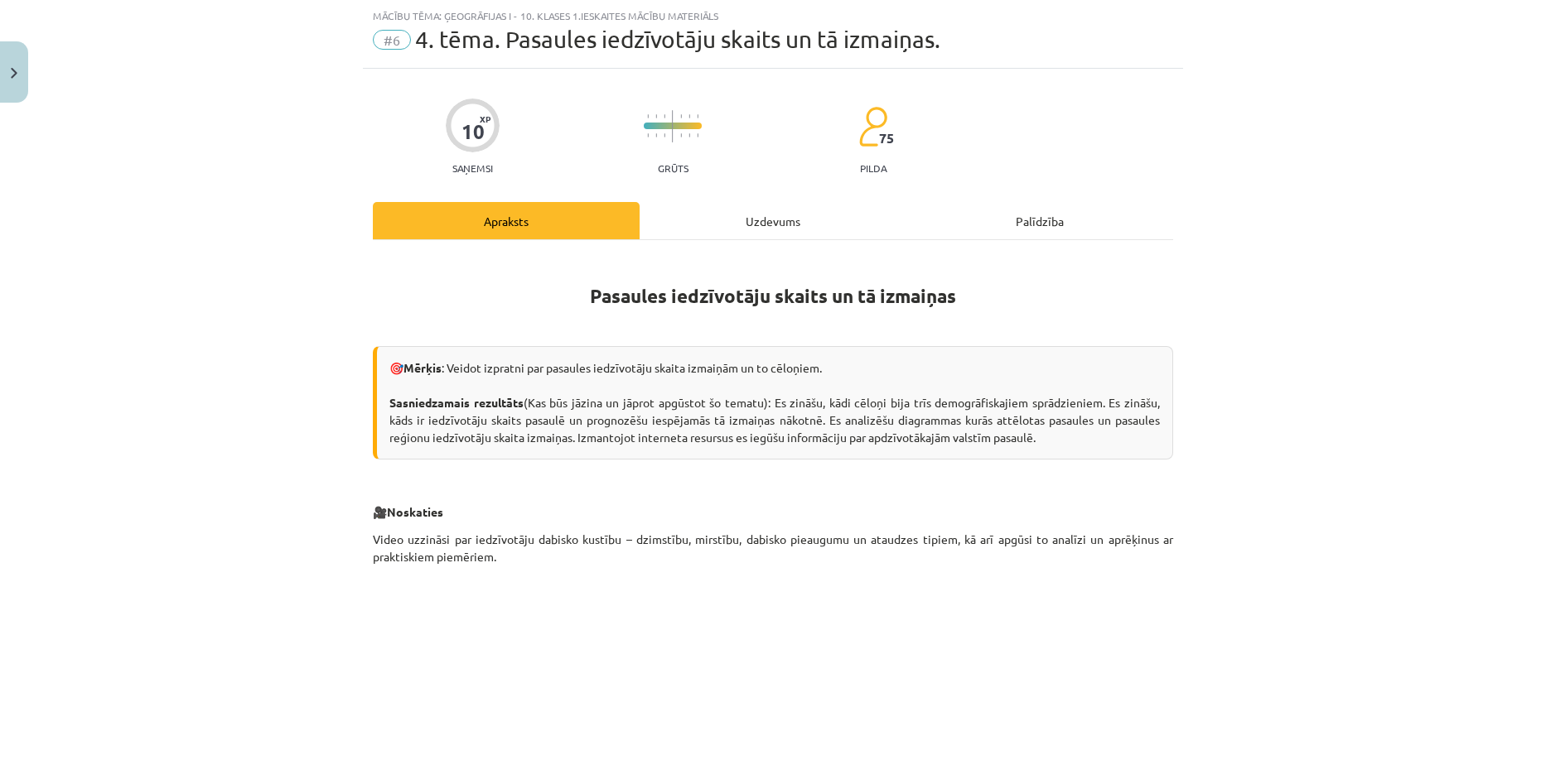
click at [766, 217] on div "Uzdevums" at bounding box center [773, 220] width 267 height 38
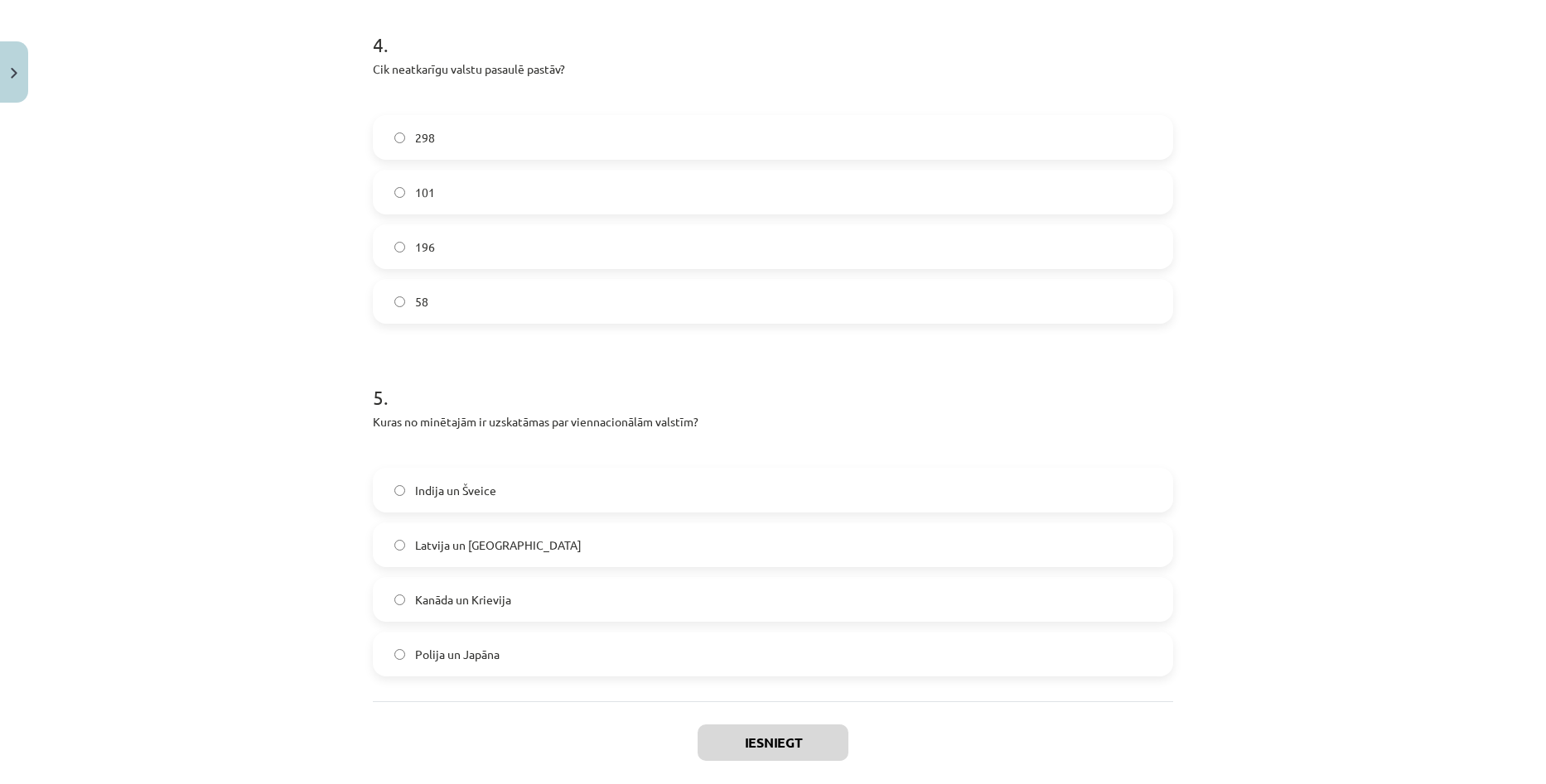
scroll to position [1284, 0]
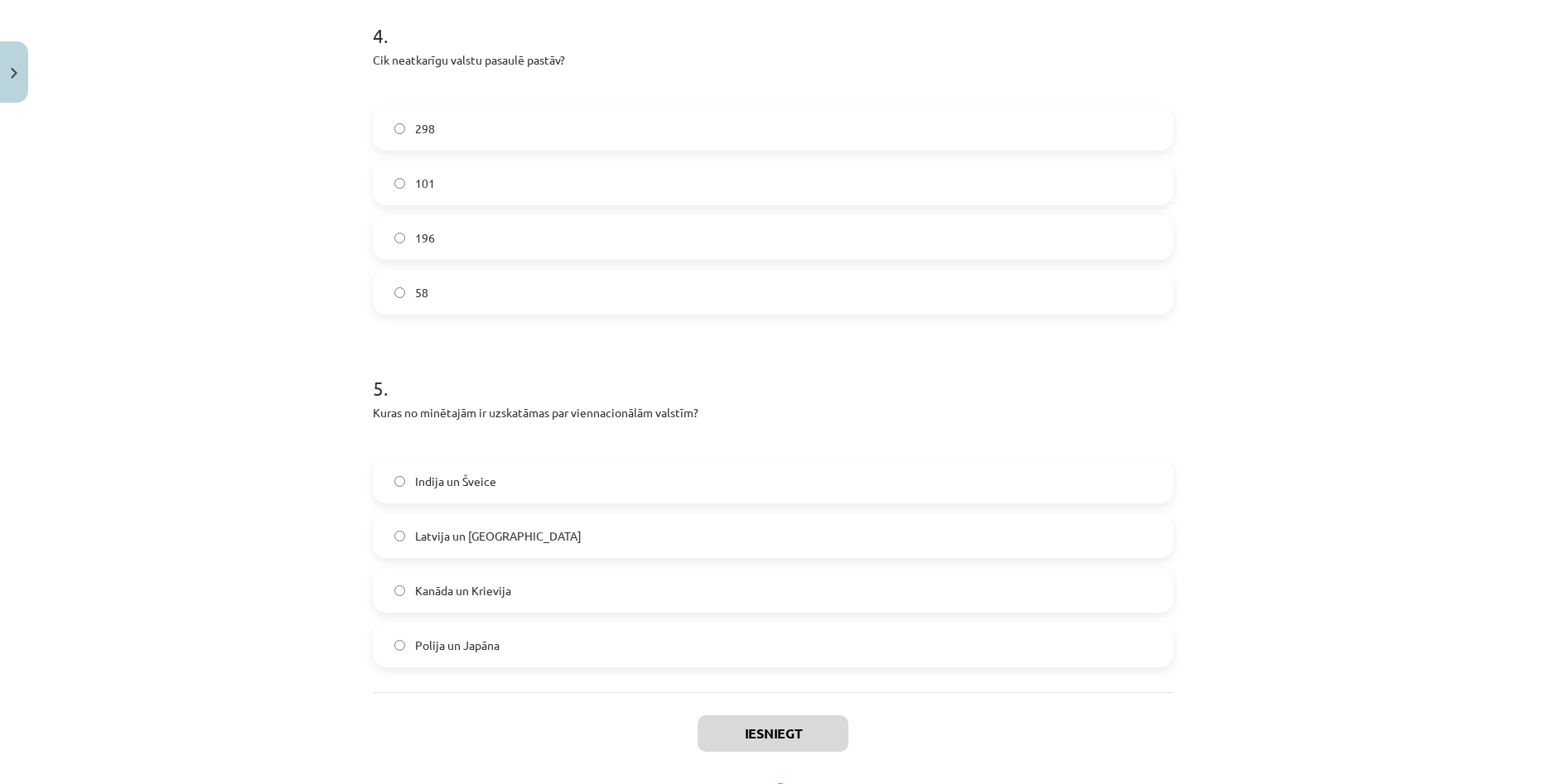
click at [563, 245] on label "196" at bounding box center [773, 237] width 797 height 41
click at [1371, 392] on div "Mācību tēma: Ģeogrāfijas i - 10. klases 1.ieskaites mācību materiāls #6 4. tēma…" at bounding box center [773, 392] width 1546 height 784
click at [561, 595] on label "Kanāda un Krievija" at bounding box center [773, 590] width 797 height 41
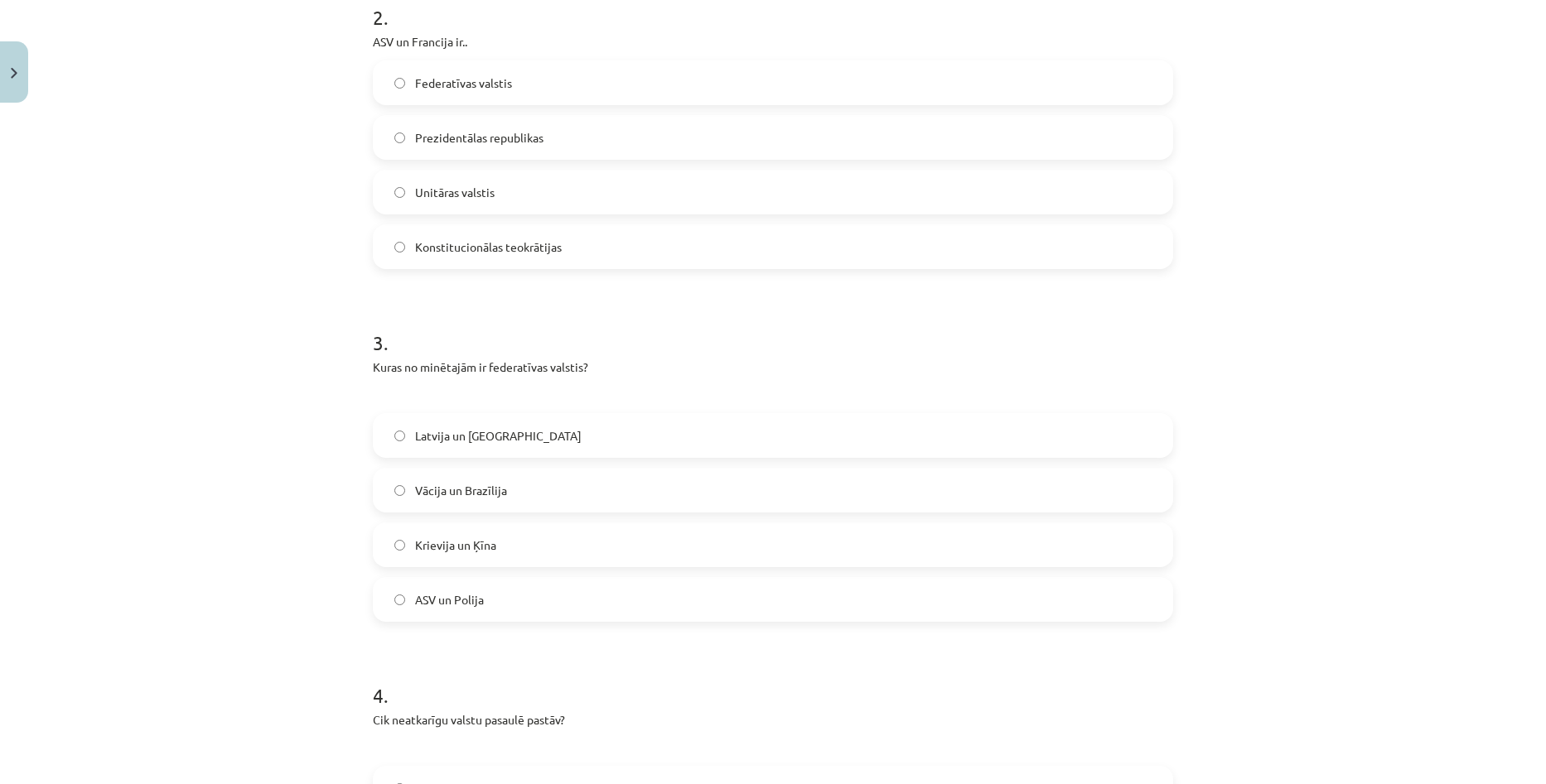
scroll to position [621, 0]
click at [539, 488] on label "Vācija un Brazīlija" at bounding box center [773, 492] width 797 height 41
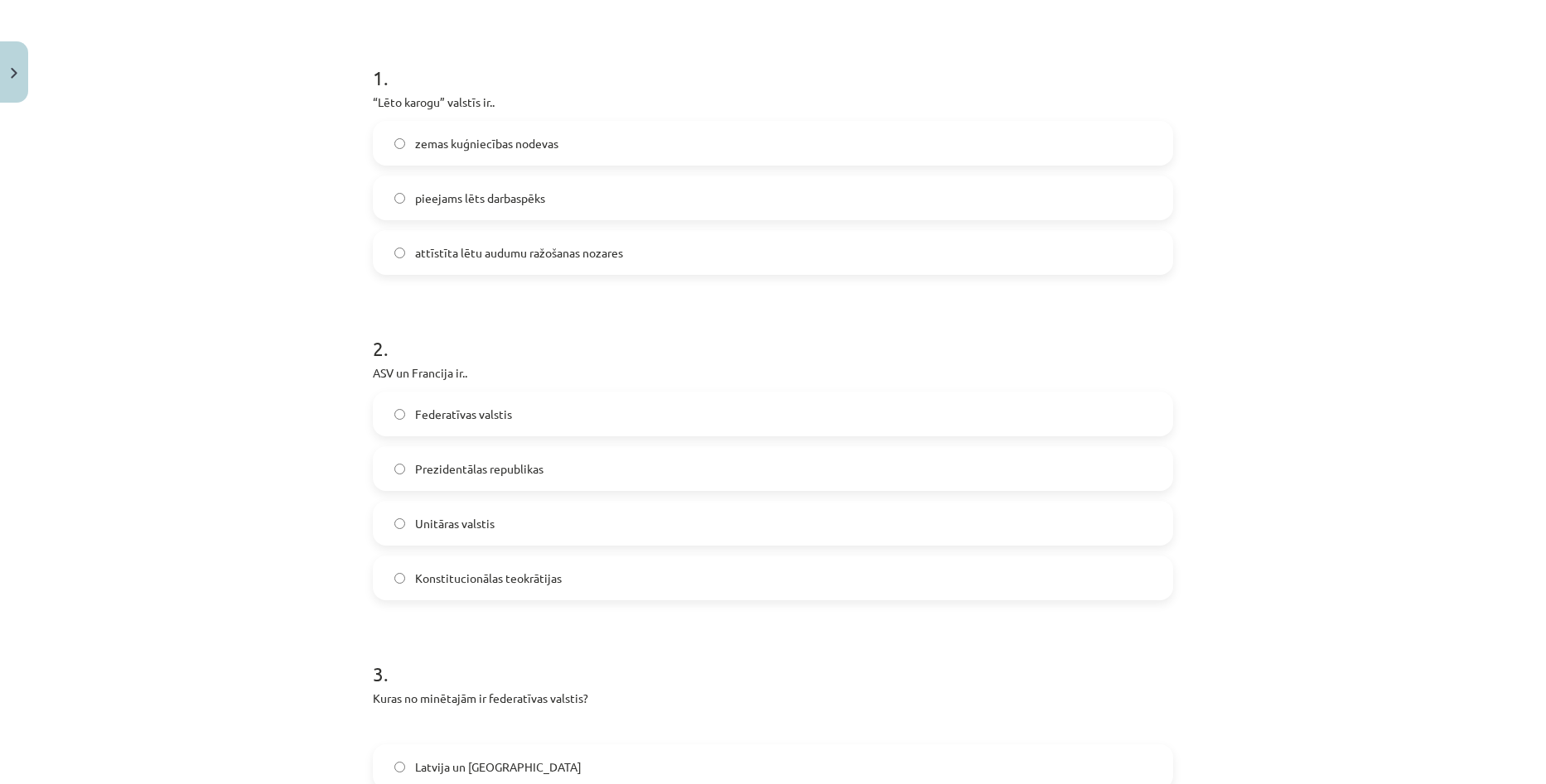
scroll to position [290, 0]
copy span "Unitāras valstis"
drag, startPoint x: 406, startPoint y: 525, endPoint x: 495, endPoint y: 526, distance: 89.0
click at [495, 526] on label "Unitāras valstis" at bounding box center [773, 525] width 797 height 41
copy span "Prezidentālas republikas"
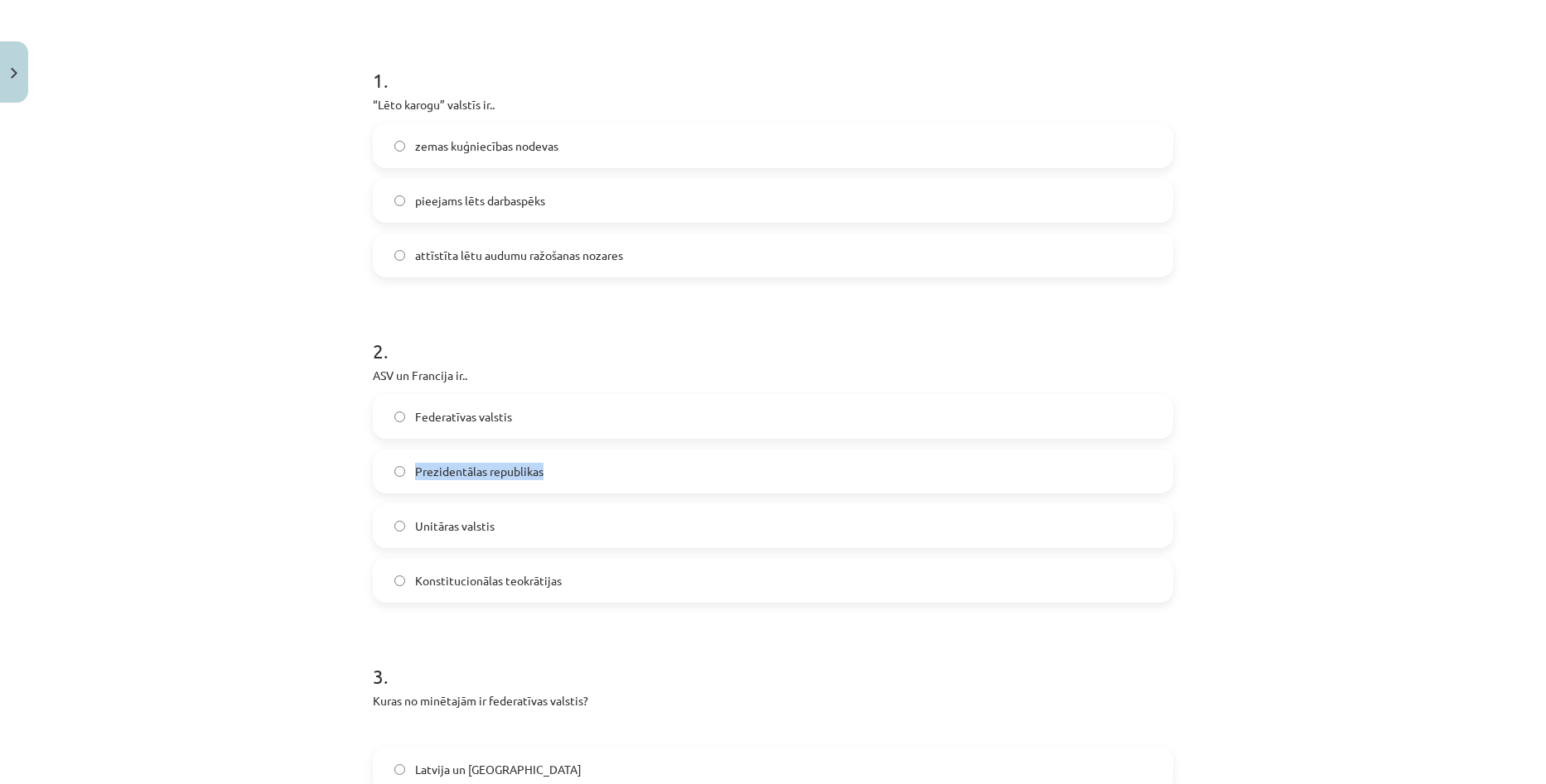
drag, startPoint x: 411, startPoint y: 471, endPoint x: 535, endPoint y: 470, distance: 124.0
click at [535, 470] on span "Prezidentālas republikas" at bounding box center [479, 472] width 129 height 18
click at [593, 332] on h1 "2 ." at bounding box center [773, 336] width 800 height 52
copy span "onstitucionālas teokrātijas"
drag, startPoint x: 415, startPoint y: 579, endPoint x: 558, endPoint y: 588, distance: 143.3
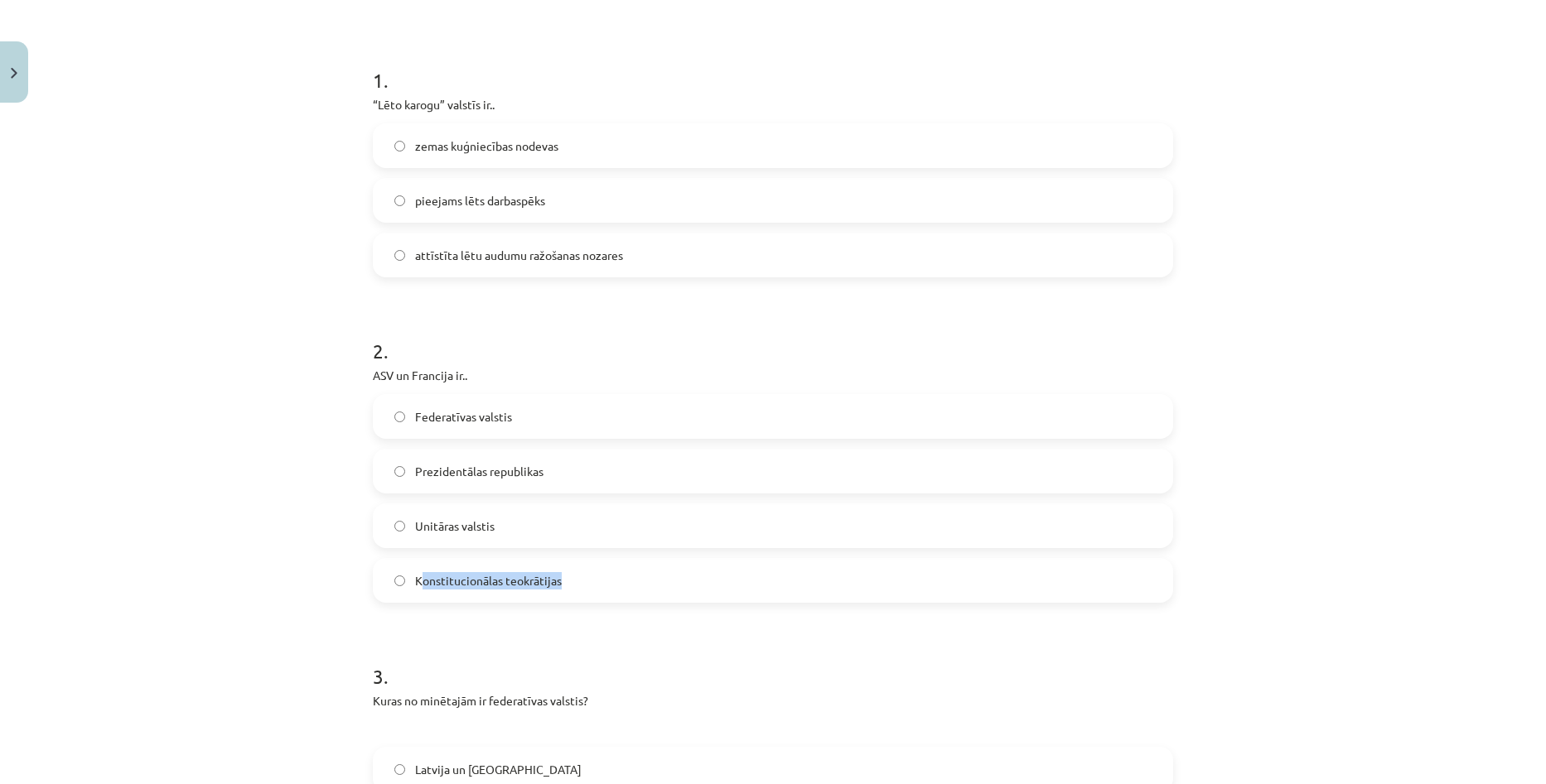
click at [558, 588] on label "Konstitucionālas teokrātijas" at bounding box center [773, 580] width 797 height 41
click at [623, 337] on h1 "2 ." at bounding box center [773, 336] width 800 height 52
click at [495, 532] on label "Unitāras valstis" at bounding box center [773, 525] width 797 height 41
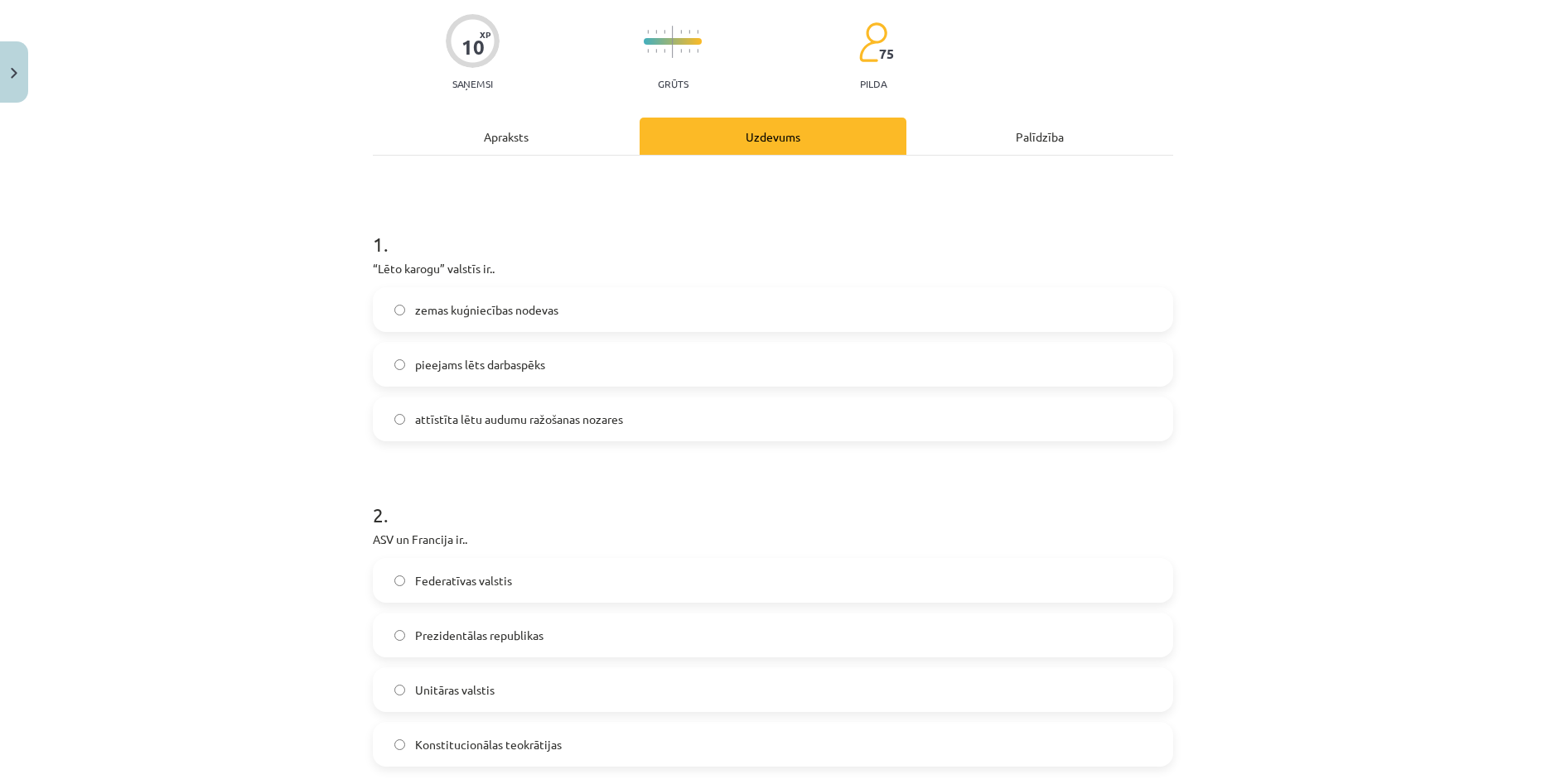
scroll to position [124, 0]
copy p "Lēto karogu"
drag, startPoint x: 373, startPoint y: 270, endPoint x: 432, endPoint y: 270, distance: 59.0
click at [432, 270] on p "“Lēto karogu” valstīs ir.." at bounding box center [773, 270] width 800 height 18
click at [577, 314] on label "zemas kuģniecības nodevas" at bounding box center [773, 311] width 797 height 41
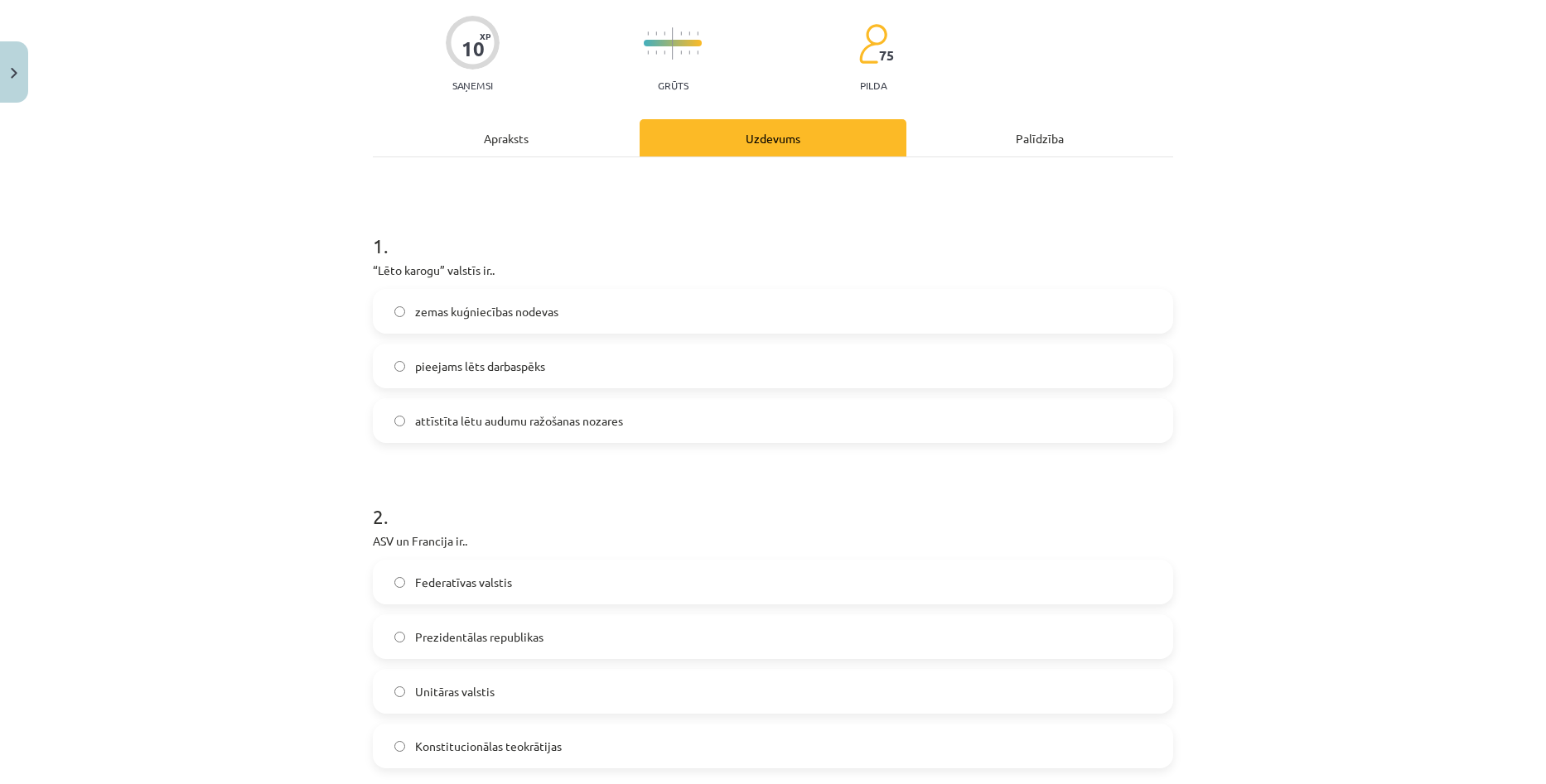
click at [563, 428] on span "attīstīta lētu audumu ražošanas nozares" at bounding box center [519, 421] width 208 height 18
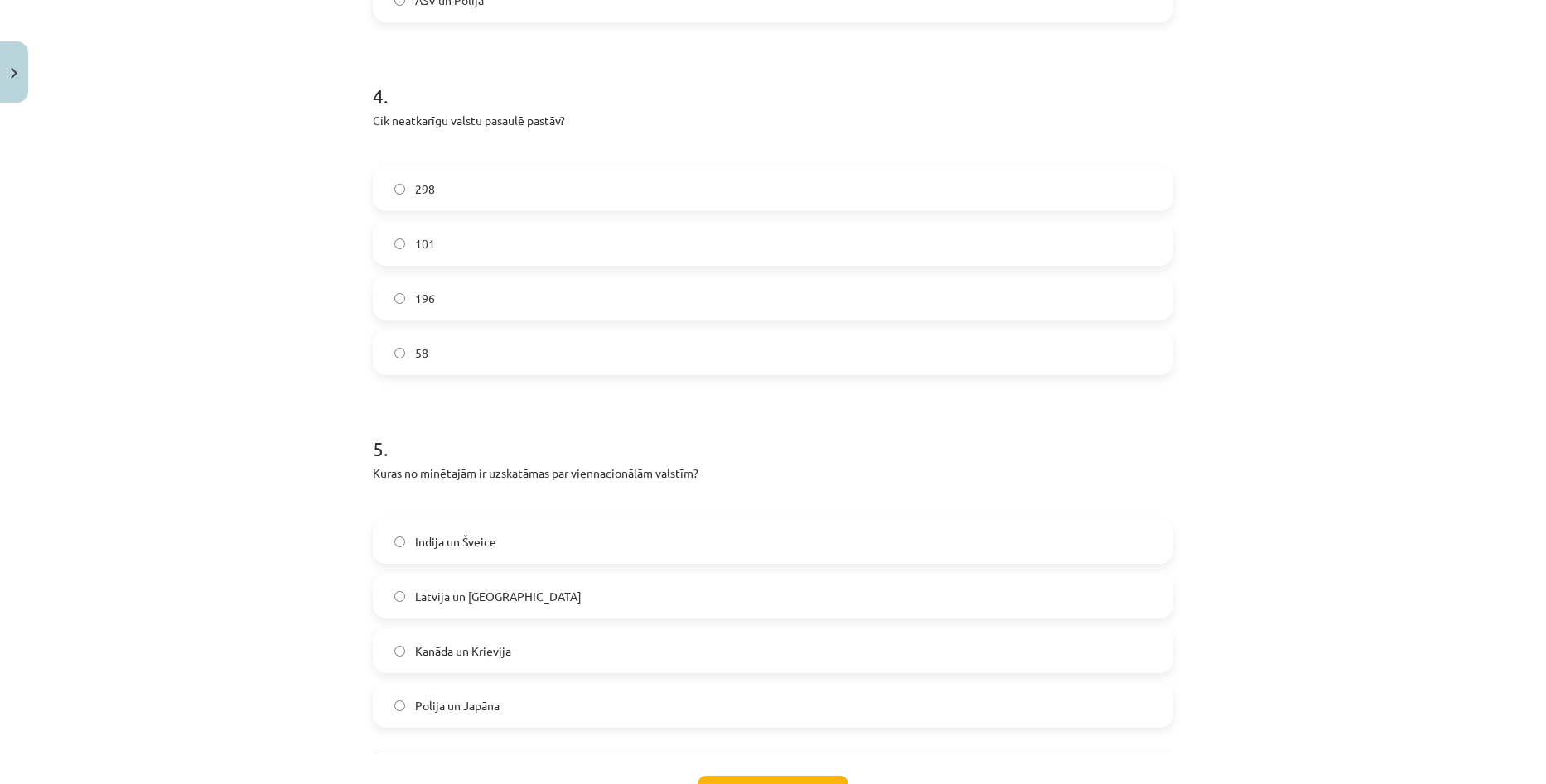
scroll to position [1359, 0]
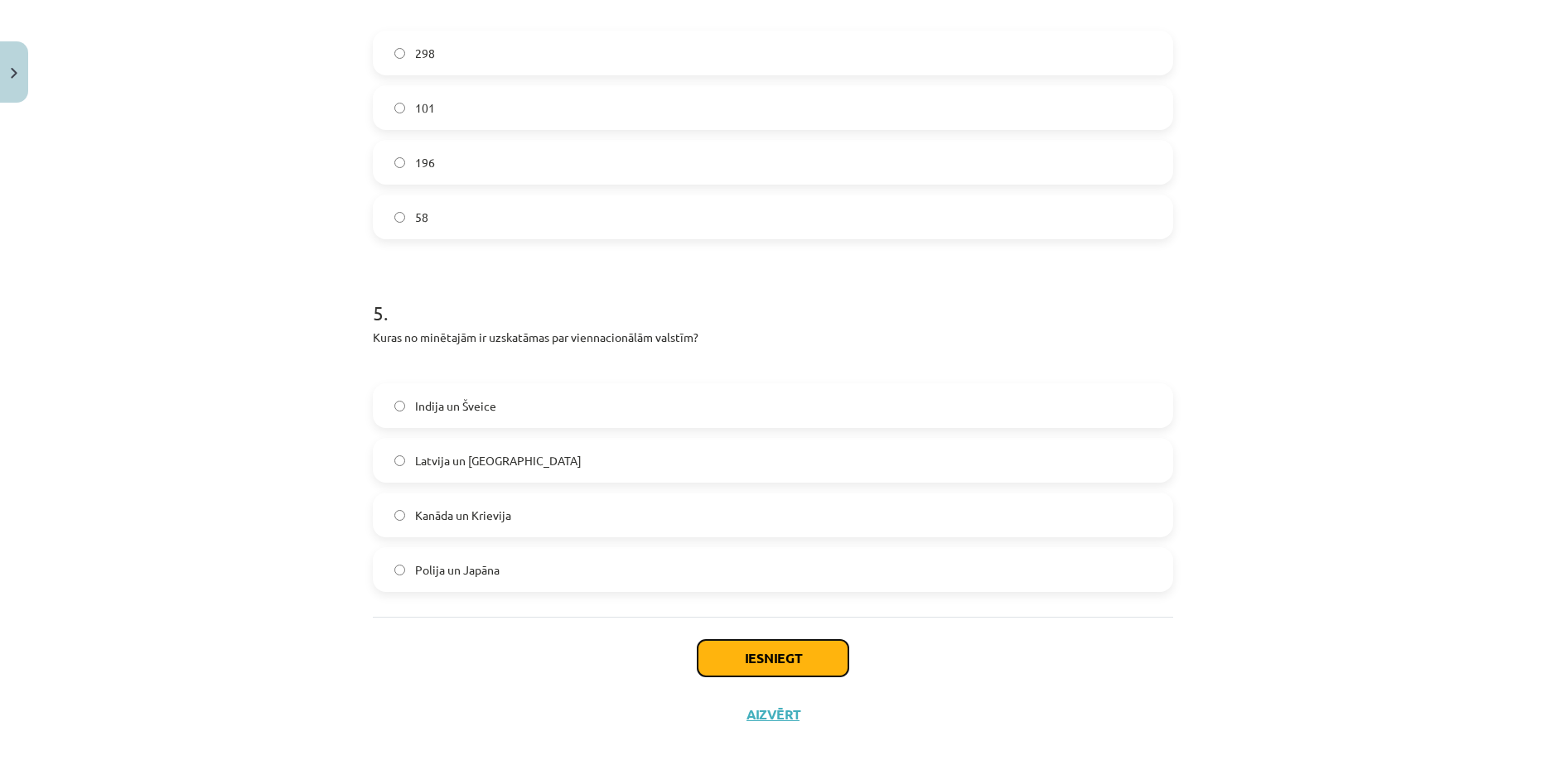
click at [784, 651] on button "Iesniegt" at bounding box center [773, 659] width 151 height 37
click at [1304, 381] on div "Mācību tēma: Ģeogrāfijas i - 10. klases 1.ieskaites mācību materiāls #6 4. tēma…" at bounding box center [773, 392] width 1546 height 784
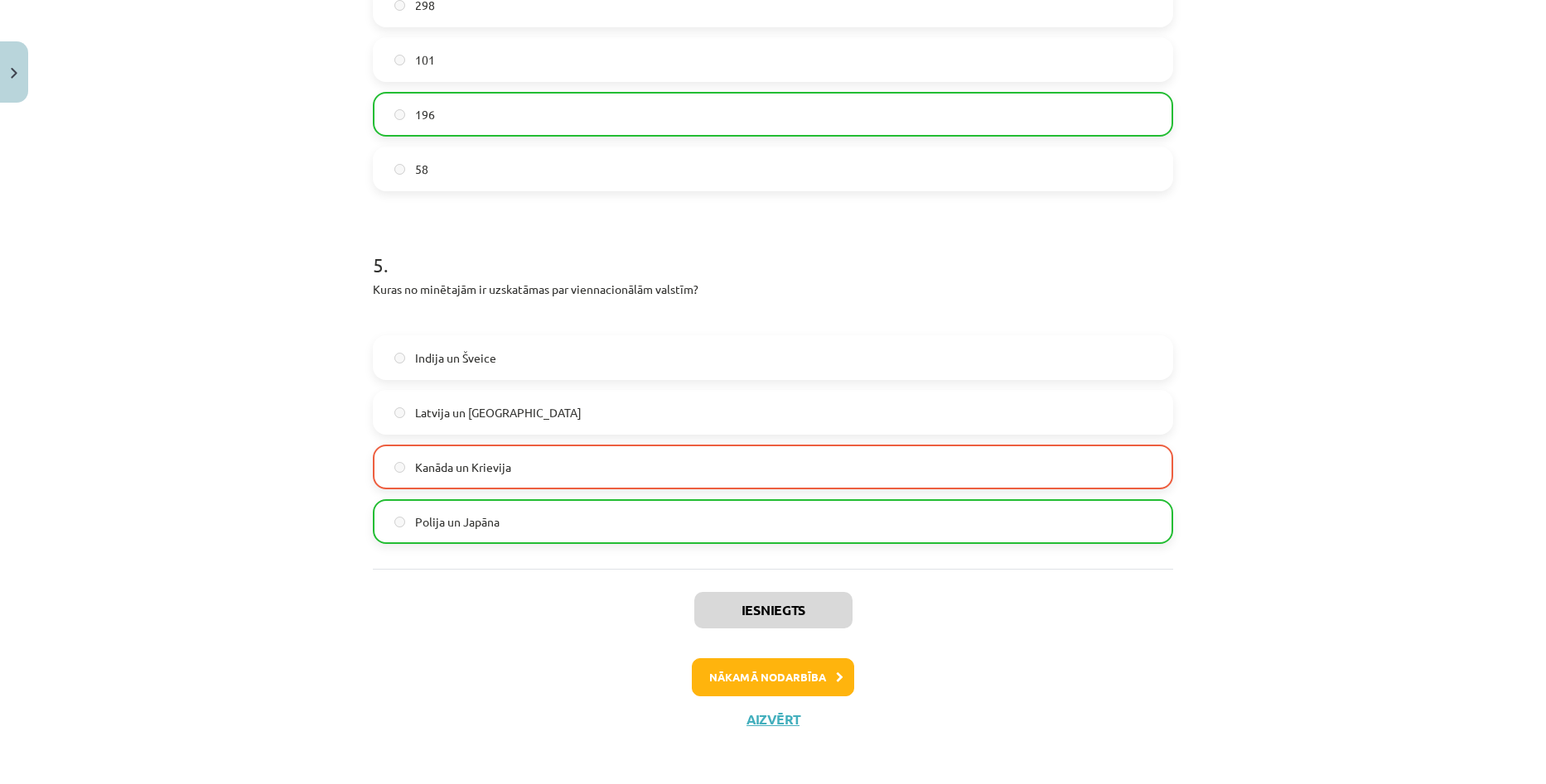
scroll to position [1411, 0]
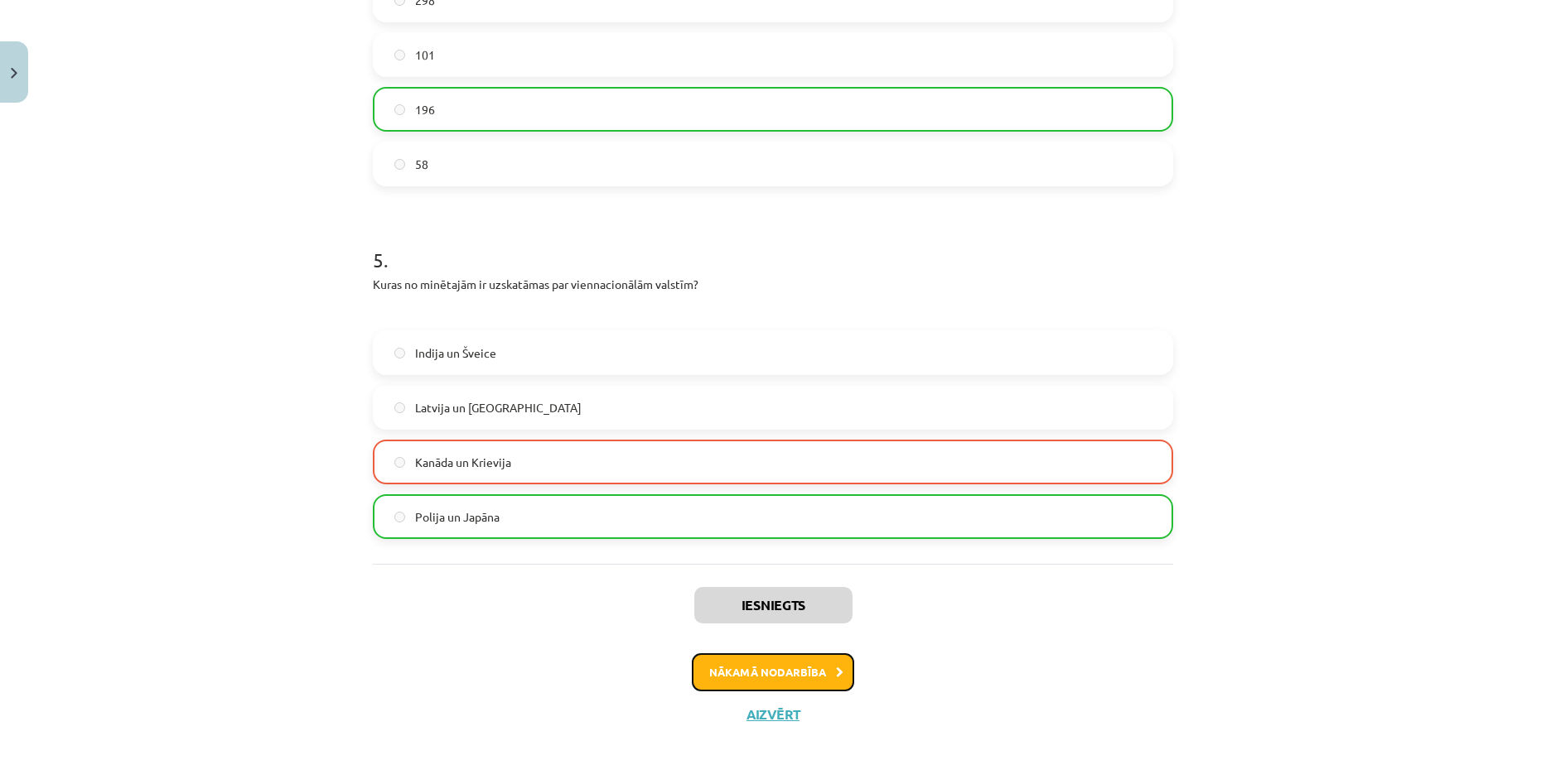
click at [791, 662] on button "Nākamā nodarbība" at bounding box center [772, 673] width 162 height 38
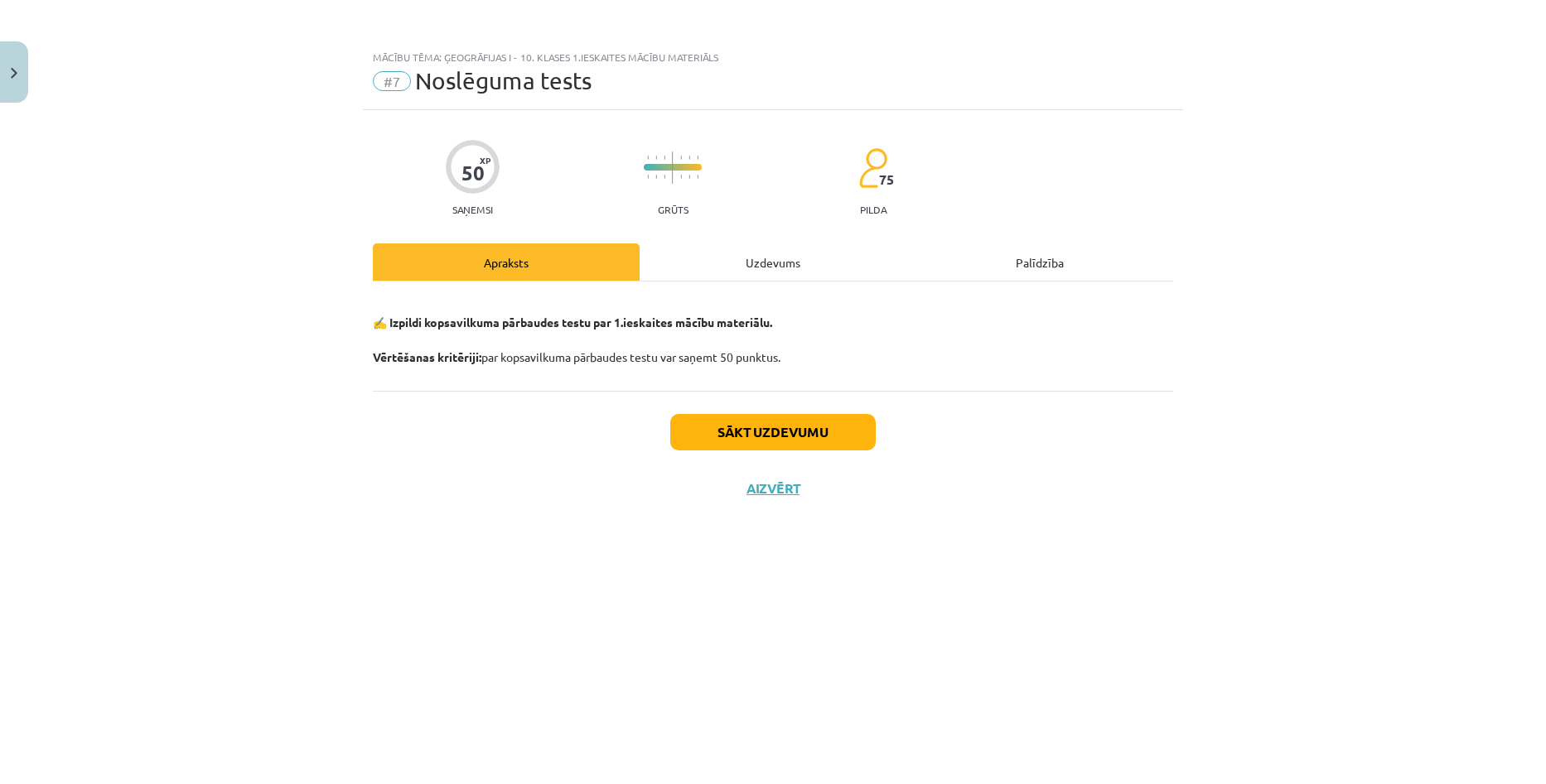
scroll to position [0, 0]
click at [795, 427] on button "Sākt uzdevumu" at bounding box center [773, 432] width 206 height 37
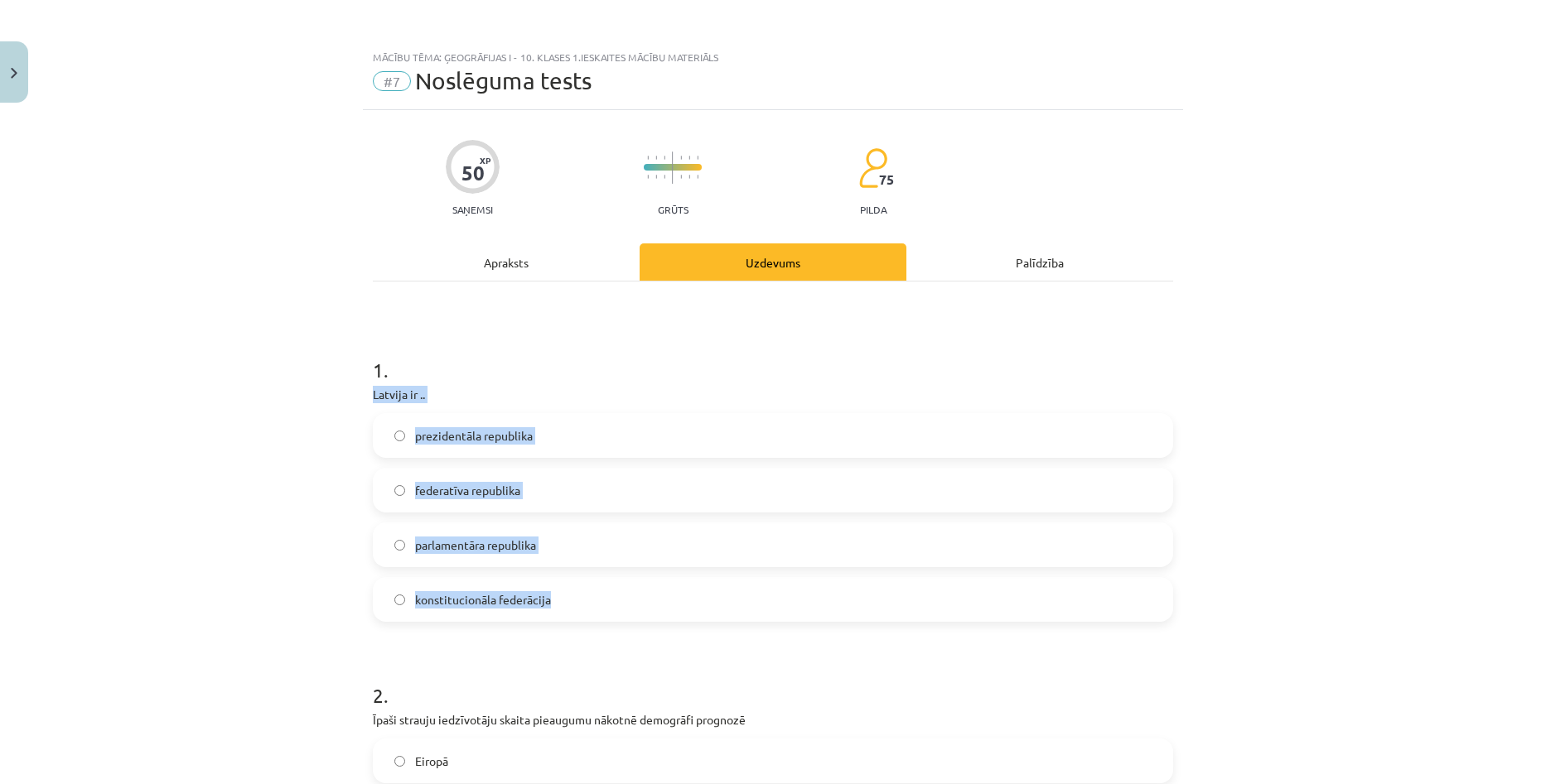
copy div "Latvija ir .. prezidentāla republika federatīva republika parlamentāra republik…"
drag, startPoint x: 365, startPoint y: 394, endPoint x: 594, endPoint y: 576, distance: 292.5
click at [582, 562] on label "parlamentāra republika" at bounding box center [773, 544] width 797 height 41
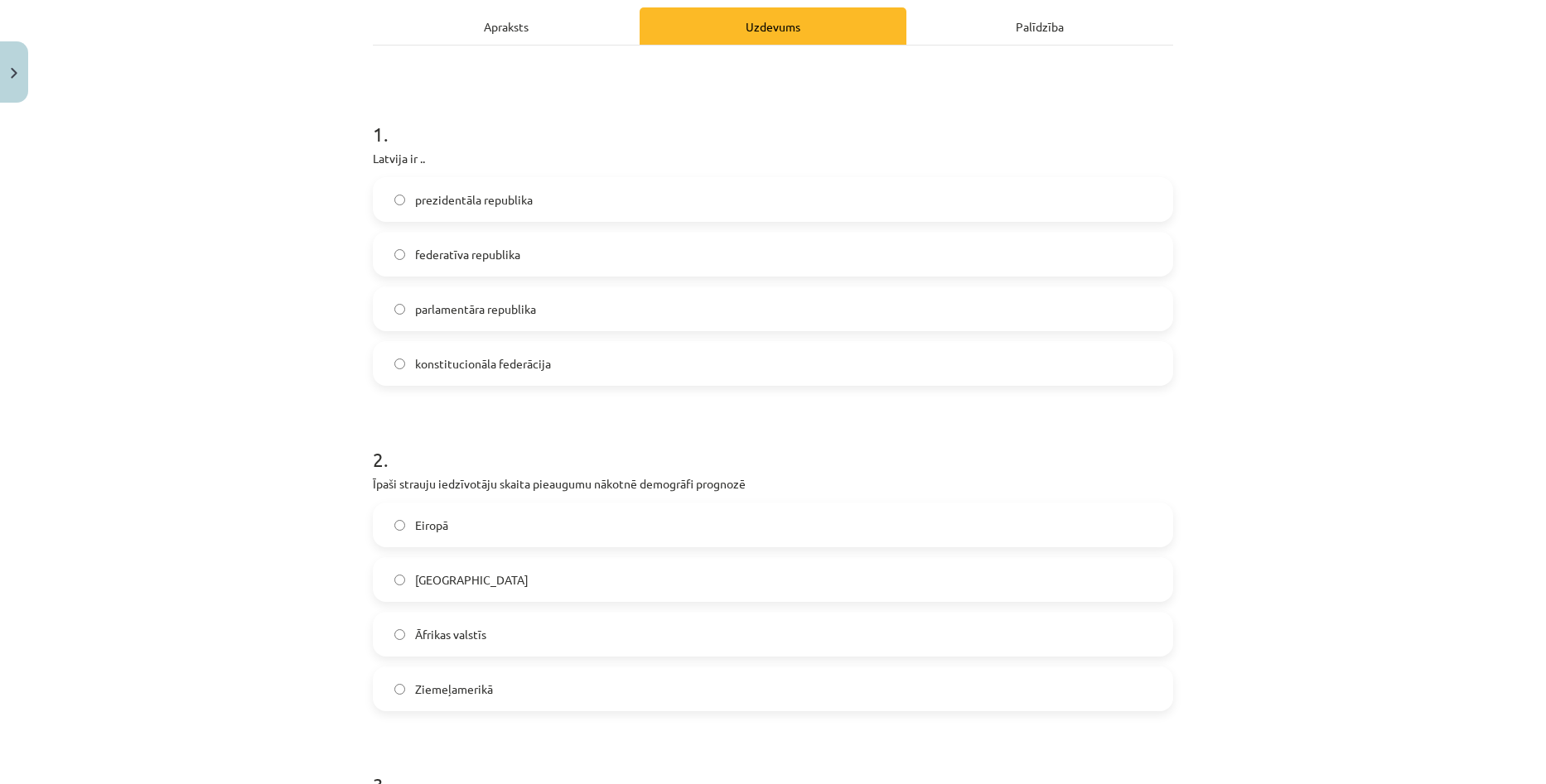
scroll to position [332, 0]
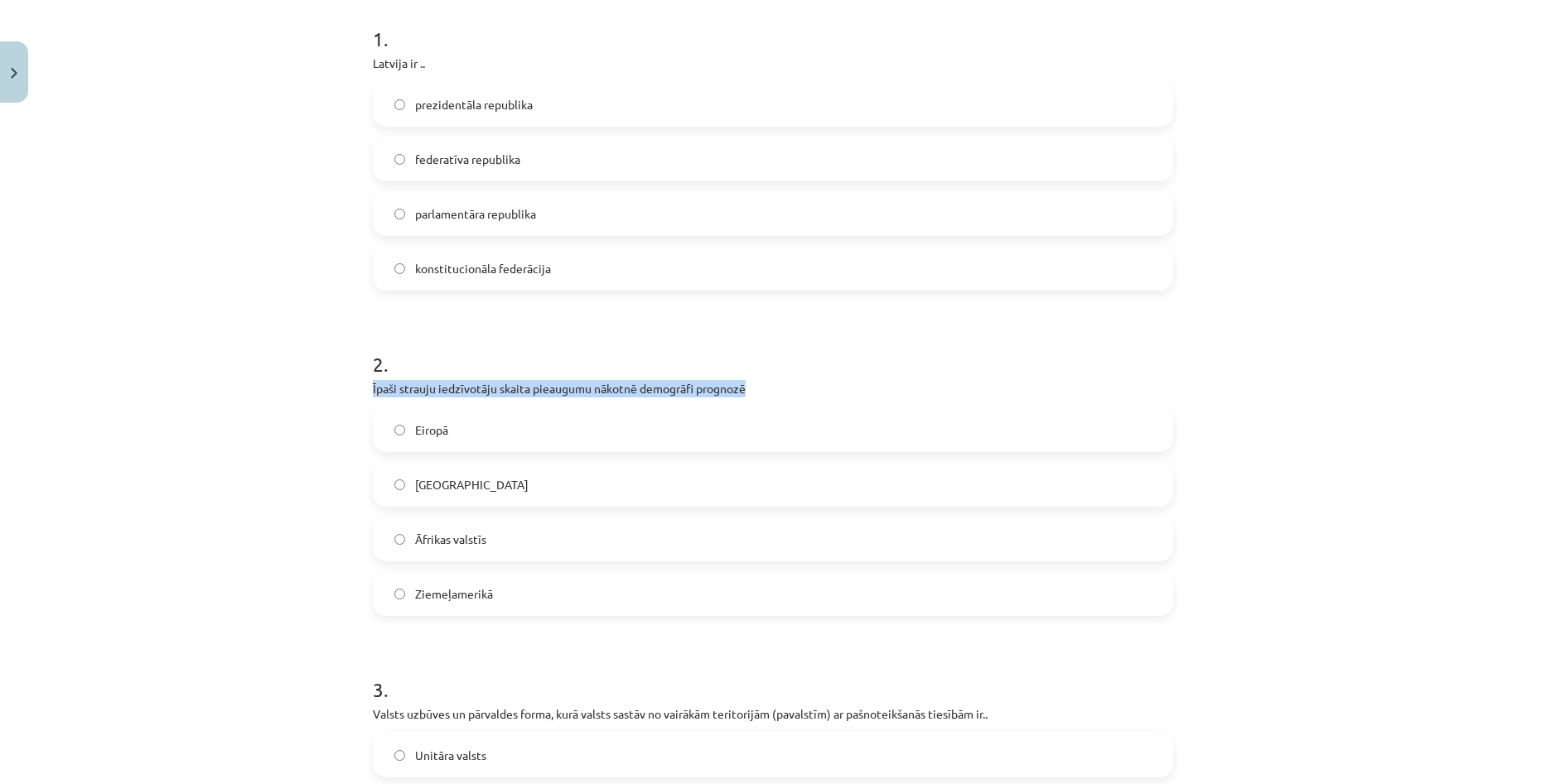
drag, startPoint x: 368, startPoint y: 387, endPoint x: 741, endPoint y: 388, distance: 373.0
click at [762, 393] on p "Īpaši strauju iedzīvotāju skaita pieaugumu nākotnē demogrāfi prognozē" at bounding box center [773, 388] width 800 height 18
click at [584, 486] on label "[GEOGRAPHIC_DATA]" at bounding box center [773, 484] width 797 height 41
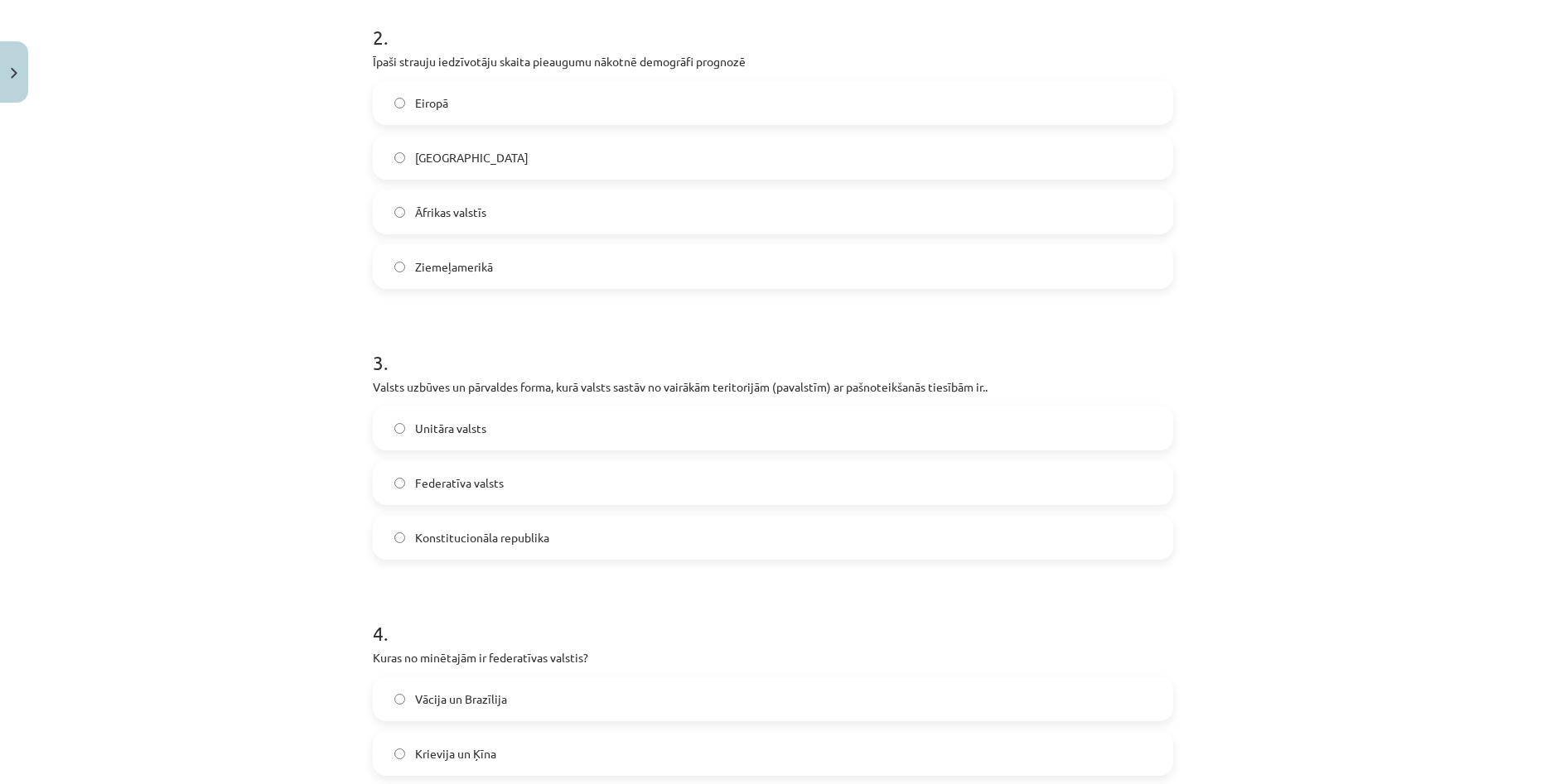
scroll to position [662, 0]
click at [568, 495] on label "Federatīva valsts" at bounding box center [773, 478] width 797 height 41
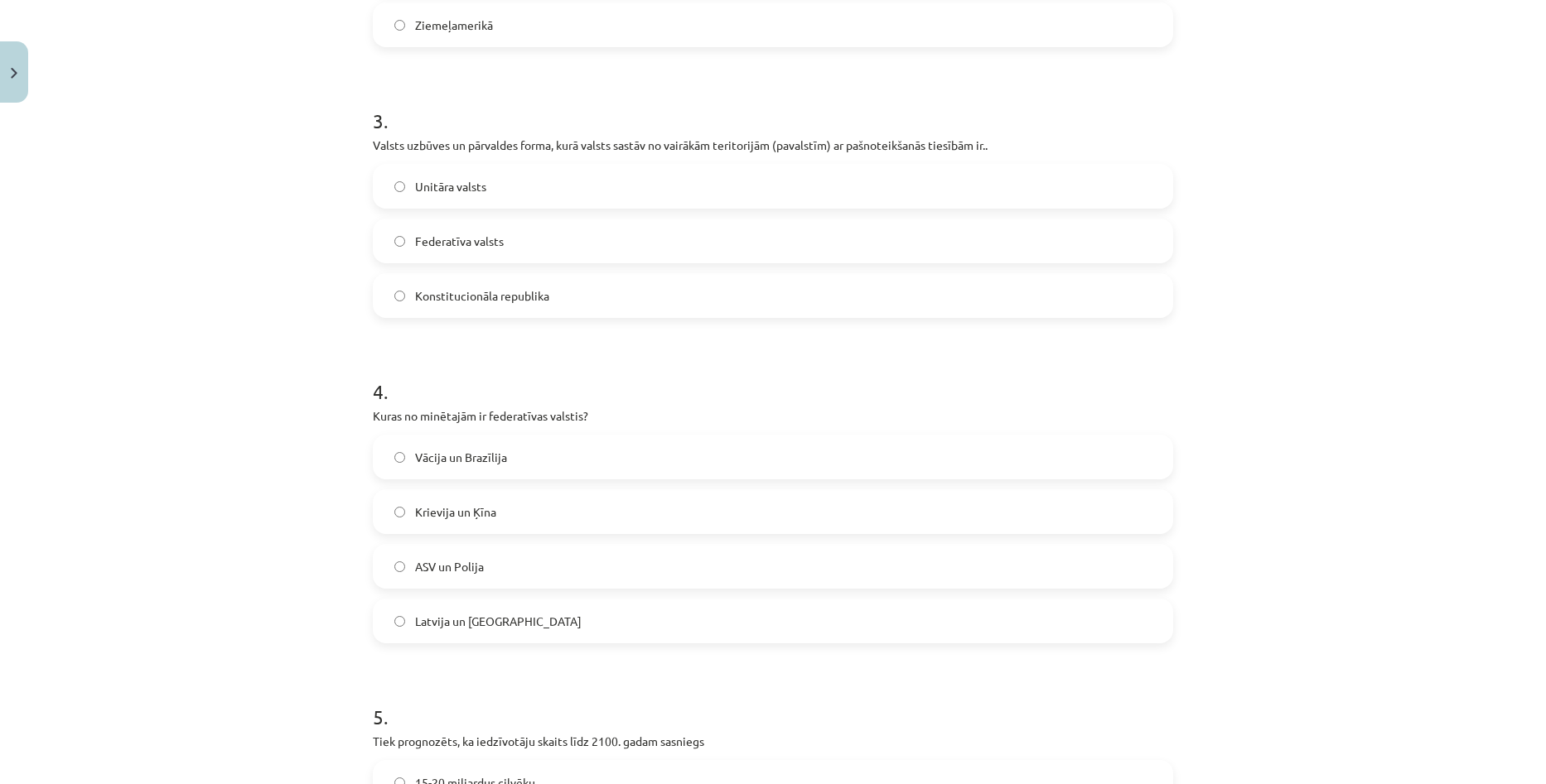
scroll to position [911, 0]
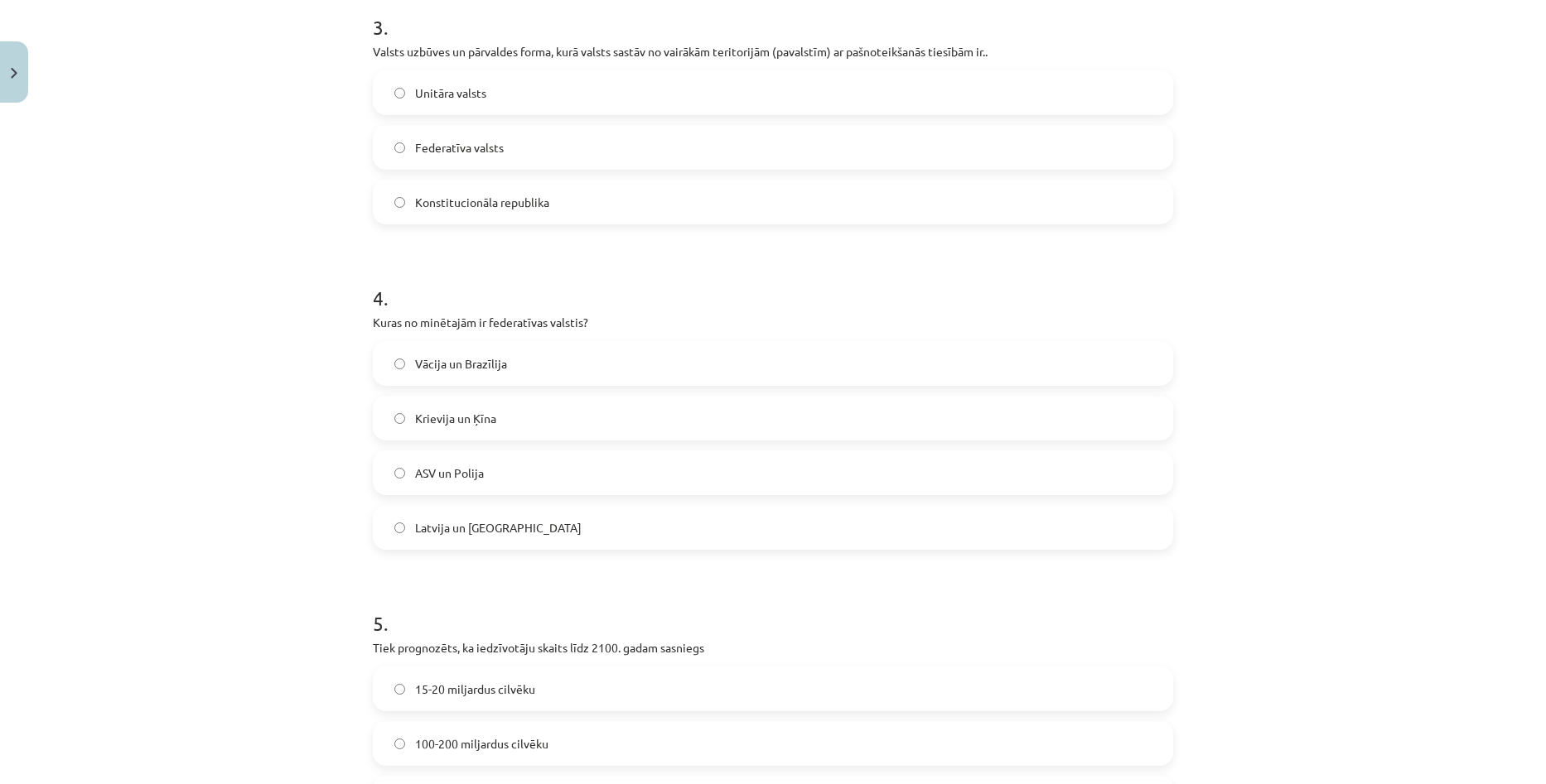
click at [532, 377] on label "Vācija un Brazīlija" at bounding box center [773, 363] width 797 height 41
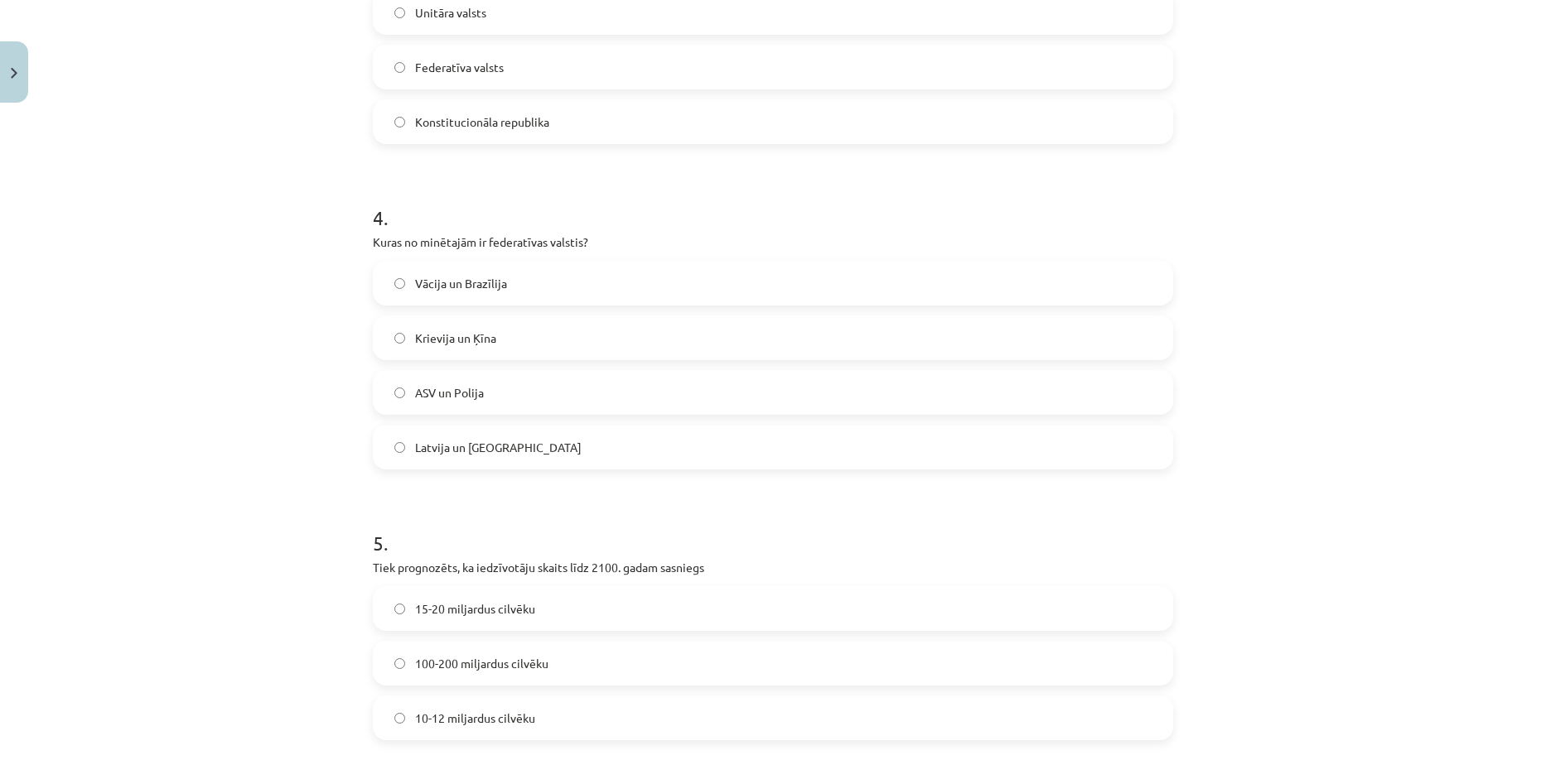
scroll to position [1076, 0]
click at [532, 378] on label "ASV un Polija" at bounding box center [773, 389] width 797 height 41
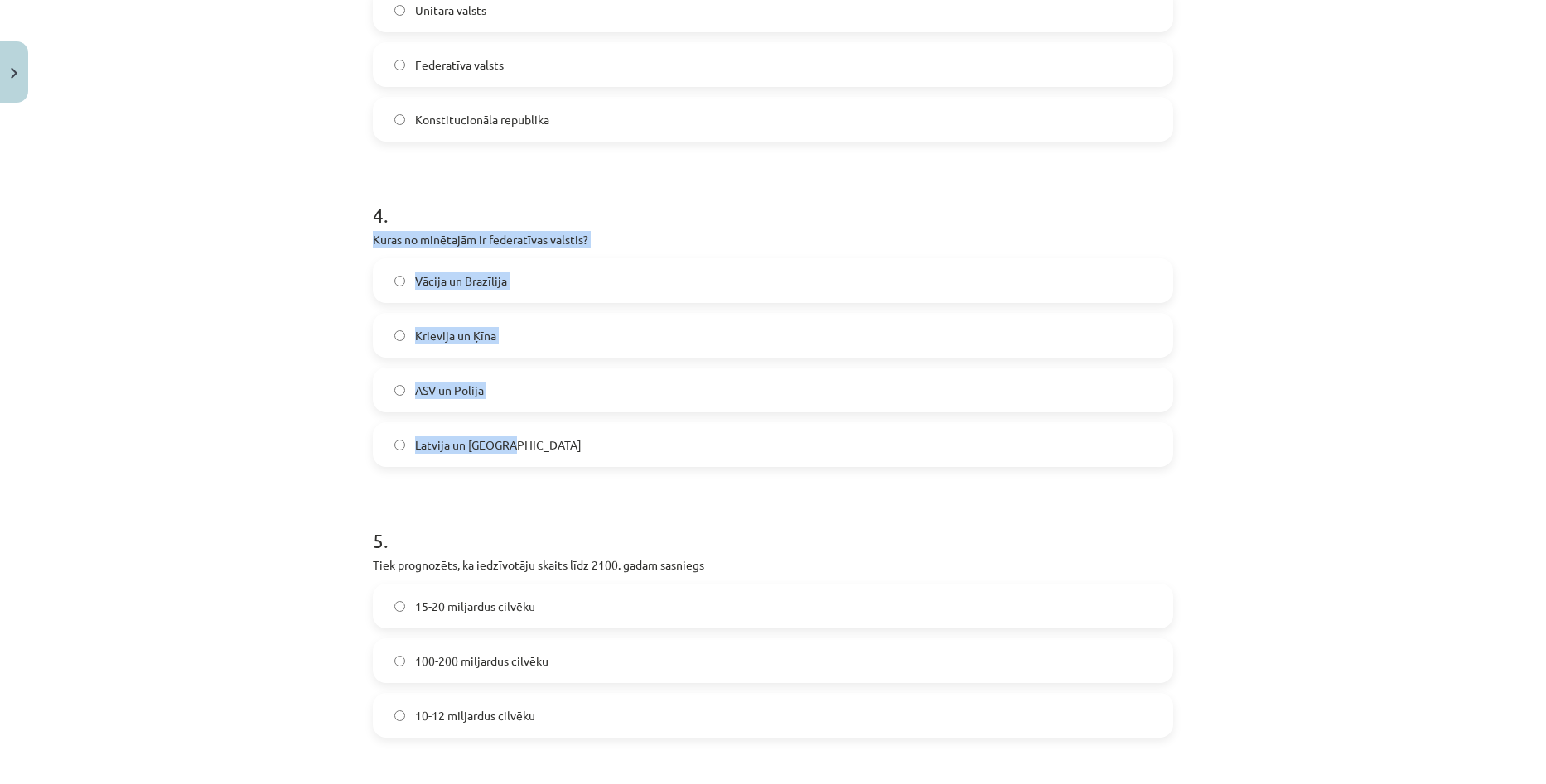
copy div "Kuras no minētajām ir federatīvas valstis? Vācija un Brazīlija Krievija un Ķīna…"
drag, startPoint x: 360, startPoint y: 234, endPoint x: 574, endPoint y: 413, distance: 279.0
click at [556, 276] on label "Vācija un Brazīlija" at bounding box center [773, 280] width 797 height 41
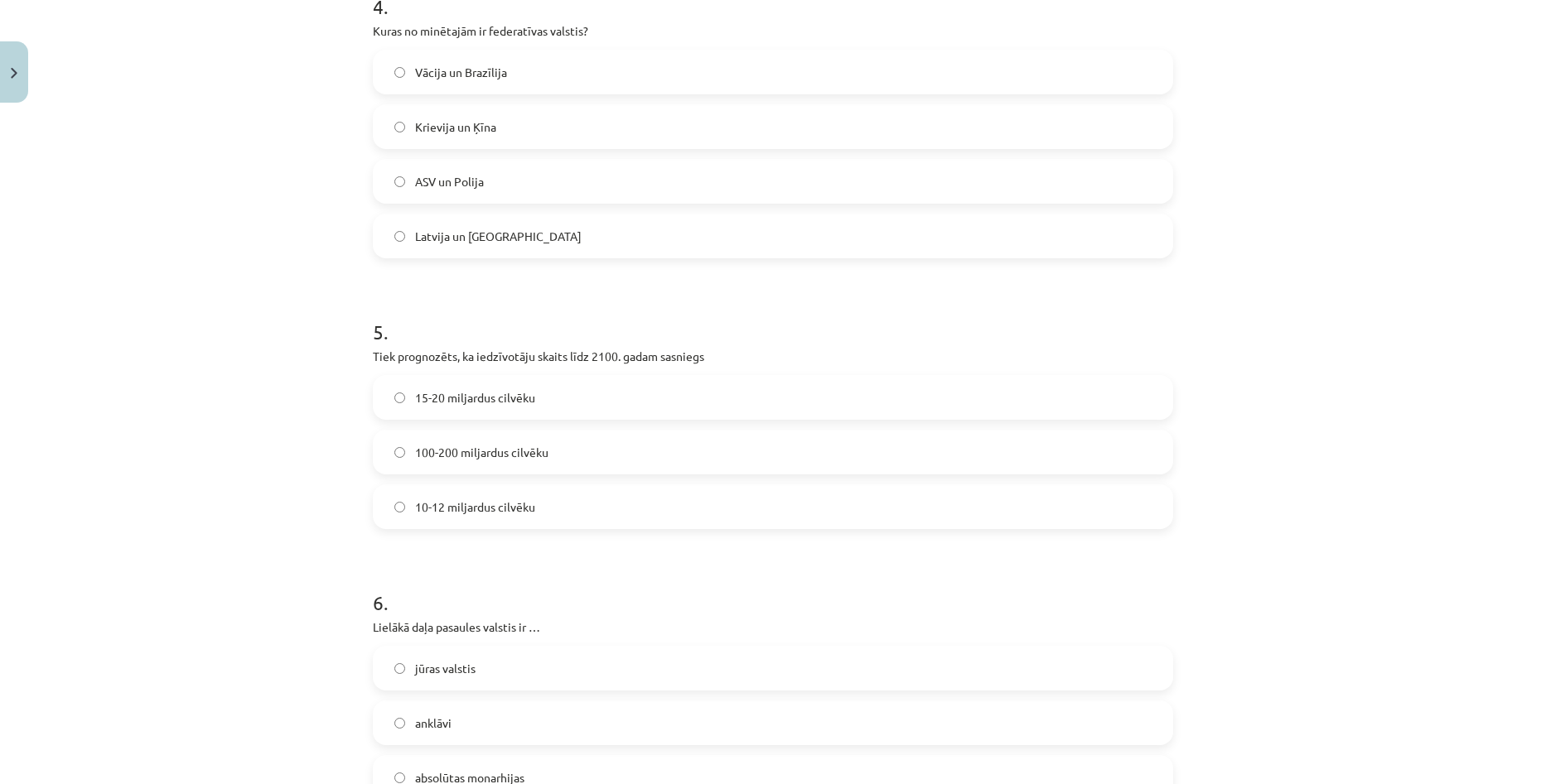
scroll to position [1325, 0]
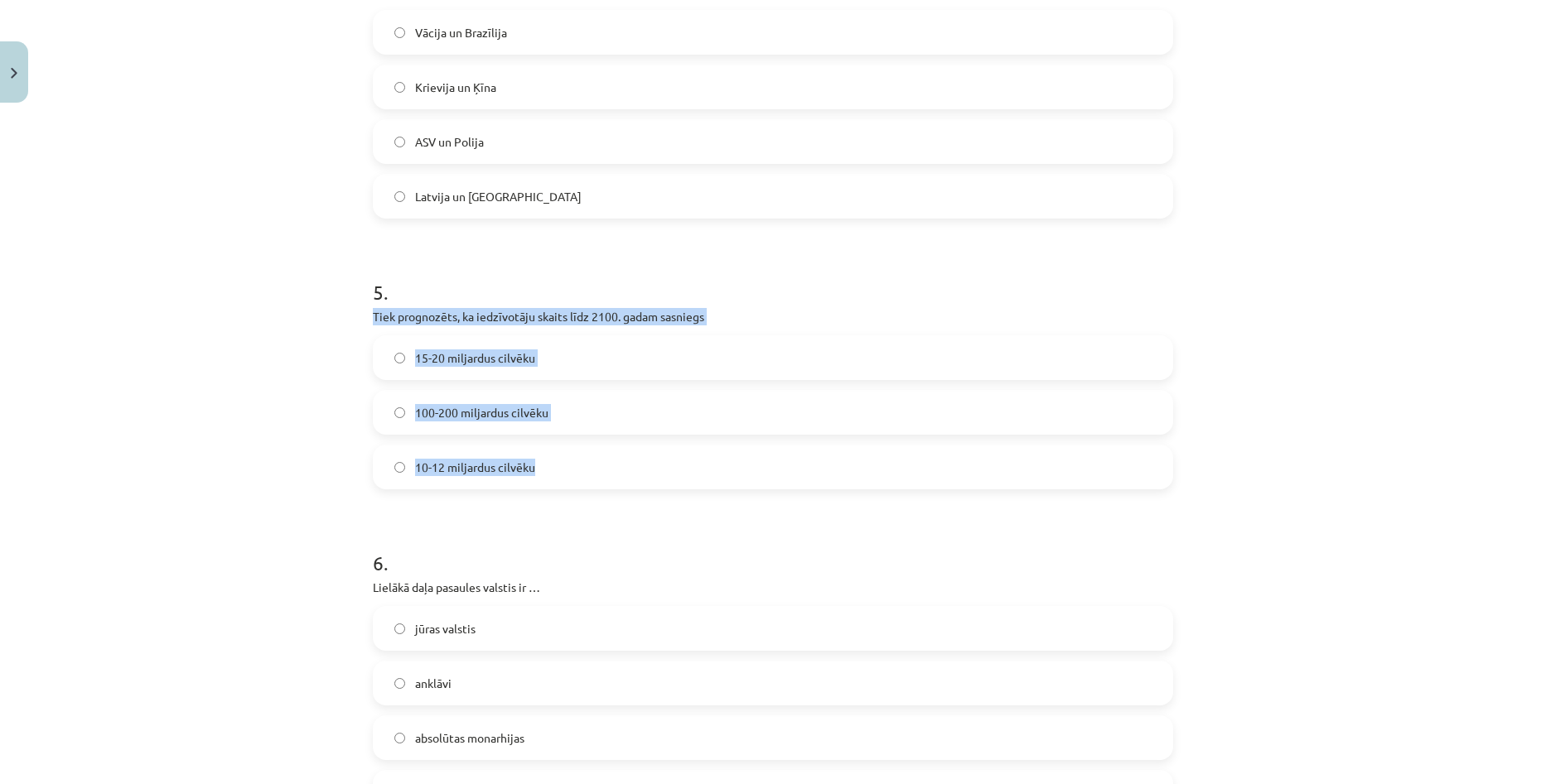
drag, startPoint x: 509, startPoint y: 381, endPoint x: 609, endPoint y: 460, distance: 127.4
click at [609, 460] on div "5 . Tiek prognozēts, ka iedzīvotāju skaits līdz 2100. gadam sasniegs 15-20 milj…" at bounding box center [773, 371] width 800 height 238
click at [553, 451] on label "10-12 miljardus cilvēku" at bounding box center [773, 466] width 797 height 41
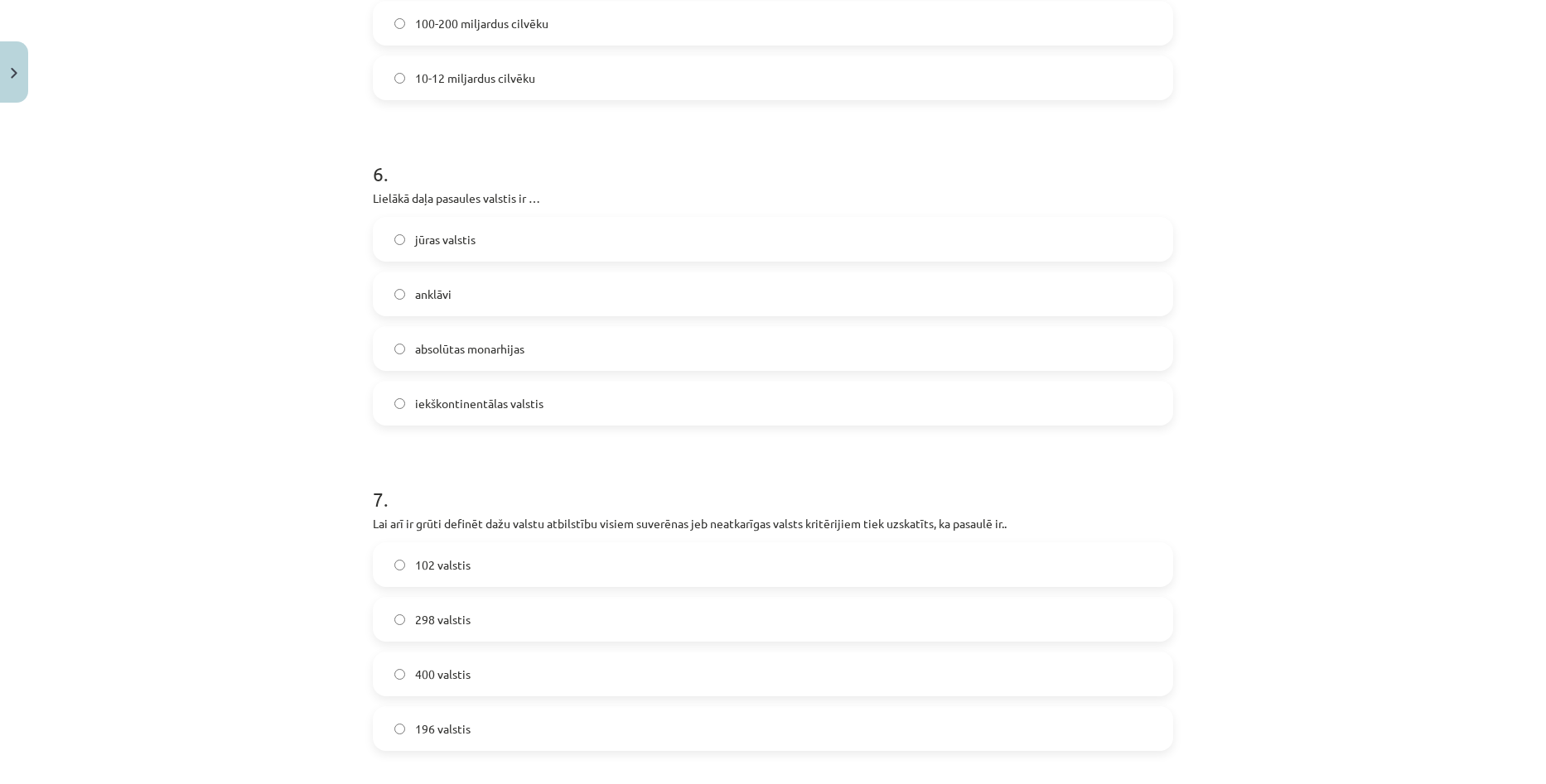
scroll to position [1739, 0]
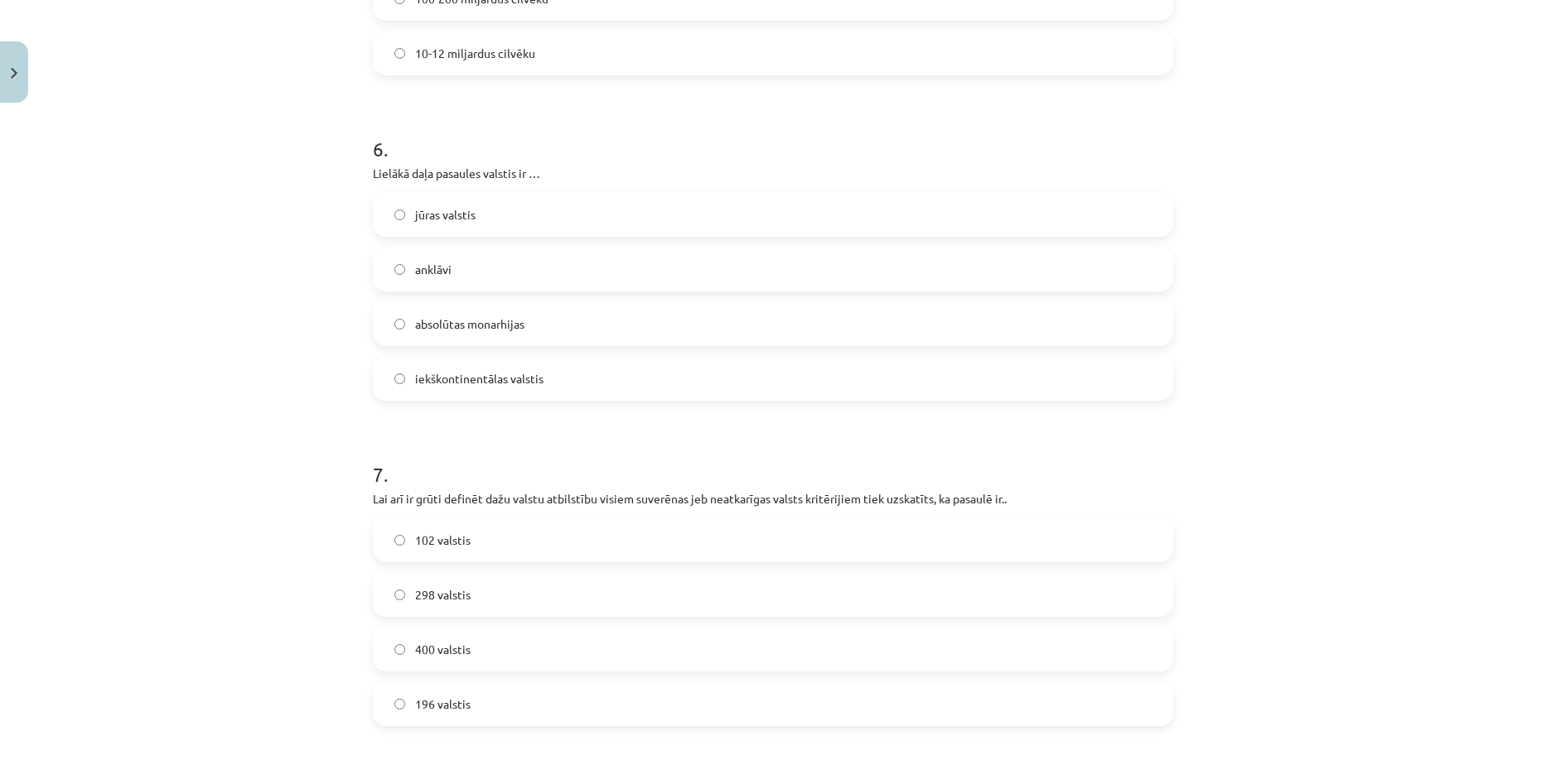
click at [1452, 420] on div "Mācību tēma: Ģeogrāfijas i - 10. klases 1.ieskaites mācību materiāls #7 Noslēgu…" at bounding box center [773, 392] width 1546 height 784
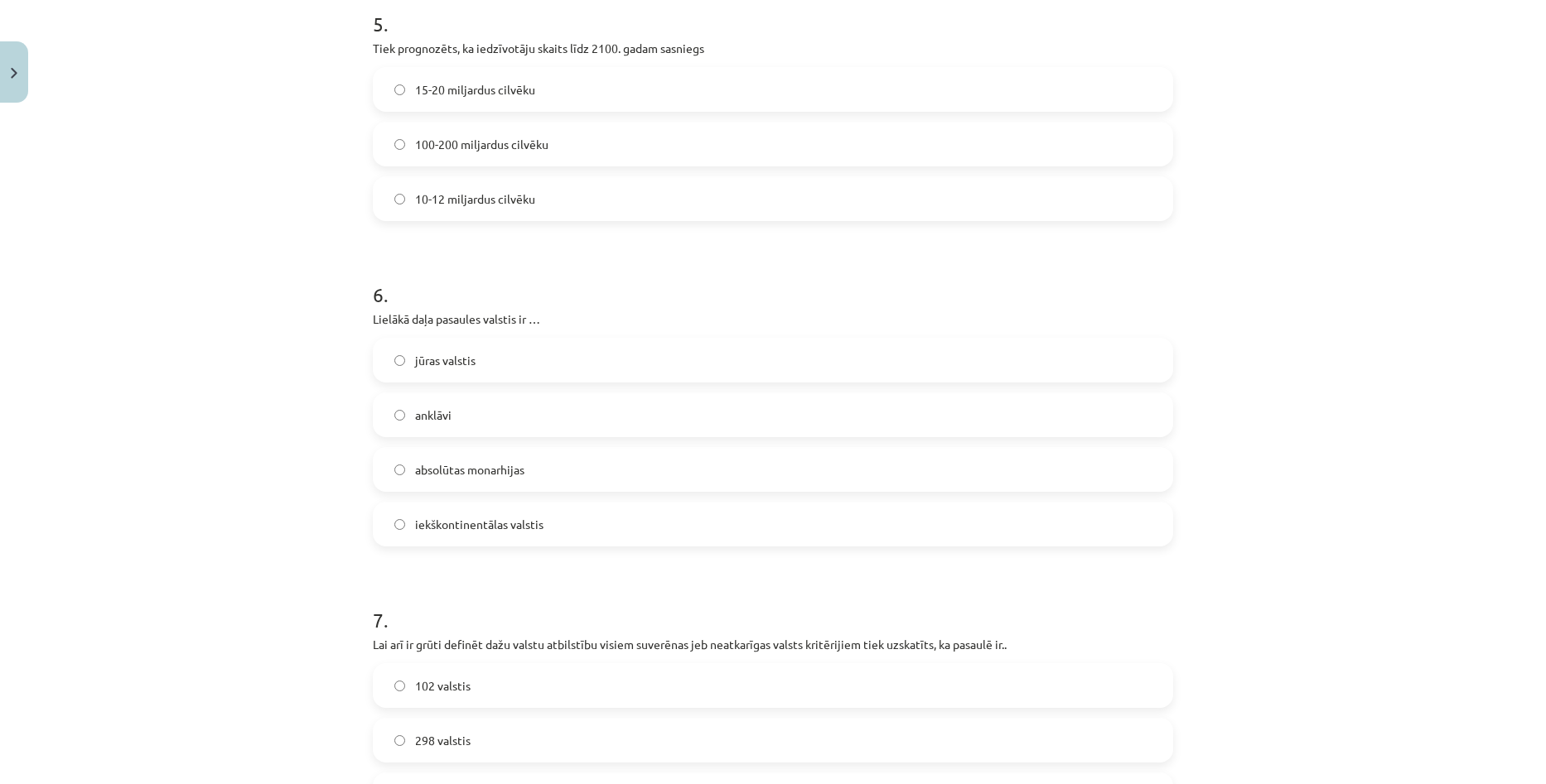
scroll to position [1573, 0]
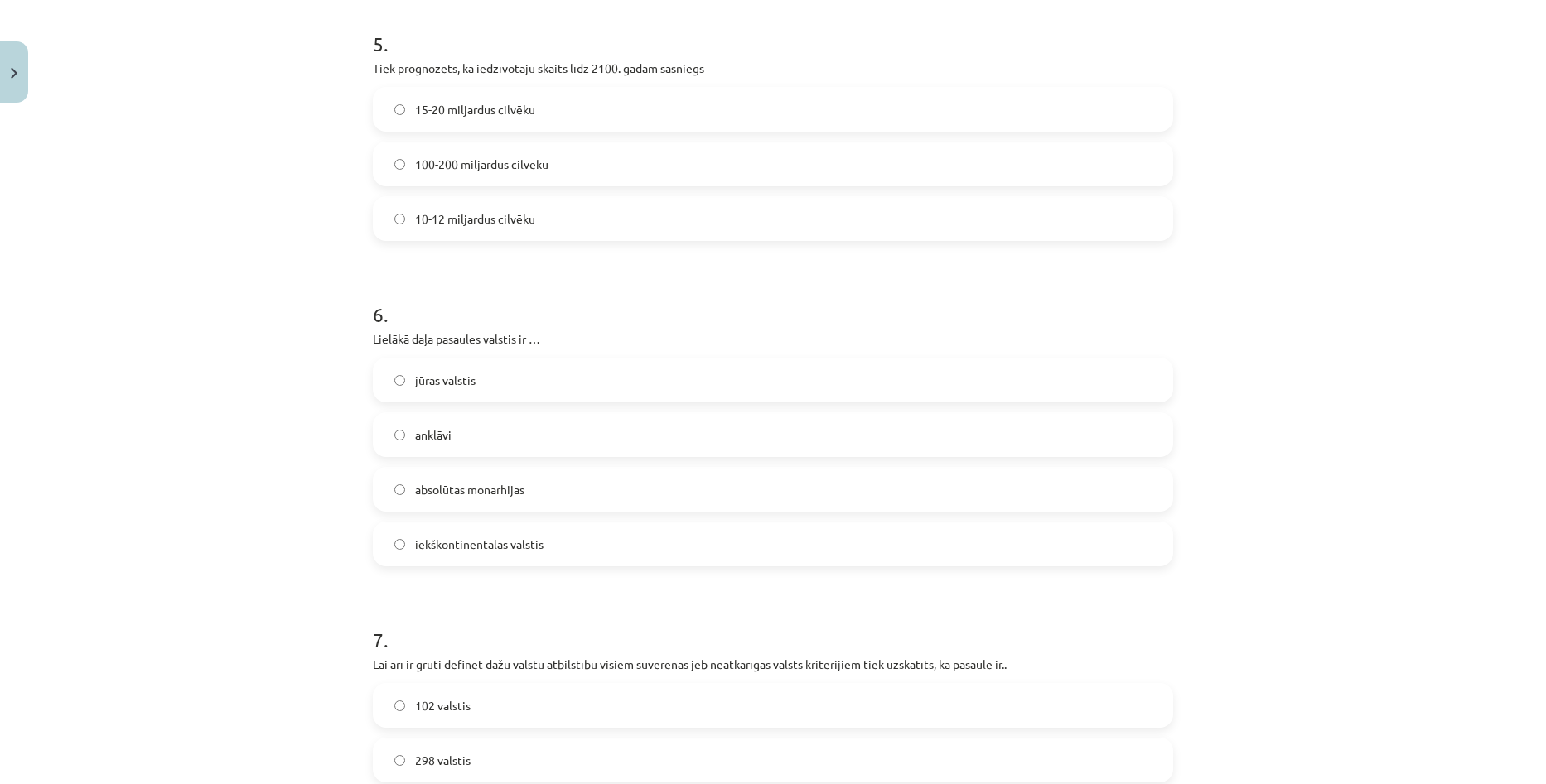
click at [1325, 381] on div "Mācību tēma: Ģeogrāfijas i - 10. klases 1.ieskaites mācību materiāls #7 Noslēgu…" at bounding box center [773, 392] width 1546 height 784
drag, startPoint x: 408, startPoint y: 544, endPoint x: 539, endPoint y: 550, distance: 131.1
click at [539, 550] on label "iekškontinentālas valstis" at bounding box center [773, 543] width 797 height 41
drag, startPoint x: 413, startPoint y: 430, endPoint x: 446, endPoint y: 425, distance: 33.4
click at [446, 425] on label "anklāvi" at bounding box center [773, 434] width 797 height 41
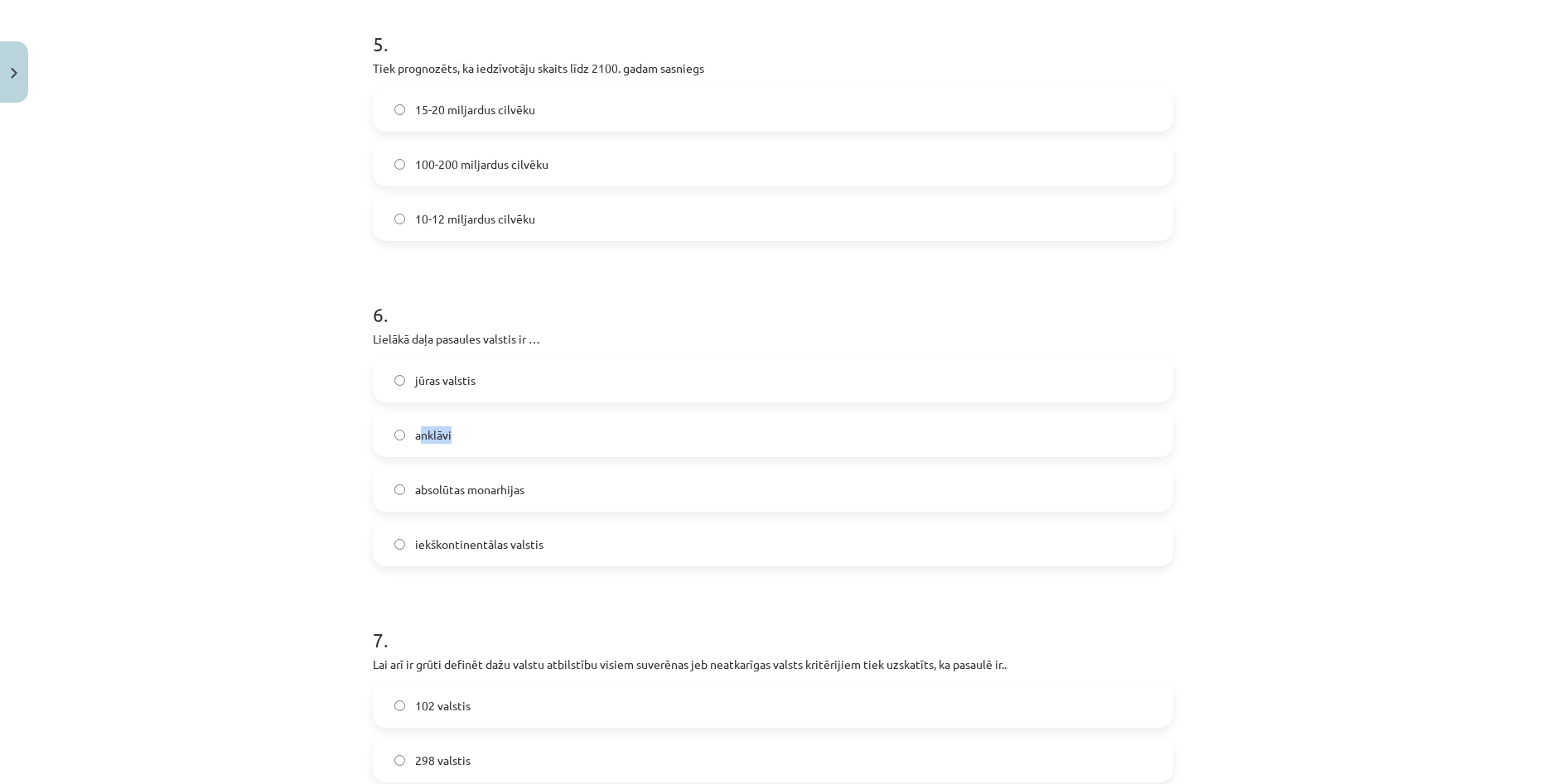
click at [446, 425] on label "anklāvi" at bounding box center [773, 434] width 797 height 41
drag, startPoint x: 411, startPoint y: 434, endPoint x: 446, endPoint y: 439, distance: 35.4
click at [446, 439] on label "anklāvi" at bounding box center [773, 434] width 797 height 41
click at [641, 300] on h1 "6 ." at bounding box center [773, 299] width 800 height 52
click at [579, 381] on label "jūras valstis" at bounding box center [773, 380] width 797 height 41
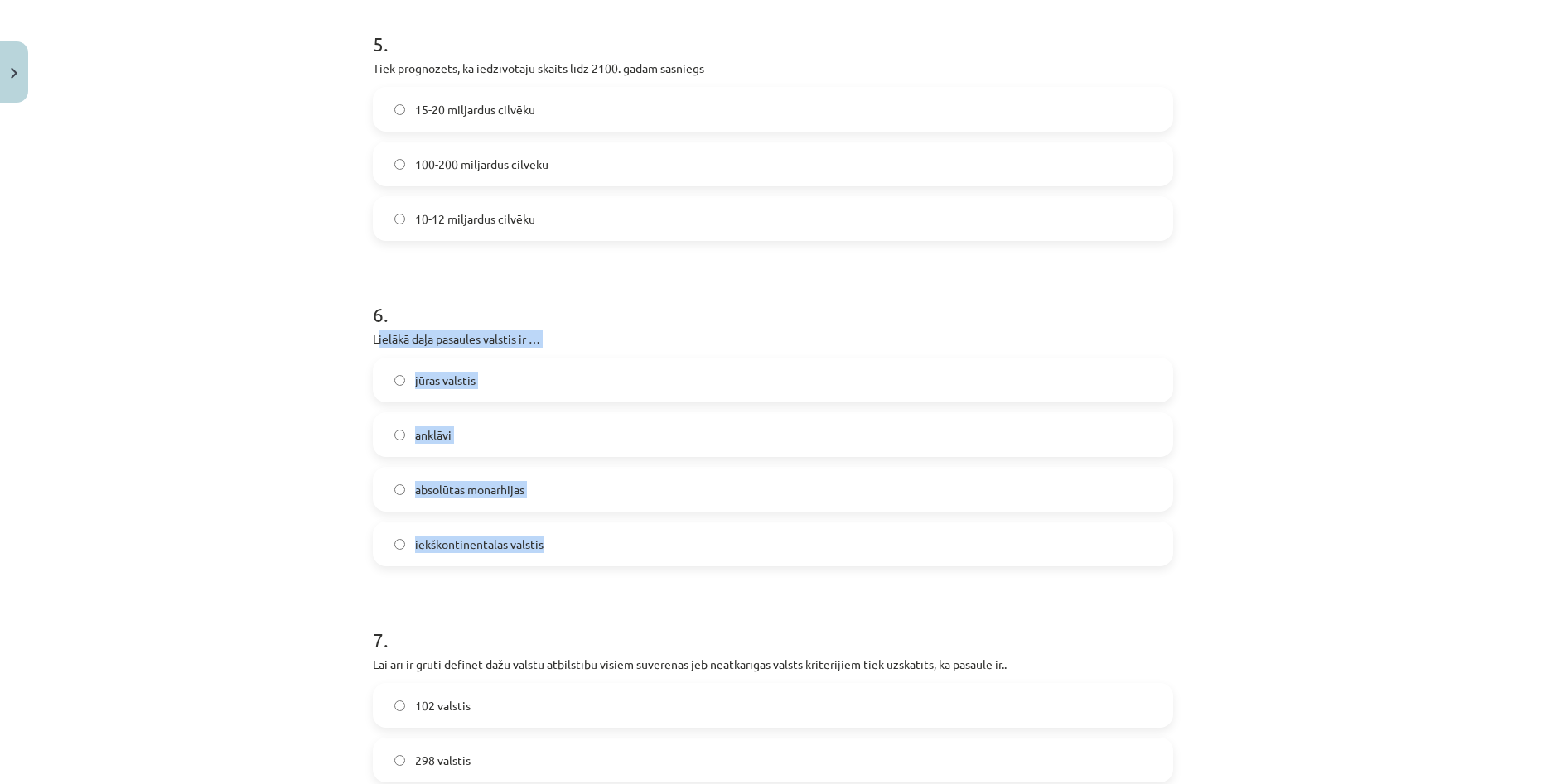
drag, startPoint x: 371, startPoint y: 340, endPoint x: 569, endPoint y: 539, distance: 280.7
click at [569, 539] on div "6 . Lielākā daļa pasaules valstis ir … jūras valstis anklāvi absolūtas monarhij…" at bounding box center [773, 420] width 800 height 292
click at [570, 489] on label "absolūtas monarhijas" at bounding box center [773, 489] width 797 height 41
click at [548, 543] on label "iekškontinentālas valstis" at bounding box center [773, 543] width 797 height 41
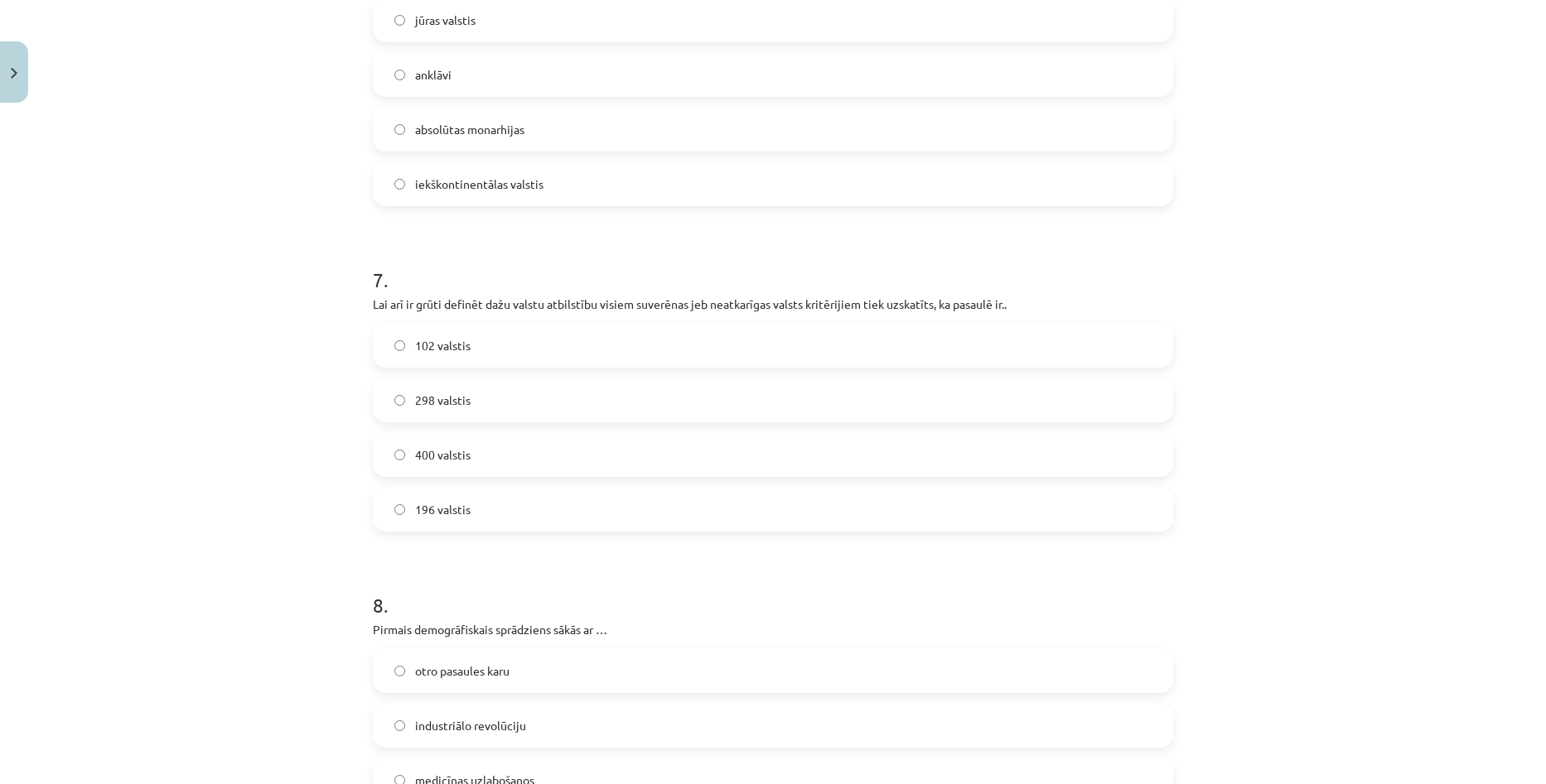
scroll to position [1987, 0]
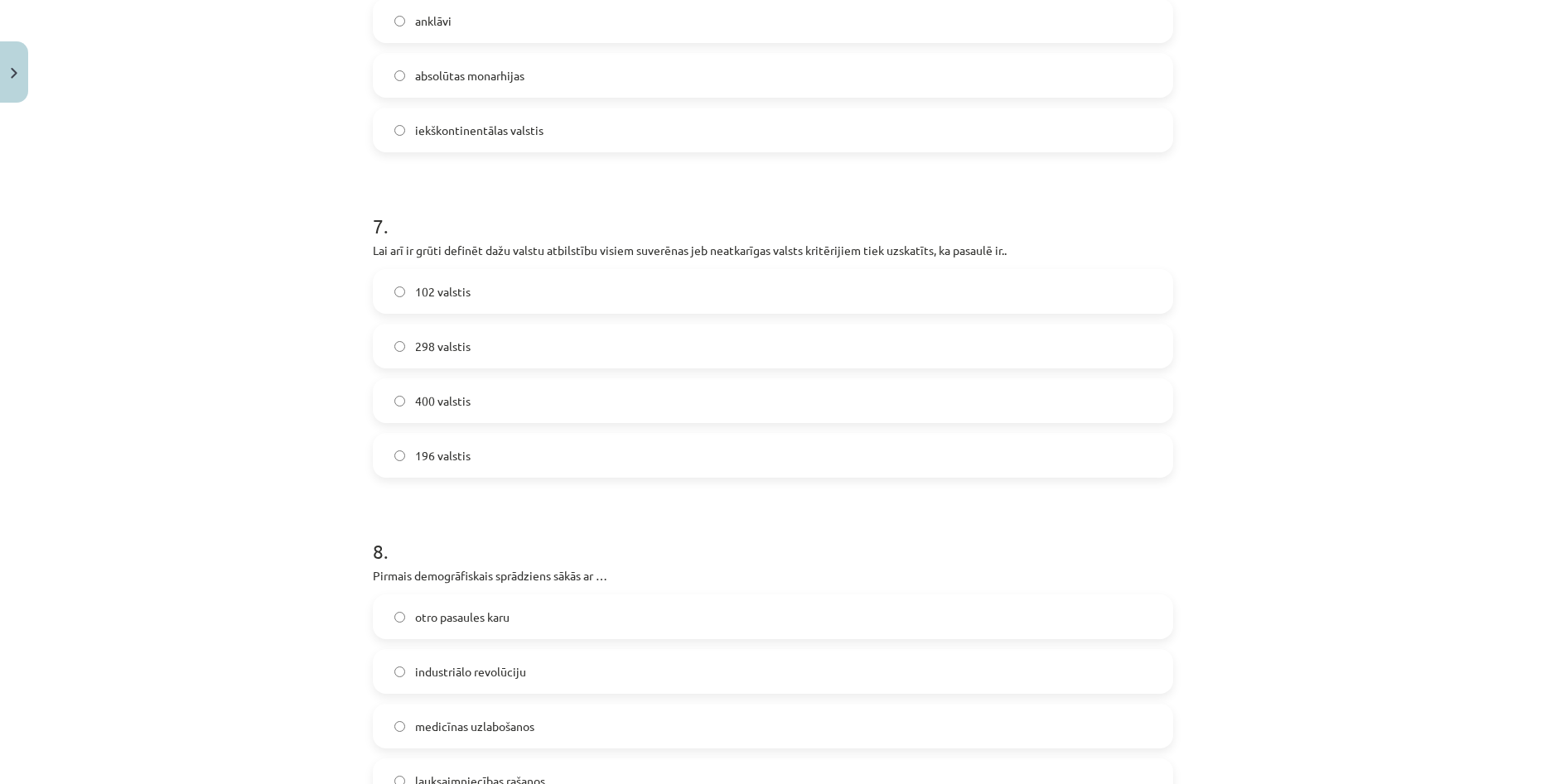
click at [514, 455] on label "196 valstis" at bounding box center [773, 455] width 797 height 41
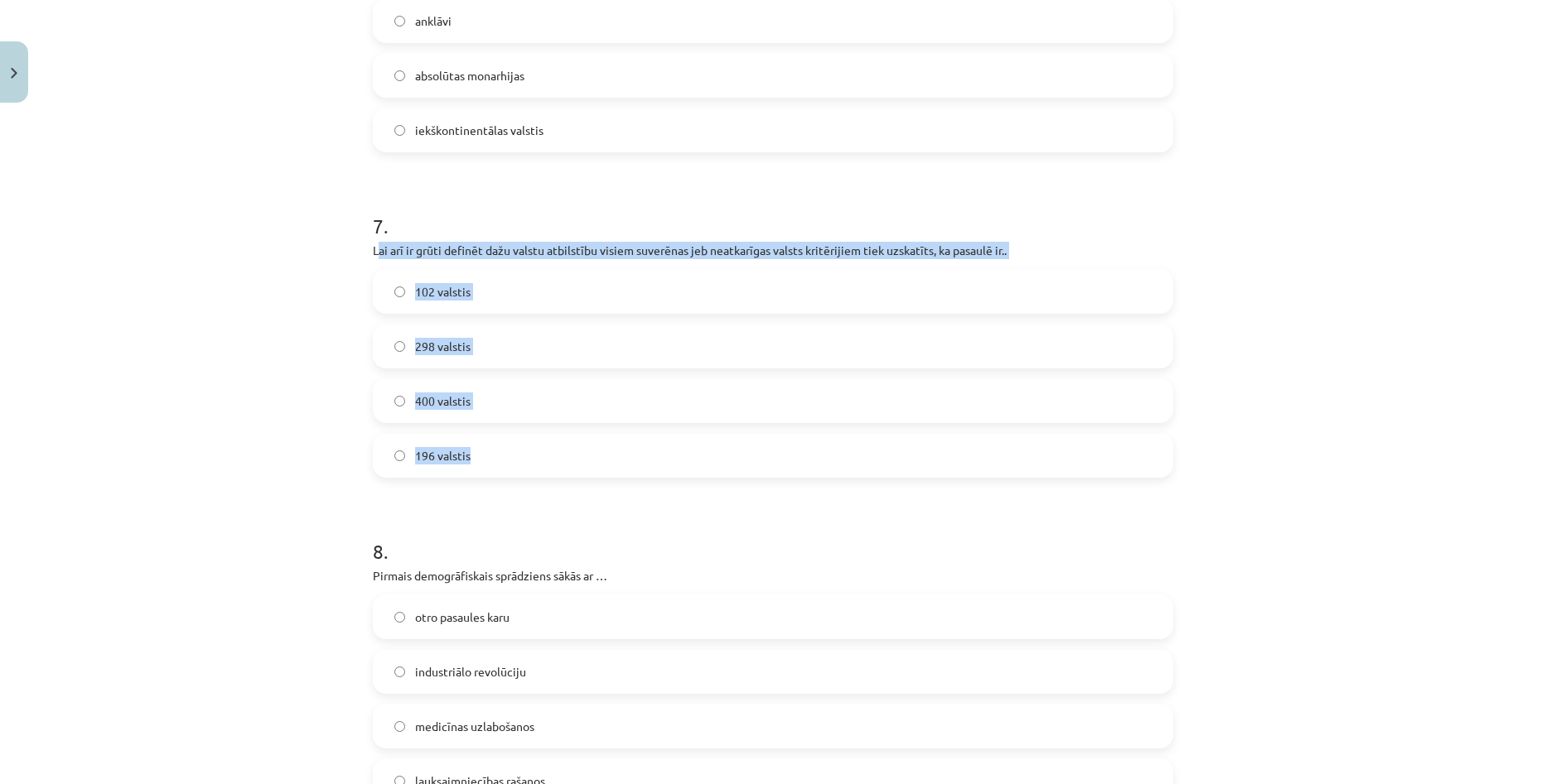
drag, startPoint x: 371, startPoint y: 248, endPoint x: 592, endPoint y: 436, distance: 290.1
click at [592, 436] on div "7 . Lai arī ir grūti definēt dažu valstu atbilstību visiem suverēnas jeb neatka…" at bounding box center [773, 332] width 800 height 292
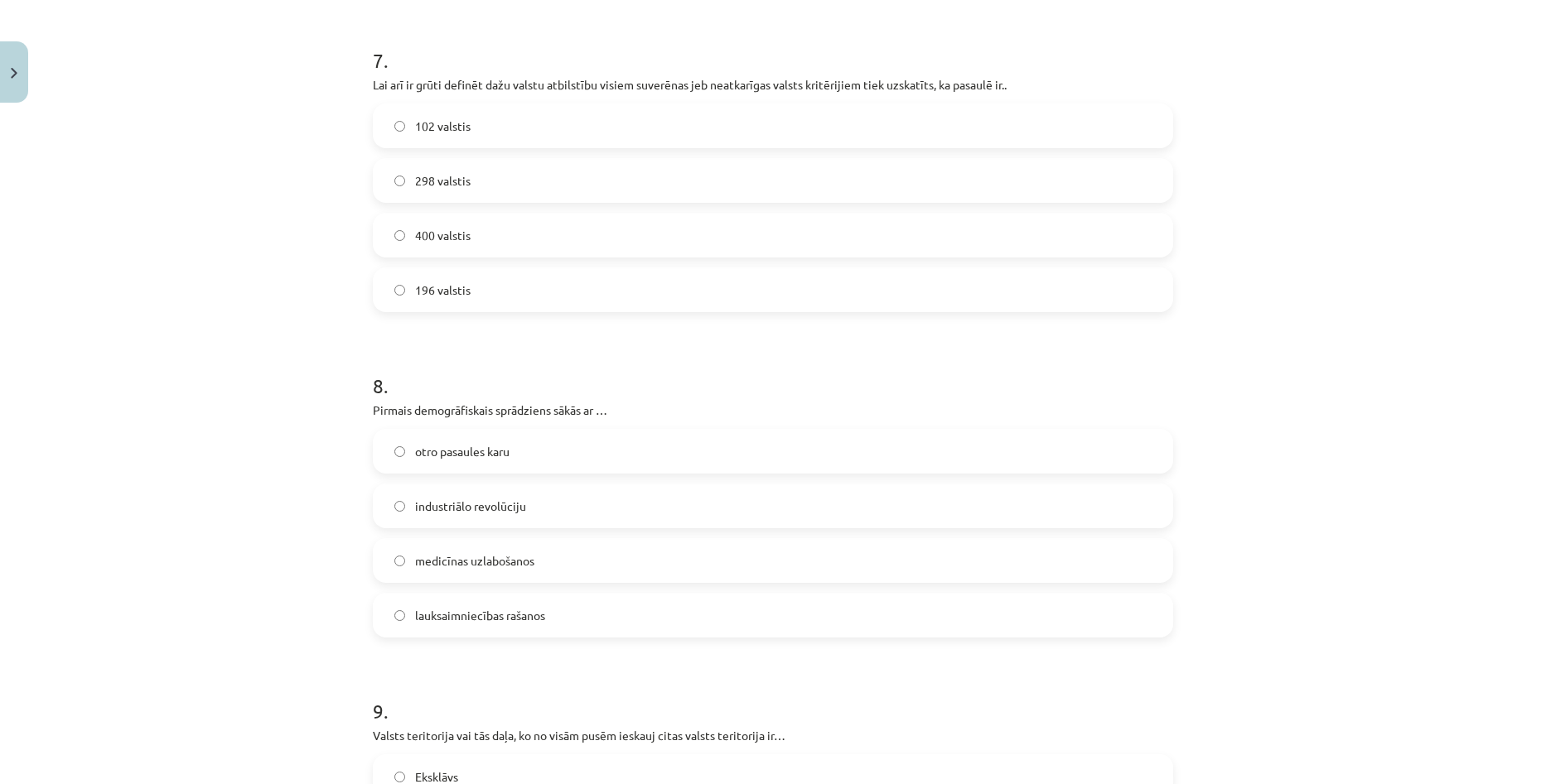
click at [483, 367] on h1 "8 ." at bounding box center [773, 371] width 800 height 52
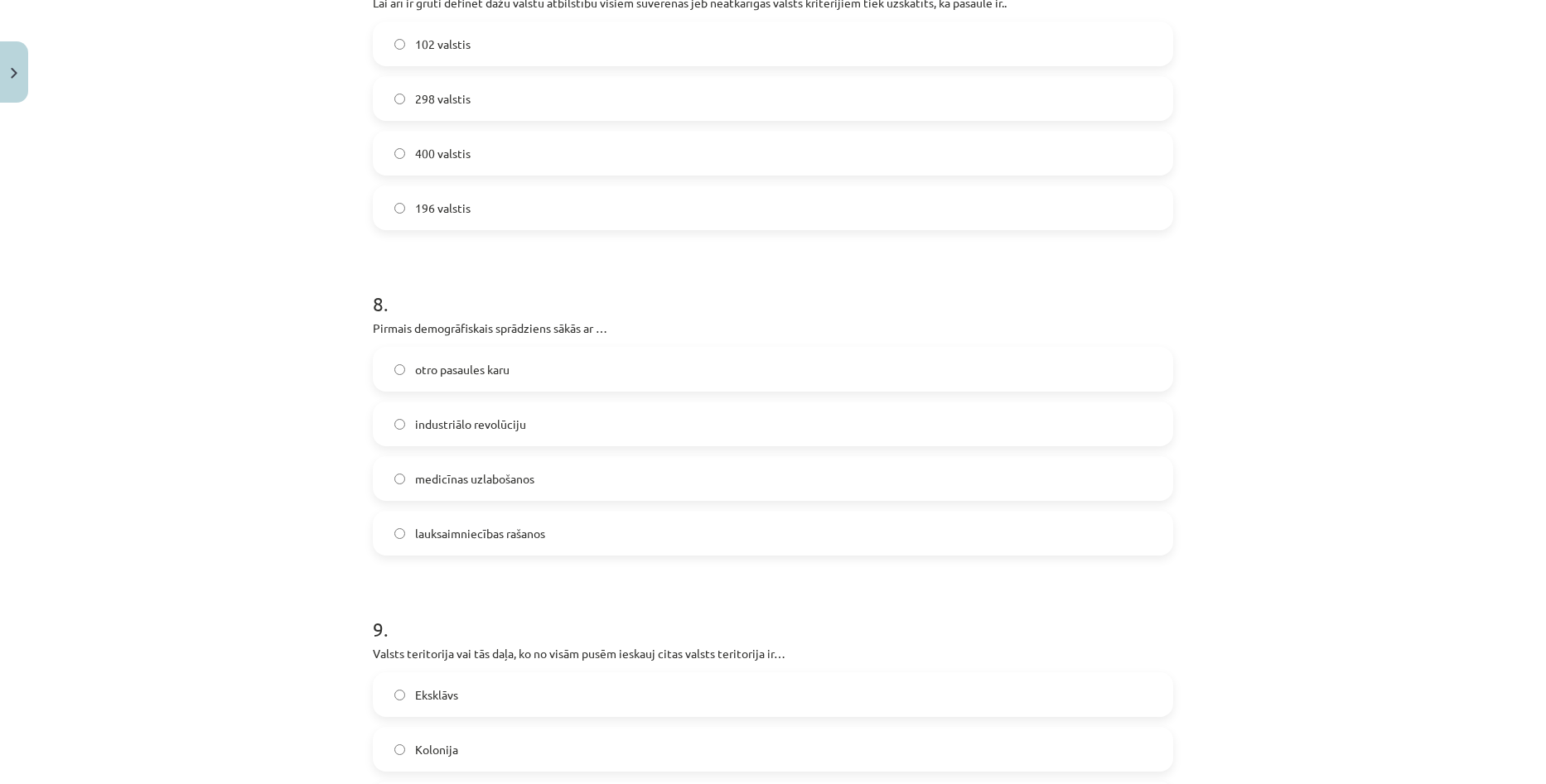
scroll to position [2236, 0]
click at [473, 365] on span "otro pasaules karu" at bounding box center [462, 369] width 95 height 18
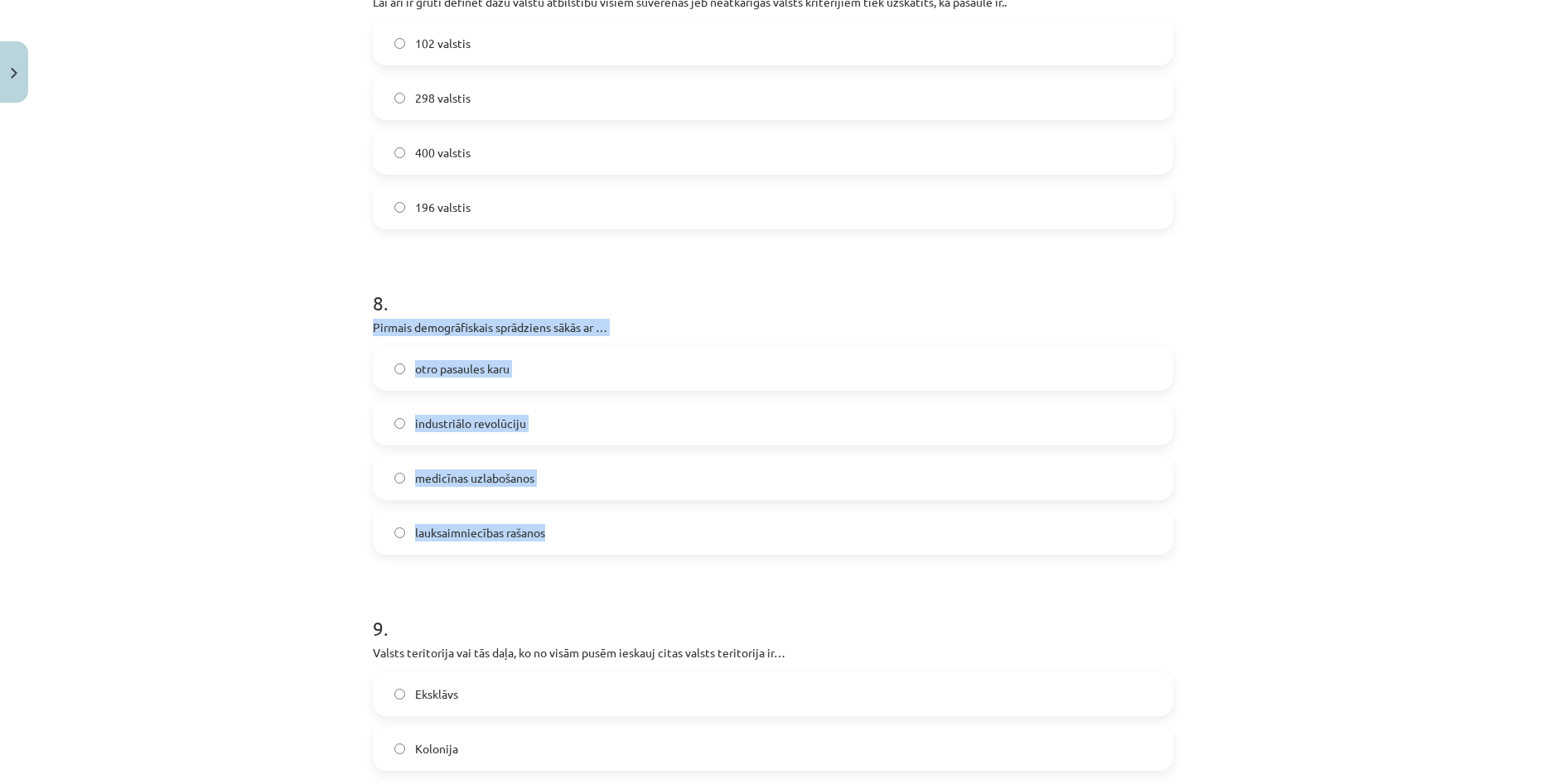
drag, startPoint x: 369, startPoint y: 320, endPoint x: 641, endPoint y: 522, distance: 338.8
click at [641, 522] on div "8 . Pirmais demogrāfiskais sprādziens sākās ar … otro pasaules karu industriālo…" at bounding box center [773, 409] width 800 height 292
click at [564, 428] on label "industriālo revolūciju" at bounding box center [773, 423] width 797 height 41
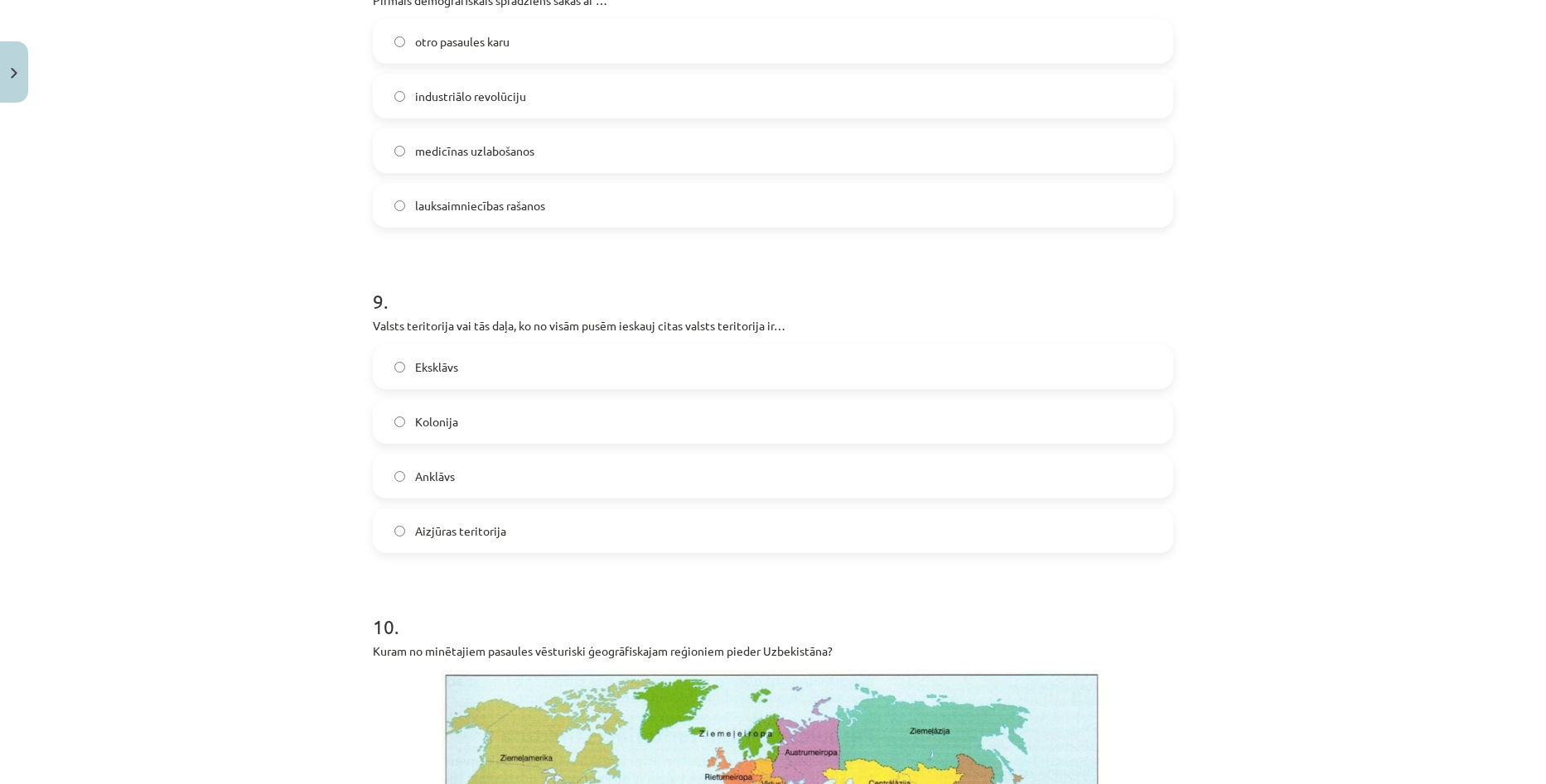
scroll to position [2567, 0]
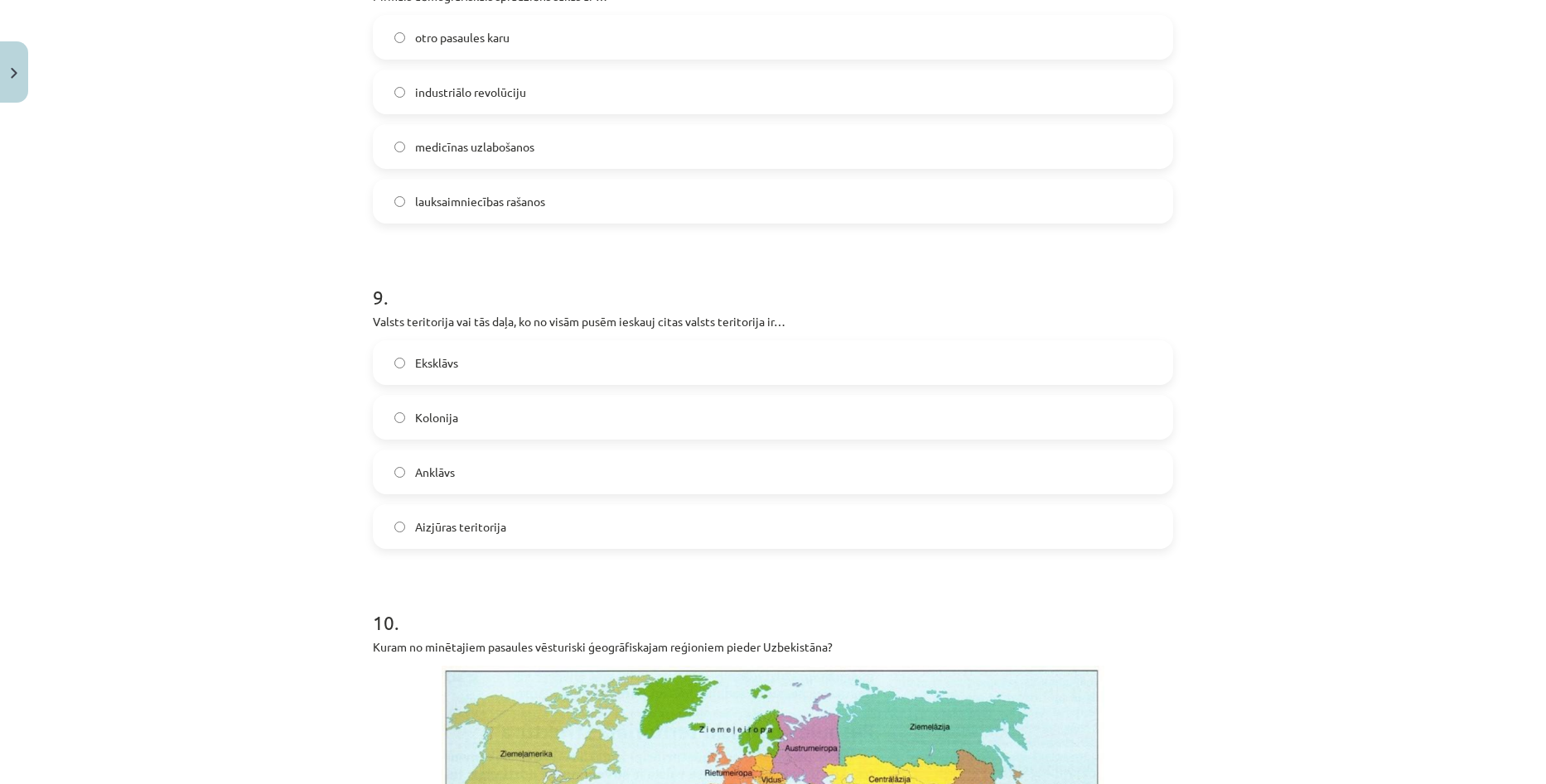
click at [1371, 473] on div "Mācību tēma: Ģeogrāfijas i - 10. klases 1.ieskaites mācību materiāls #7 Noslēgu…" at bounding box center [773, 392] width 1546 height 784
click at [1367, 486] on div "Mācību tēma: Ģeogrāfijas i - 10. klases 1.ieskaites mācību materiāls #7 Noslēgu…" at bounding box center [773, 392] width 1546 height 784
drag, startPoint x: 368, startPoint y: 321, endPoint x: 781, endPoint y: 326, distance: 413.0
click at [781, 326] on p "Valsts teritorija vai tās daļa, ko no visām pusēm ieskauj citas valsts teritori…" at bounding box center [773, 322] width 800 height 18
click at [842, 306] on h1 "9 ." at bounding box center [773, 282] width 800 height 52
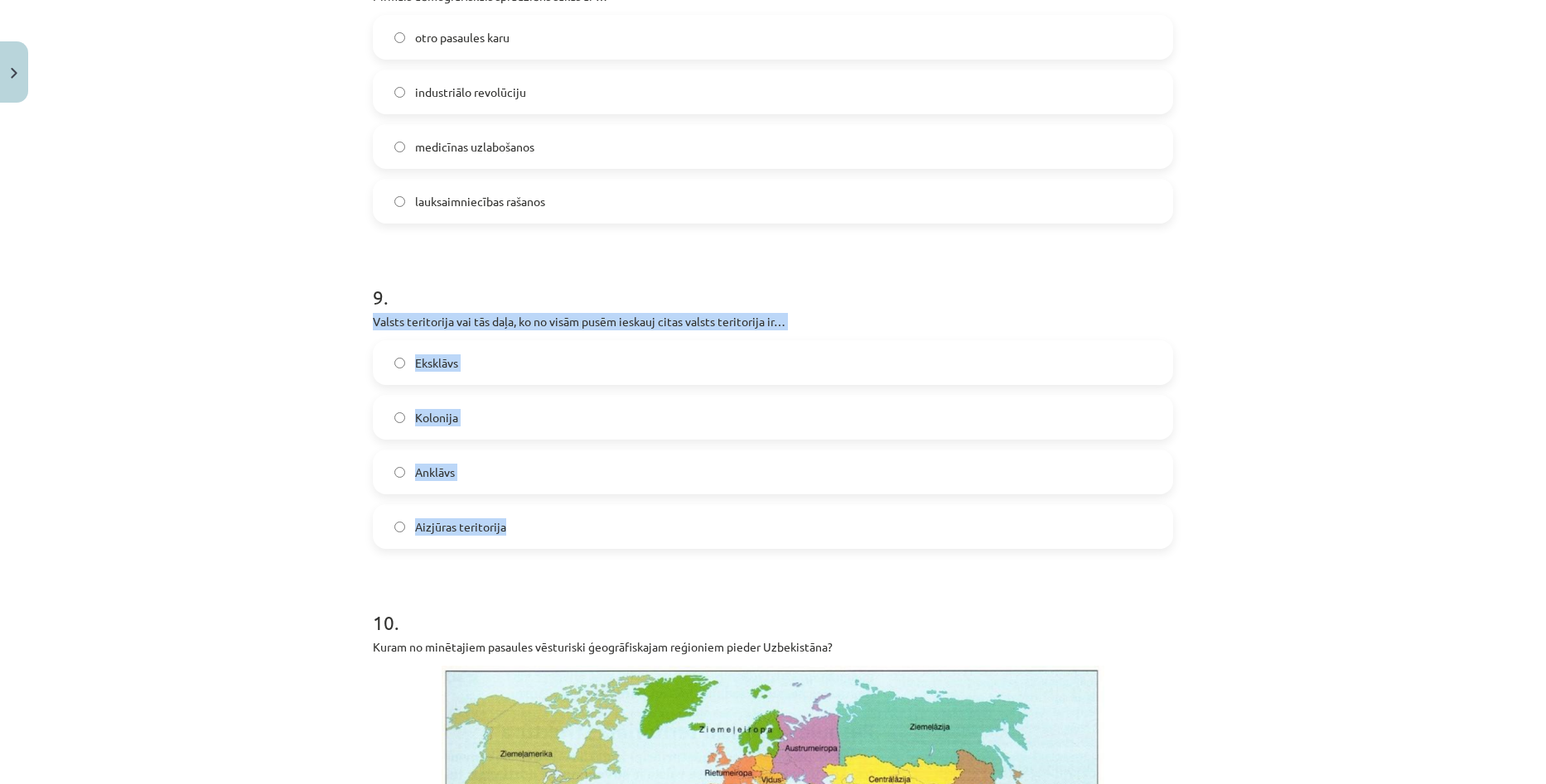
drag, startPoint x: 369, startPoint y: 321, endPoint x: 603, endPoint y: 537, distance: 318.5
click at [603, 537] on div "9 . Valsts teritorija vai tās daļa, ko no visām pusēm ieskauj citas valsts teri…" at bounding box center [773, 402] width 800 height 292
click at [505, 474] on label "Anklāvs" at bounding box center [773, 472] width 797 height 41
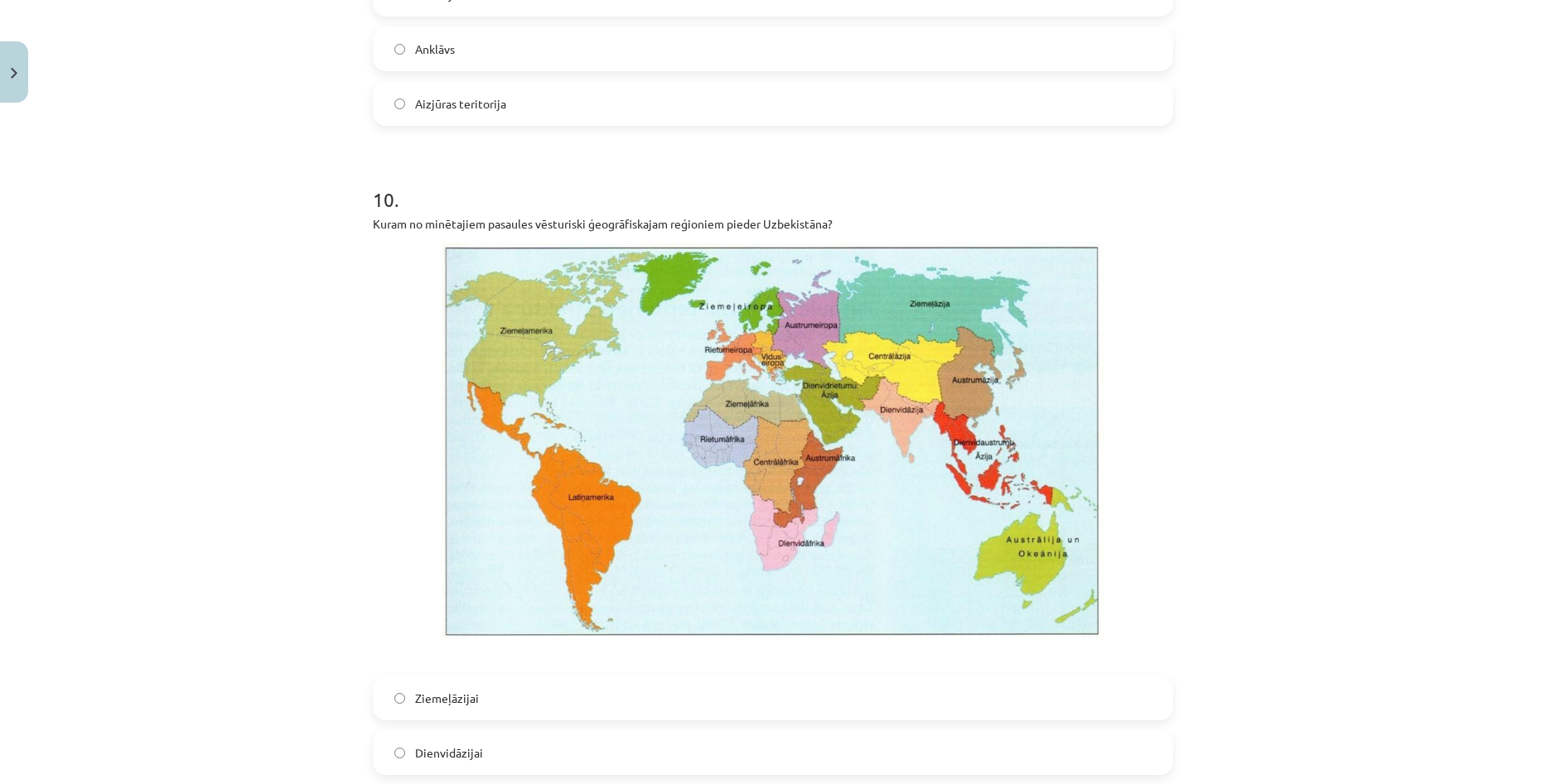
scroll to position [2981, 0]
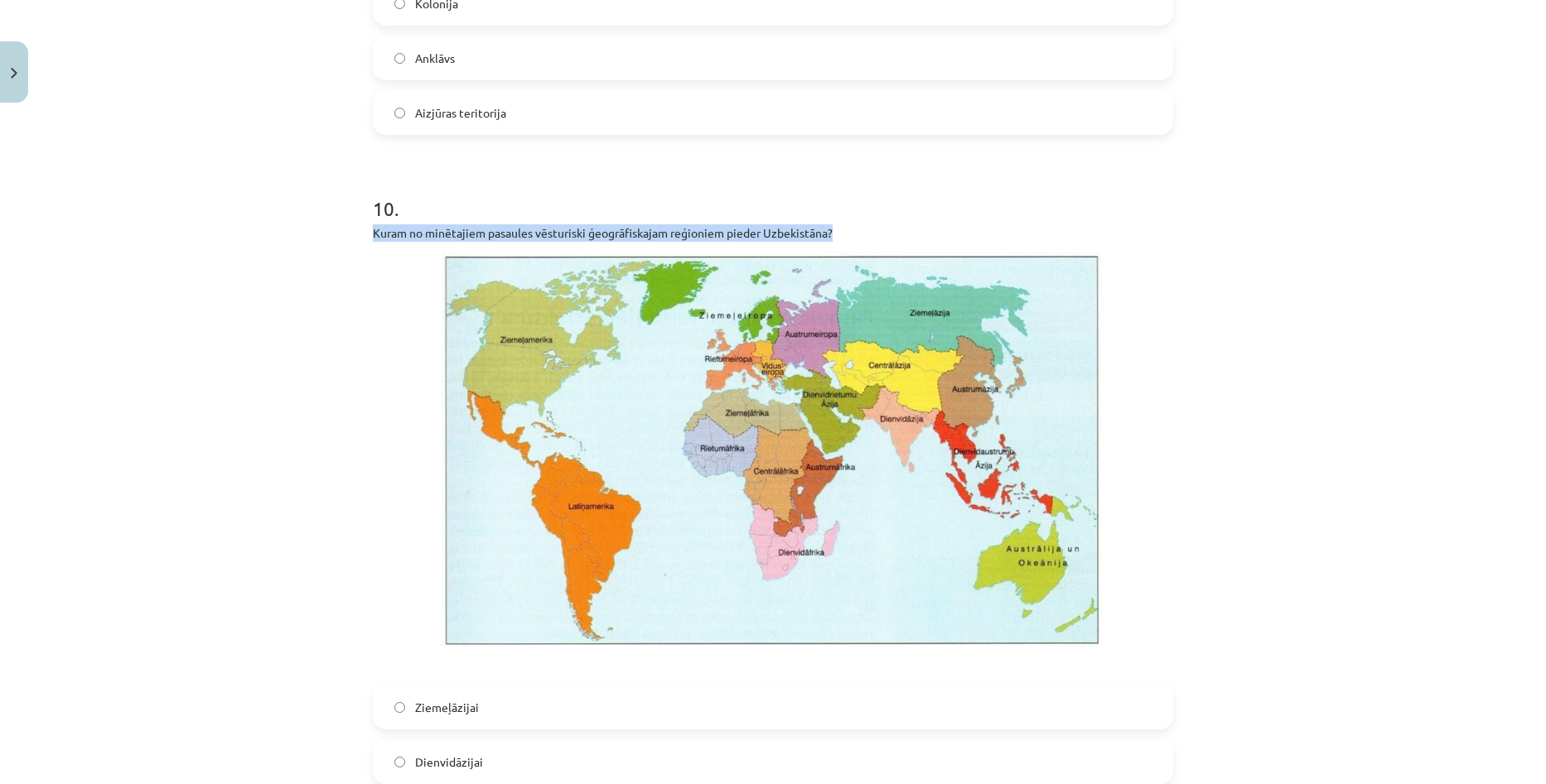
drag, startPoint x: 366, startPoint y: 230, endPoint x: 844, endPoint y: 229, distance: 478.0
click at [844, 229] on p "Kuram no minētajiem pasaules vēsturiski ģeogrāfiskajam reģioniem pieder Uzbekis…" at bounding box center [773, 233] width 800 height 18
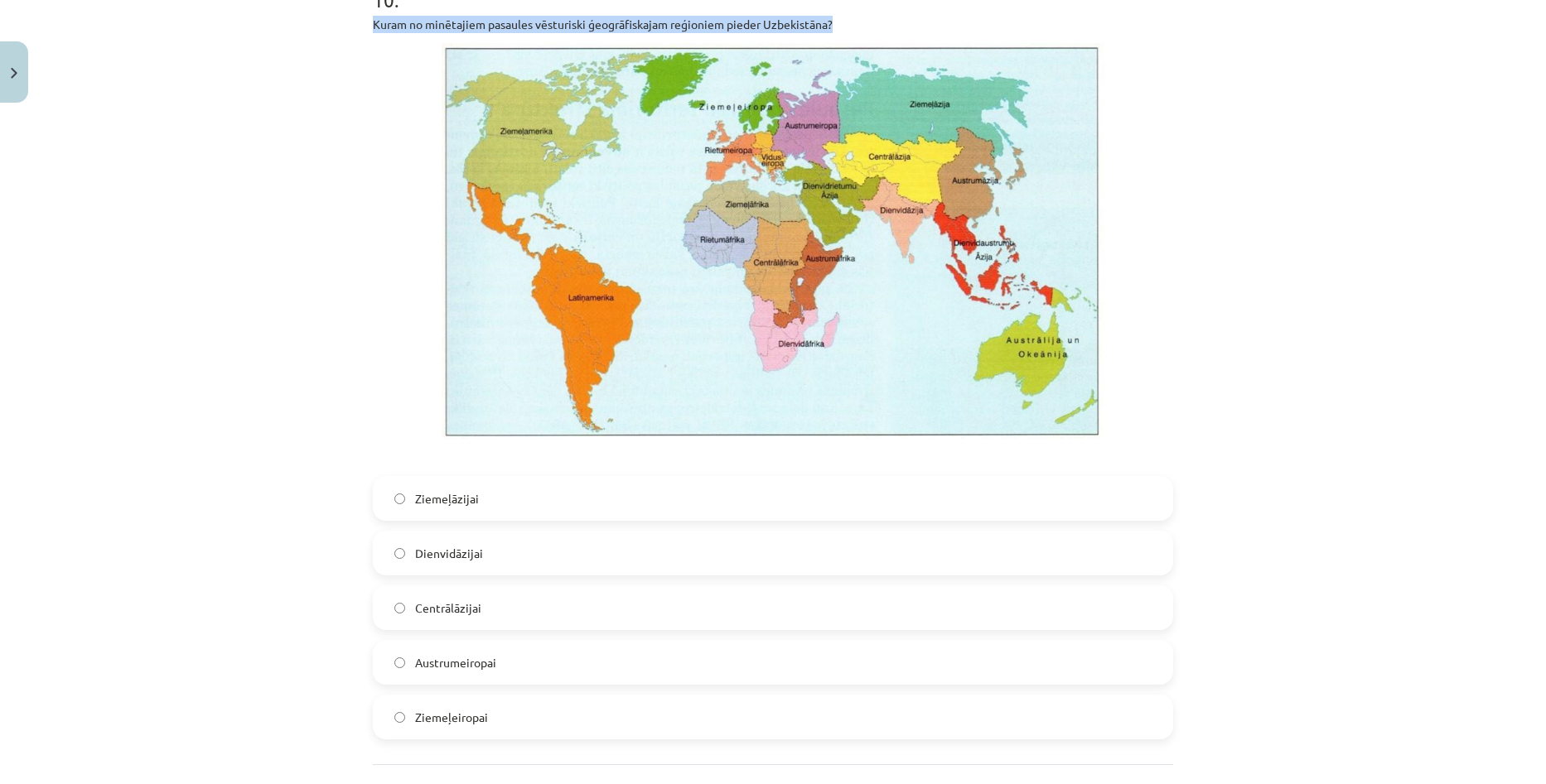
scroll to position [3230, 0]
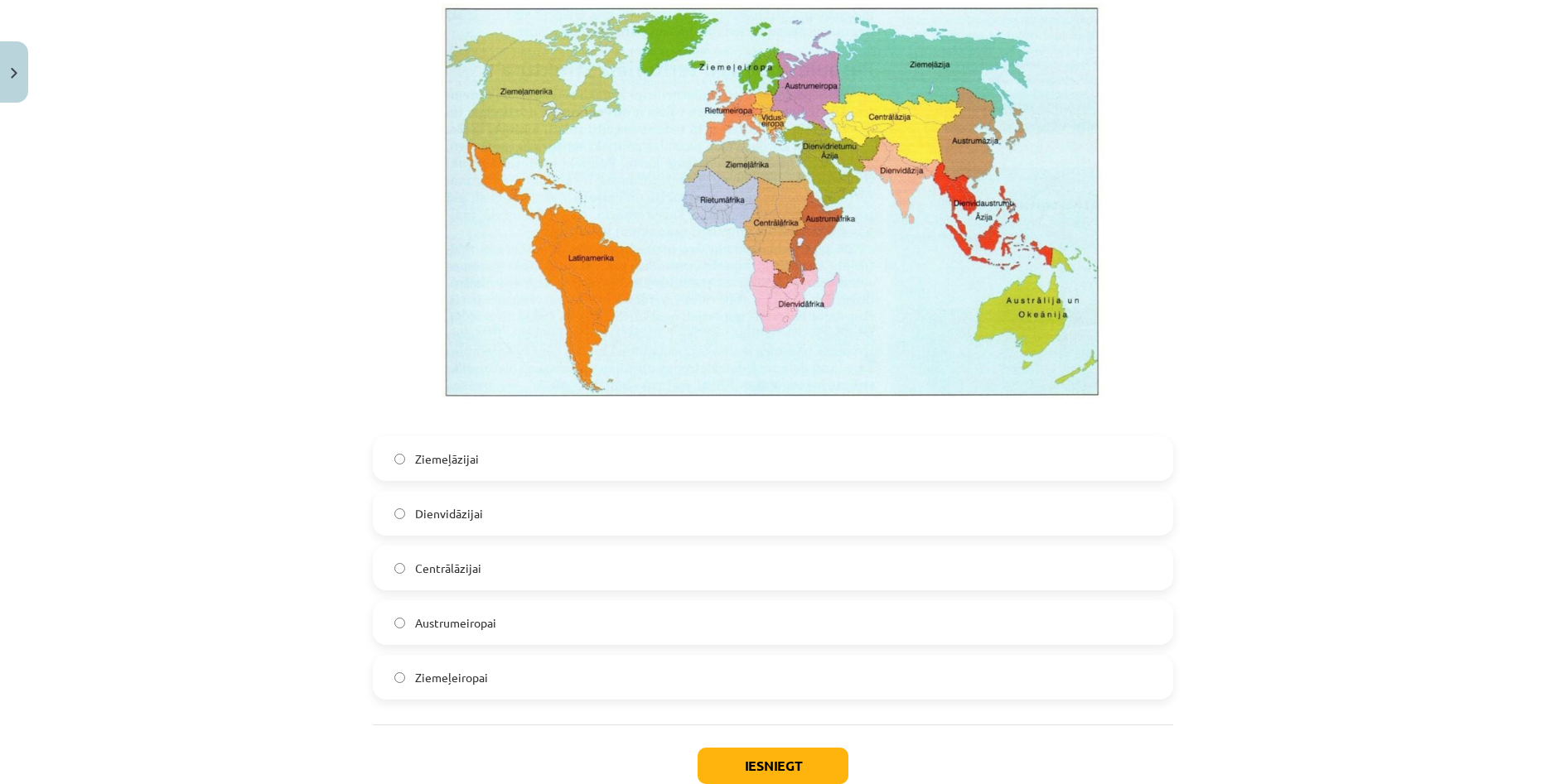
click at [503, 563] on label "Centrālāzijai" at bounding box center [773, 568] width 797 height 41
click at [1356, 444] on div "Mācību tēma: Ģeogrāfijas i - 10. klases 1.ieskaites mācību materiāls #7 Noslēgu…" at bounding box center [773, 392] width 1546 height 784
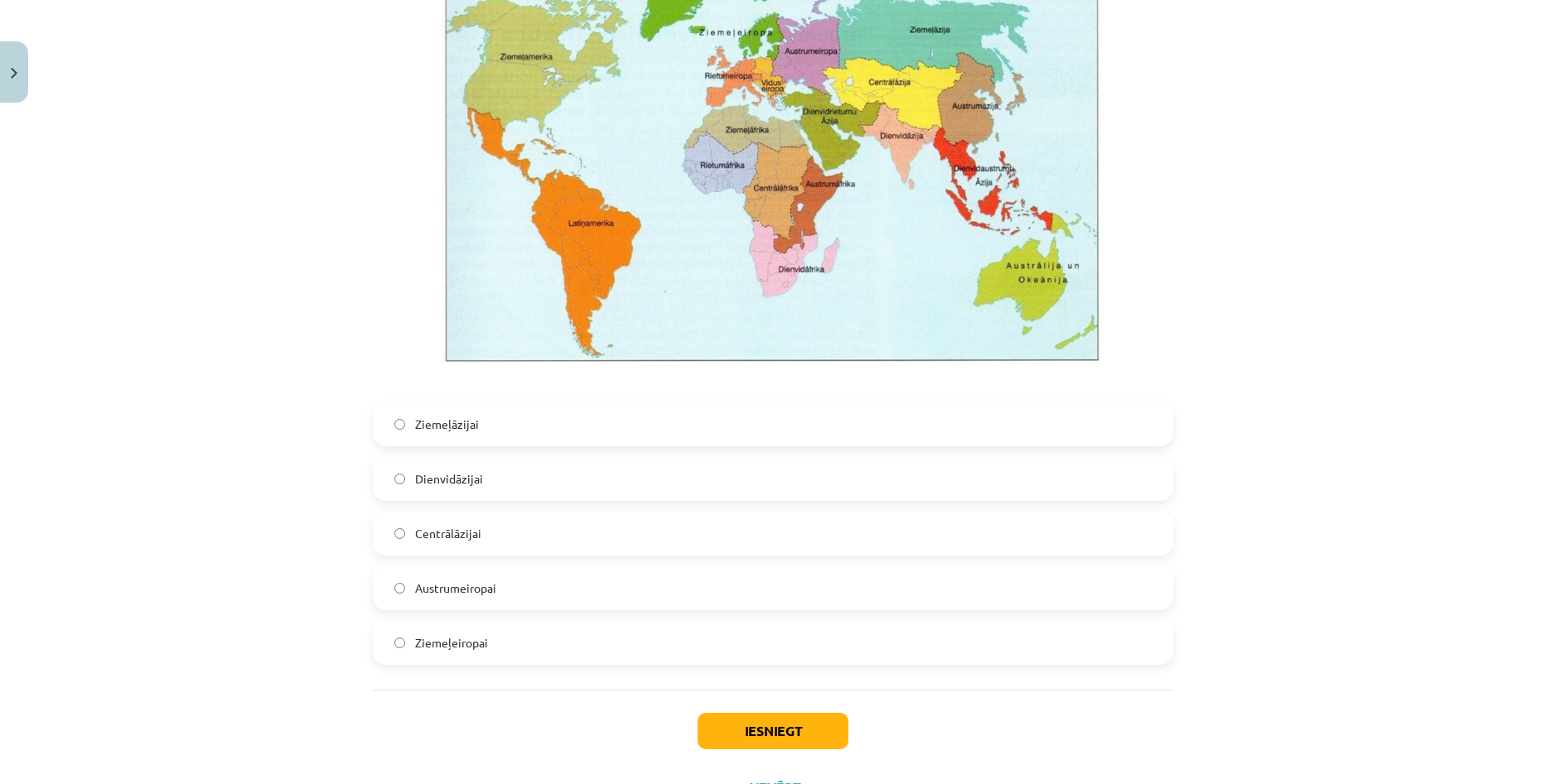
scroll to position [3337, 0]
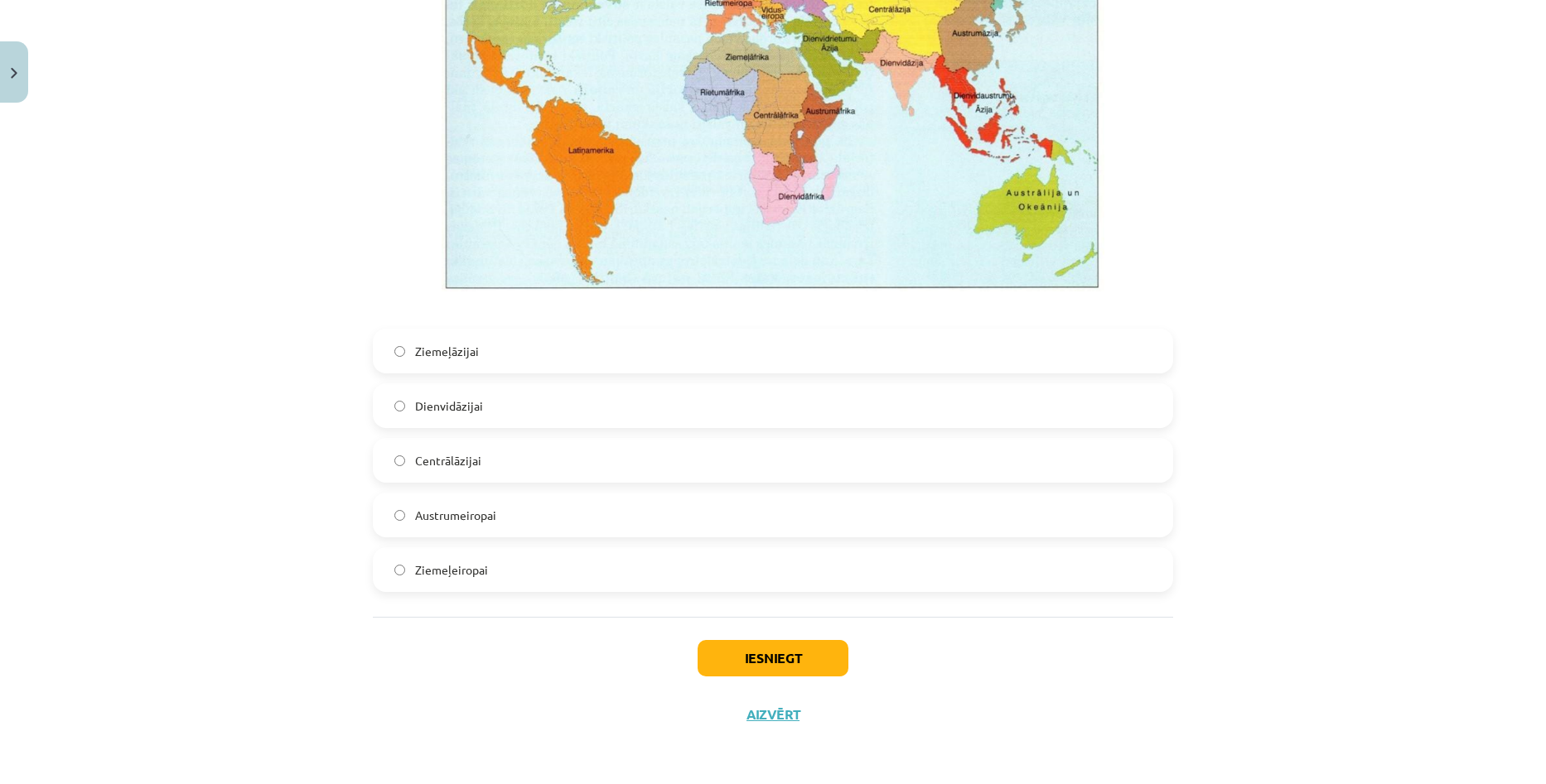
click at [1395, 486] on div "Mācību tēma: Ģeogrāfijas i - 10. klases 1.ieskaites mācību materiāls #7 Noslēgu…" at bounding box center [773, 392] width 1546 height 784
click at [805, 662] on button "Iesniegt" at bounding box center [773, 659] width 151 height 37
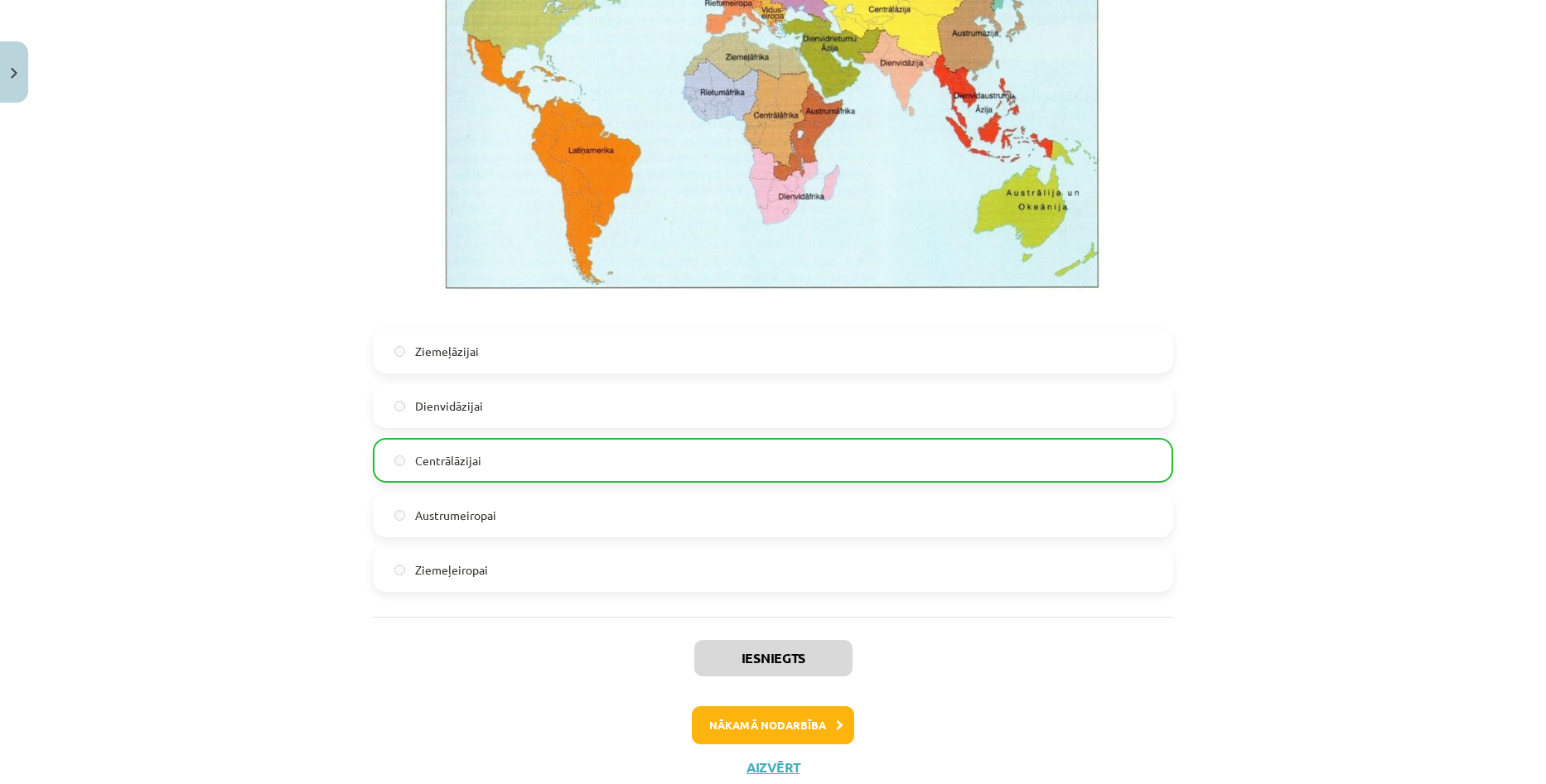
click at [1316, 434] on div "Mācību tēma: Ģeogrāfijas i - 10. klases 1.ieskaites mācību materiāls #7 Noslēgu…" at bounding box center [773, 392] width 1546 height 784
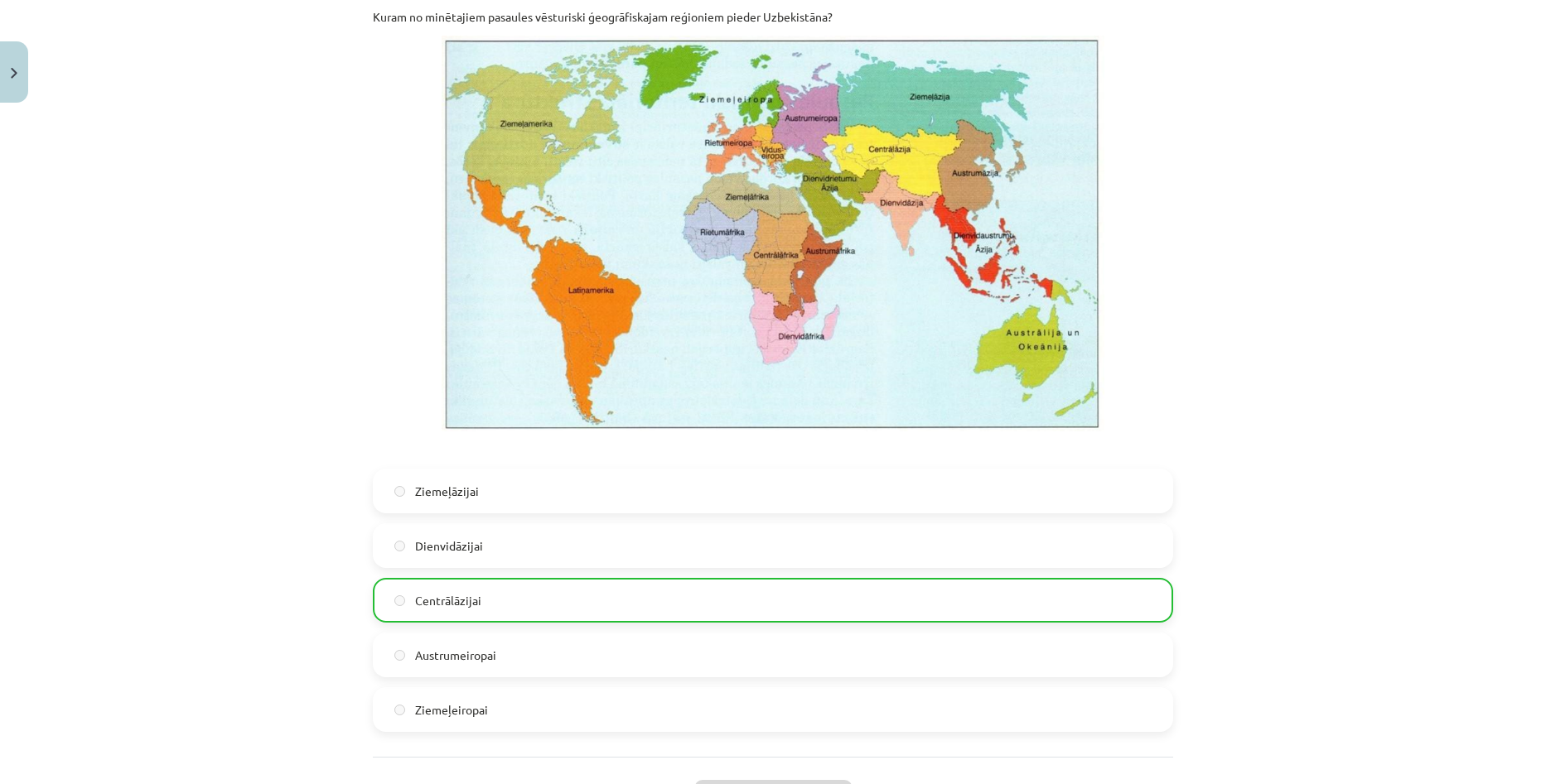
scroll to position [3390, 0]
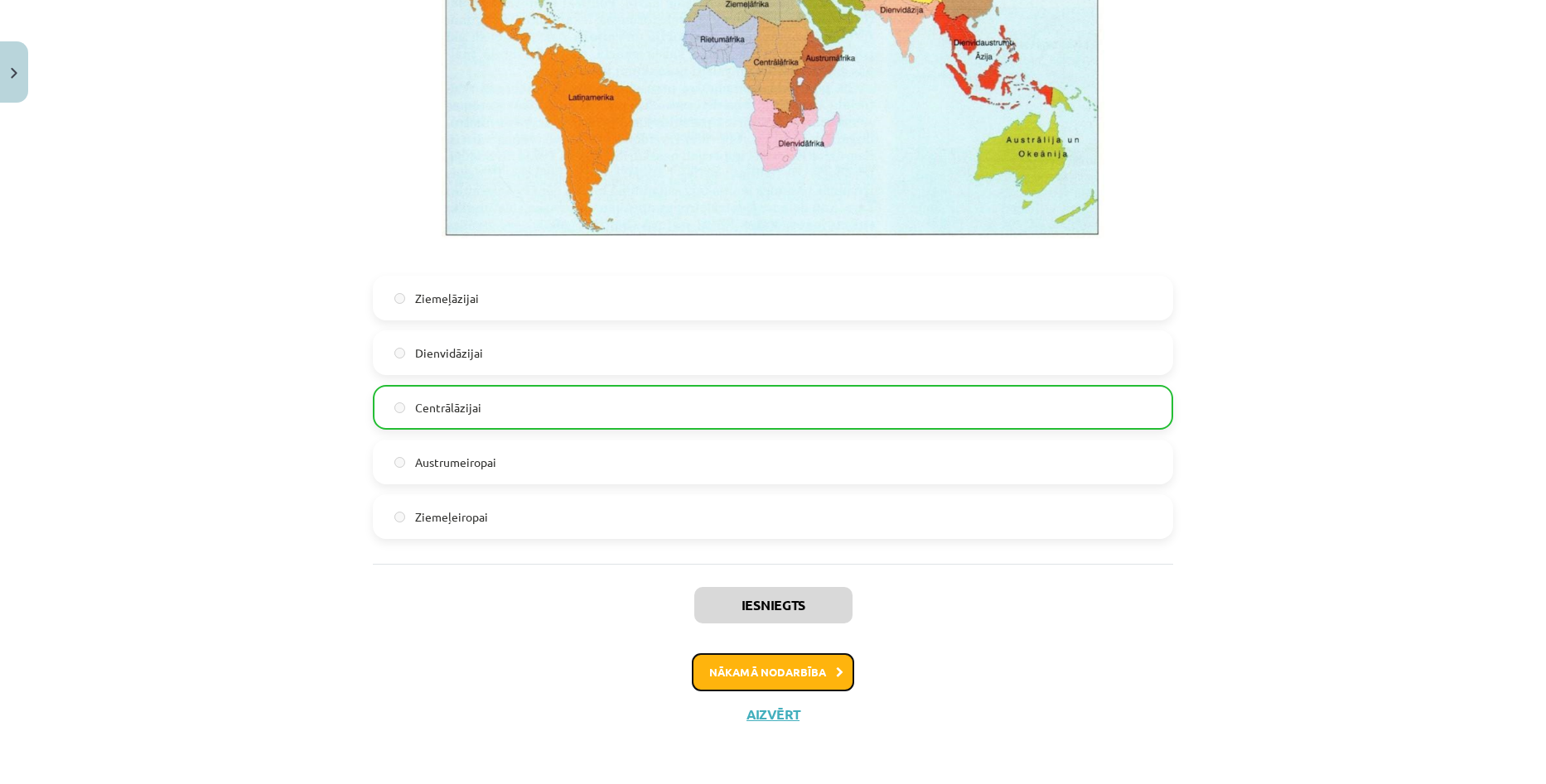
click at [779, 679] on button "Nākamā nodarbība" at bounding box center [772, 673] width 162 height 38
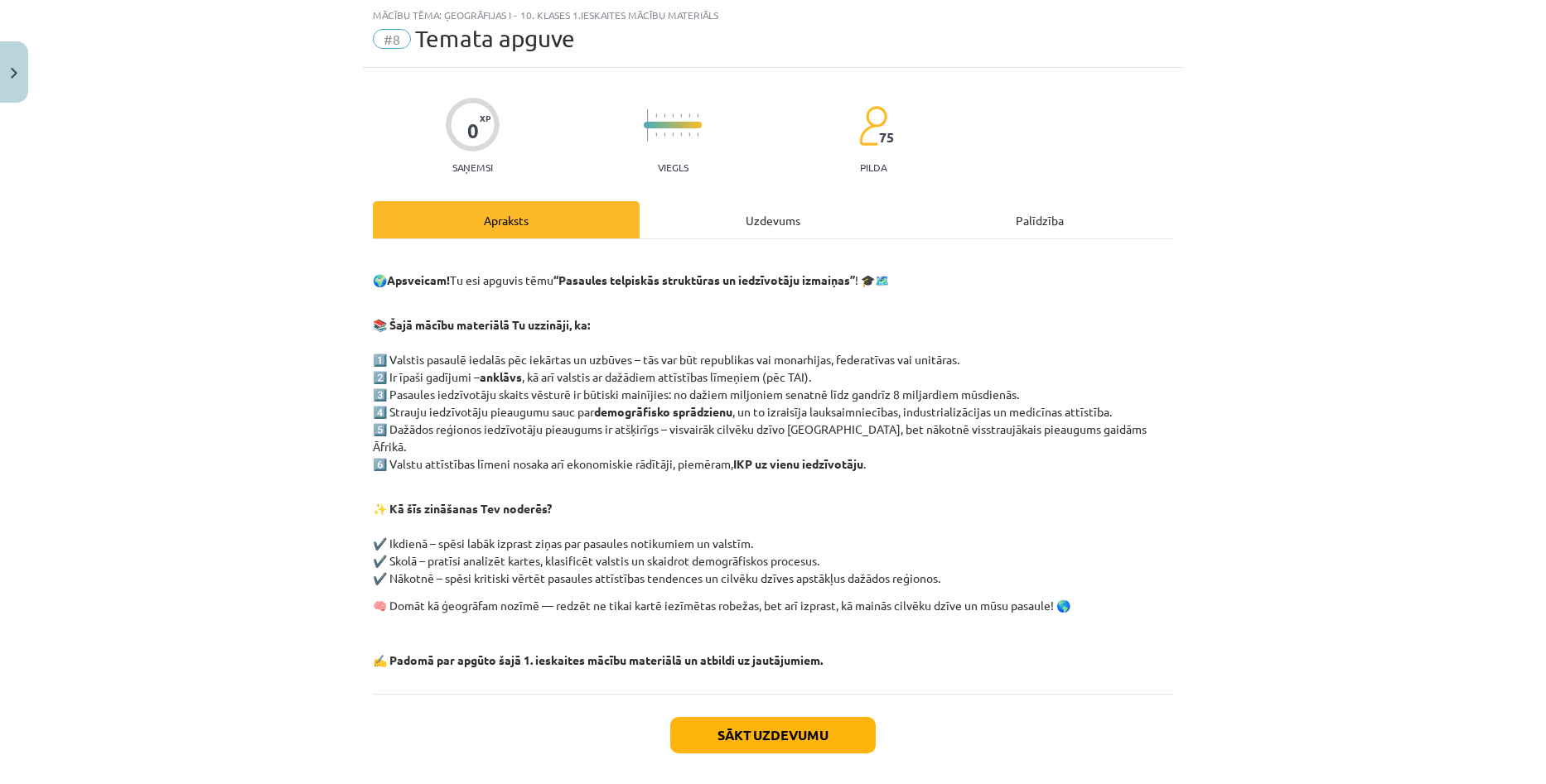
scroll to position [41, 0]
click at [760, 718] on button "Sākt uzdevumu" at bounding box center [773, 736] width 206 height 37
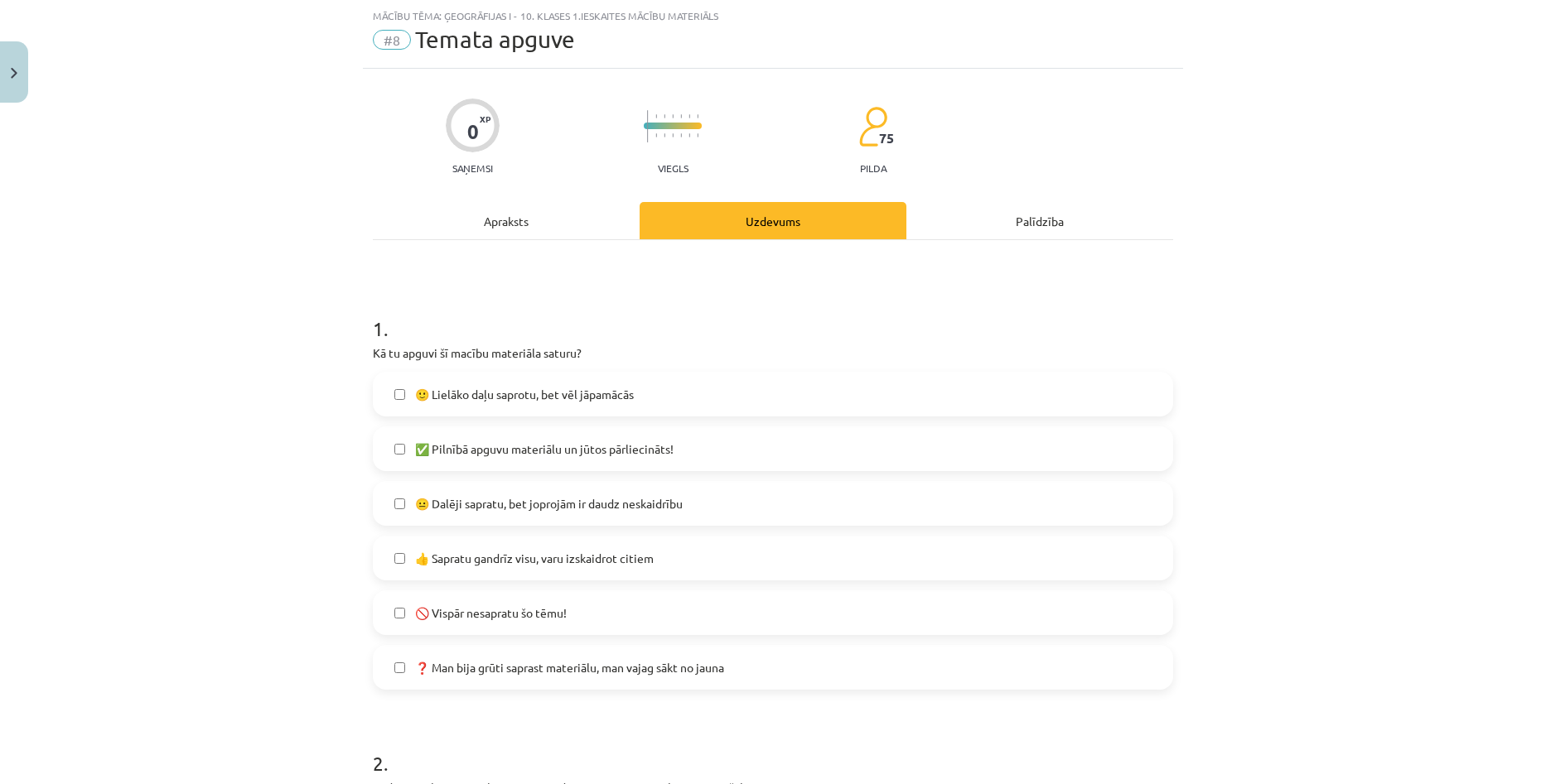
click at [649, 514] on label "😐 Dalēji sapratu, bet joprojām ir daudz neskaidrību" at bounding box center [773, 503] width 797 height 41
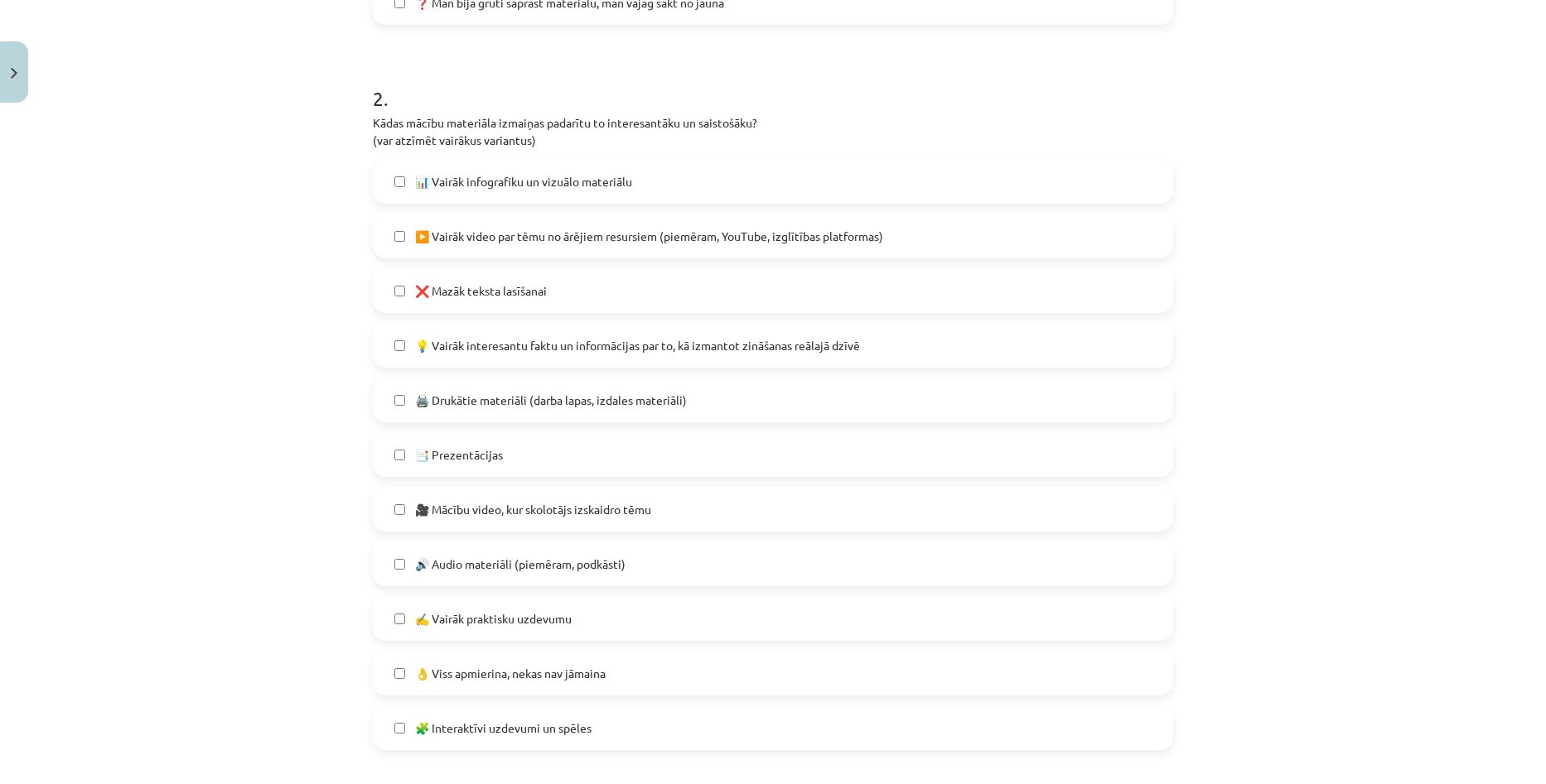
scroll to position [704, 0]
click at [629, 306] on label "❌ Mazāk teksta lasīšanai" at bounding box center [773, 292] width 797 height 41
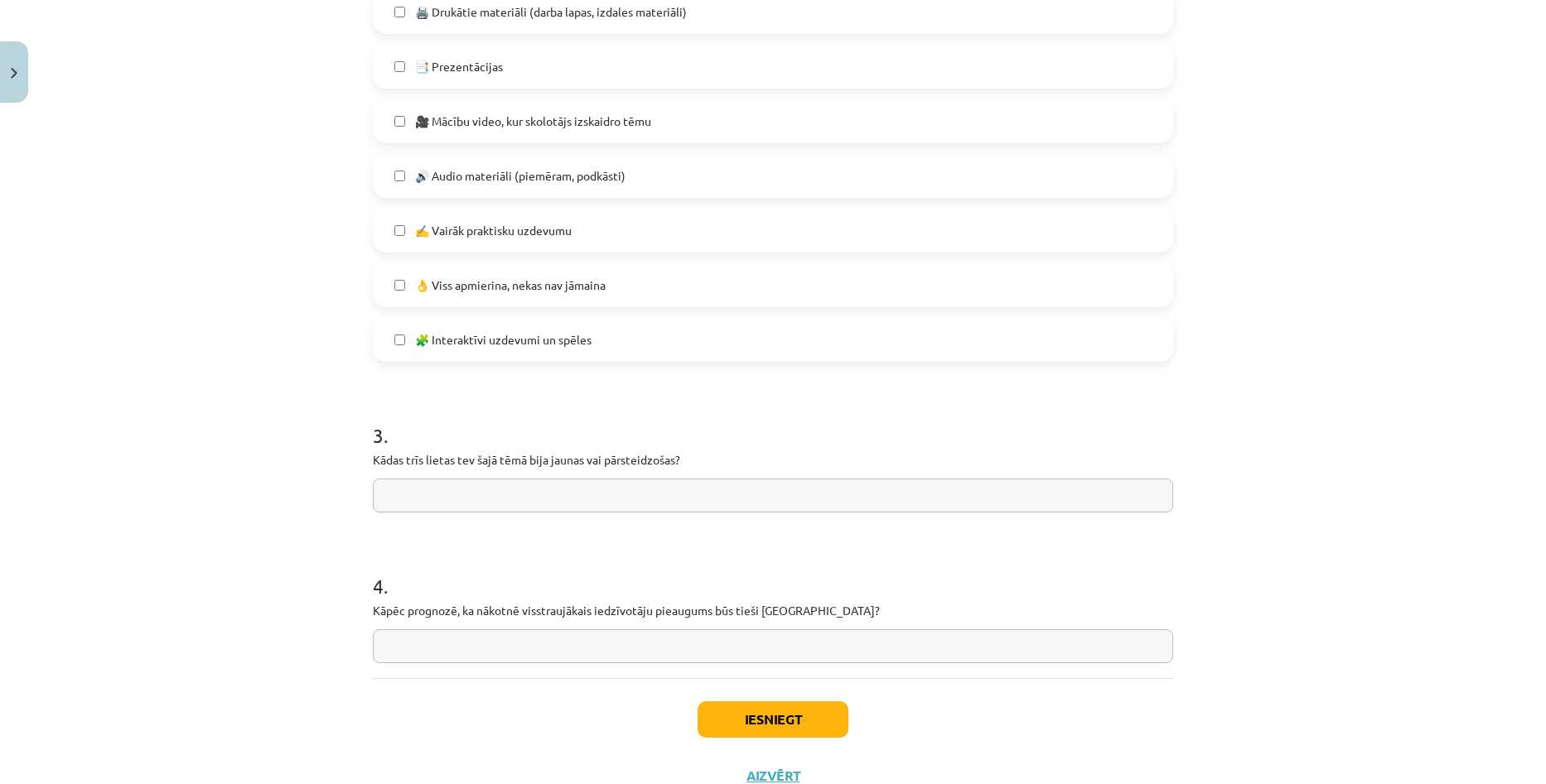
scroll to position [1118, 0]
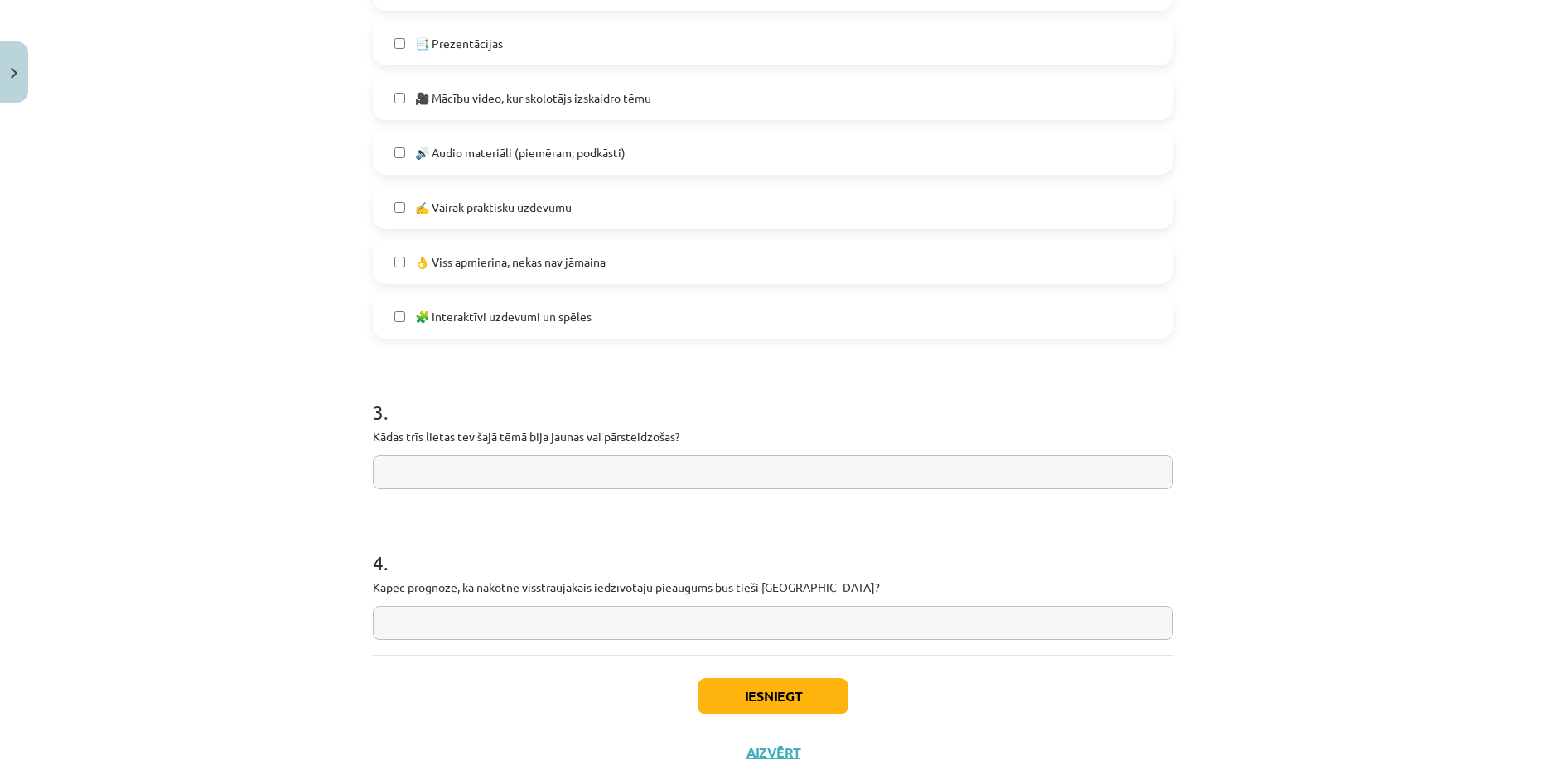
click at [598, 471] on input "text" at bounding box center [773, 472] width 800 height 34
drag, startPoint x: 693, startPoint y: 476, endPoint x: 351, endPoint y: 483, distance: 342.1
click at [351, 483] on div "Mācību tēma: Ģeogrāfijas i - 10. klases 1.ieskaites mācību materiāls #8 Temata …" at bounding box center [773, 392] width 1546 height 784
type input "**********"
paste input "**********"
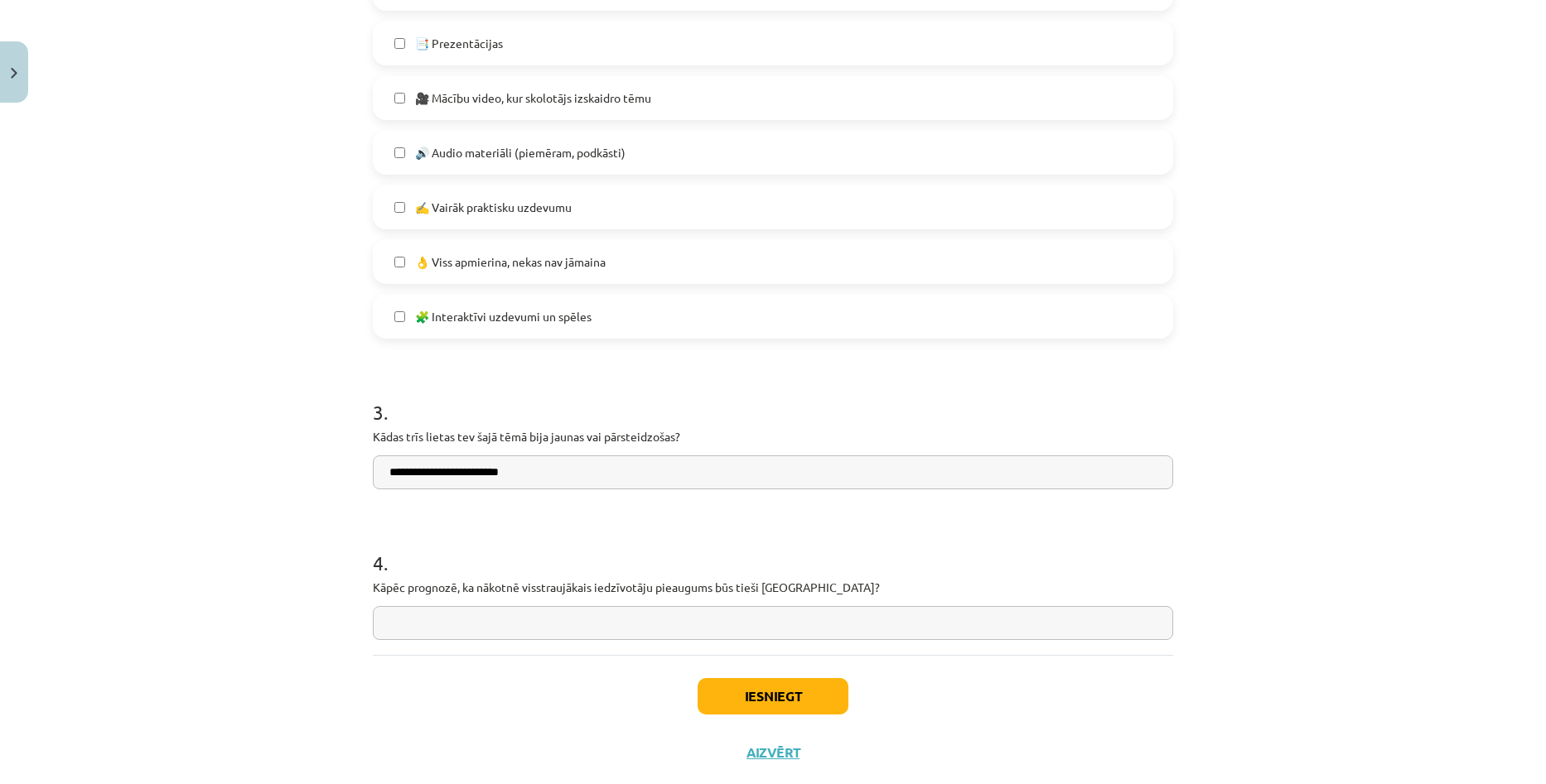
click at [1407, 360] on div "Mācību tēma: Ģeogrāfijas i - 10. klases 1.ieskaites mācību materiāls #8 Temata …" at bounding box center [773, 392] width 1546 height 784
click at [568, 471] on input "**********" at bounding box center [773, 472] width 800 height 34
type input "**********"
click at [574, 612] on input "text" at bounding box center [773, 623] width 800 height 34
drag, startPoint x: 1343, startPoint y: 331, endPoint x: 1319, endPoint y: 336, distance: 24.5
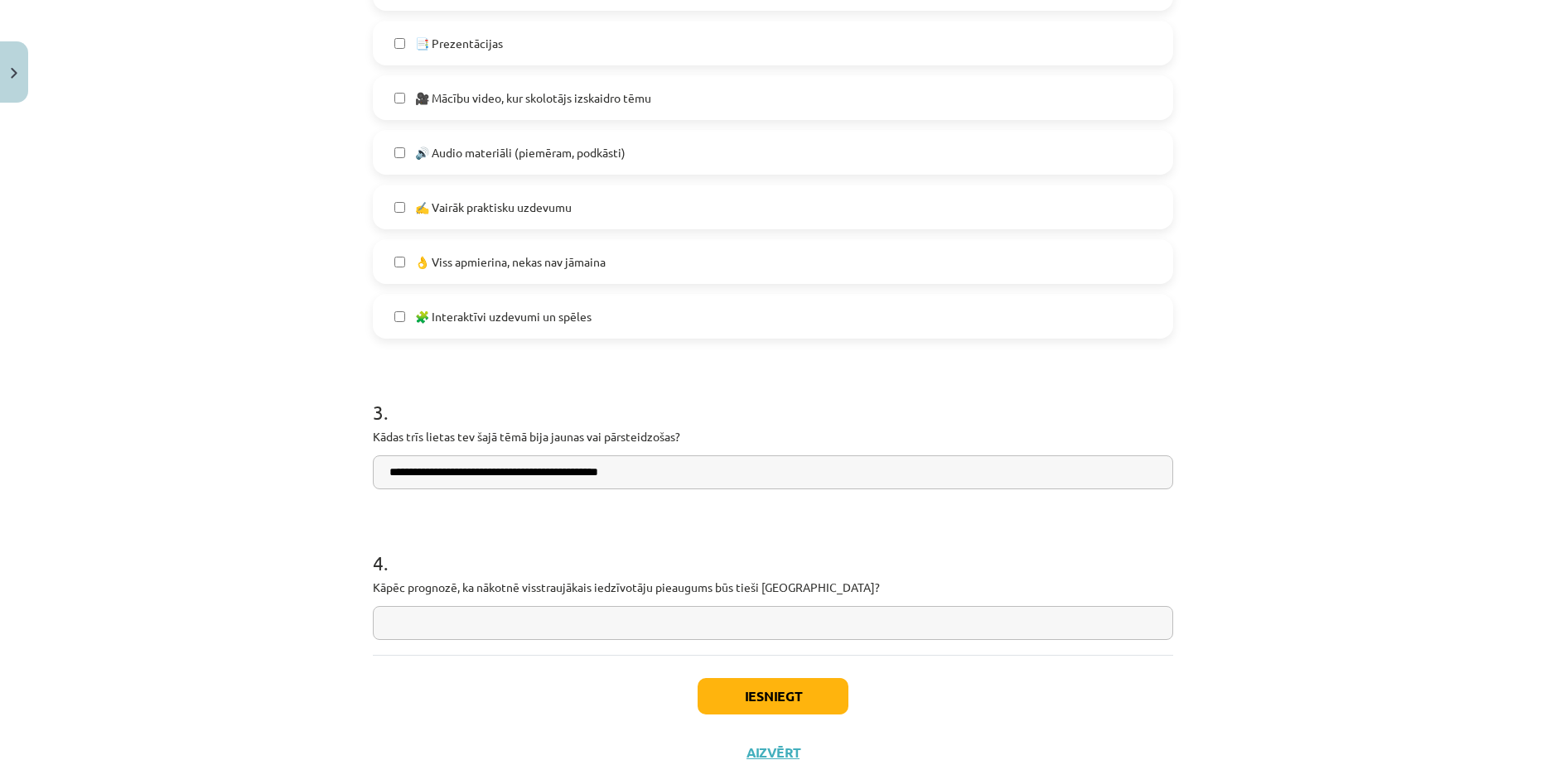
click at [1343, 331] on div "Mācību tēma: Ģeogrāfijas i - 10. klases 1.ieskaites mācību materiāls #8 Temata …" at bounding box center [773, 392] width 1546 height 784
drag, startPoint x: 366, startPoint y: 586, endPoint x: 792, endPoint y: 592, distance: 426.0
click at [792, 592] on p "Kāpēc prognozē, ka nākotnē visstraujākais iedzīvotāju pieaugums būs tieši [GEOG…" at bounding box center [773, 587] width 800 height 18
click at [558, 613] on input "text" at bounding box center [773, 623] width 800 height 34
type input "**********"
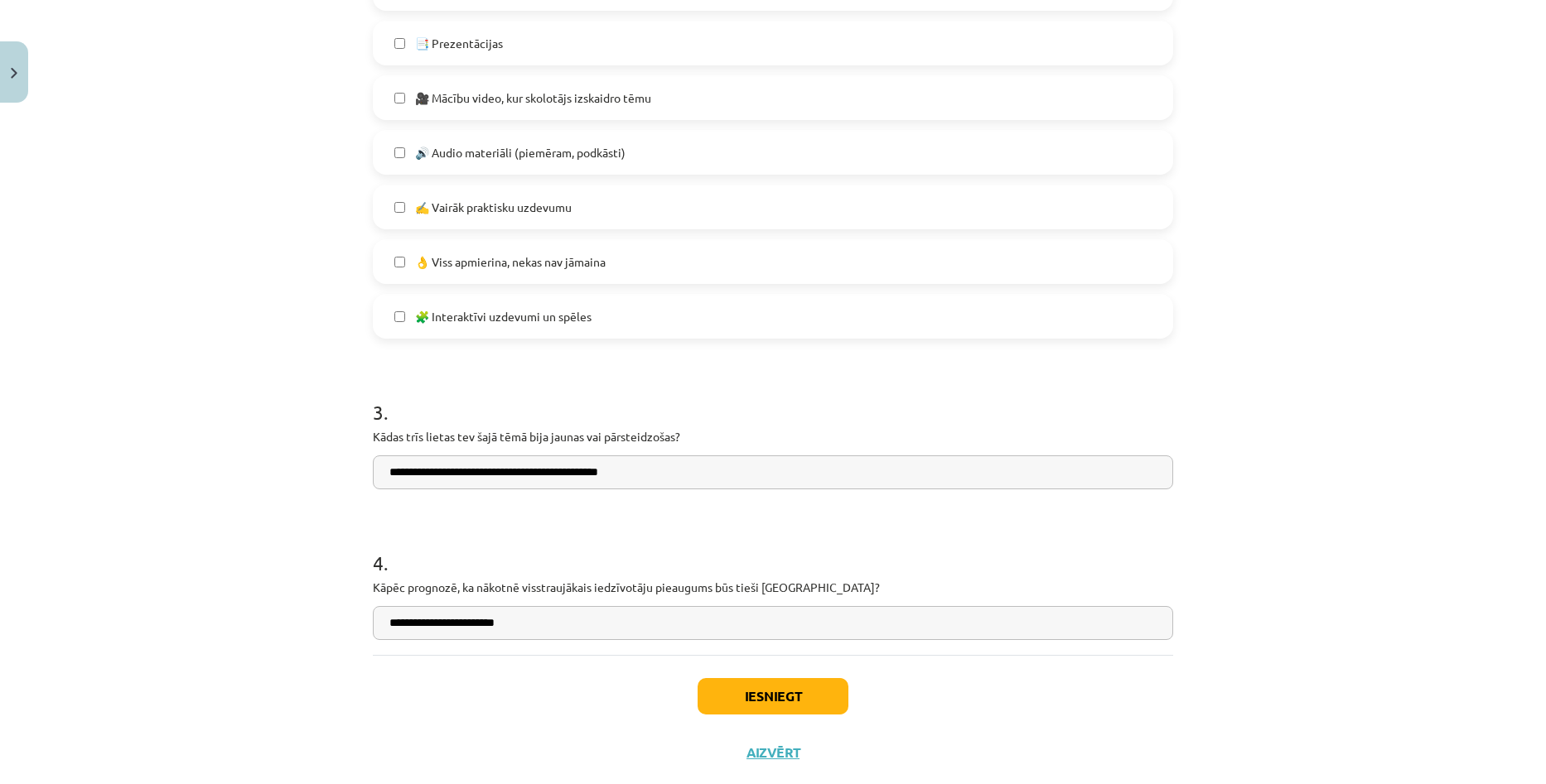
click at [656, 471] on input "**********" at bounding box center [773, 472] width 800 height 34
type input "**********"
click at [792, 697] on button "Iesniegt" at bounding box center [773, 696] width 151 height 37
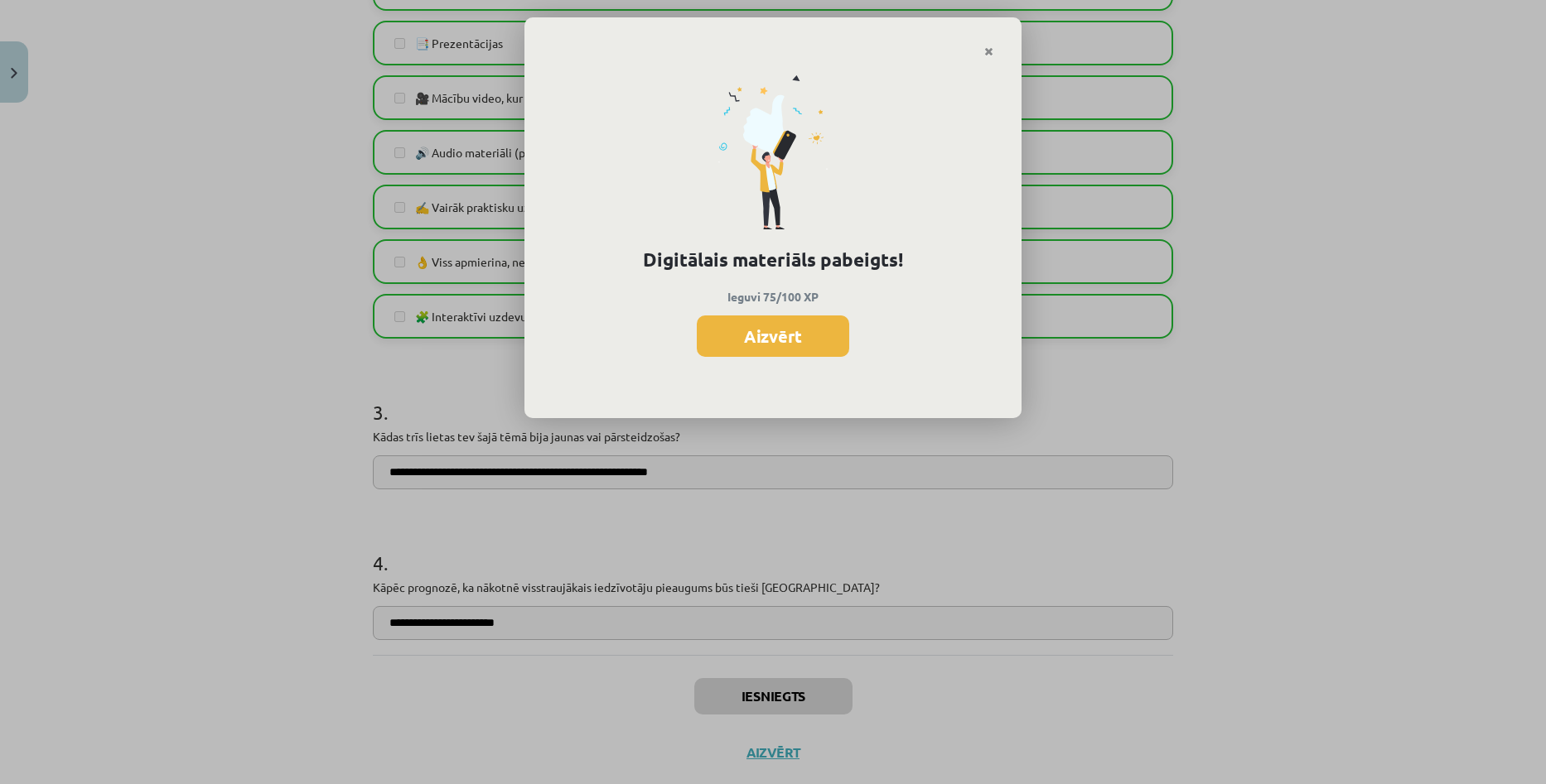
click at [1447, 340] on div "Digitālais materiāls pabeigts! Ieguvi 75/100 XP Aizvērt" at bounding box center [773, 392] width 1546 height 784
click at [792, 319] on button "Aizvērt" at bounding box center [773, 336] width 152 height 41
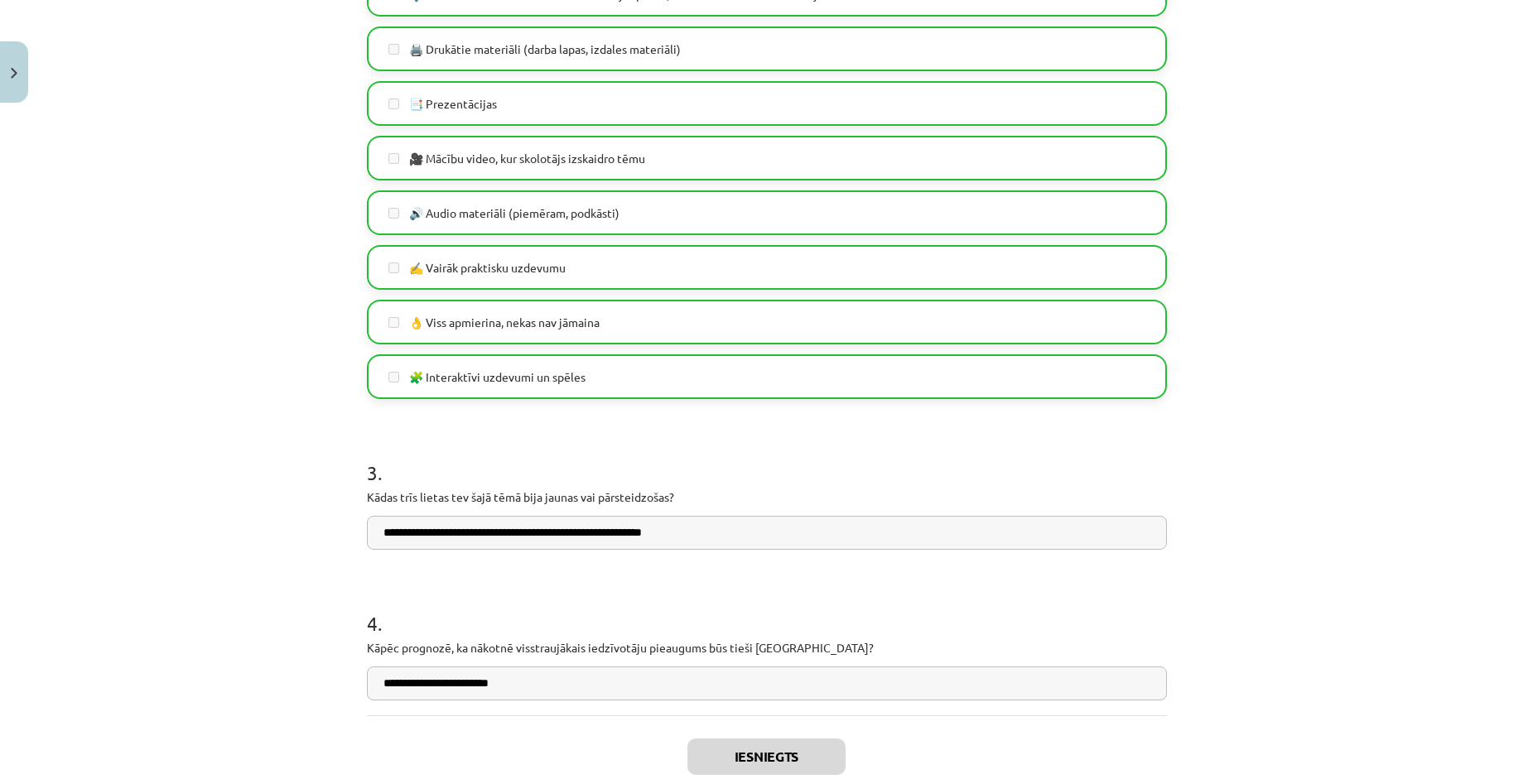
scroll to position [1156, 0]
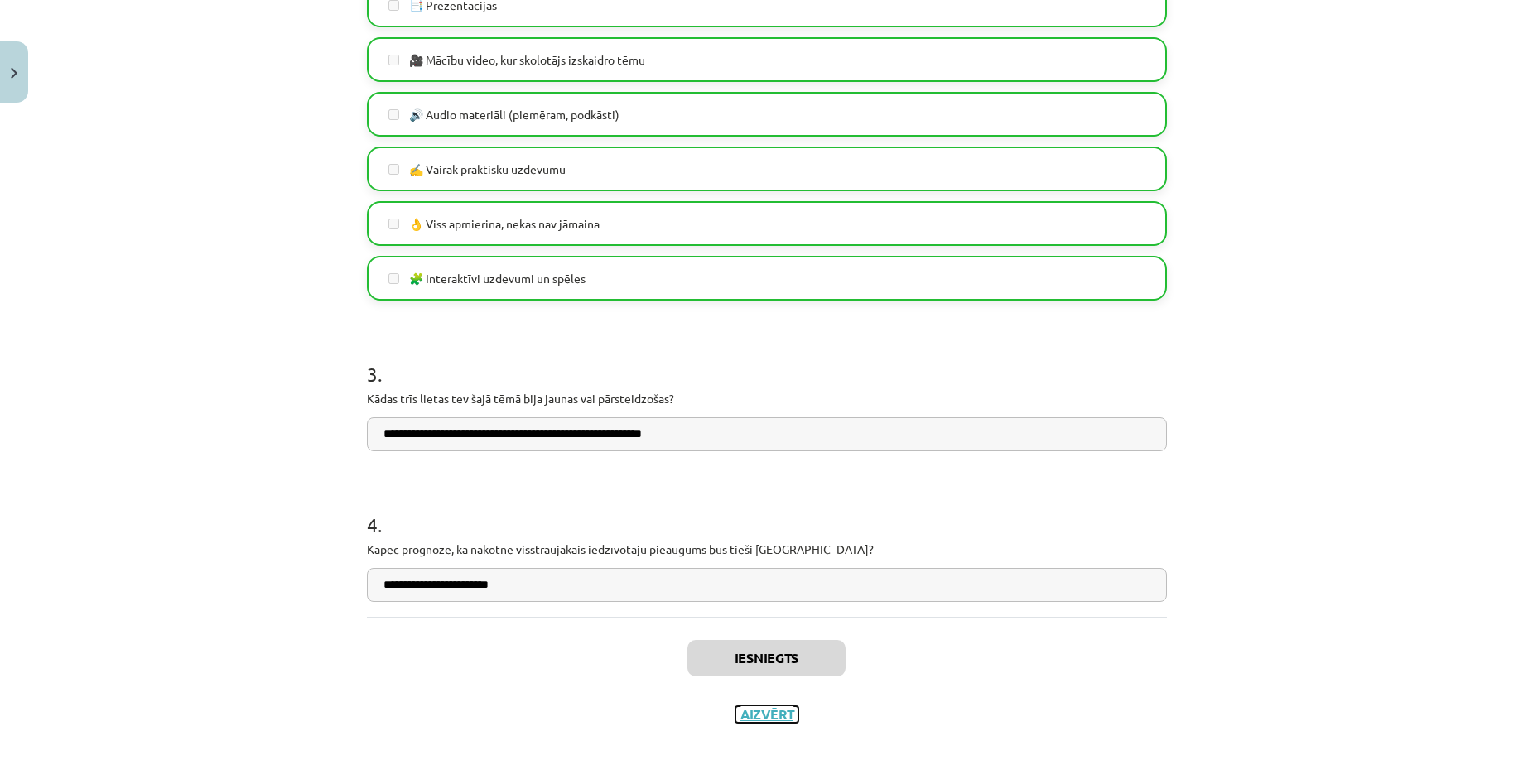
click at [761, 715] on button "Aizvērt" at bounding box center [766, 714] width 63 height 17
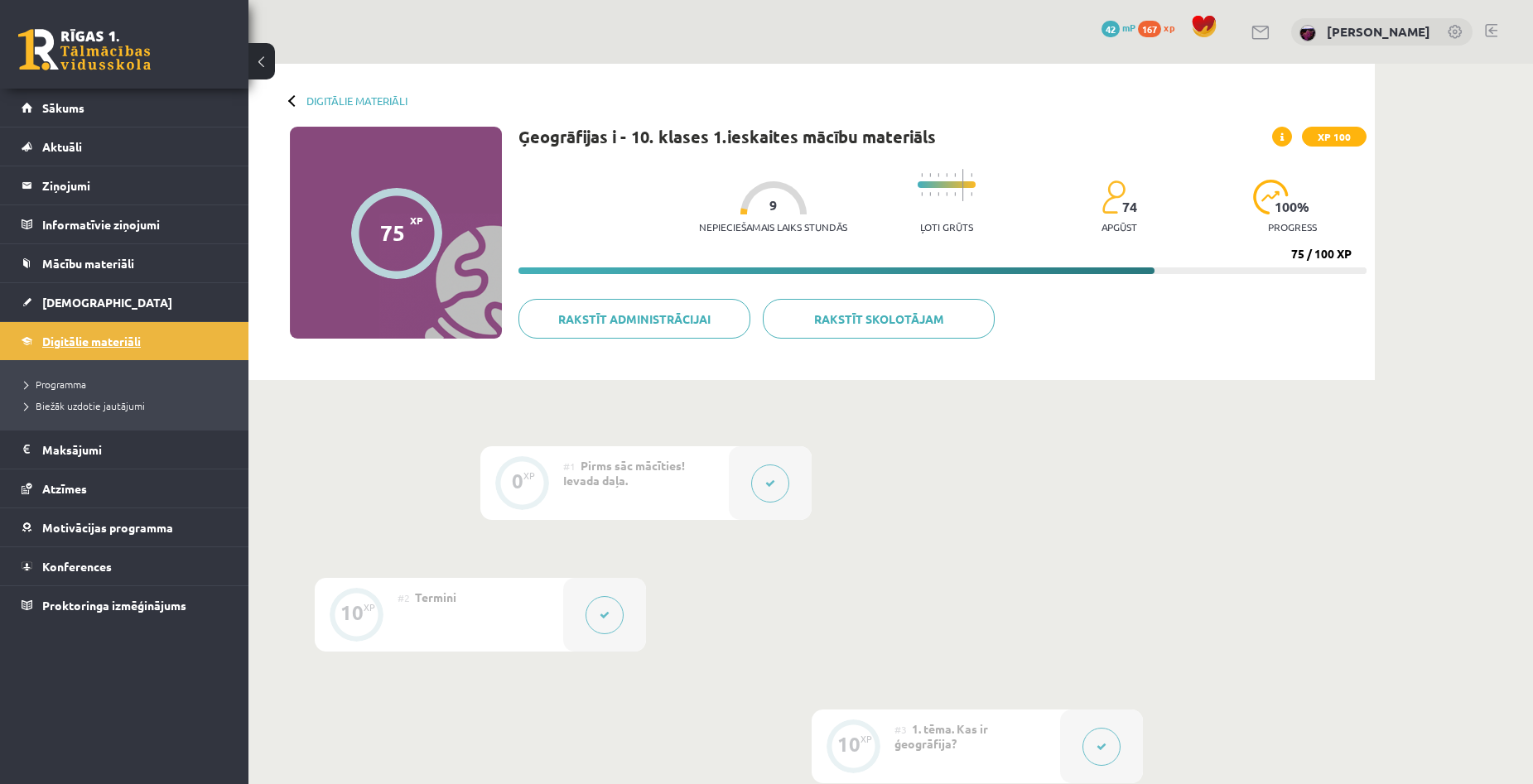
click at [97, 333] on link "Digitālie materiāli" at bounding box center [125, 341] width 206 height 38
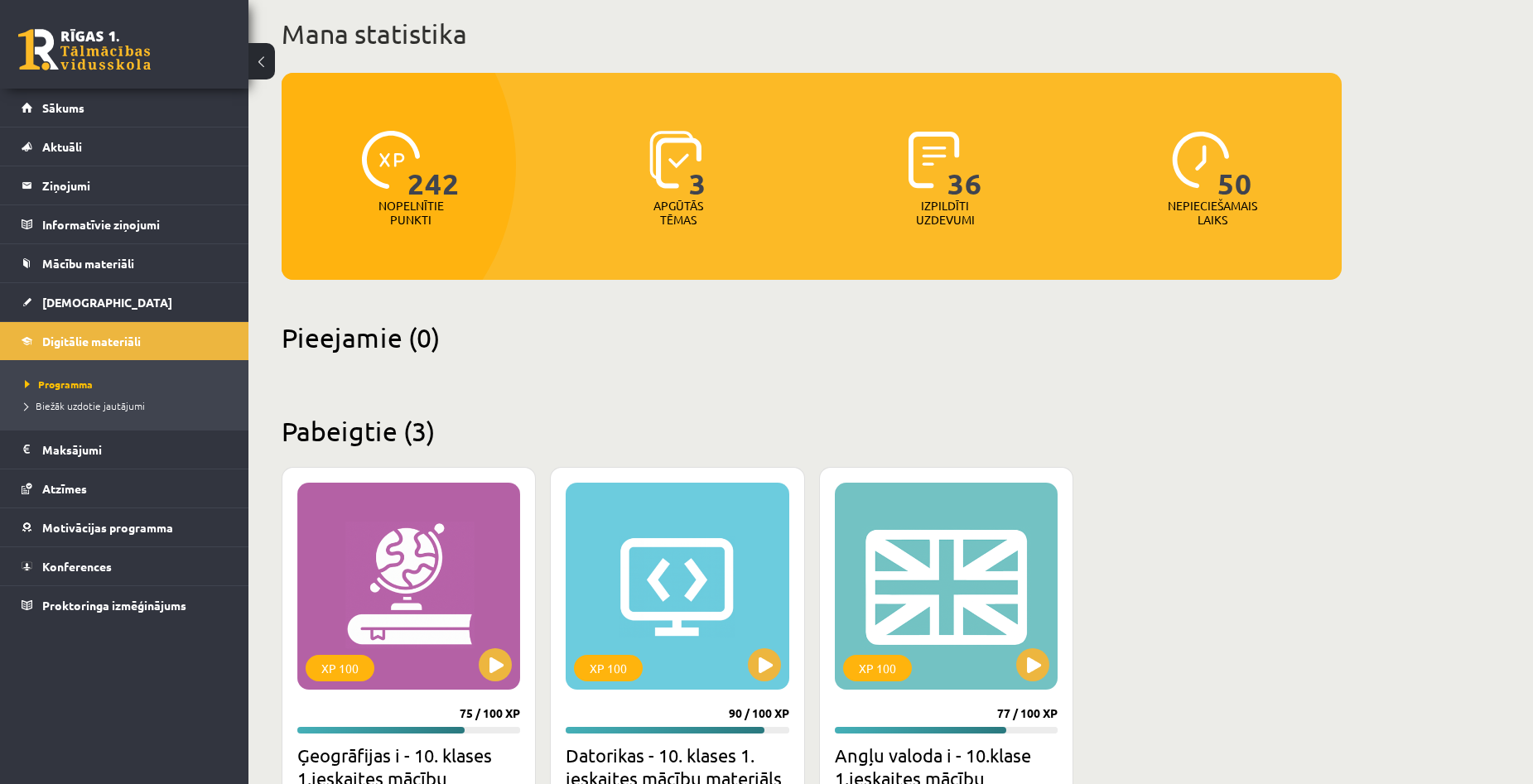
scroll to position [18, 0]
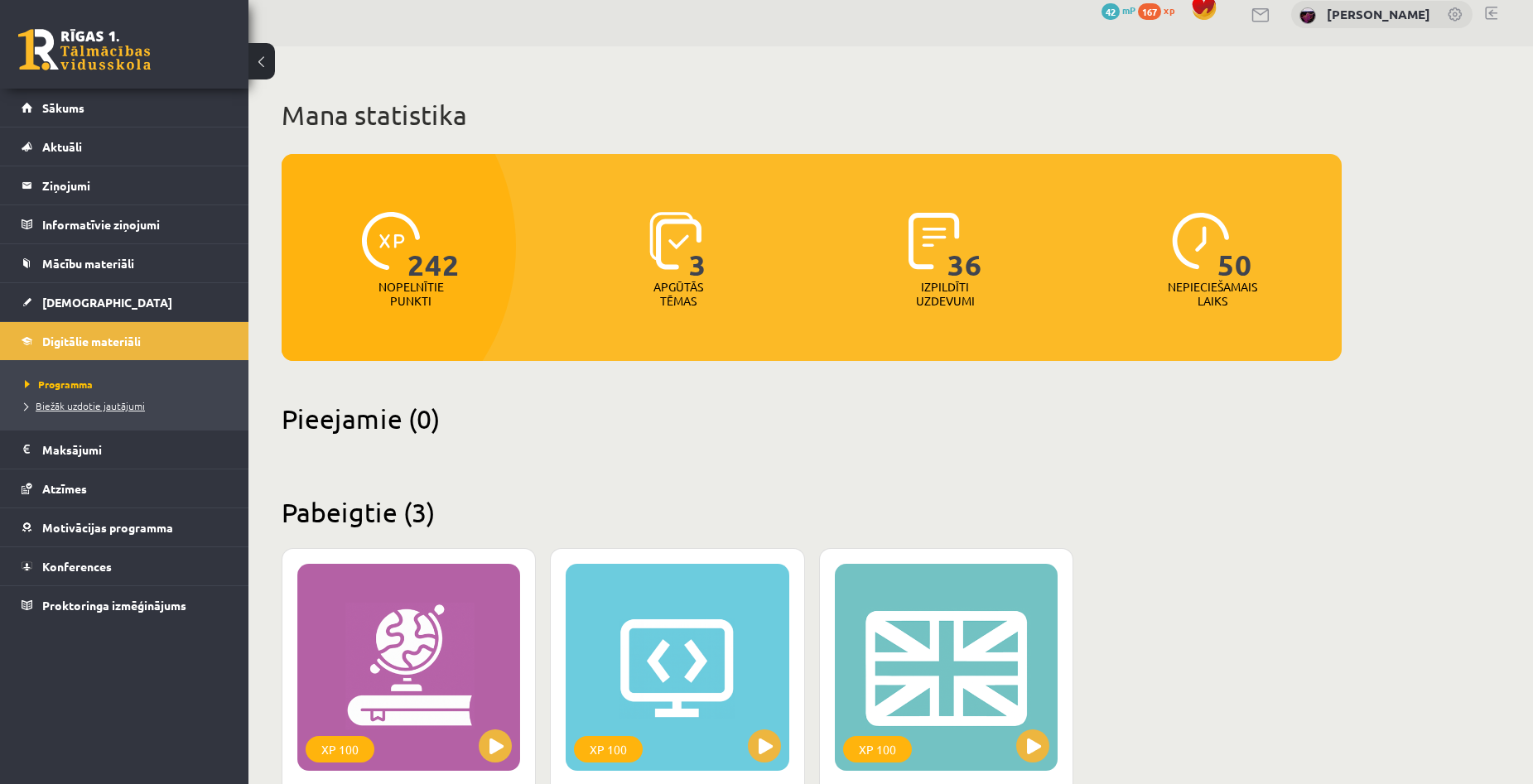
click at [77, 402] on span "Biežāk uzdotie jautājumi" at bounding box center [84, 405] width 120 height 13
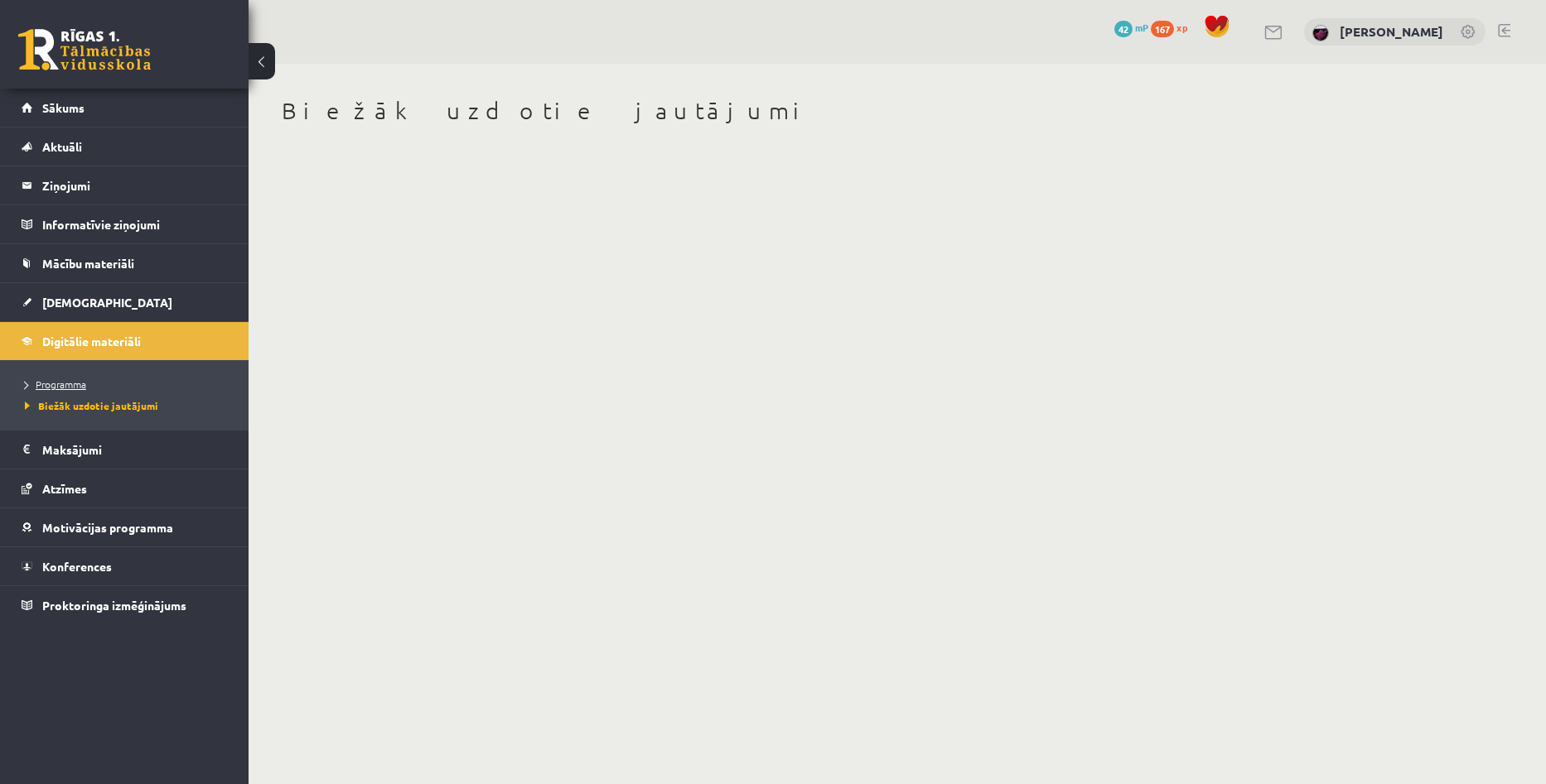
click at [72, 378] on link "Programma" at bounding box center [128, 384] width 207 height 15
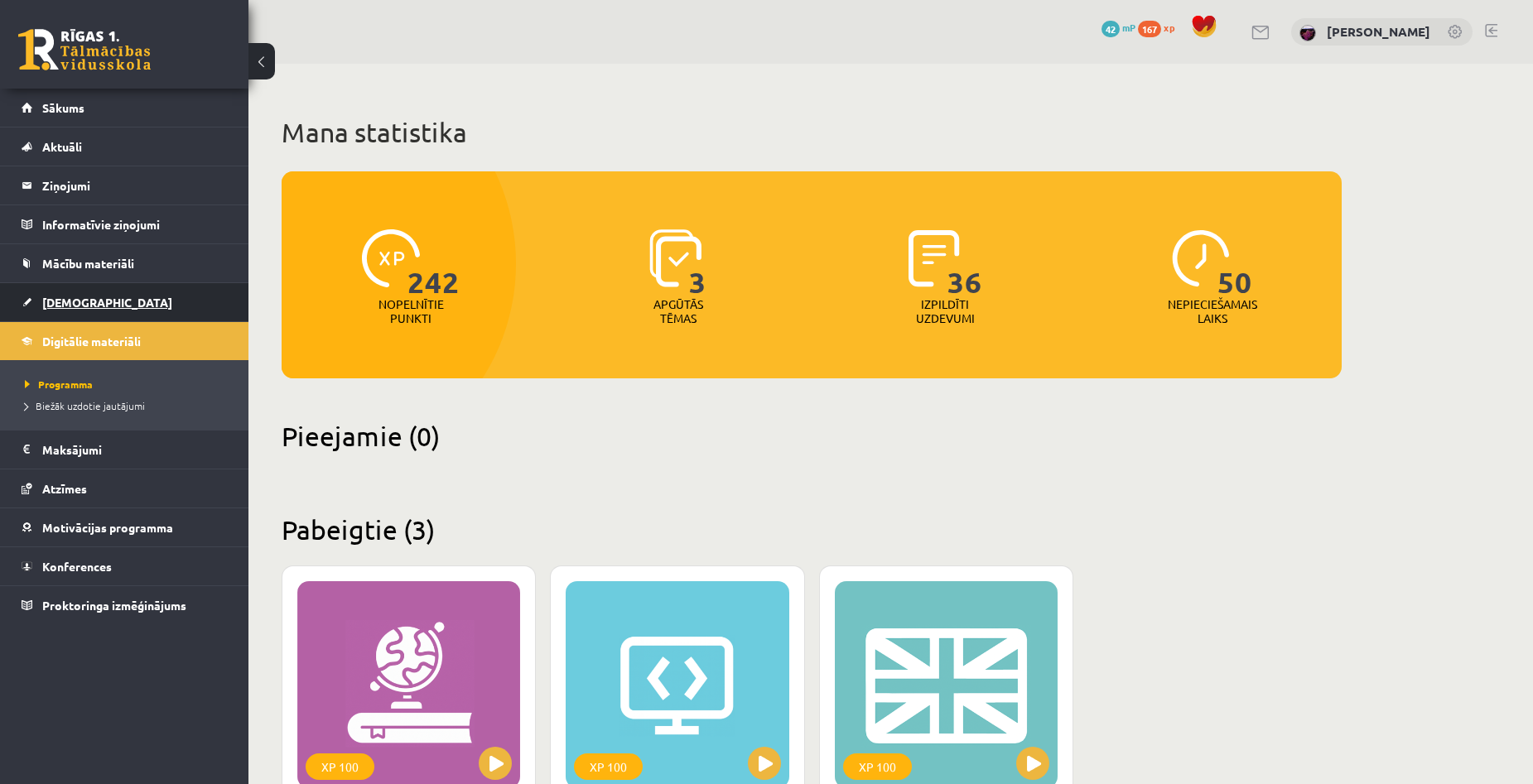
click at [68, 304] on span "[DEMOGRAPHIC_DATA]" at bounding box center [107, 302] width 130 height 15
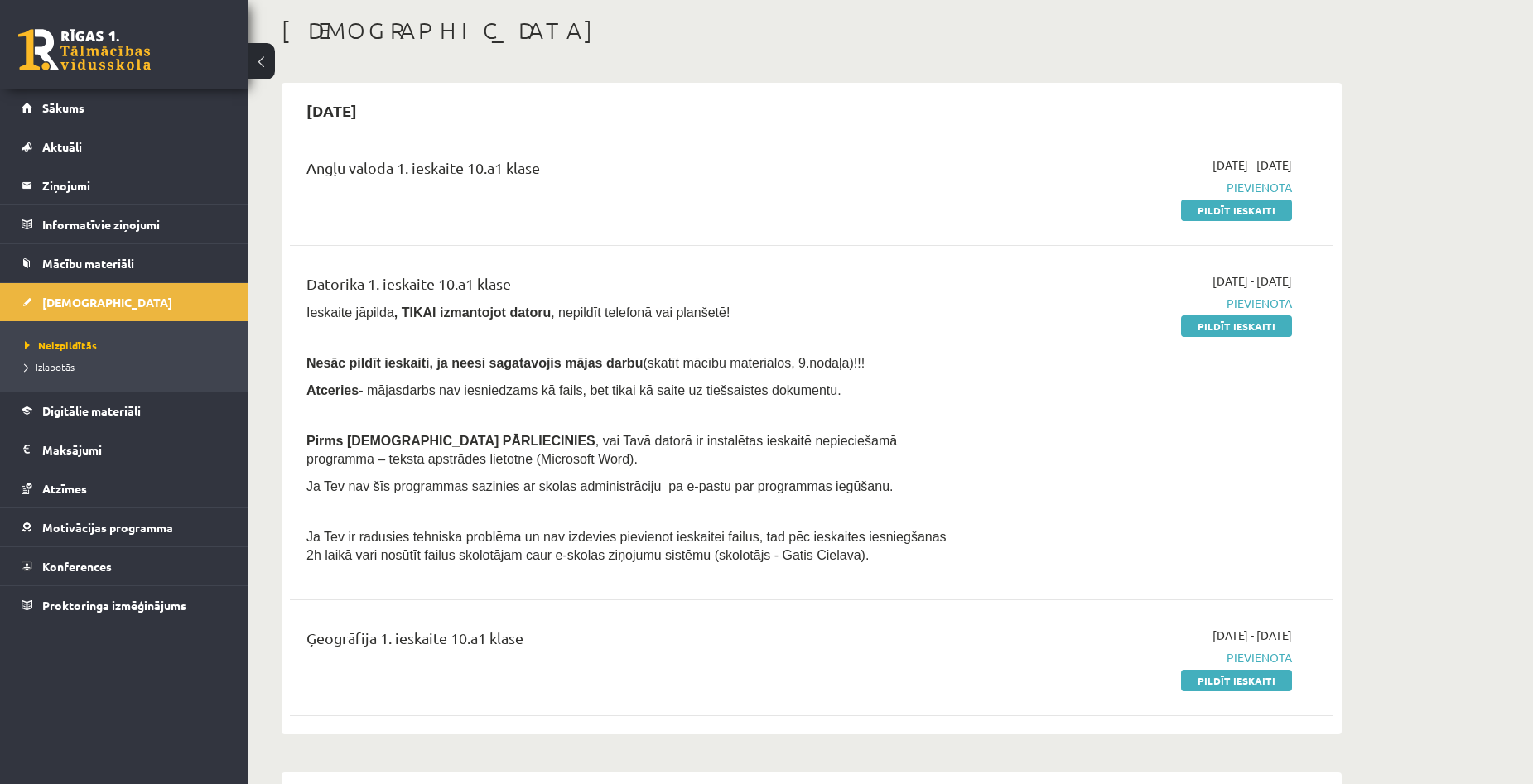
scroll to position [83, 0]
click at [1326, 420] on div "Datorika 1. ieskaite 10.a1 klase Ieskaite jāpilda , TIKAI izmantojot datoru , n…" at bounding box center [811, 420] width 1043 height 333
